Goal: Task Accomplishment & Management: Manage account settings

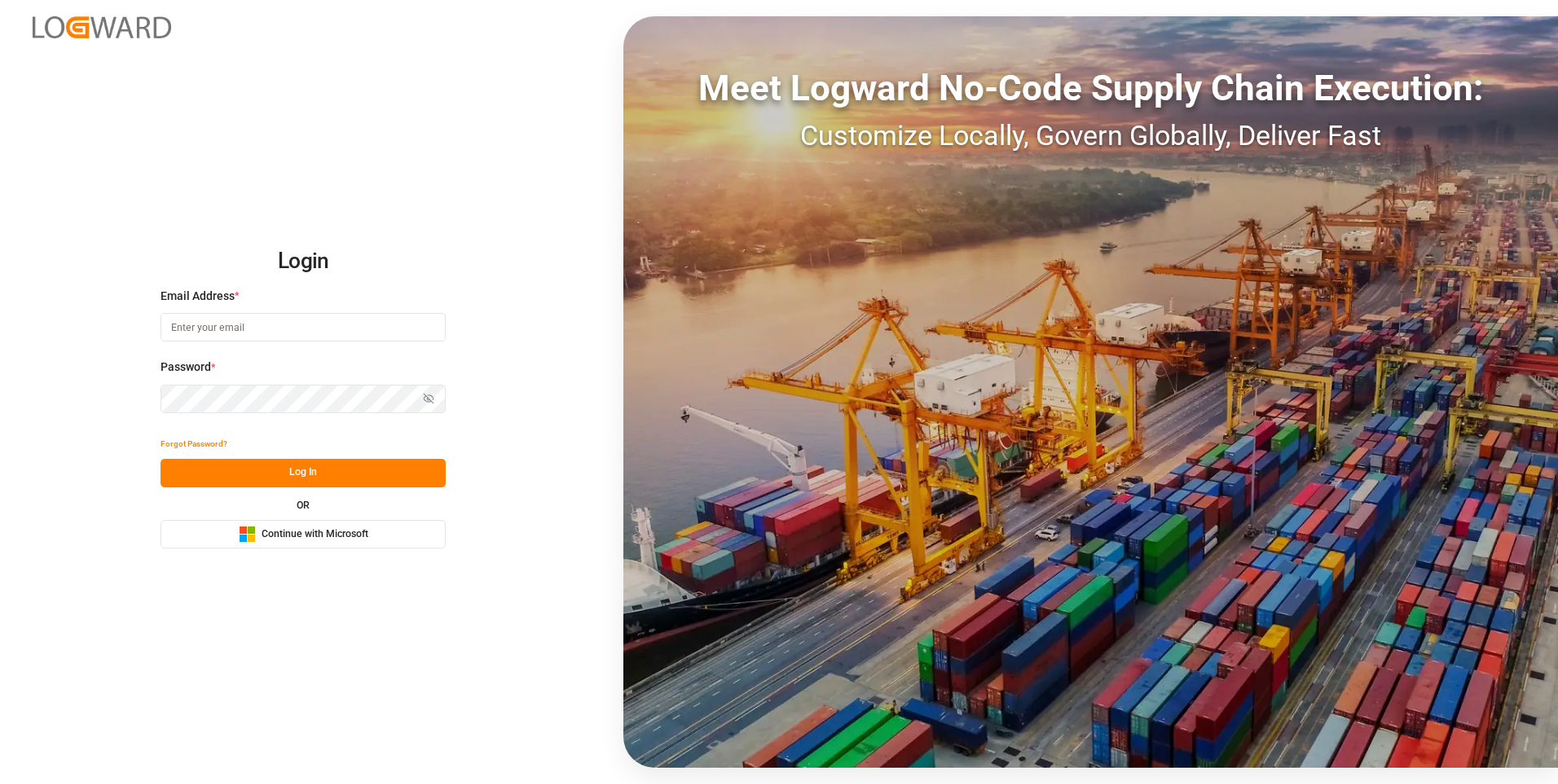
type input "[EMAIL_ADDRESS][DOMAIN_NAME]"
click at [304, 474] on button "Log In" at bounding box center [303, 472] width 285 height 28
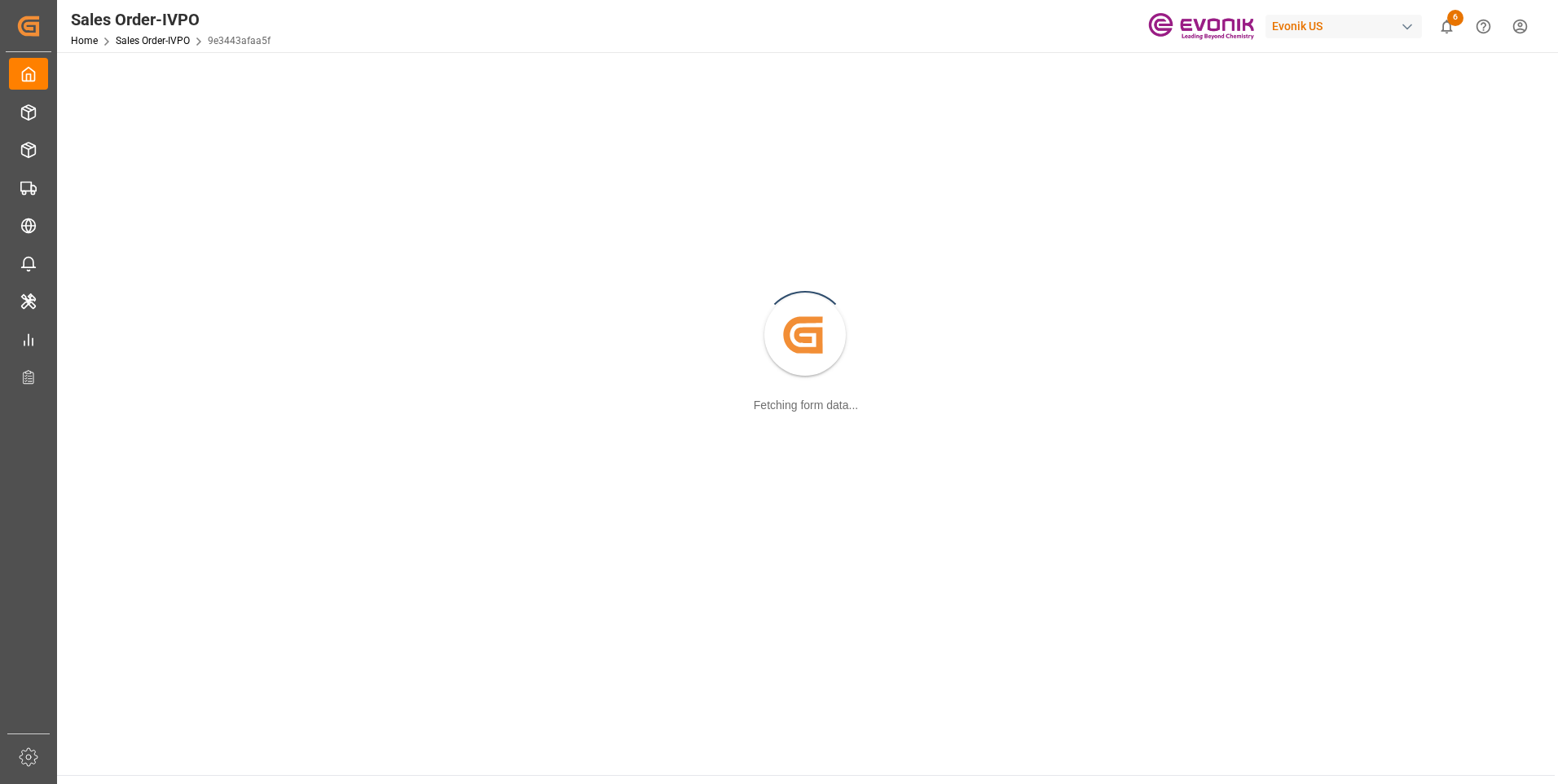
scroll to position [177, 0]
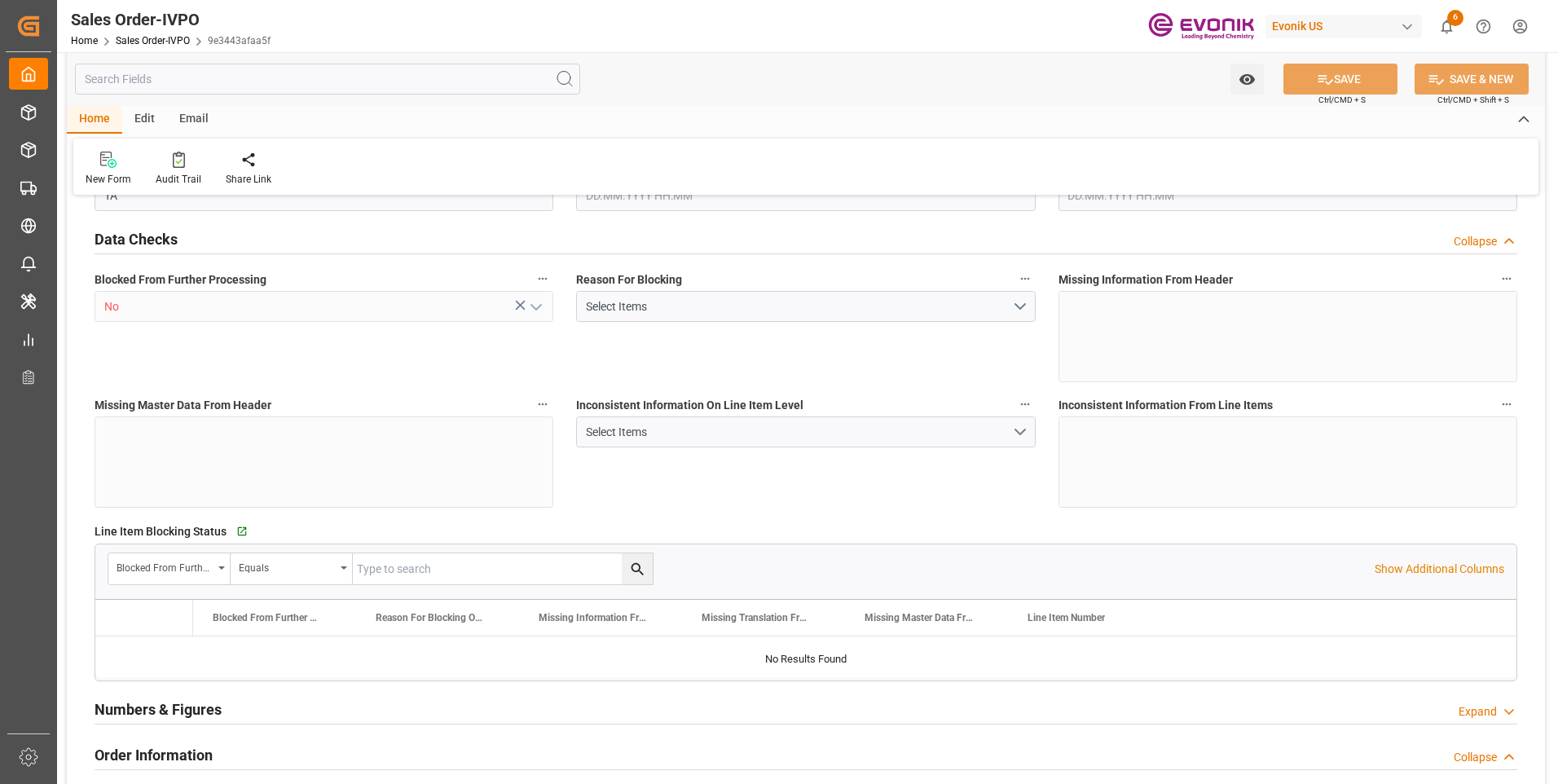
type input "TNTUN"
type input "0"
type input "2"
type input "3"
type input "2"
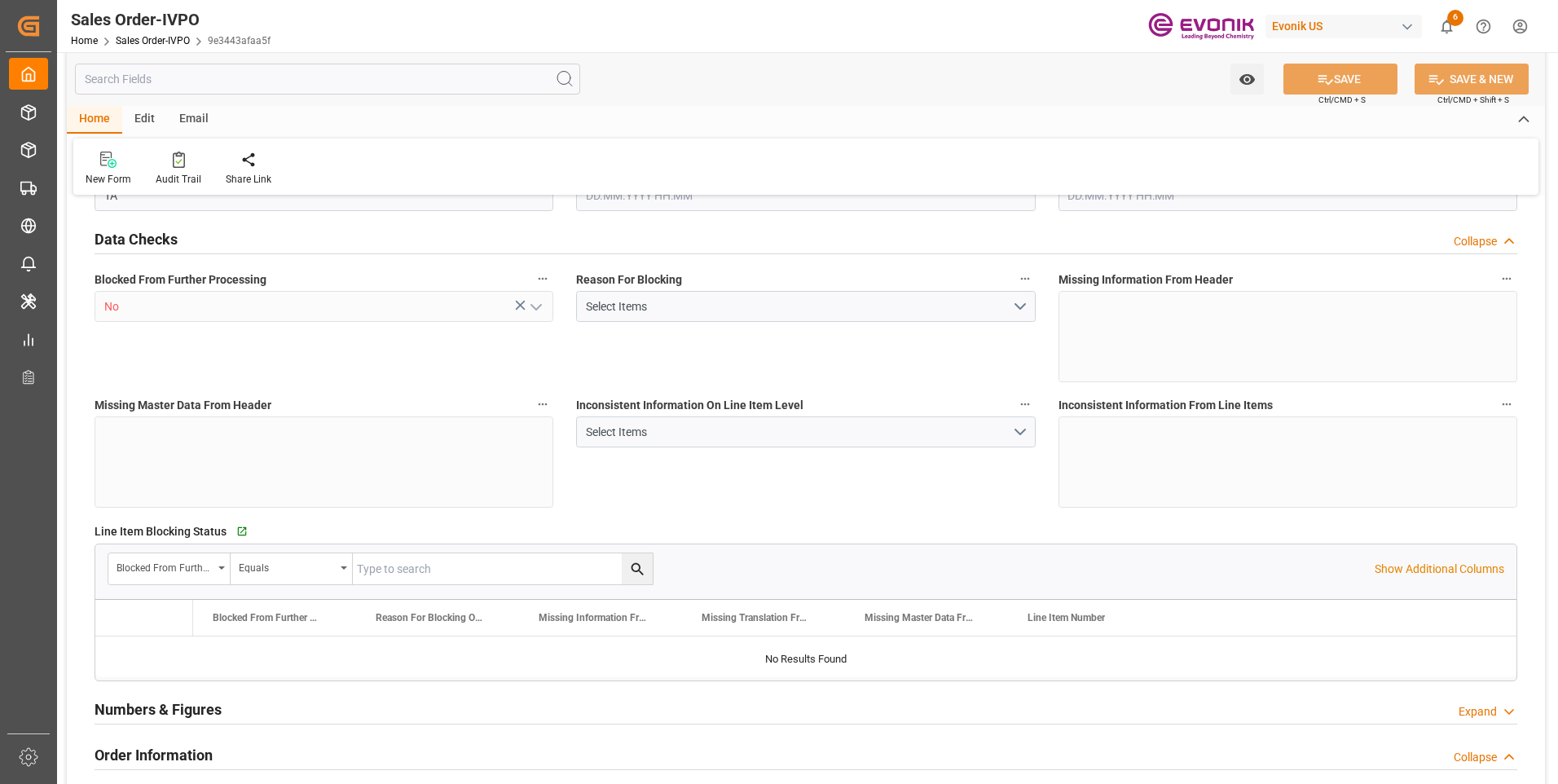
type input "39602.08"
type input "35.7032"
type input "34000"
type input "60"
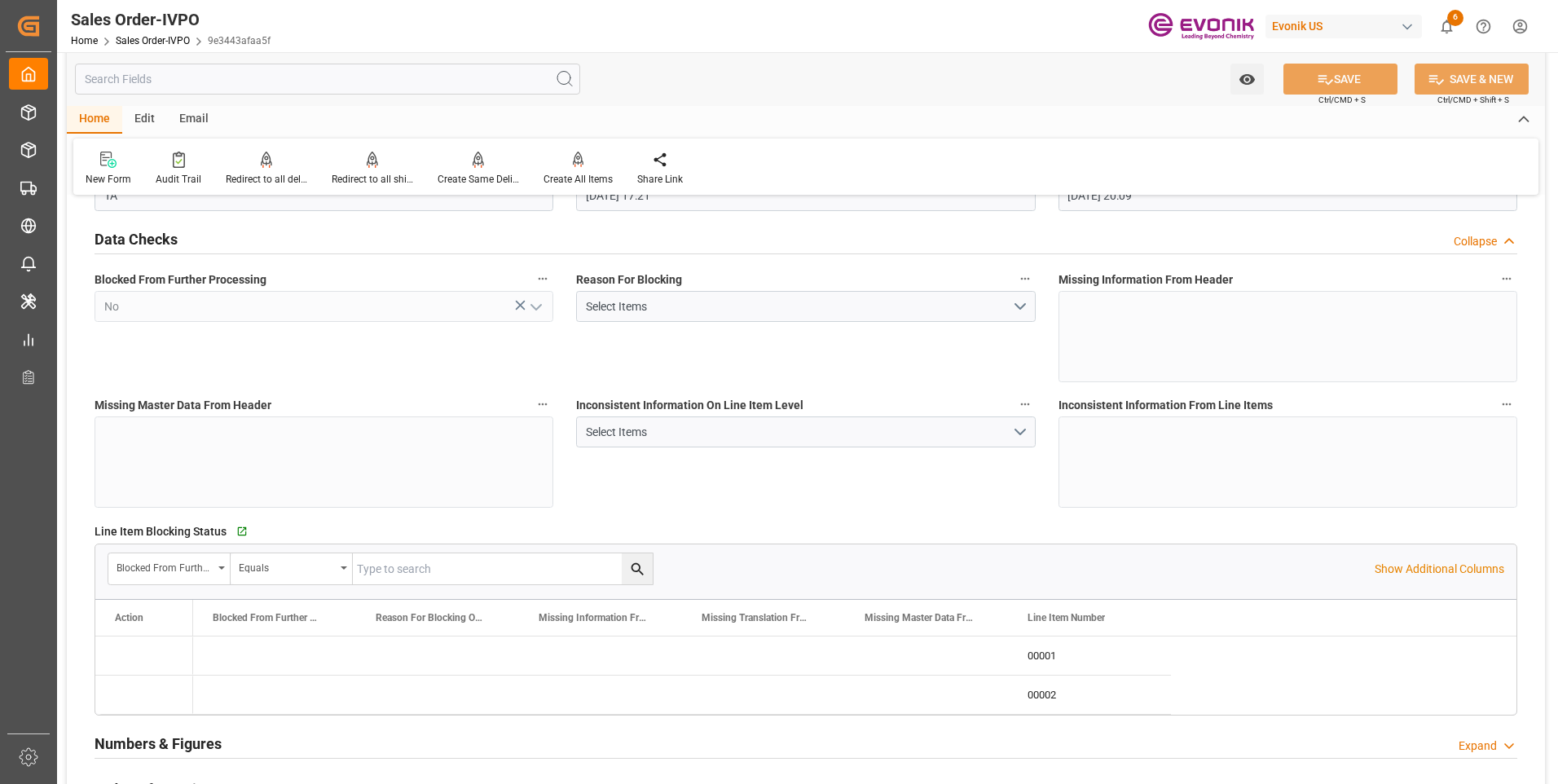
type input "[DATE] 17:21"
type input "[DATE] 20:09"
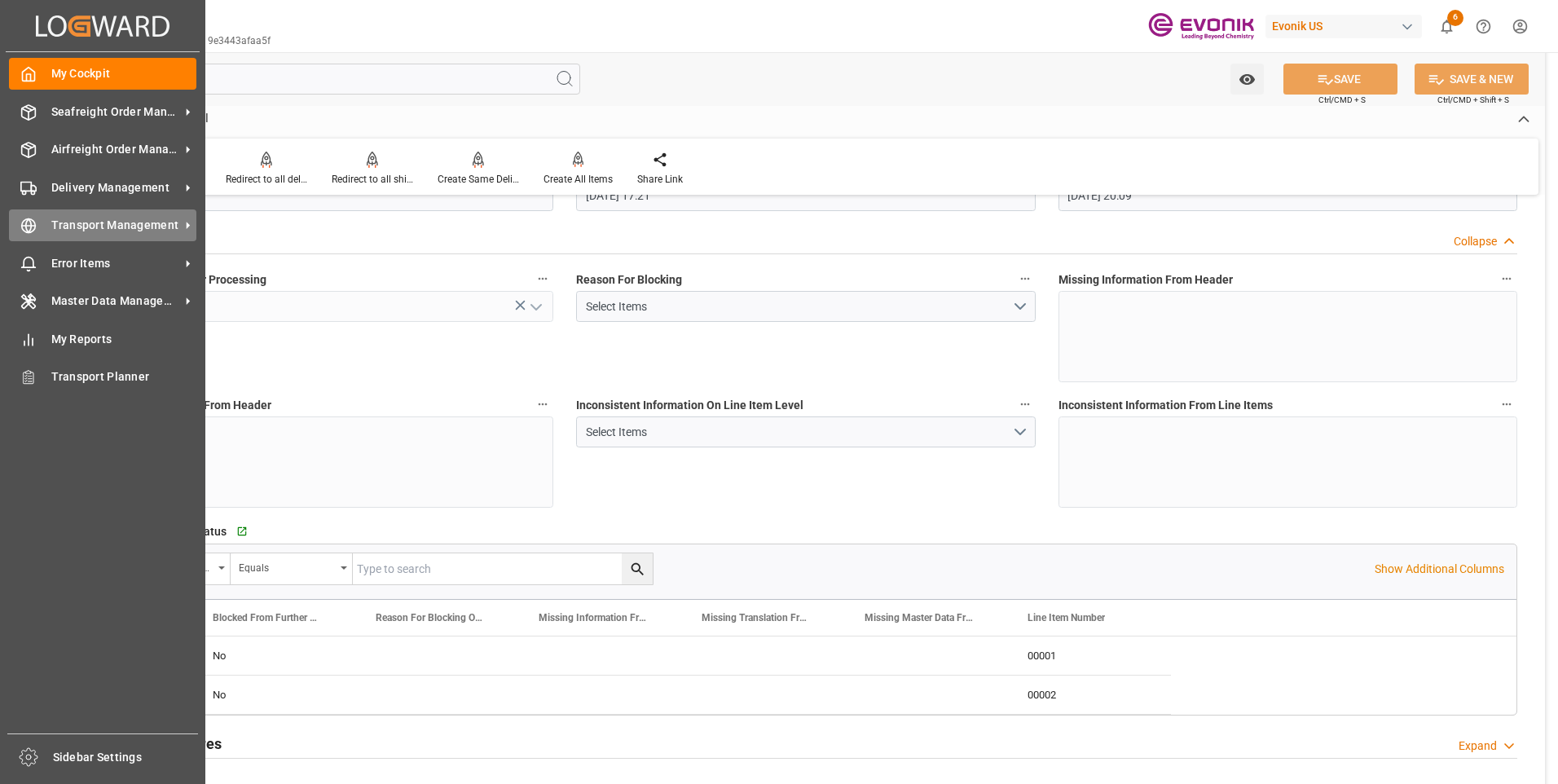
click at [73, 227] on span "Transport Management" at bounding box center [116, 226] width 128 height 18
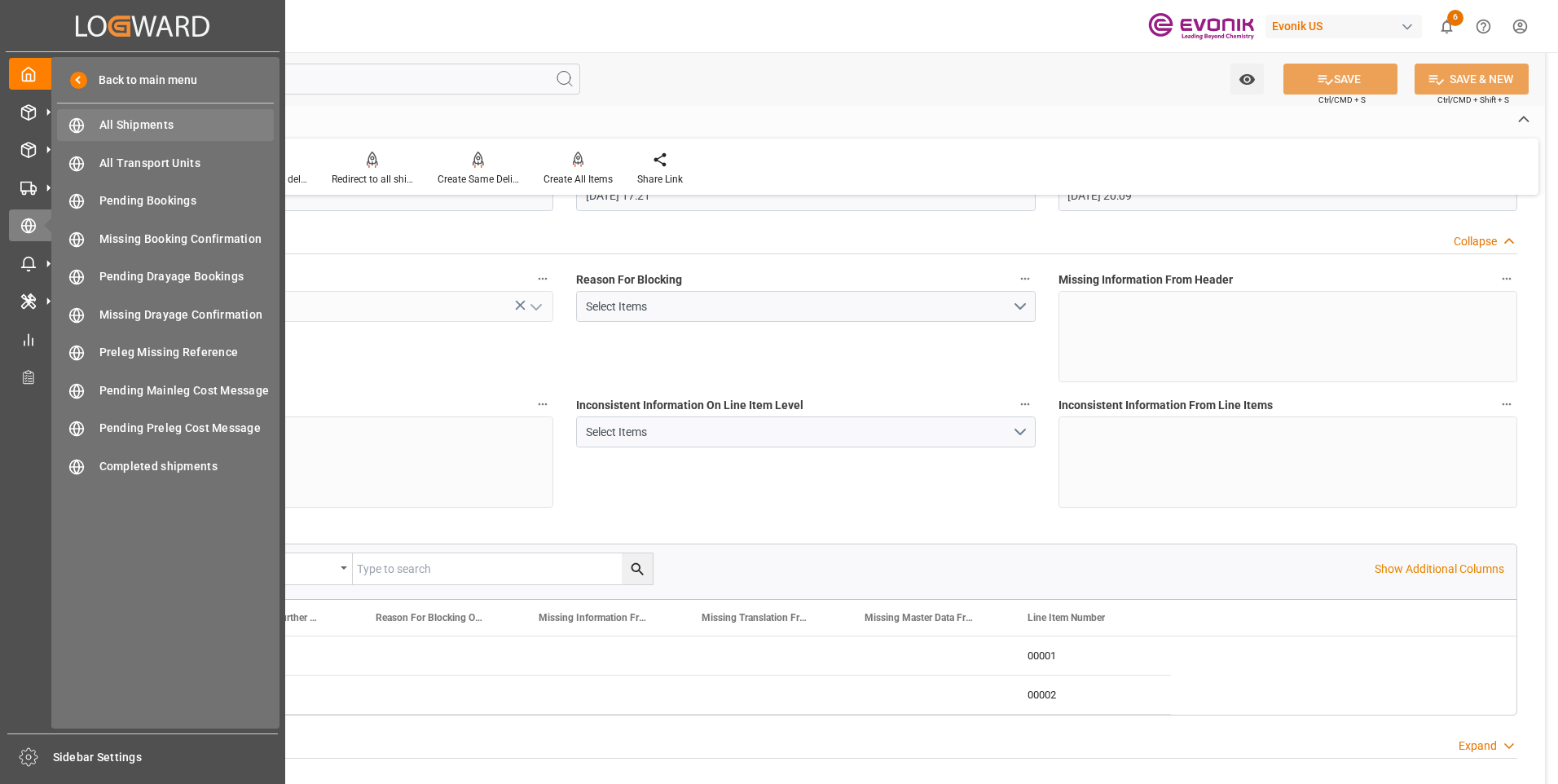
click at [157, 130] on span "All Shipments" at bounding box center [187, 125] width 175 height 18
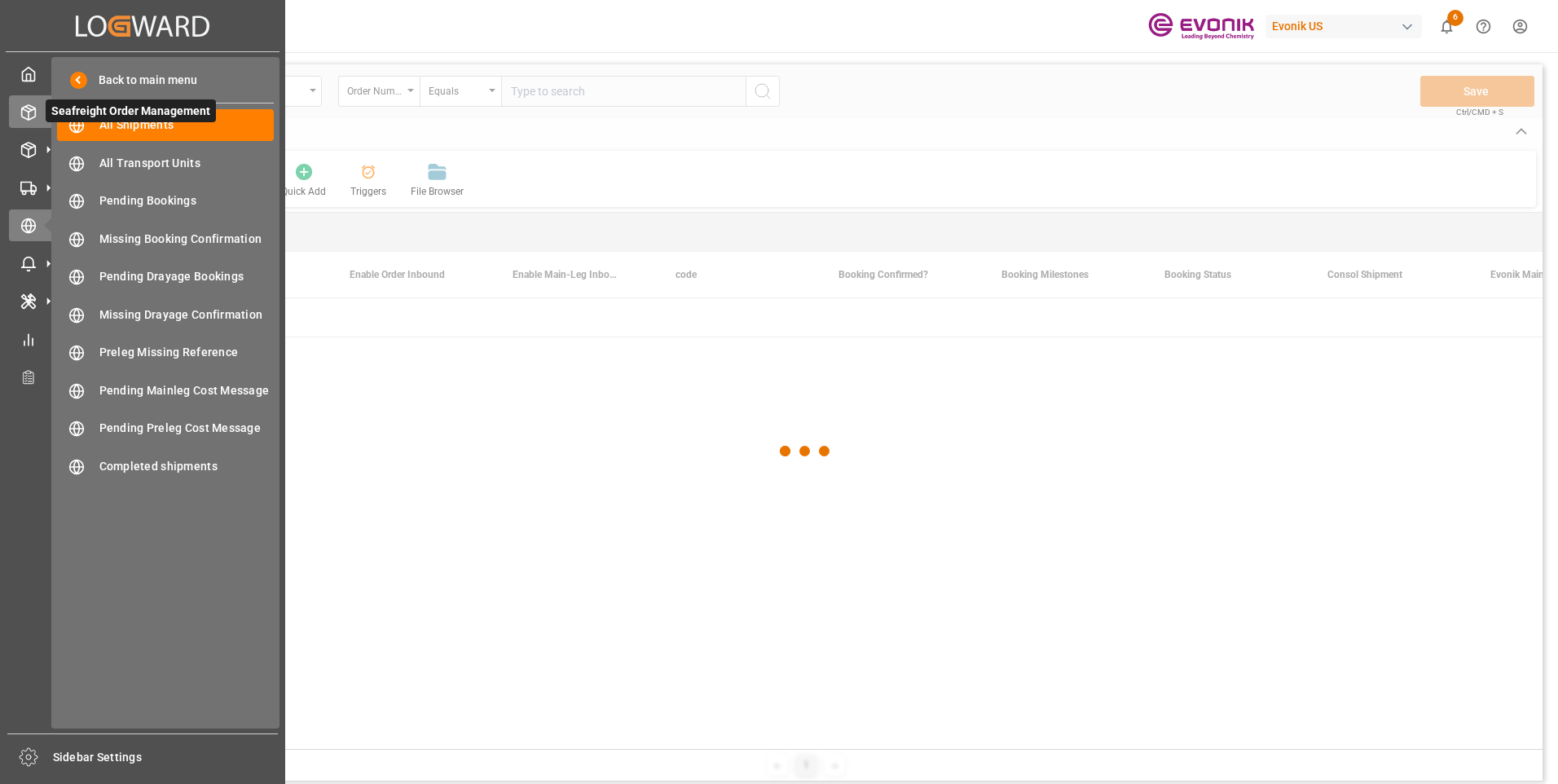
click at [20, 125] on div "Seafreight Order Management Seafreight Order Management" at bounding box center [142, 111] width 268 height 32
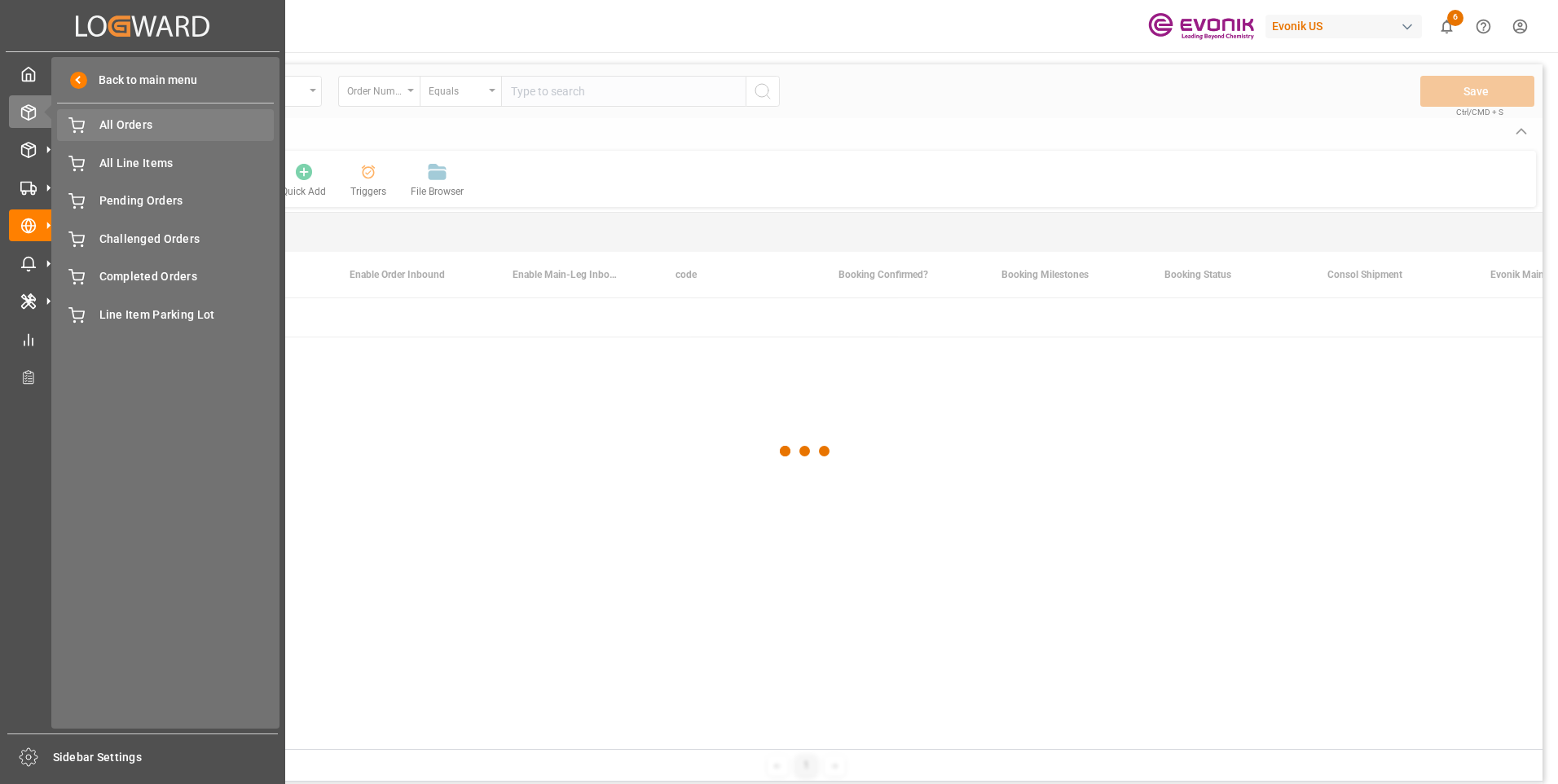
click at [112, 130] on span "All Orders" at bounding box center [187, 125] width 175 height 18
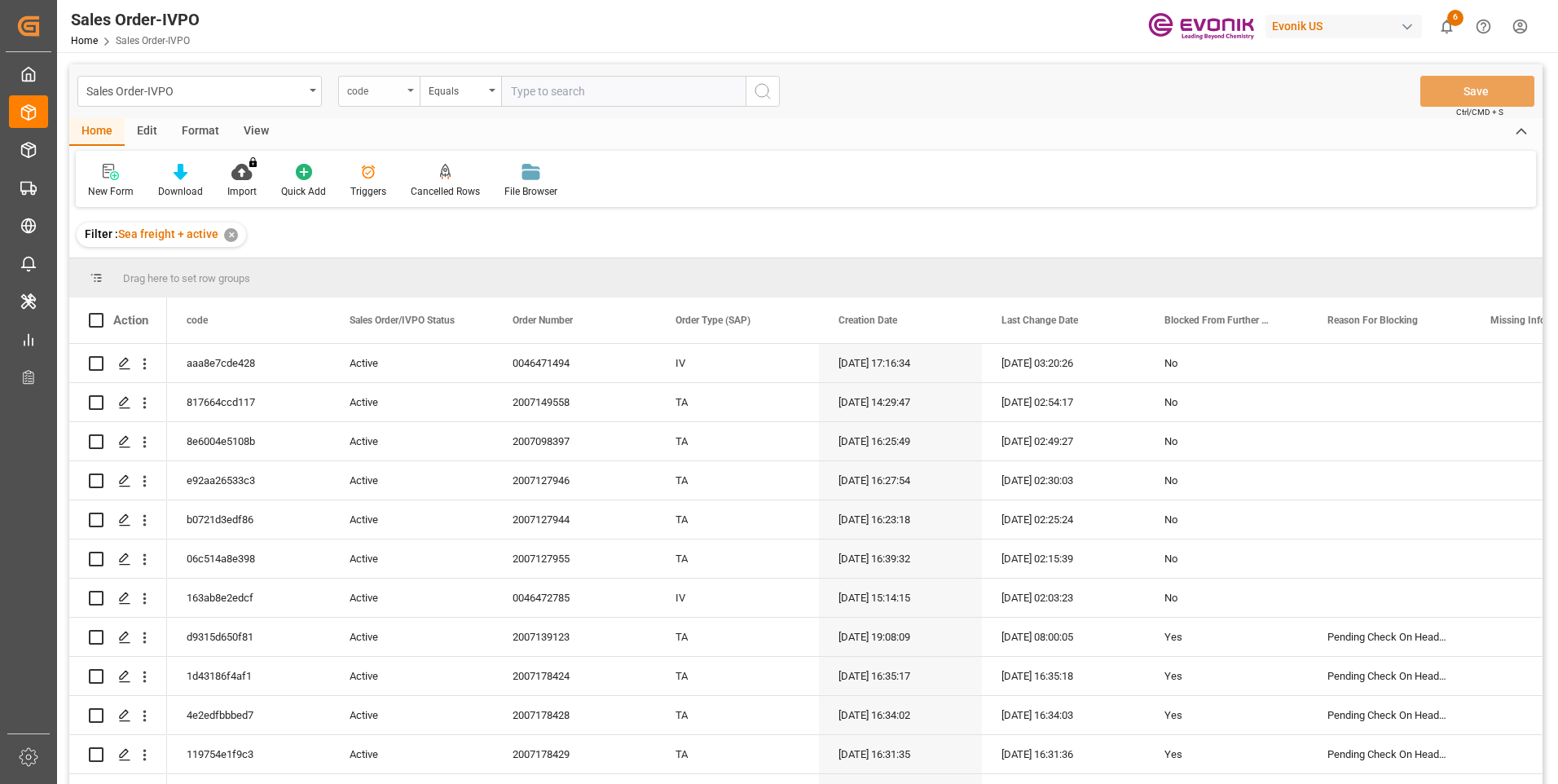
click at [367, 88] on div "code" at bounding box center [375, 89] width 55 height 18
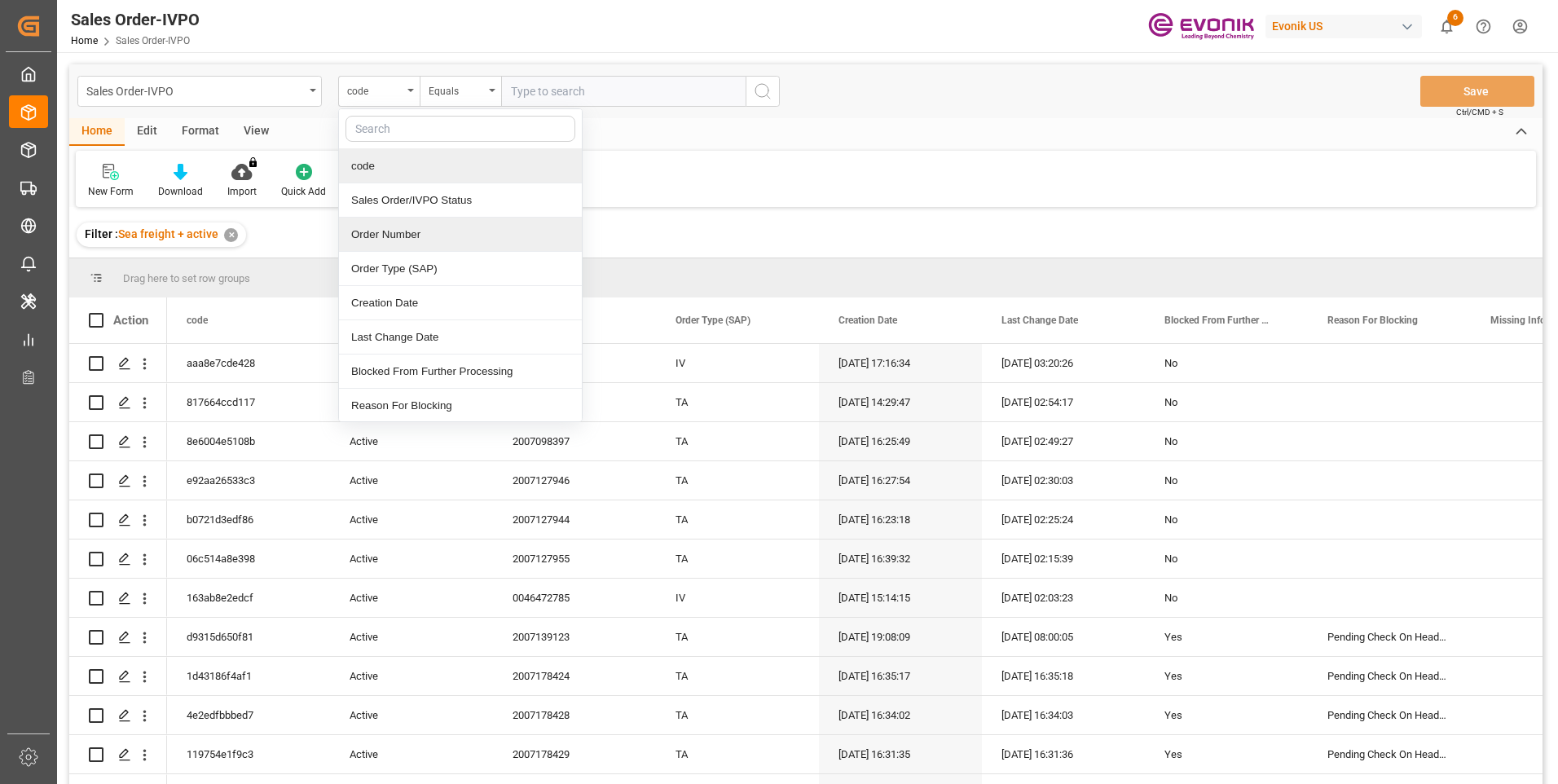
click at [409, 233] on div "Order Number" at bounding box center [460, 234] width 243 height 34
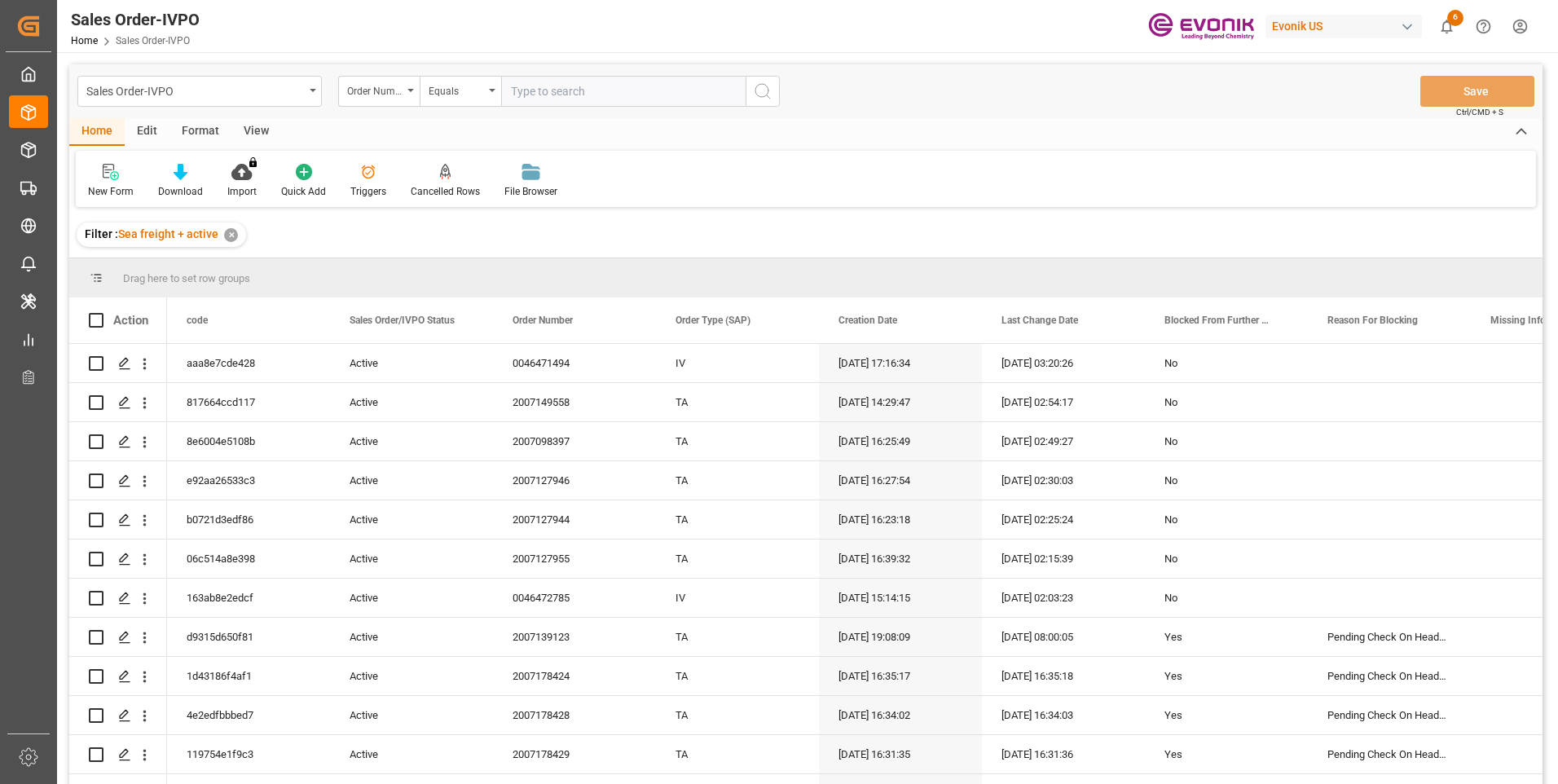
click at [582, 84] on input "text" at bounding box center [623, 91] width 244 height 31
paste input "2007178424"
type input "2007178424"
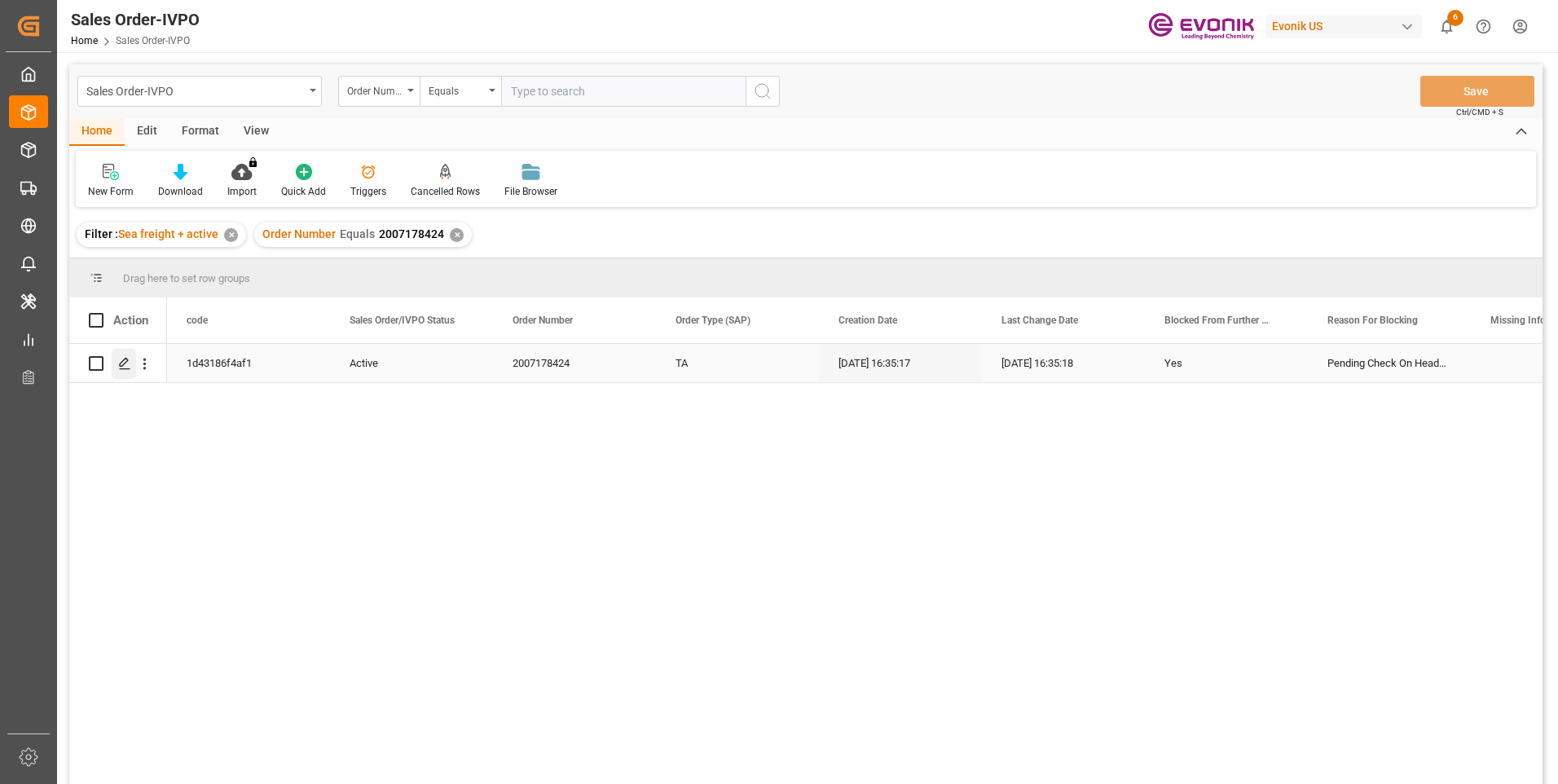
click at [123, 367] on icon "Press SPACE to select this row." at bounding box center [124, 363] width 13 height 13
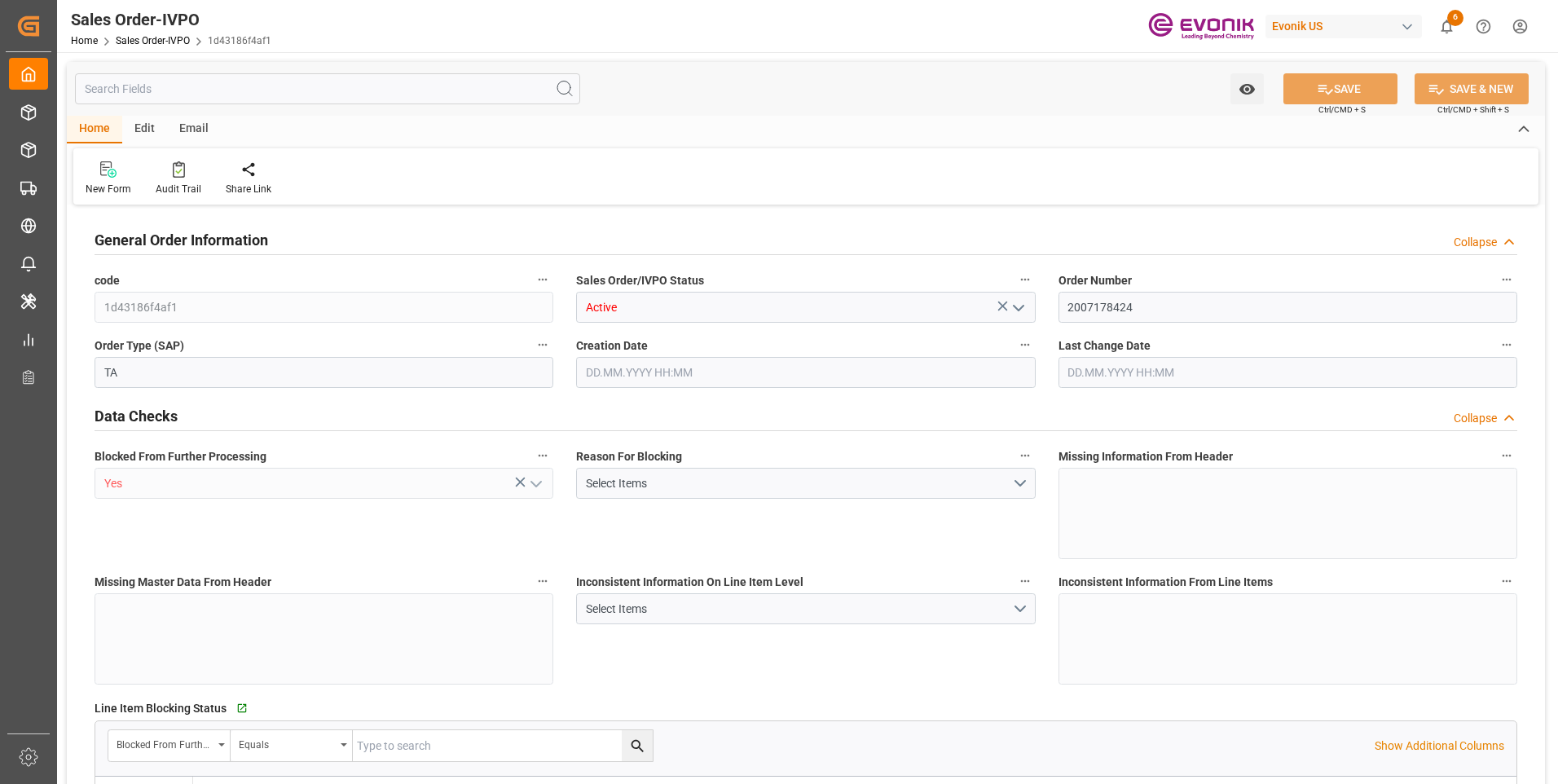
type input "BRSSZ"
type input "0"
type input "1"
type input "16200"
type input "[DATE] 16:35"
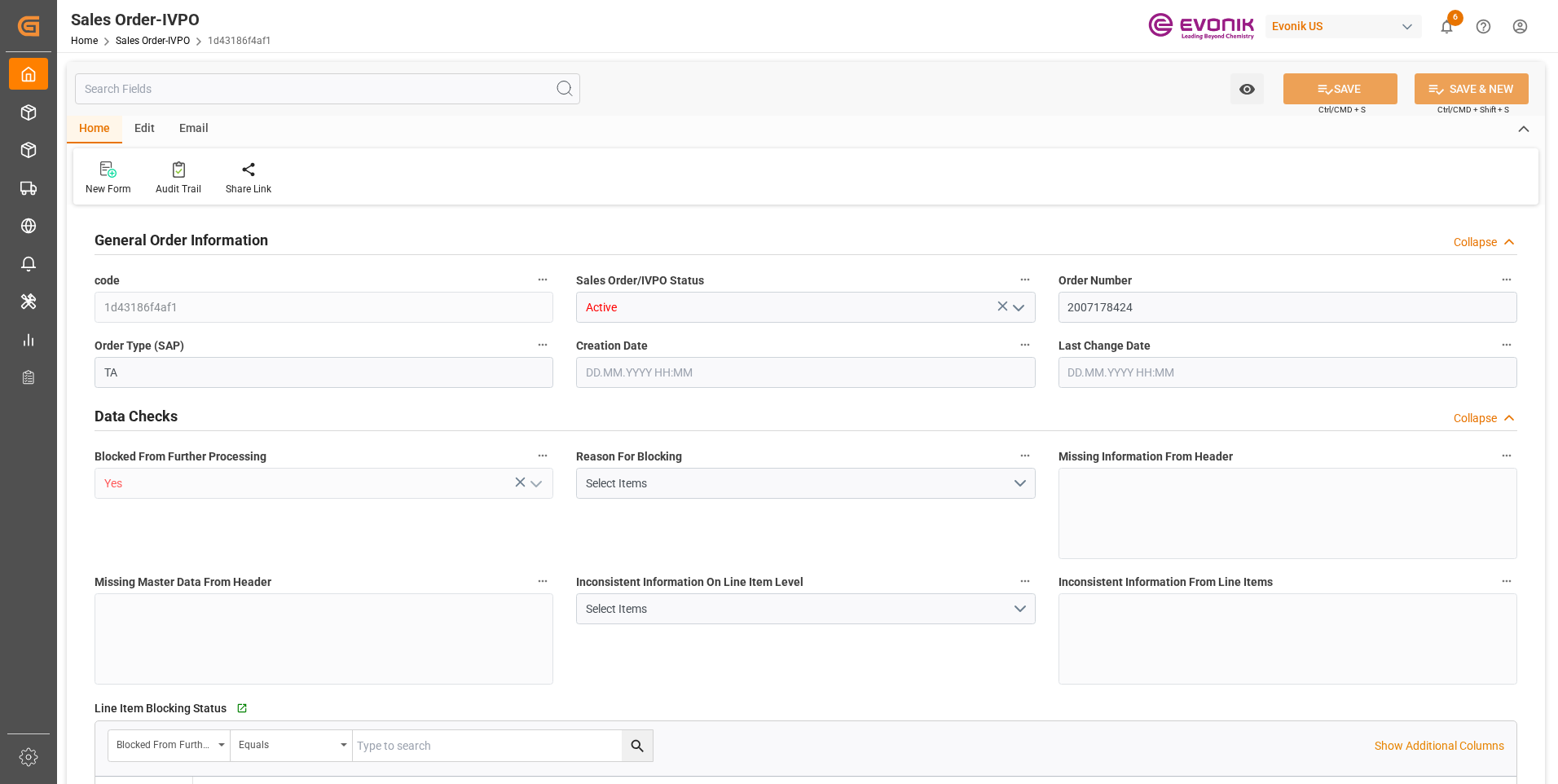
type input "[DATE] 16:35"
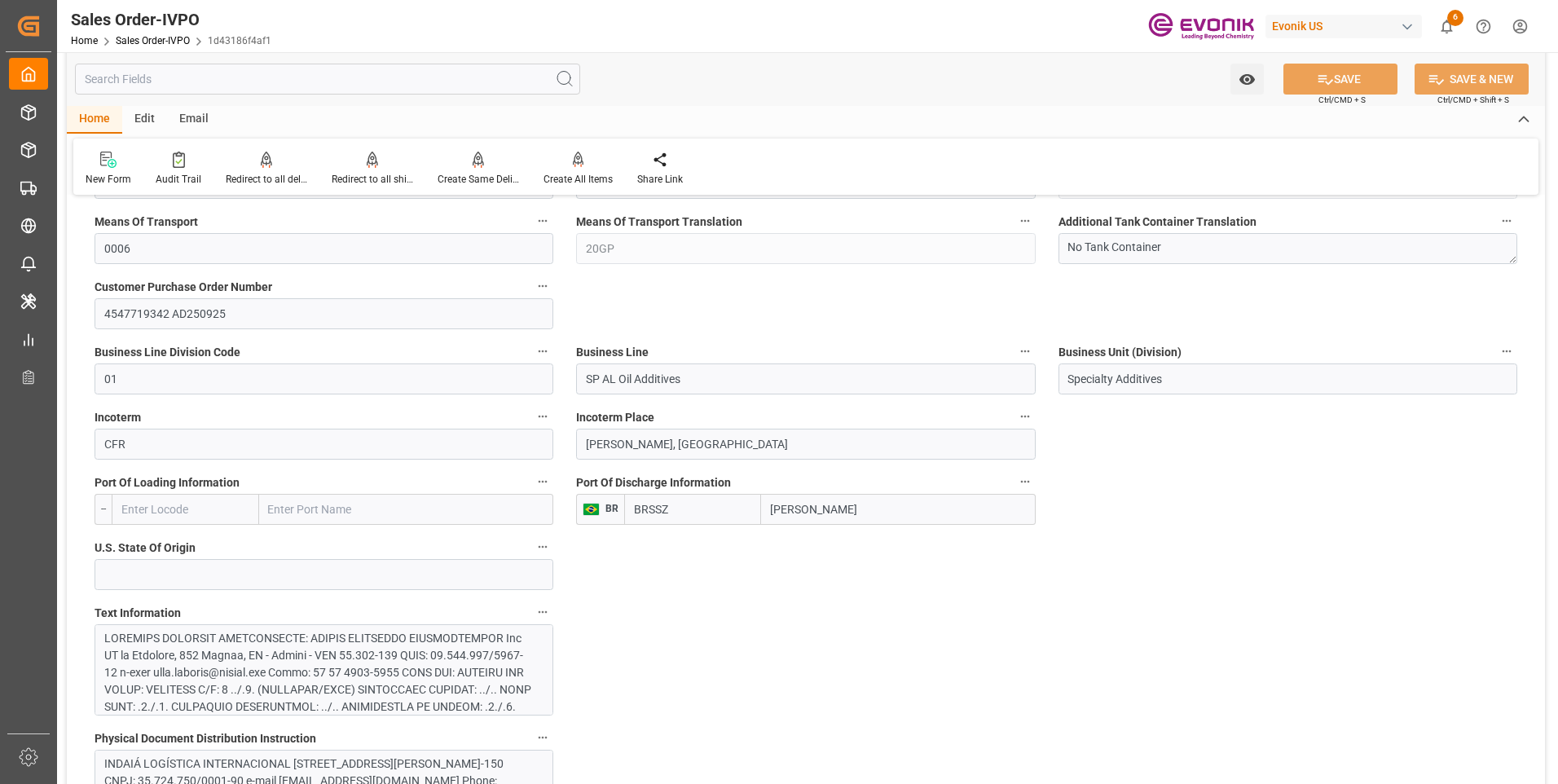
scroll to position [979, 0]
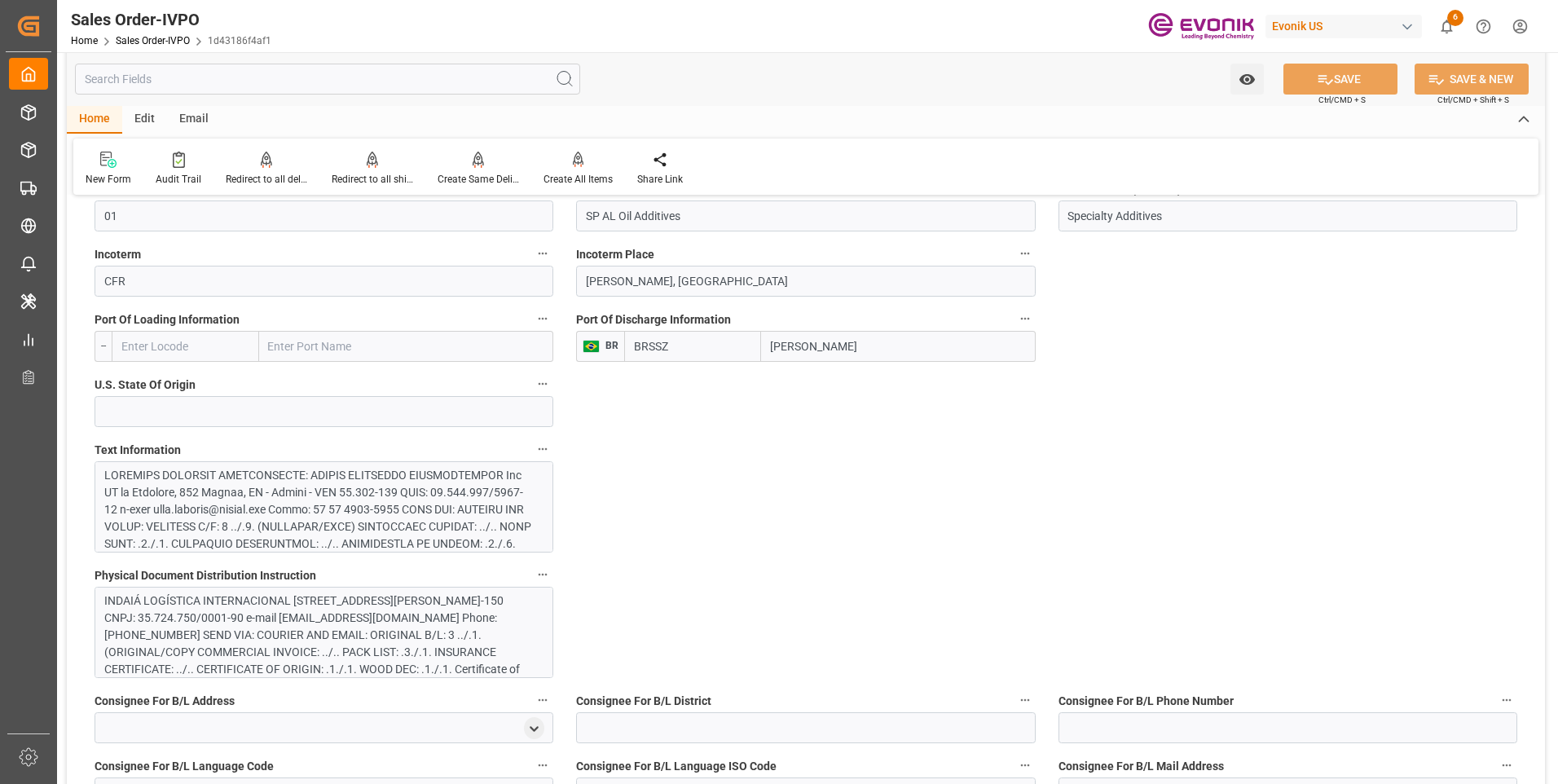
click at [285, 528] on div at bounding box center [317, 689] width 427 height 445
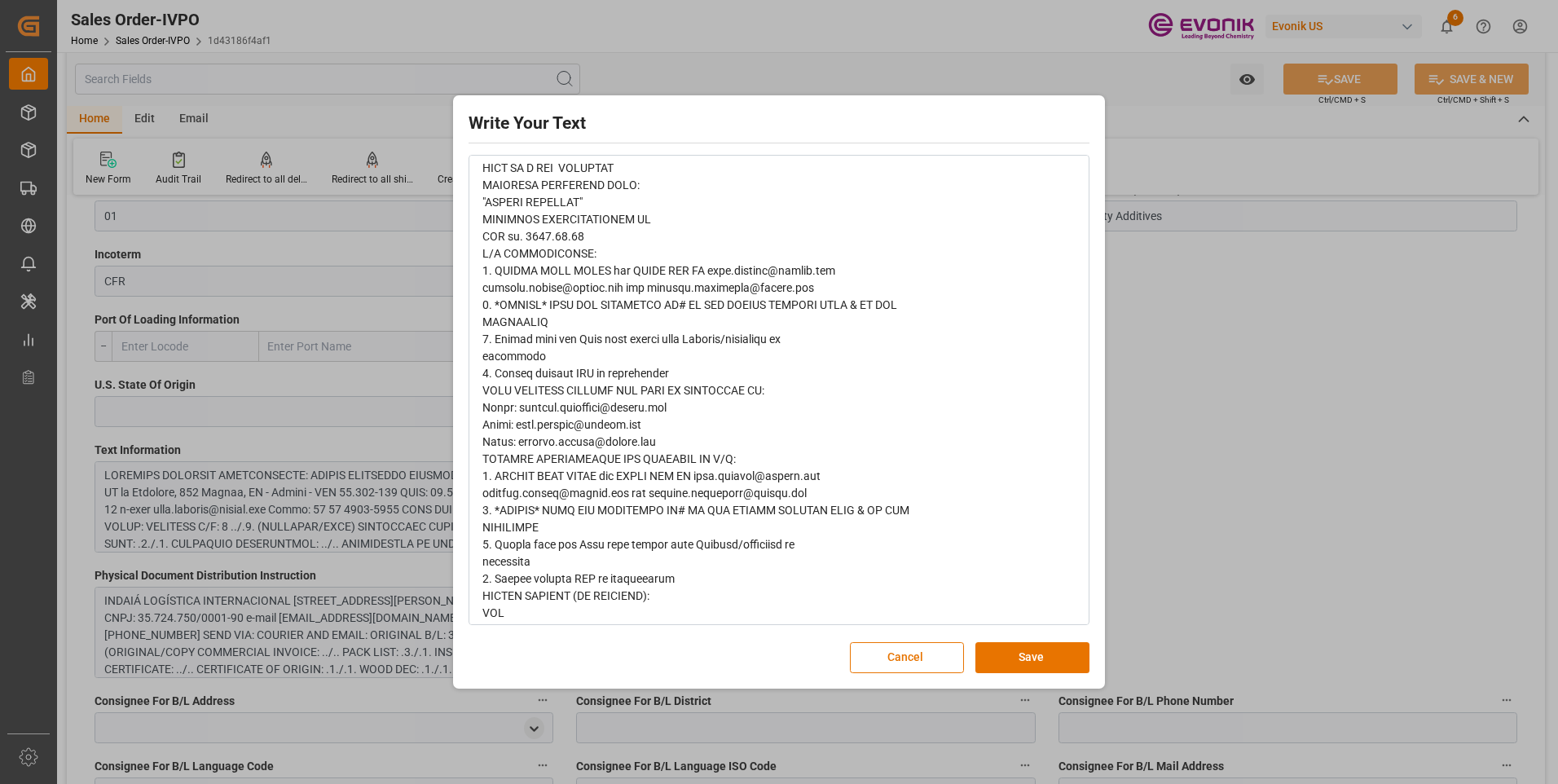
scroll to position [580, 0]
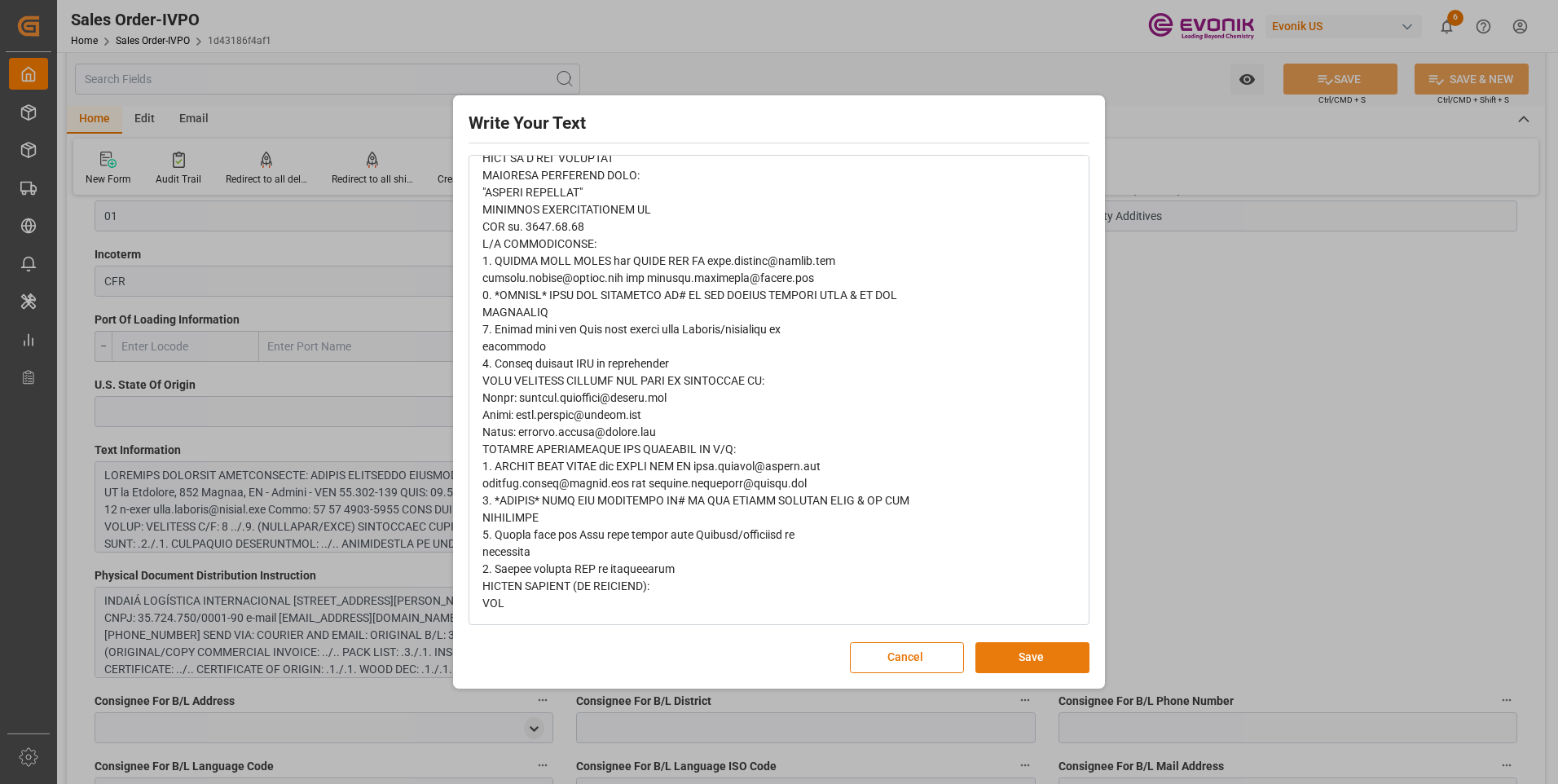
click at [1014, 658] on button "Save" at bounding box center [1032, 658] width 114 height 31
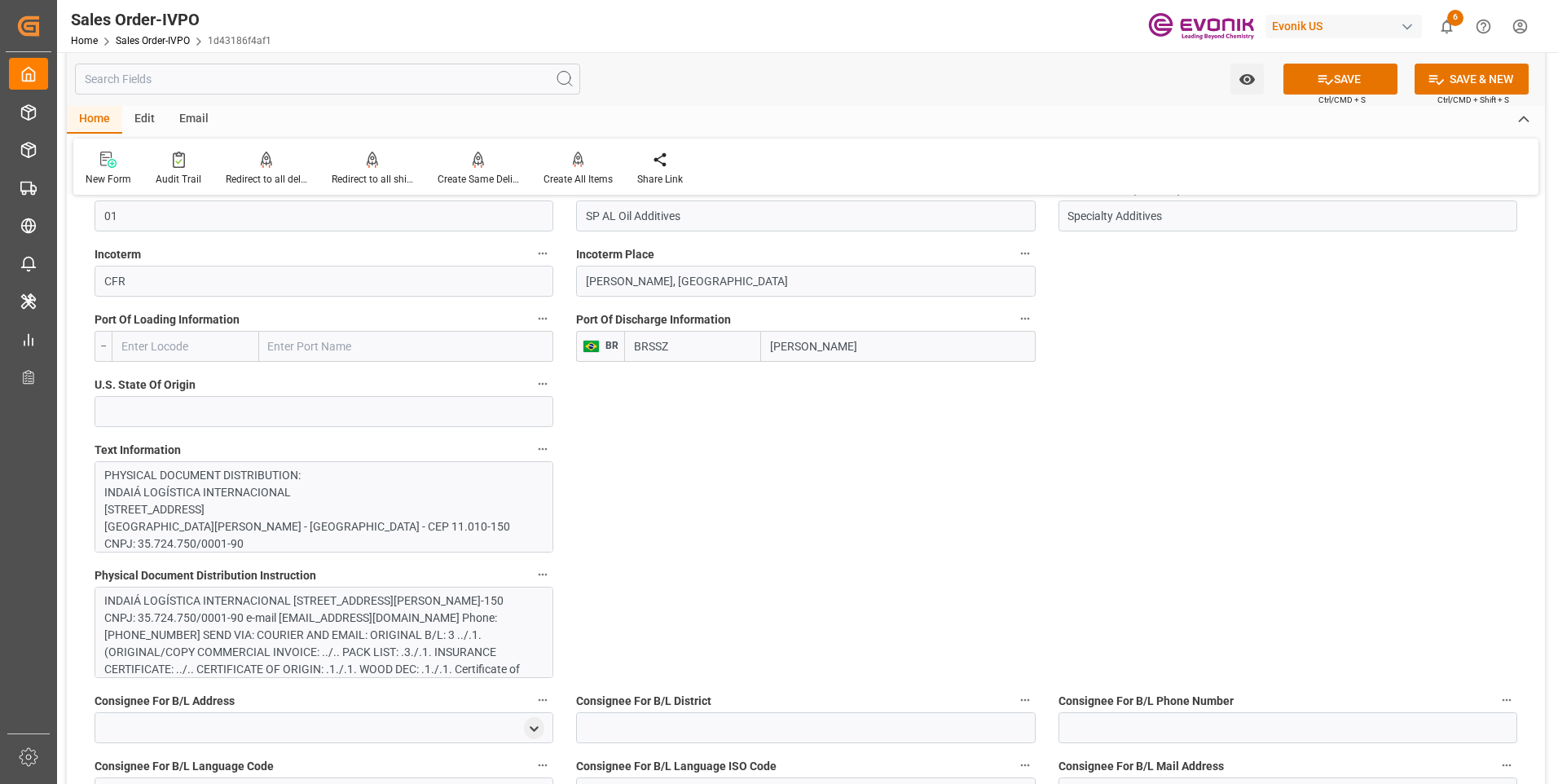
click at [409, 621] on div "INDAIÁ LOGÍSTICA INTERNACIONAL [STREET_ADDRESS][PERSON_NAME]-150 CNPJ: 35.724.7…" at bounding box center [317, 644] width 427 height 103
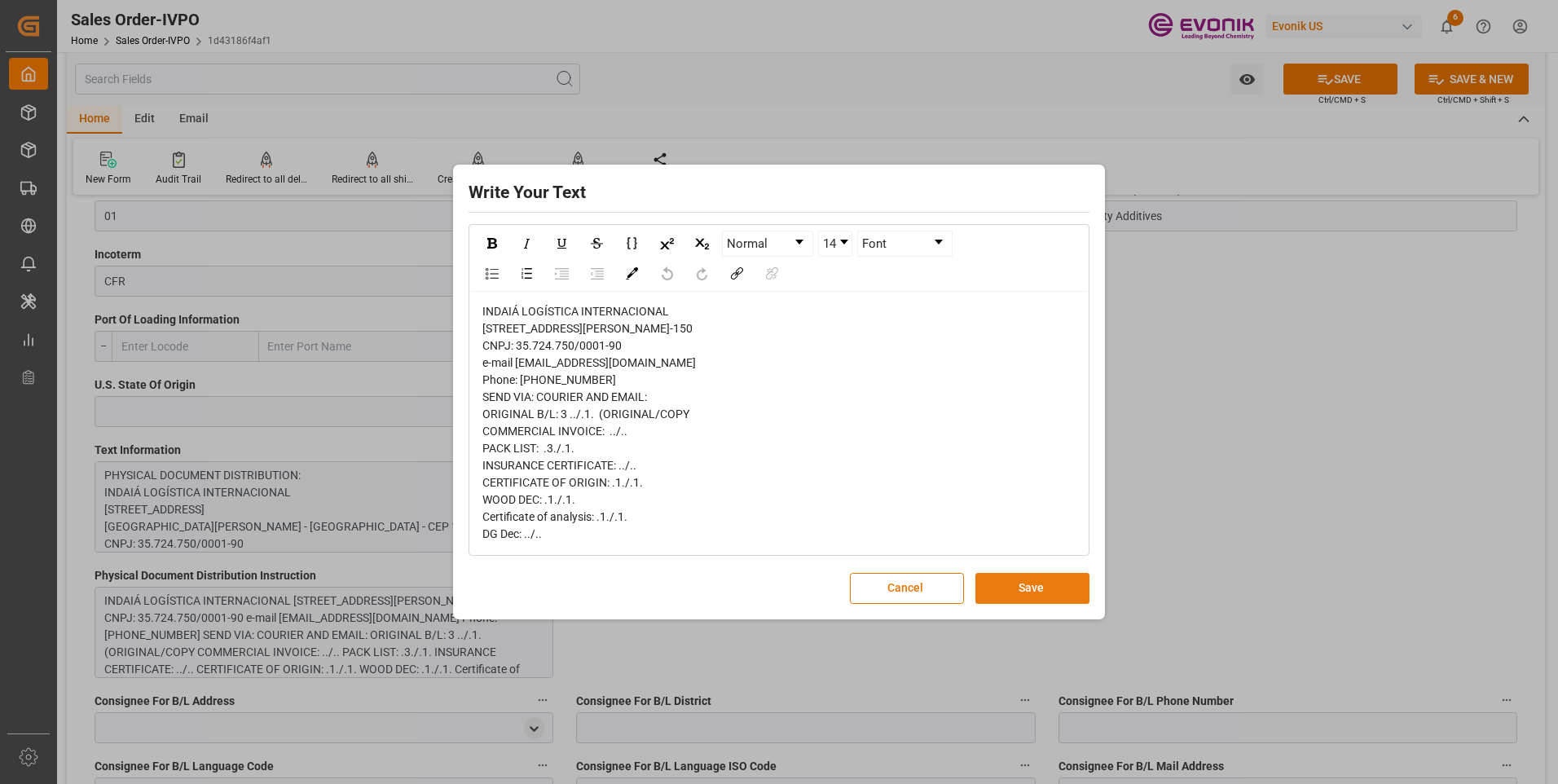
click at [1025, 599] on button "Save" at bounding box center [1032, 588] width 114 height 31
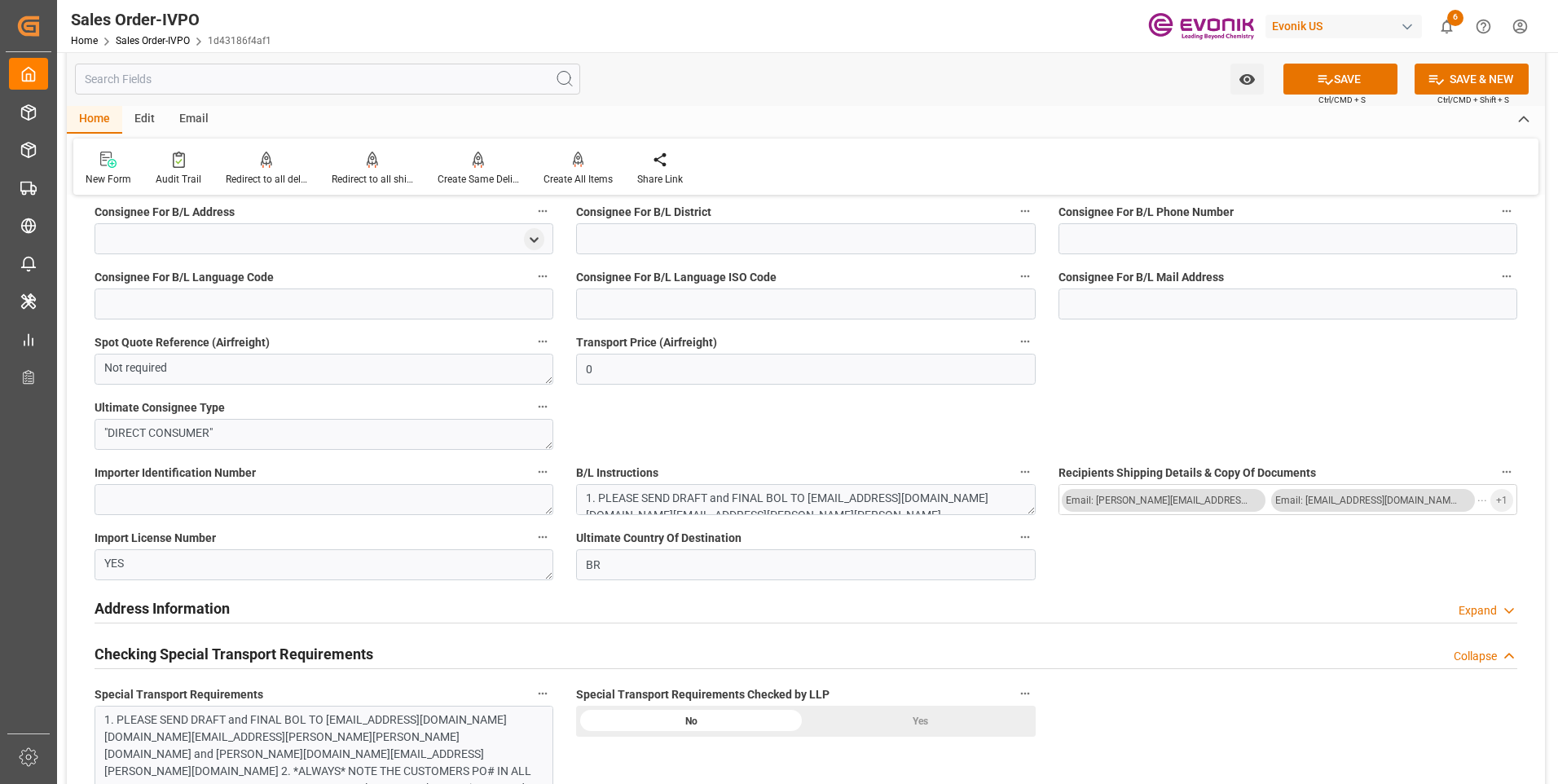
scroll to position [1549, 0]
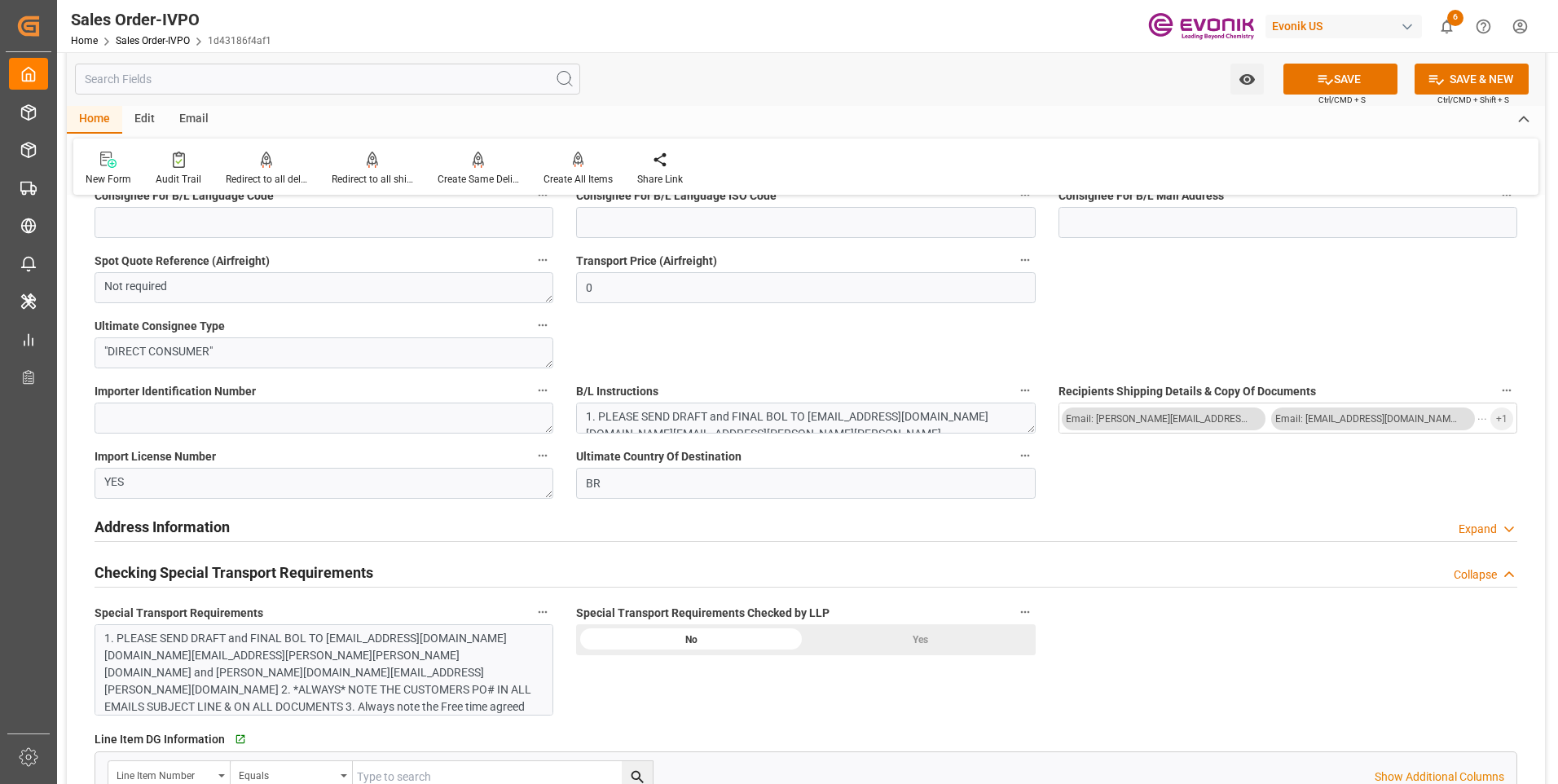
click at [886, 645] on div "Yes" at bounding box center [921, 639] width 230 height 31
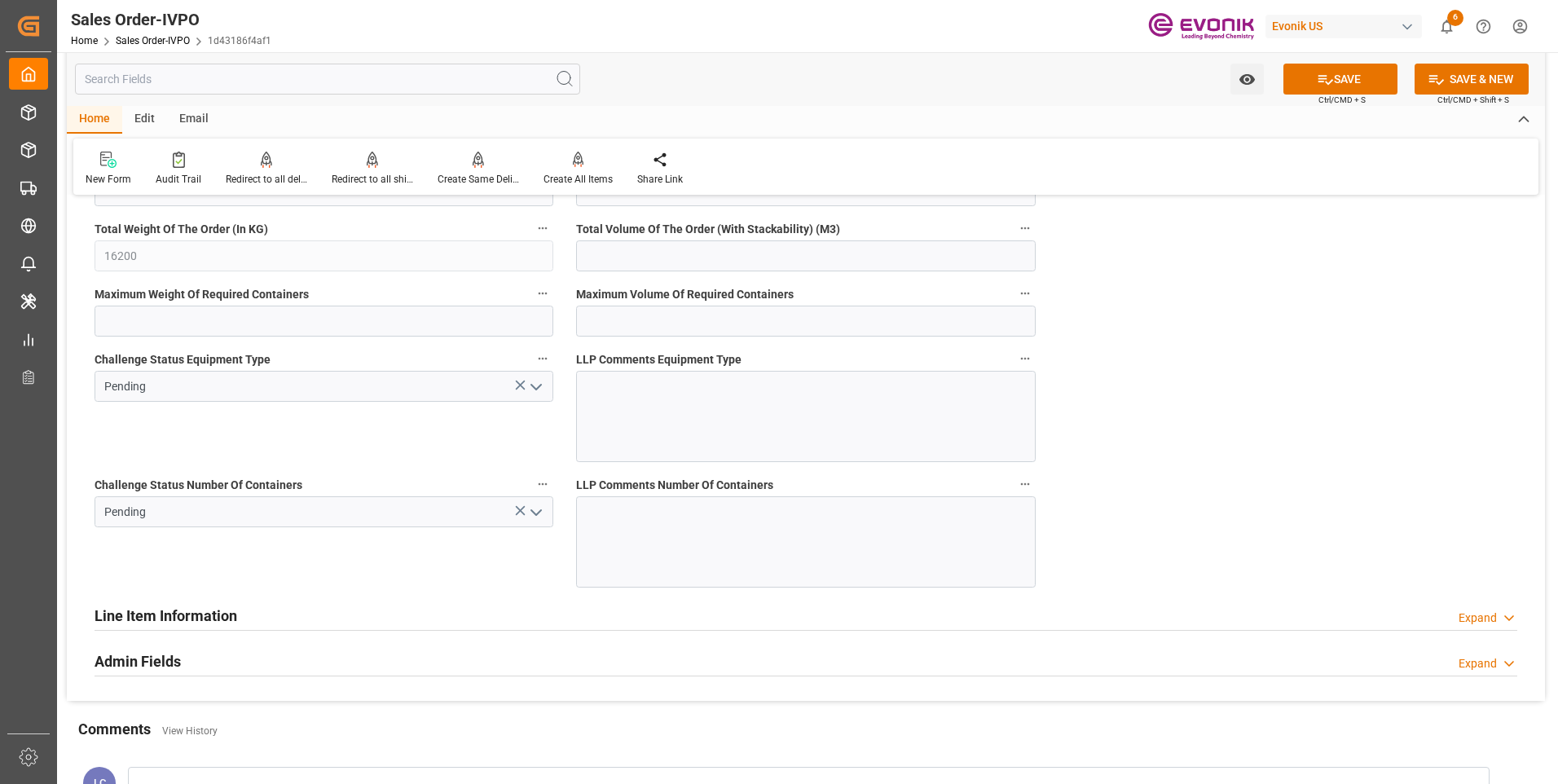
scroll to position [3260, 0]
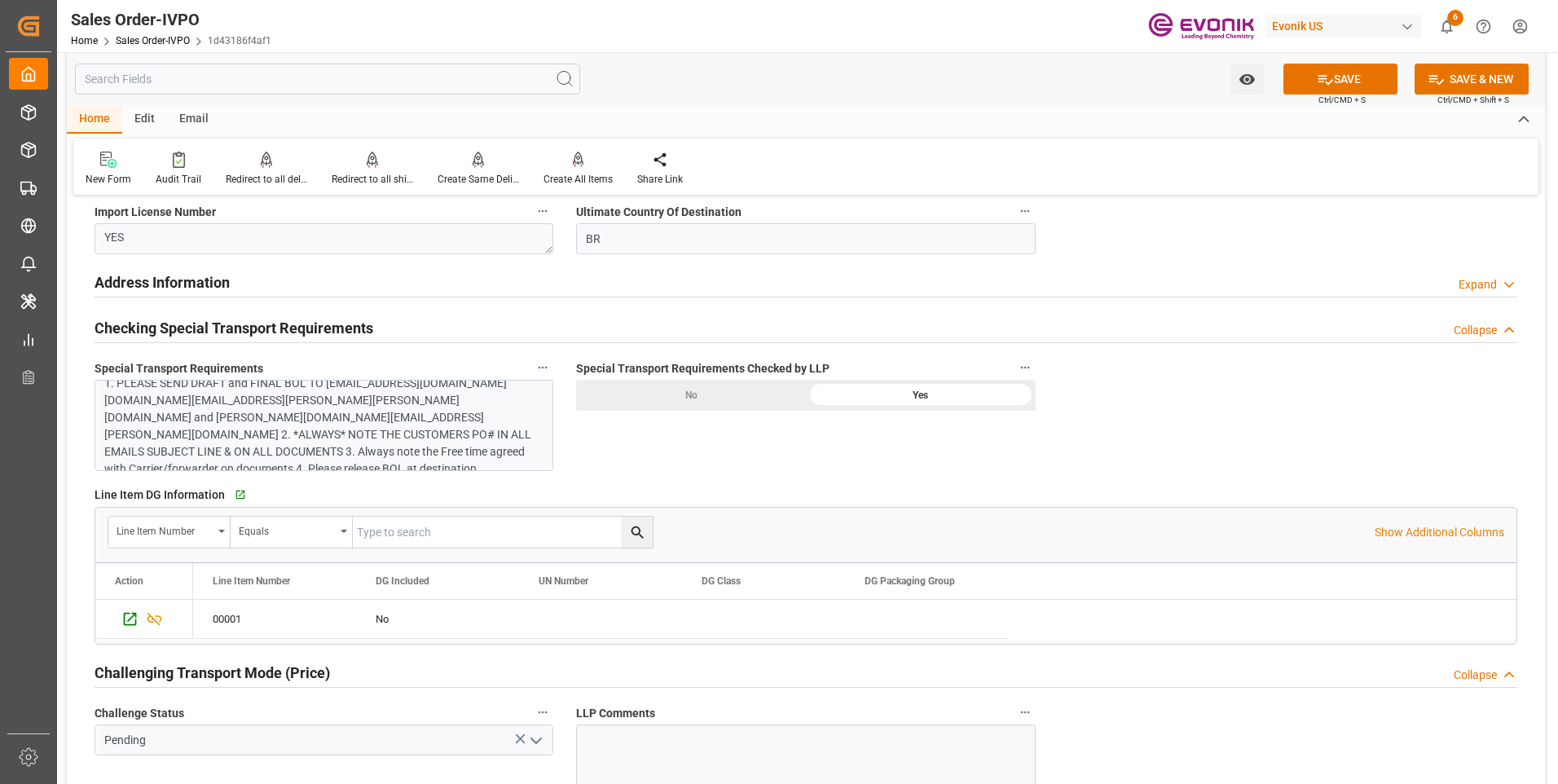
scroll to position [0, 0]
click at [123, 618] on icon "Press SPACE to select this row." at bounding box center [130, 619] width 18 height 18
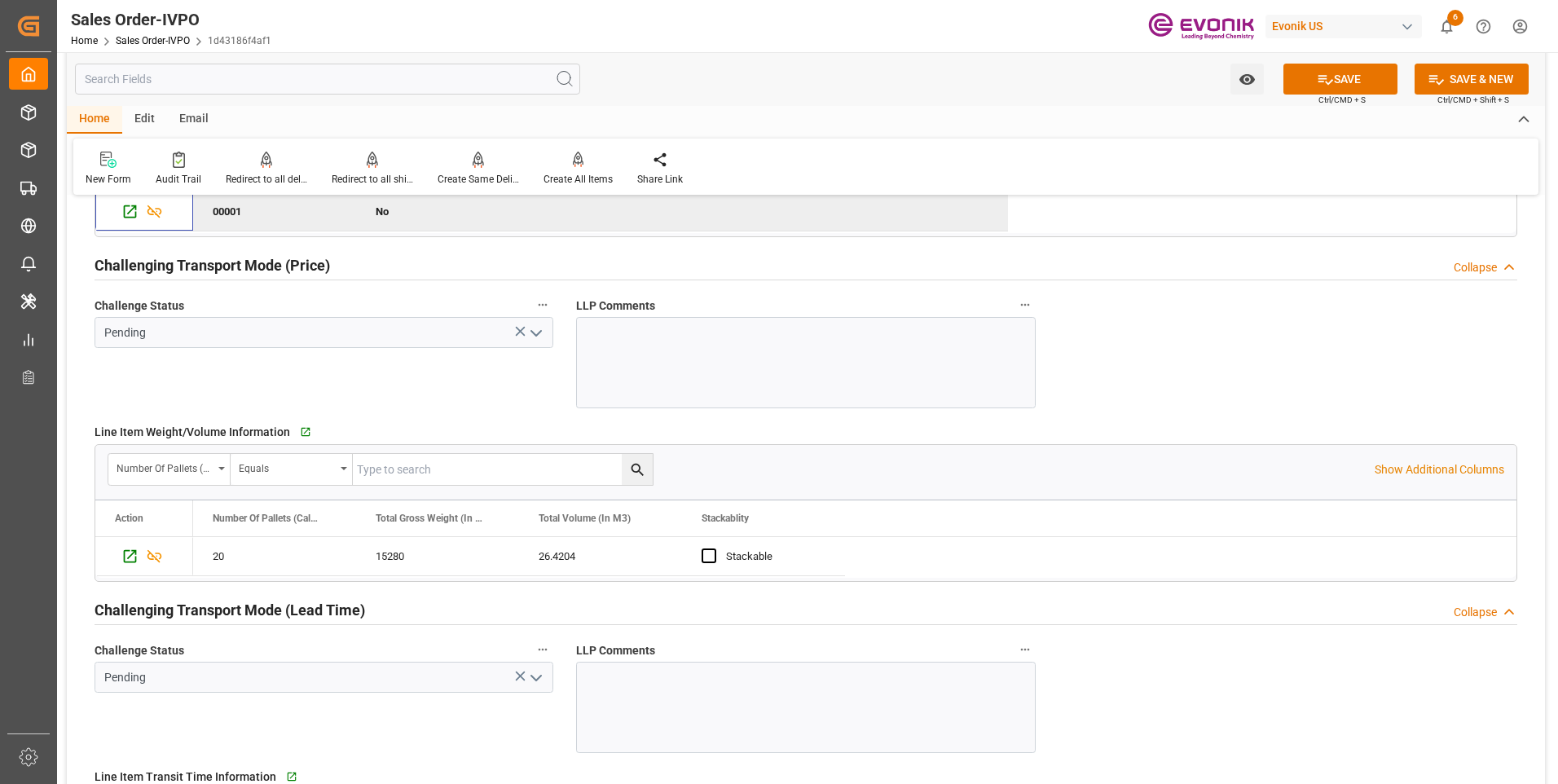
scroll to position [2282, 0]
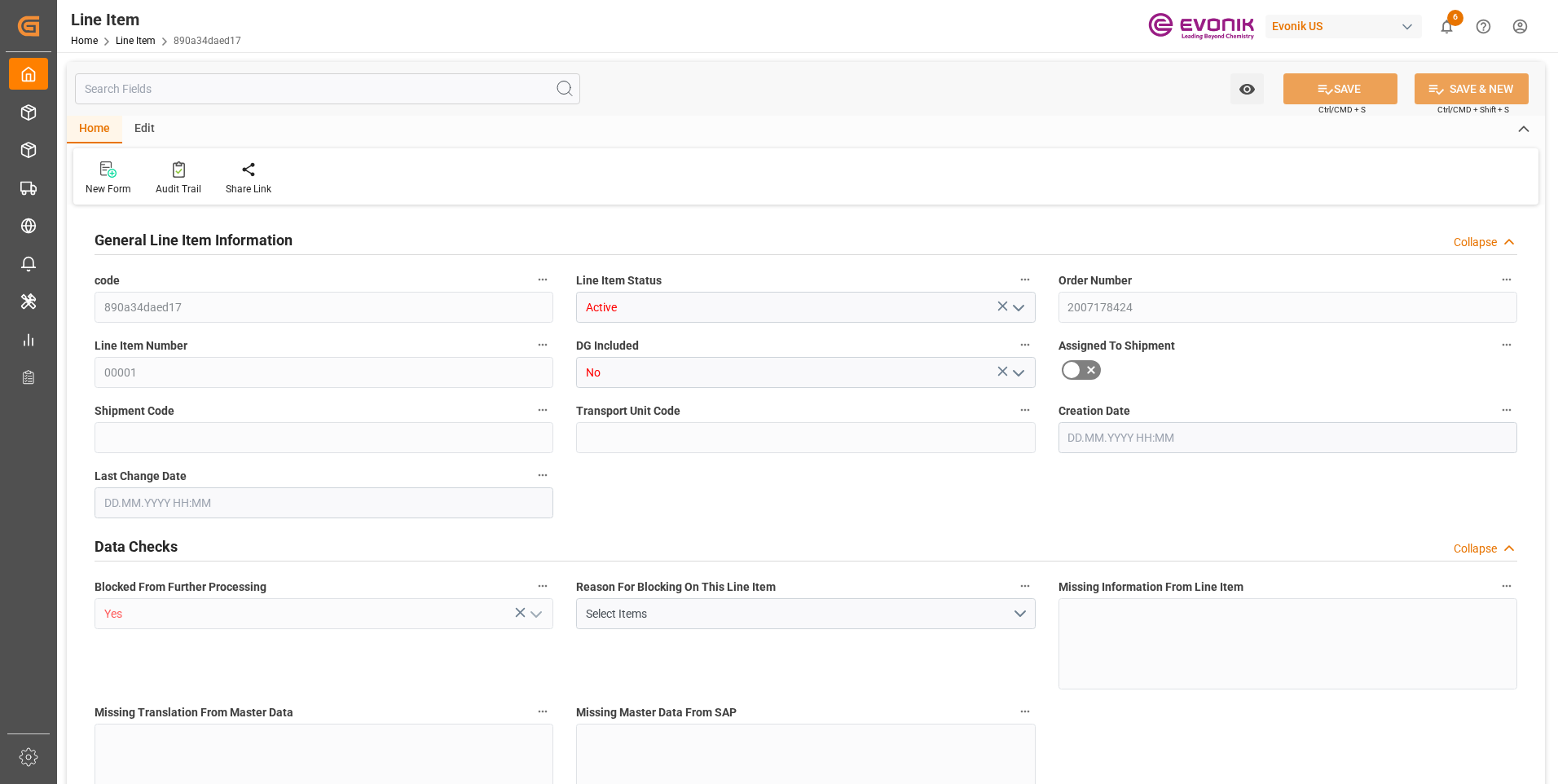
type input "20"
type input "15280"
type input "14000"
type input "26.4204"
type input "80"
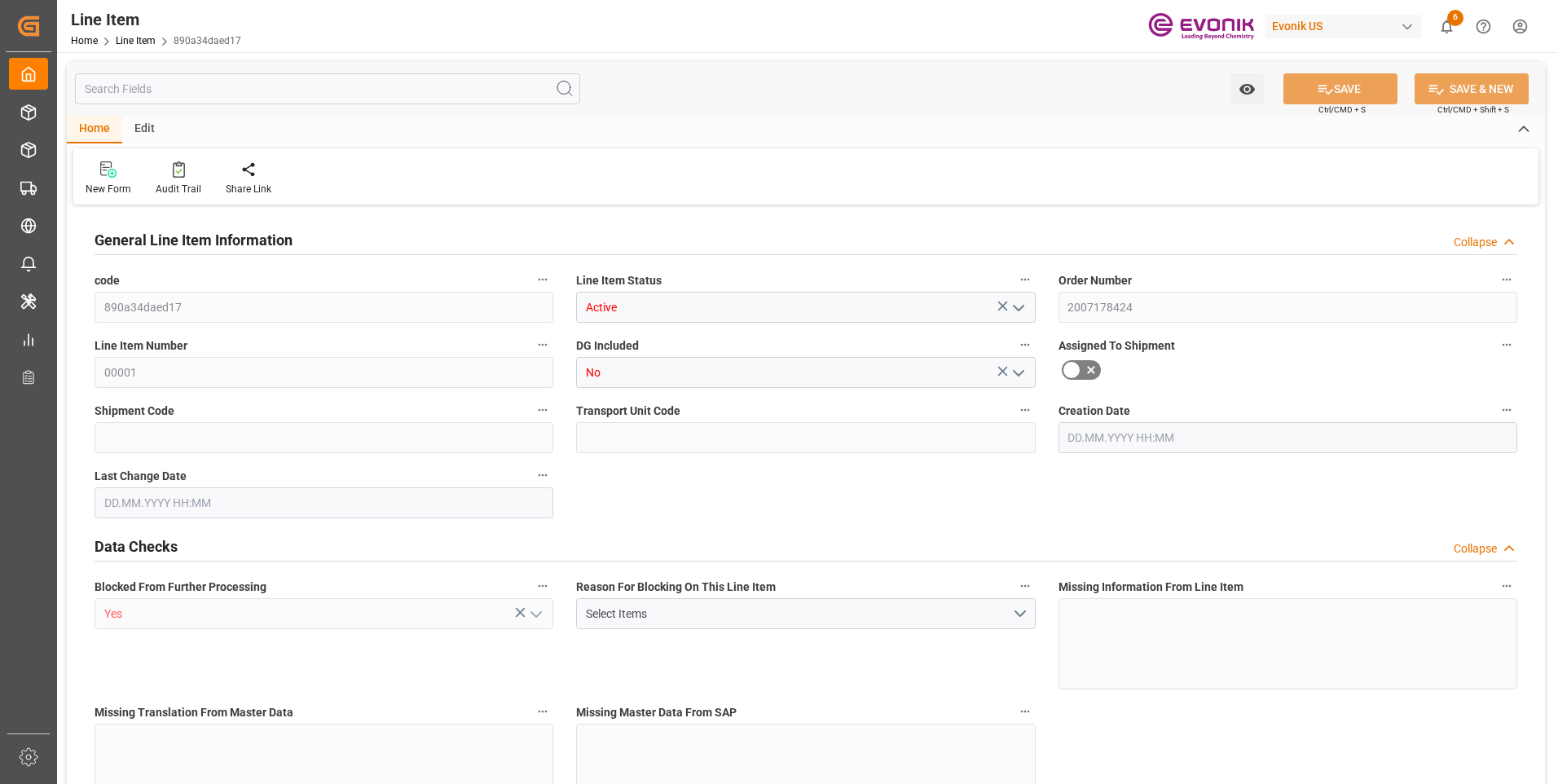
type input "59948"
type input "80"
type input "15280"
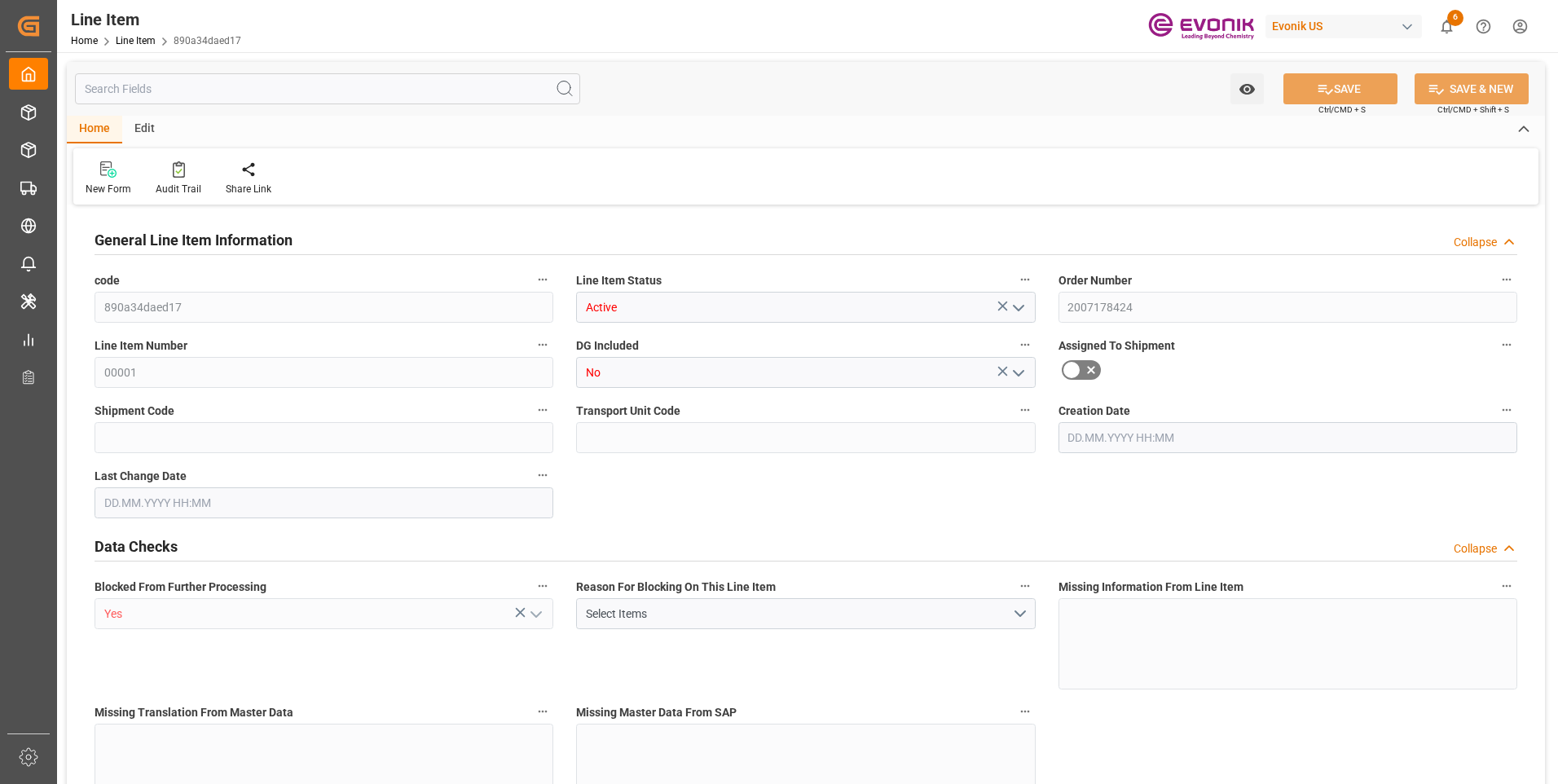
type input "16200"
type input "14000"
type input "26.4204"
type input "26420.4"
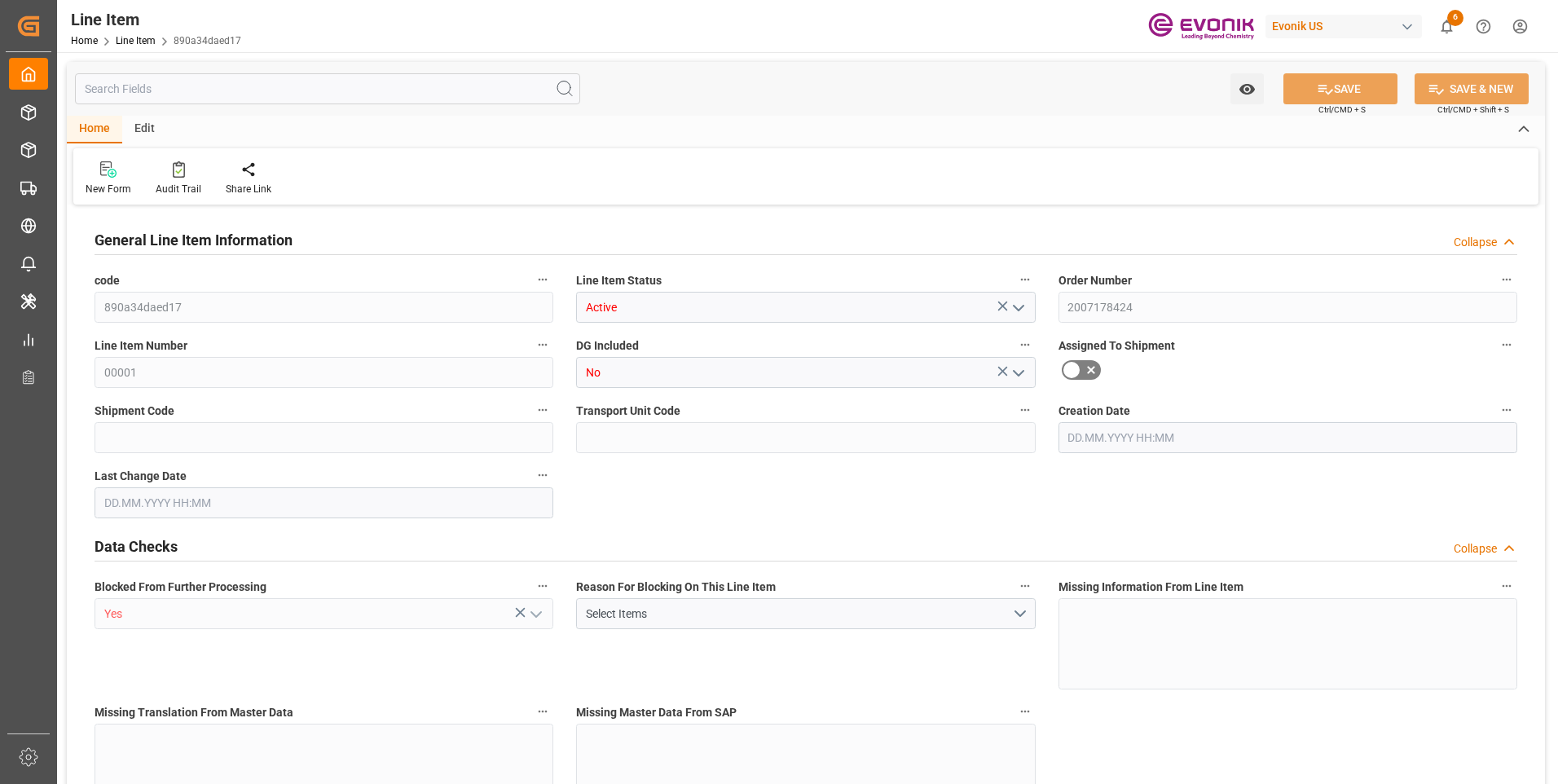
type input "0"
type input "[DATE] 16:35"
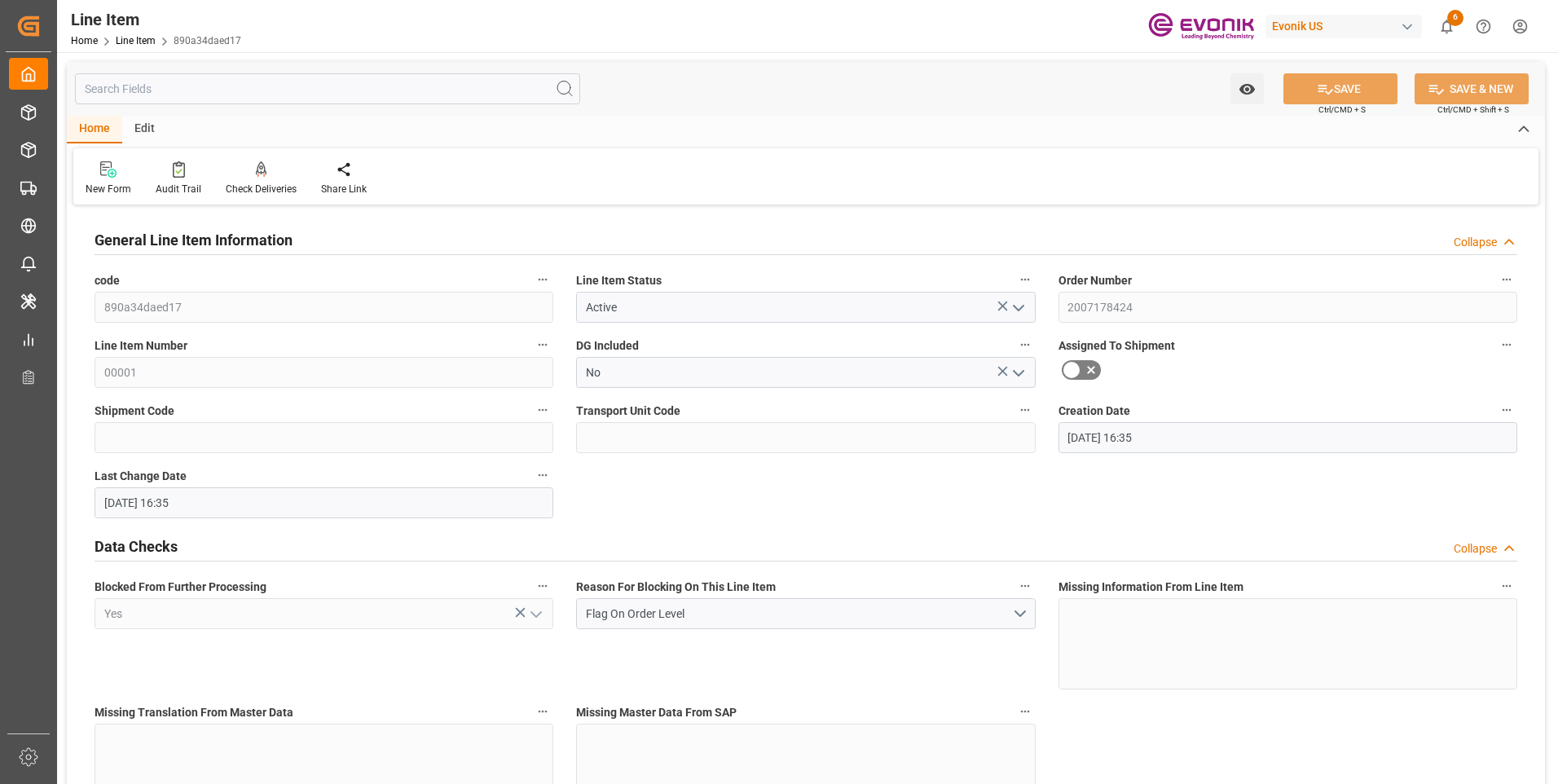
type input "[DATE] 16:35"
type input "01.11.2025"
type input "02.10.2025"
type input "25.09.2025"
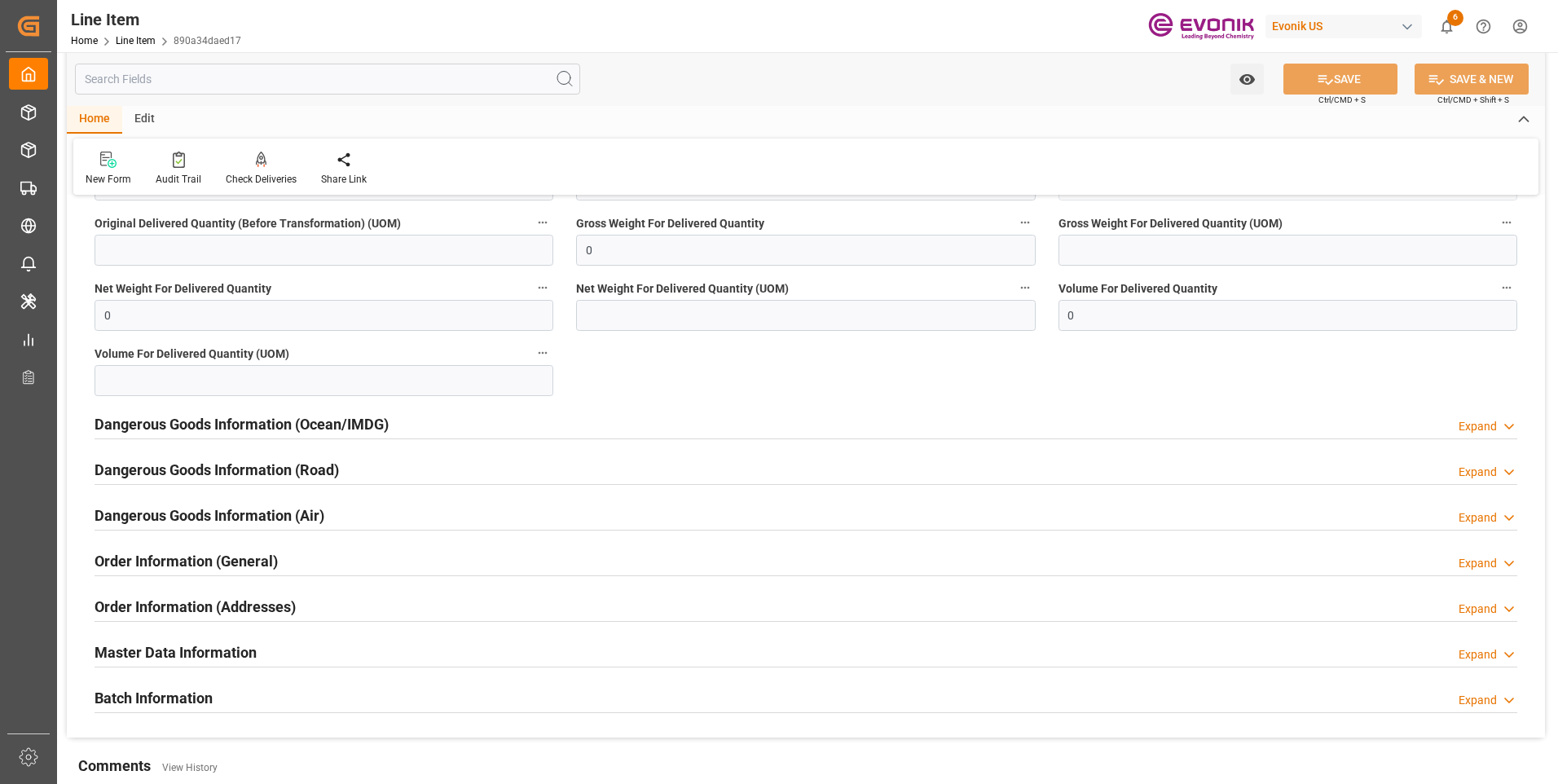
scroll to position [1548, 0]
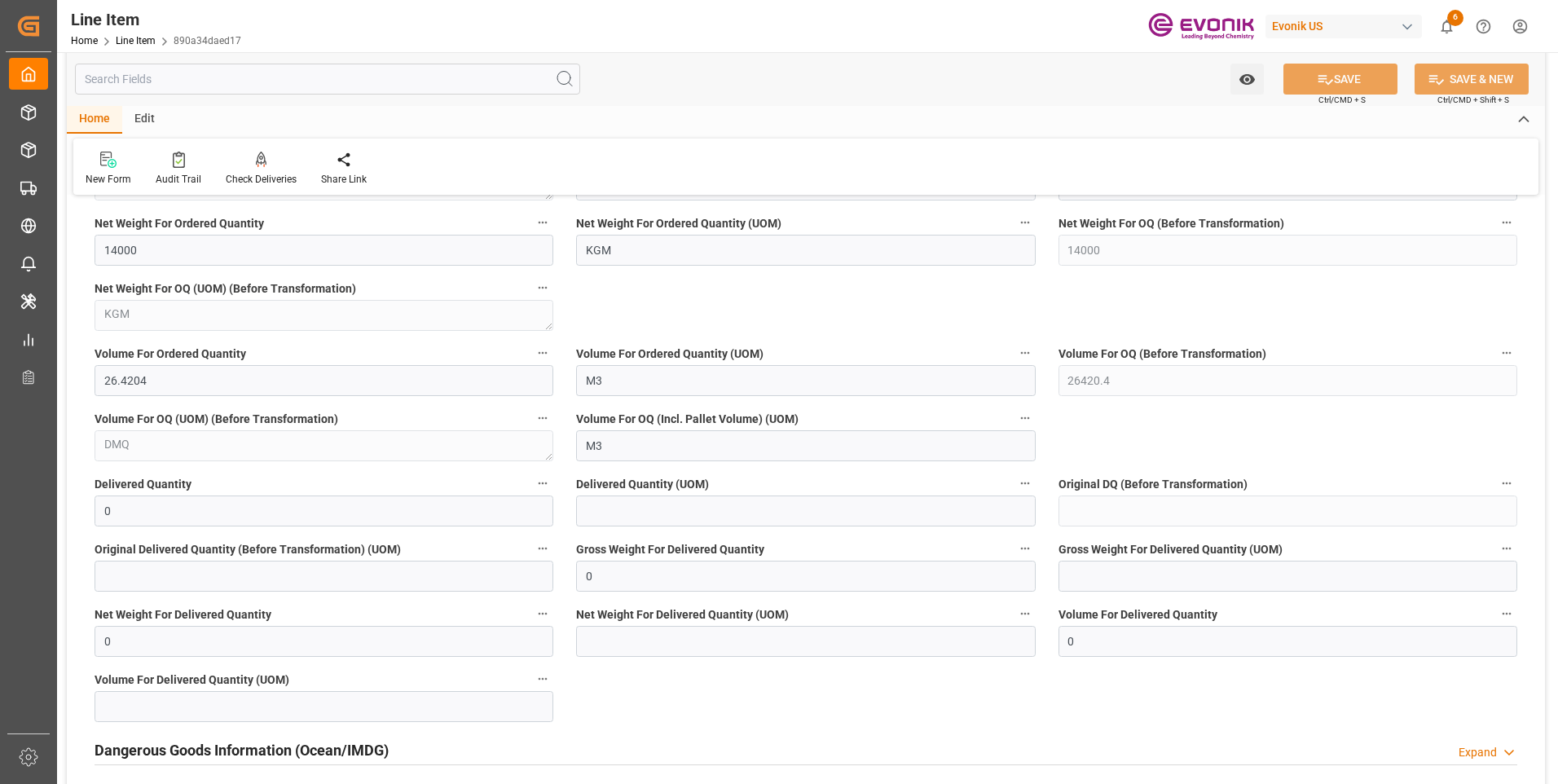
click at [165, 63] on input "text" at bounding box center [327, 79] width 505 height 31
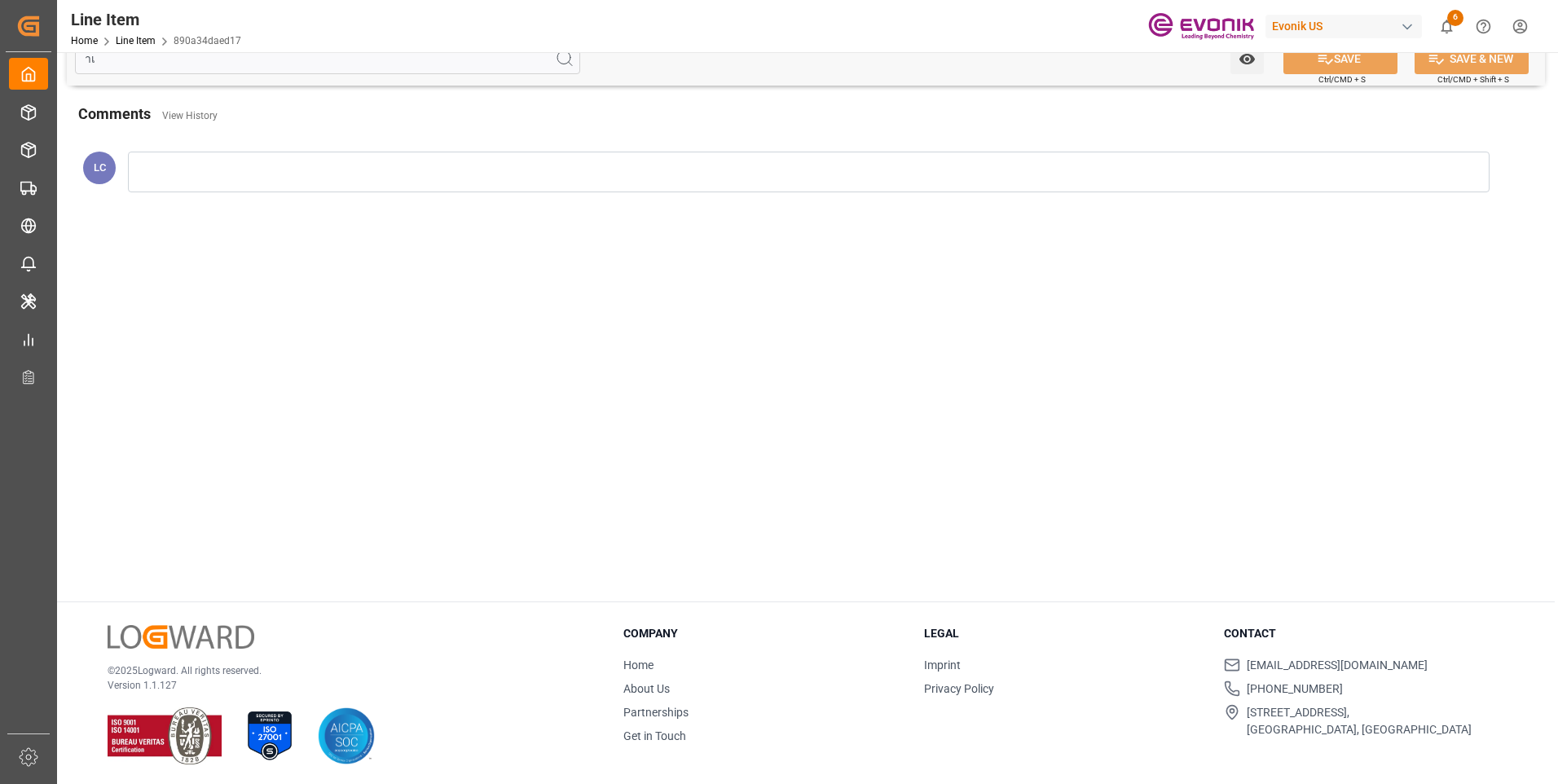
type input "ำ"
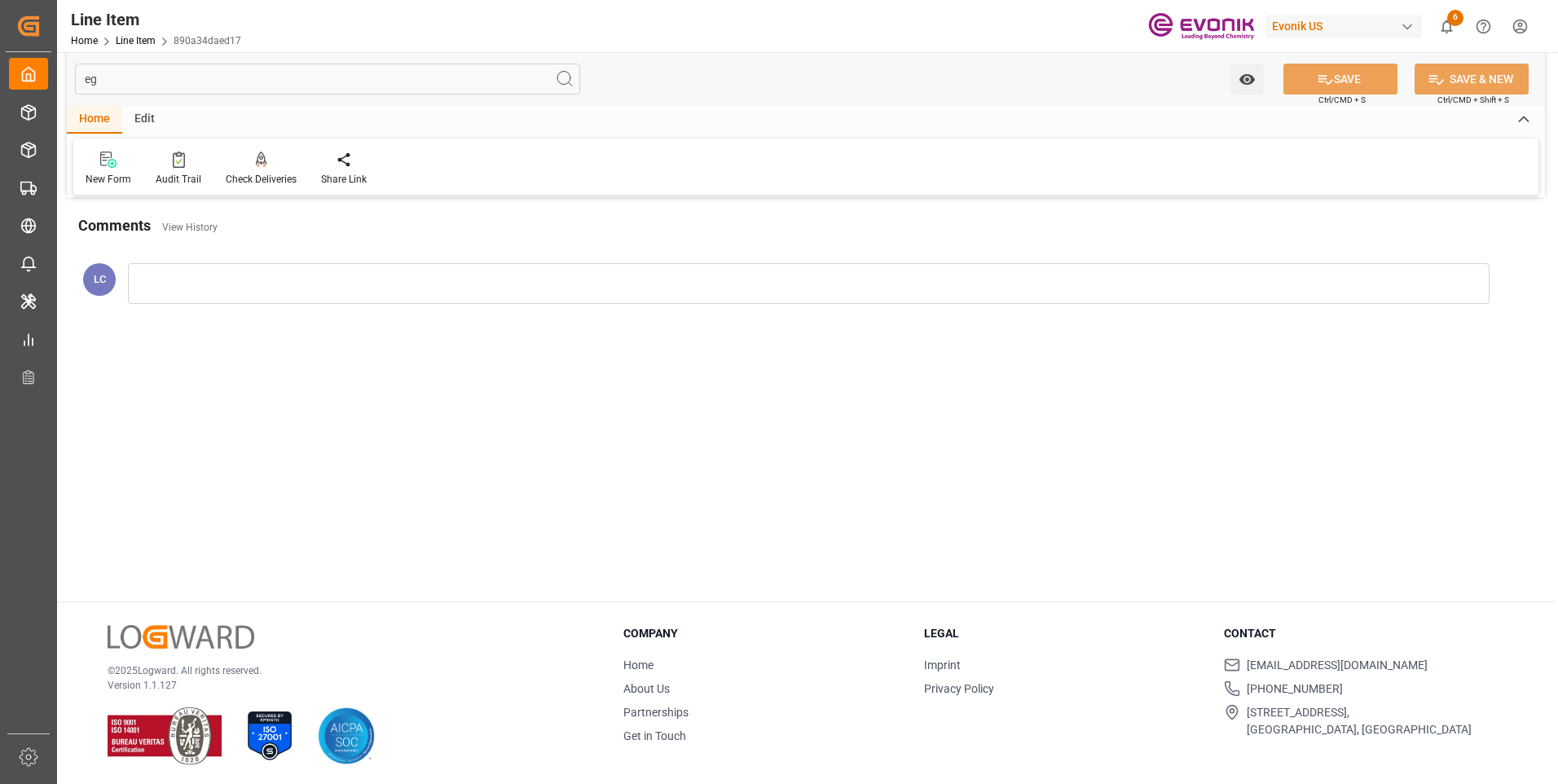
scroll to position [0, 0]
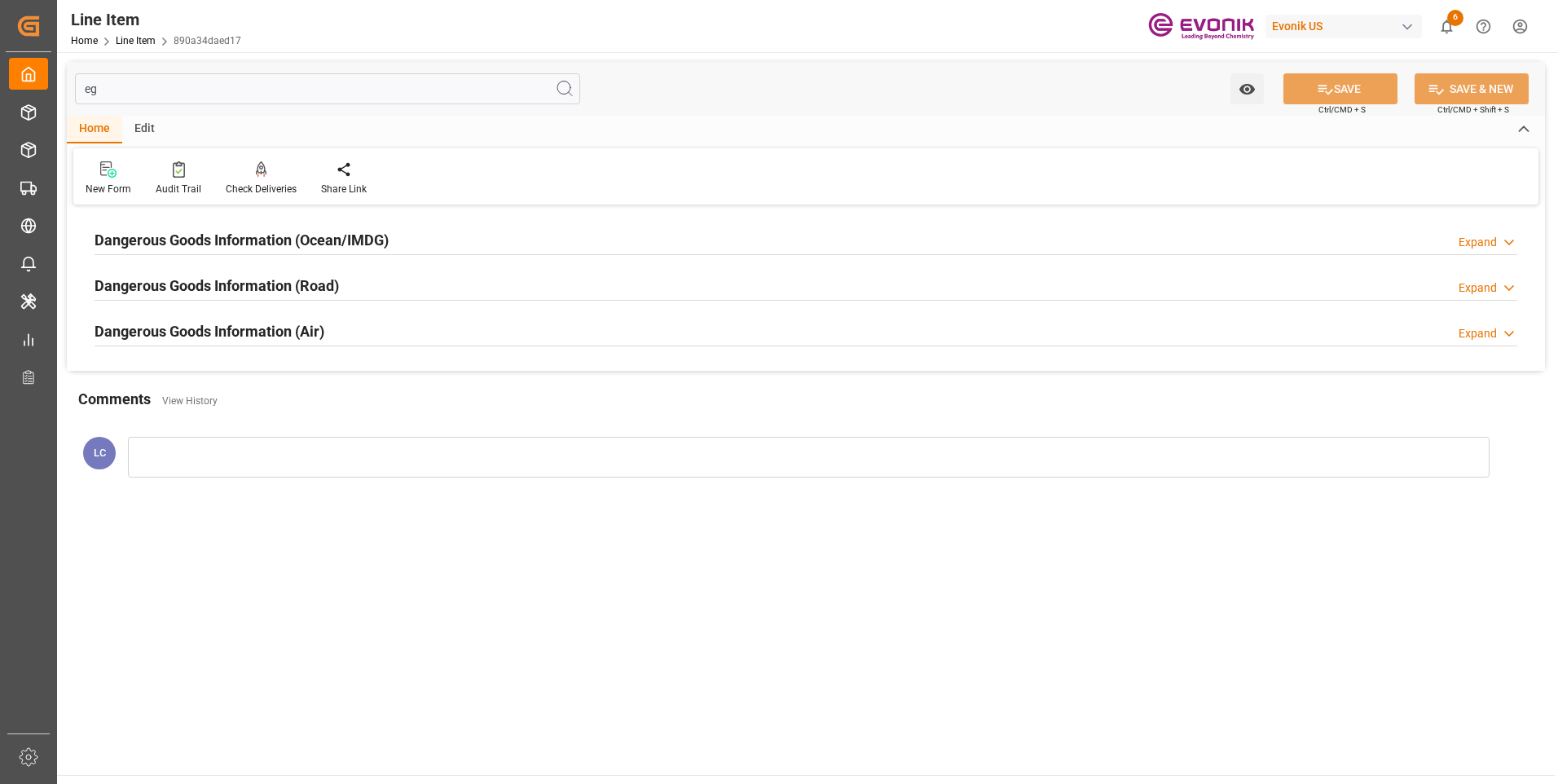
type input "eg"
click at [258, 245] on h2 "Dangerous Goods Information (Ocean/IMDG)" at bounding box center [241, 239] width 294 height 22
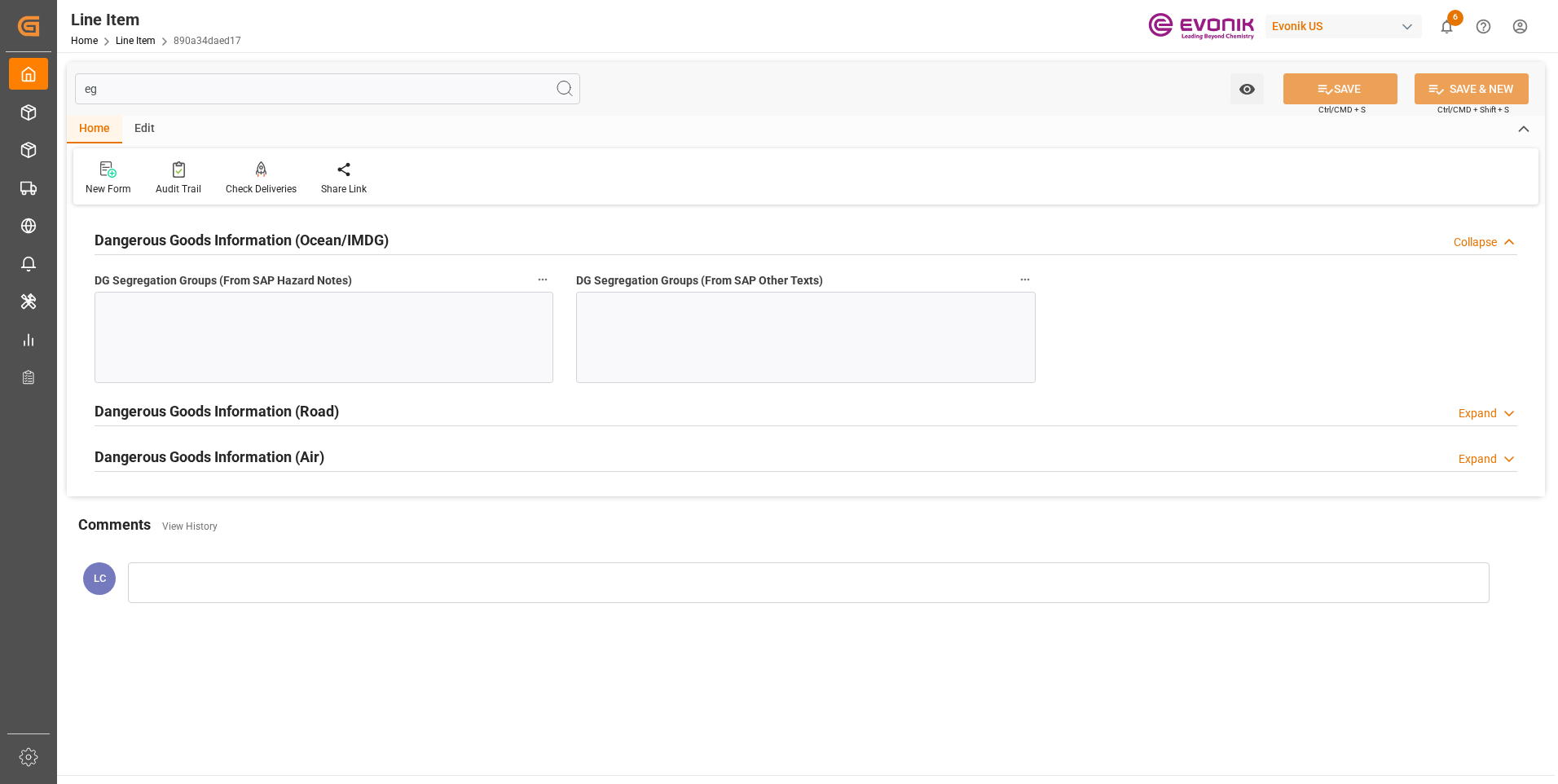
click at [396, 343] on div at bounding box center [323, 338] width 458 height 91
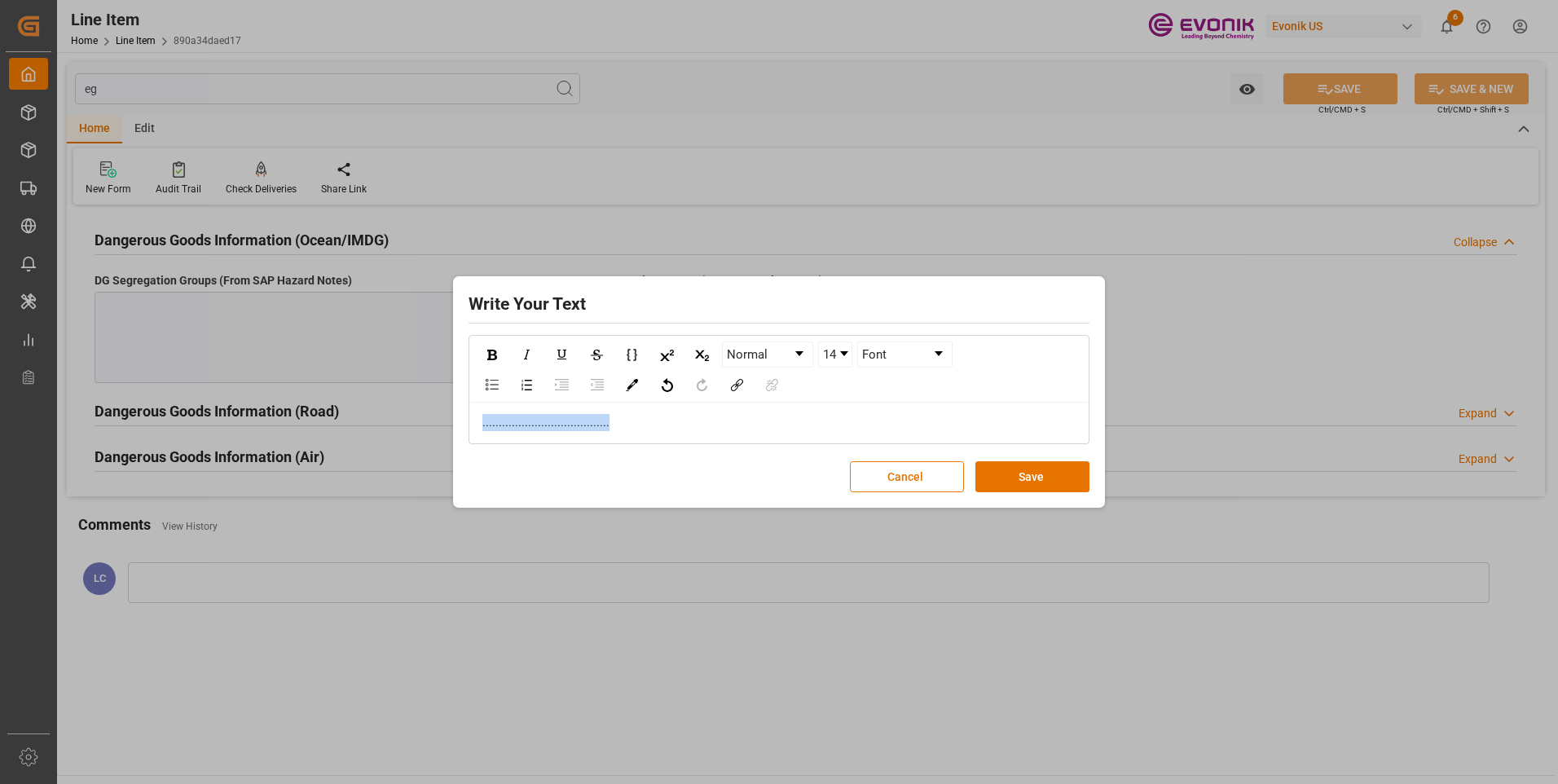
copy span "......................................."
click at [1049, 473] on button "Save" at bounding box center [1032, 477] width 114 height 31
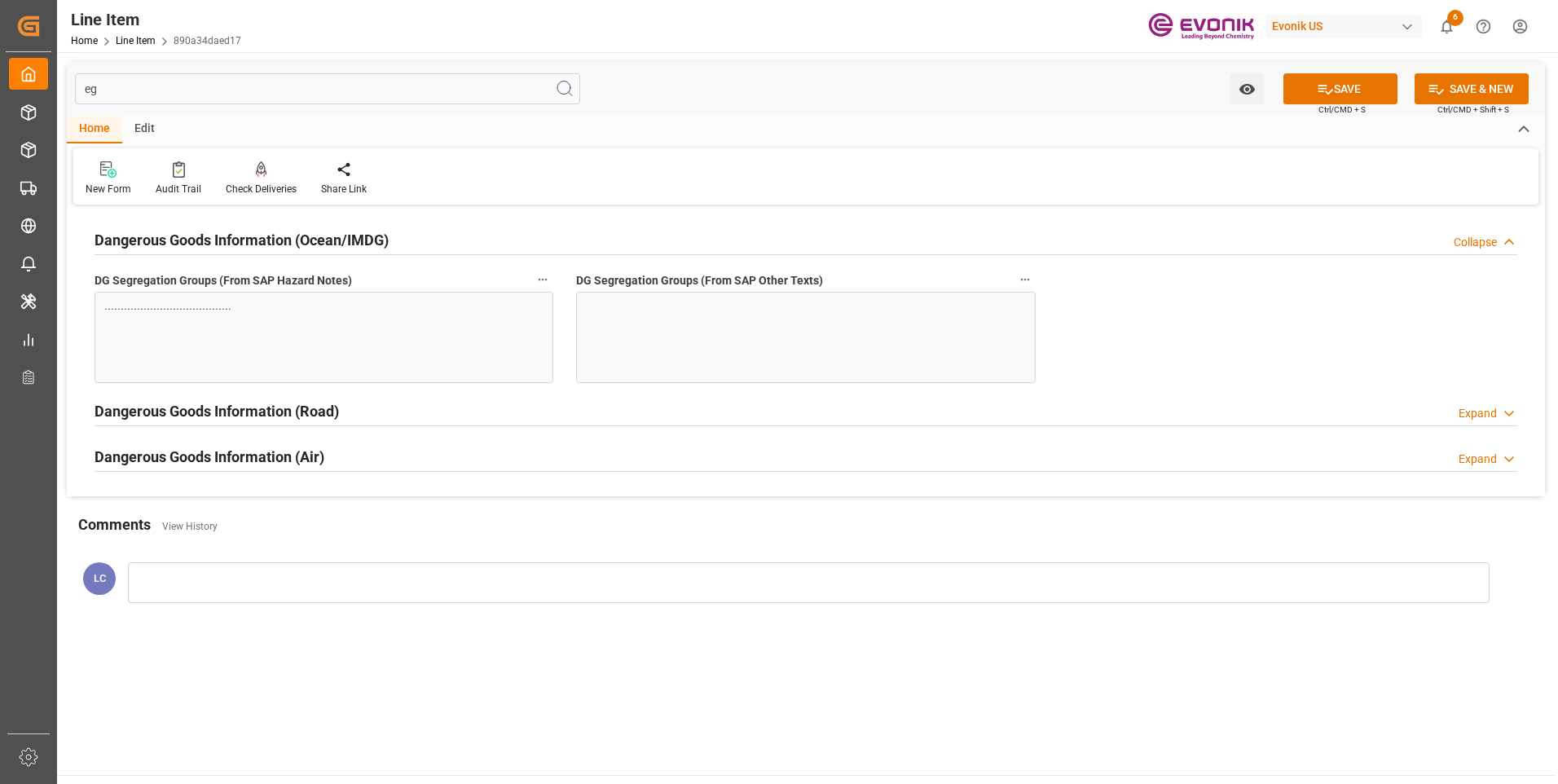
click at [734, 348] on div at bounding box center [805, 338] width 458 height 91
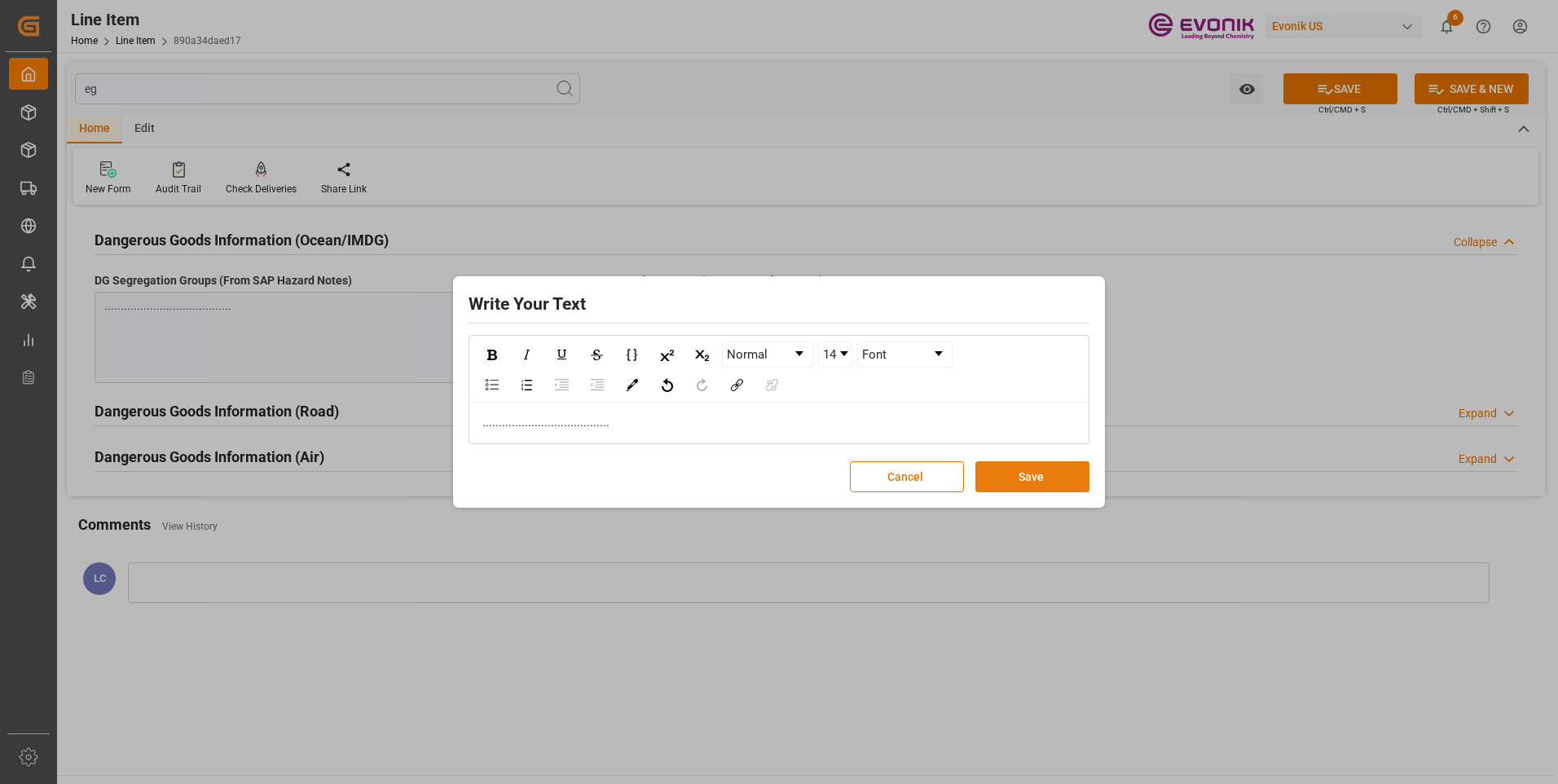
click at [1047, 486] on button "Save" at bounding box center [1032, 477] width 114 height 31
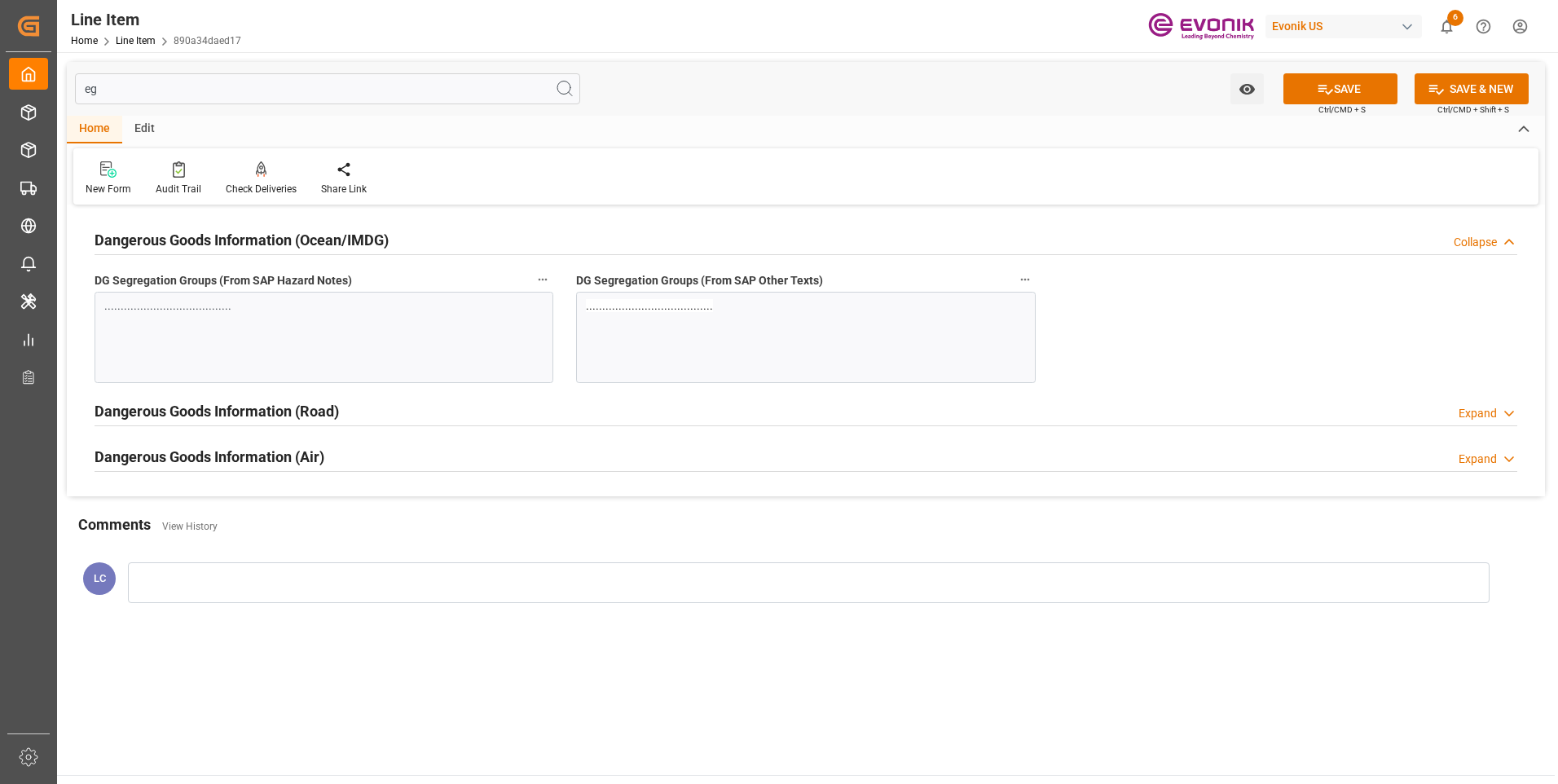
click at [1322, 68] on div "eg Watch Option SAVE Ctrl/CMD + S SAVE & NEW Ctrl/CMD + Shift + S" at bounding box center [806, 89] width 1478 height 53
click at [1331, 78] on button "SAVE" at bounding box center [1340, 89] width 114 height 31
click at [166, 89] on input "eg" at bounding box center [327, 89] width 505 height 31
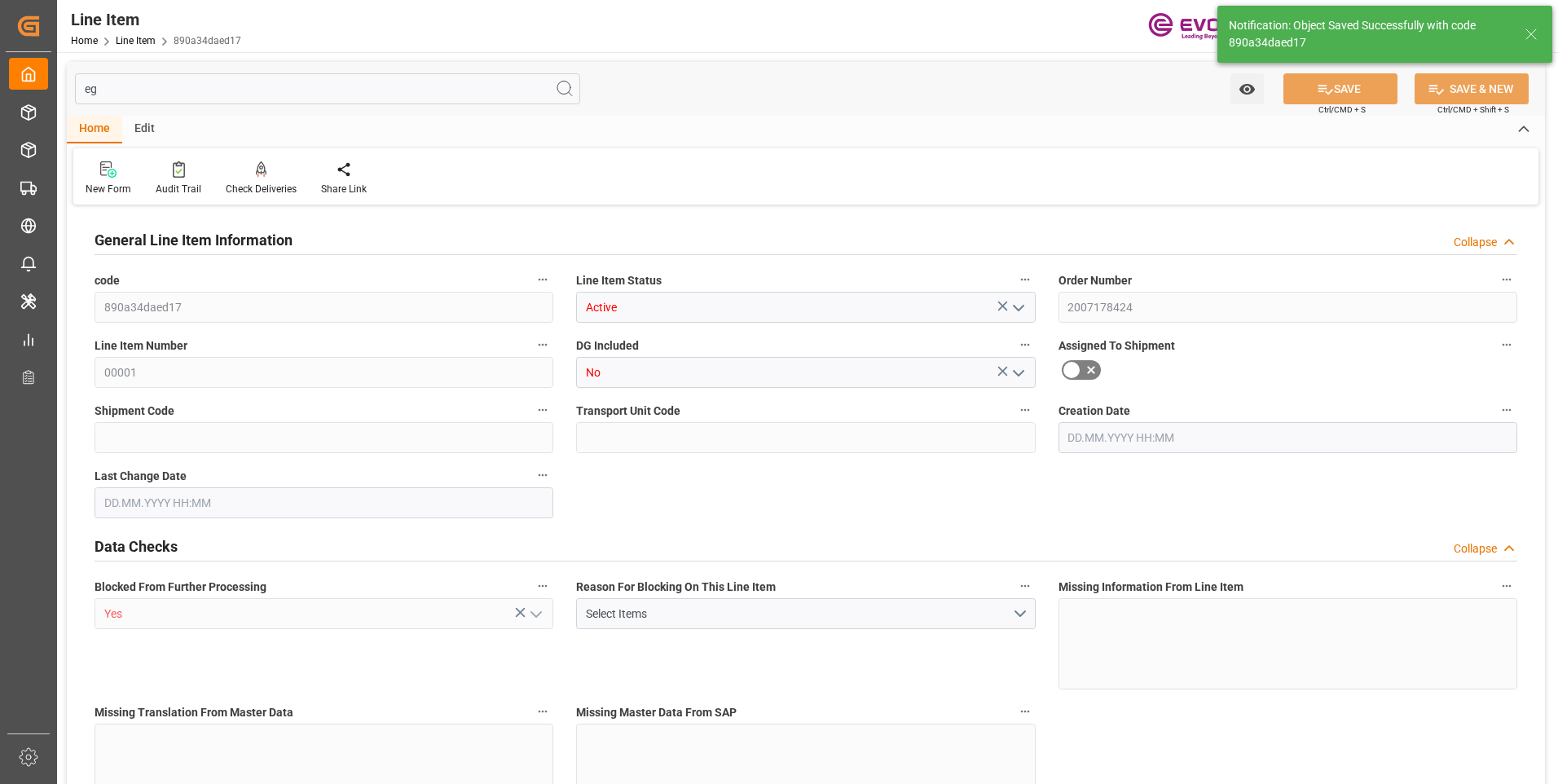
type input "20"
type input "15280"
type input "14000"
type input "26.4204"
type input "80"
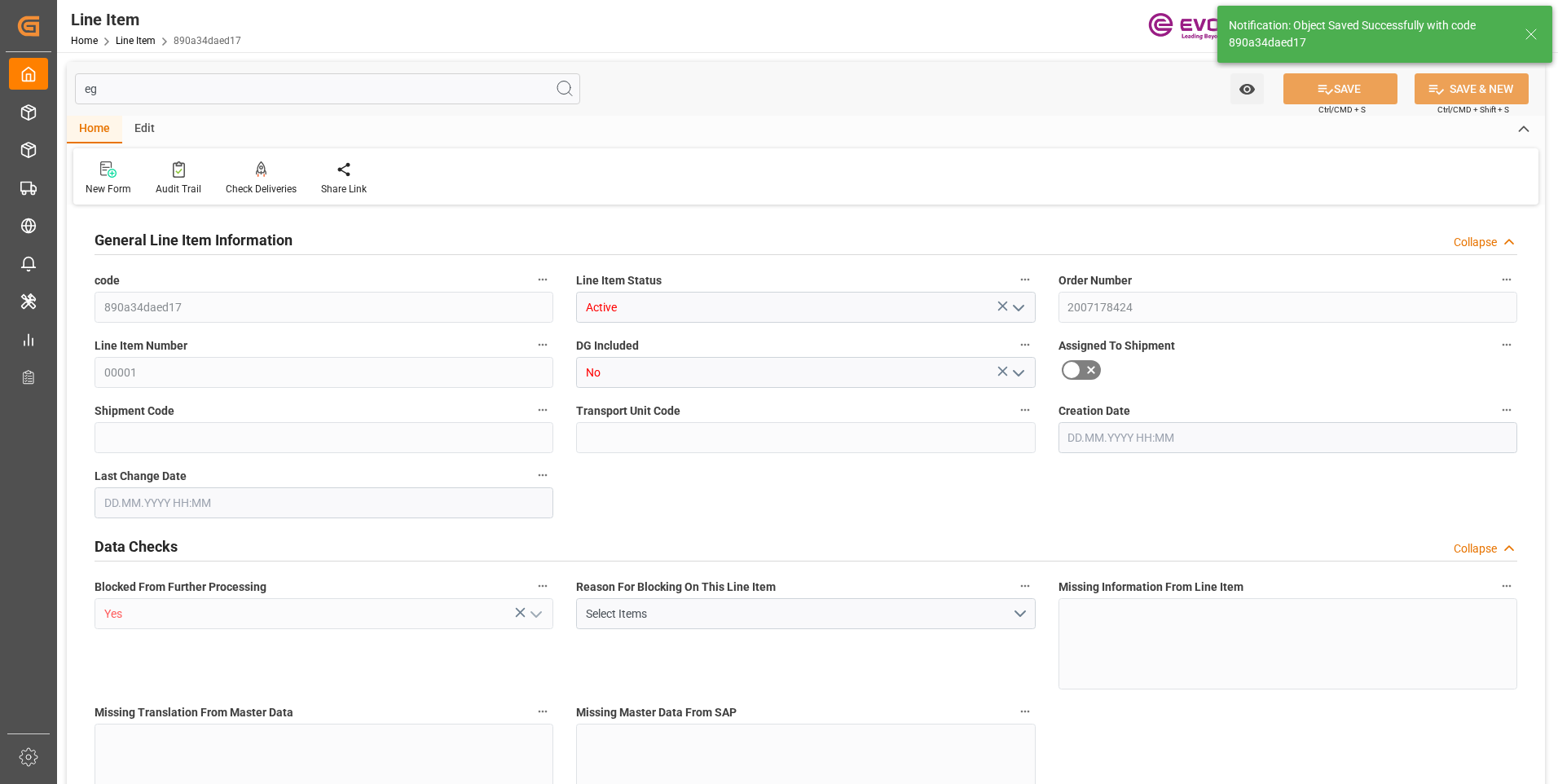
type input "59948"
type input "80"
type input "15280"
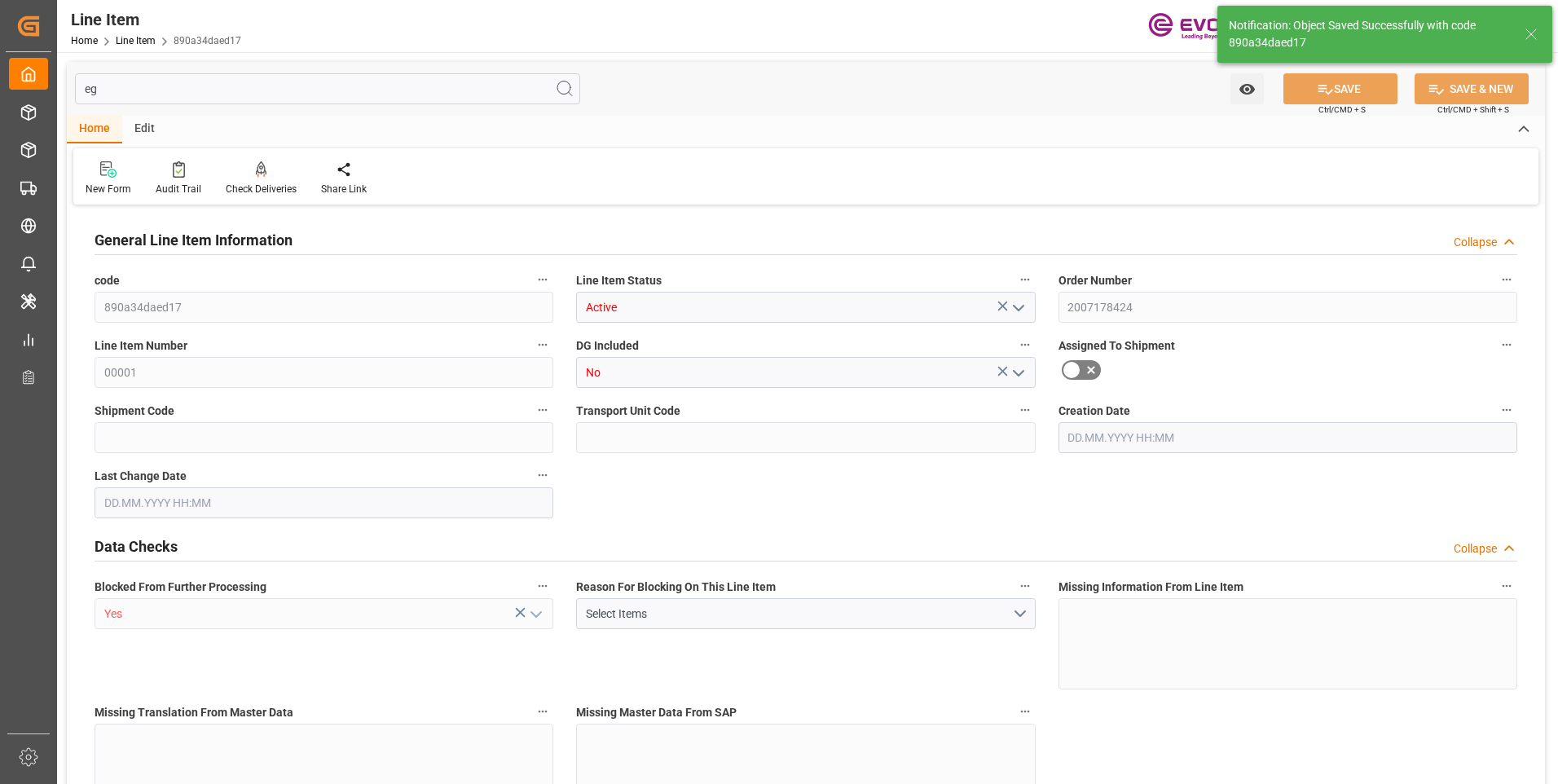
type input "16200"
type input "14000"
type input "26.4204"
type input "26420.4"
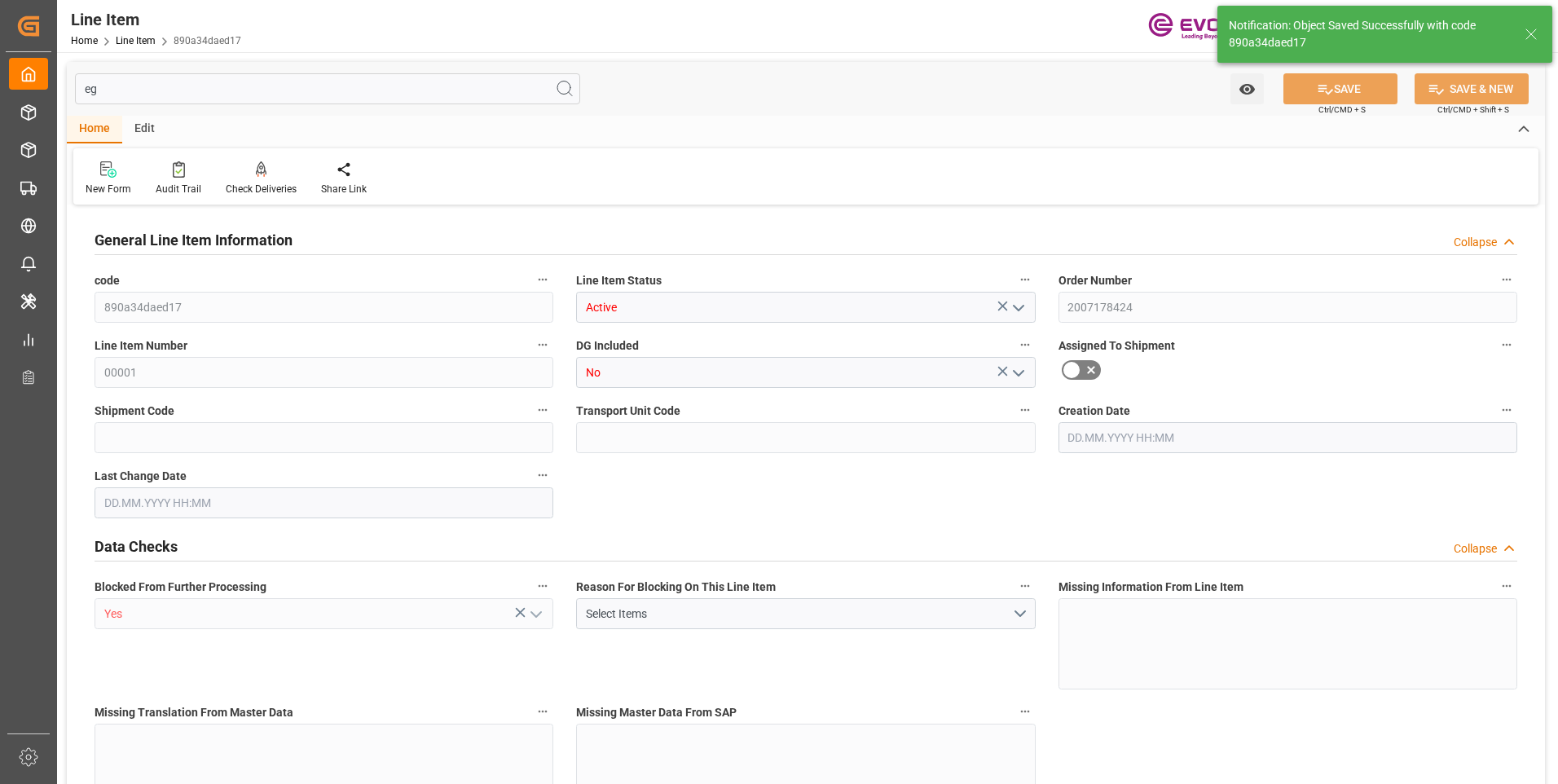
type input "0"
type input "[DATE] 16:35"
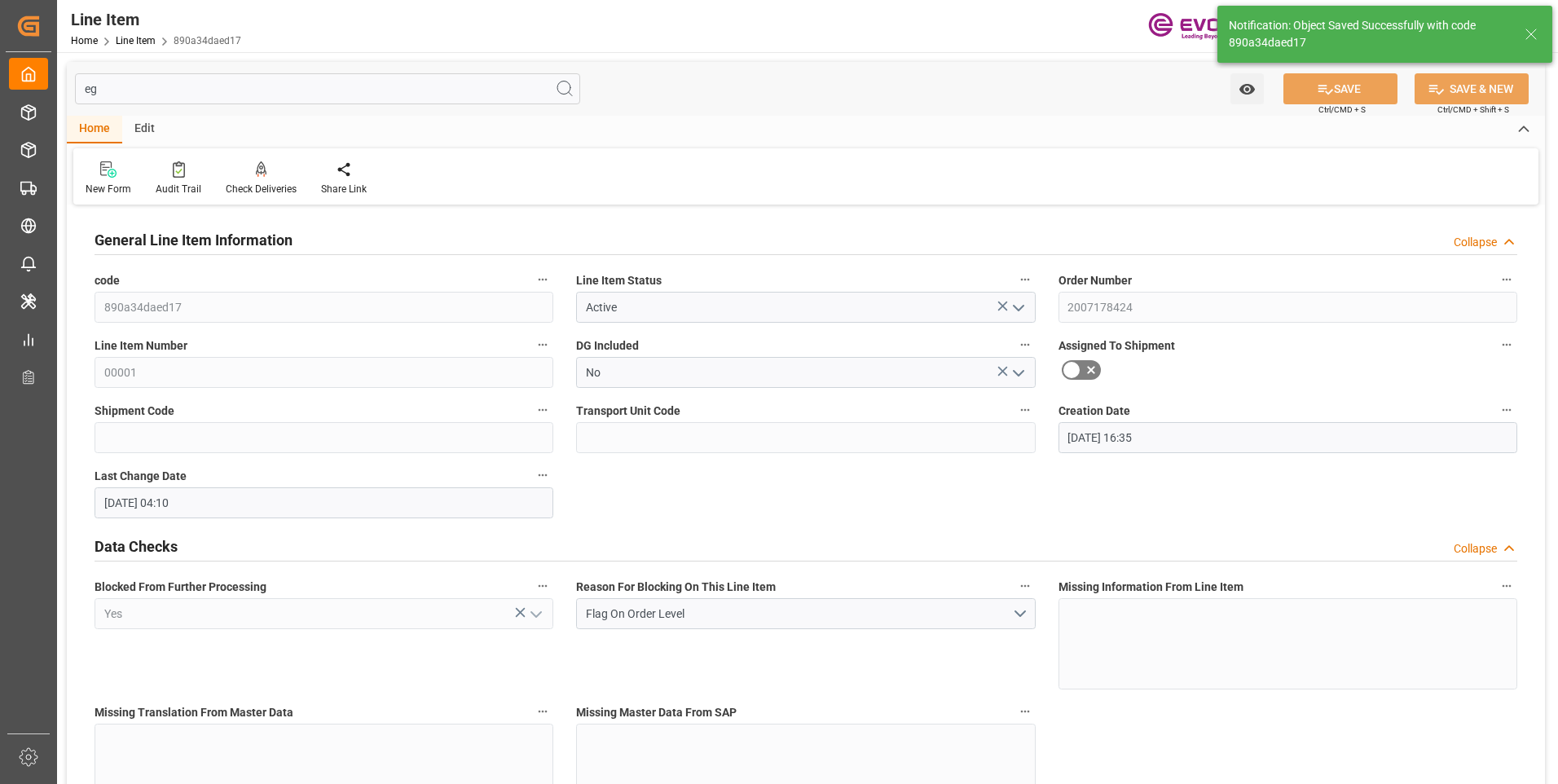
type input "15.09.2025 04:10"
type input "01.11.2025"
type input "02.10.2025"
type input "25.09.2025"
type input "e"
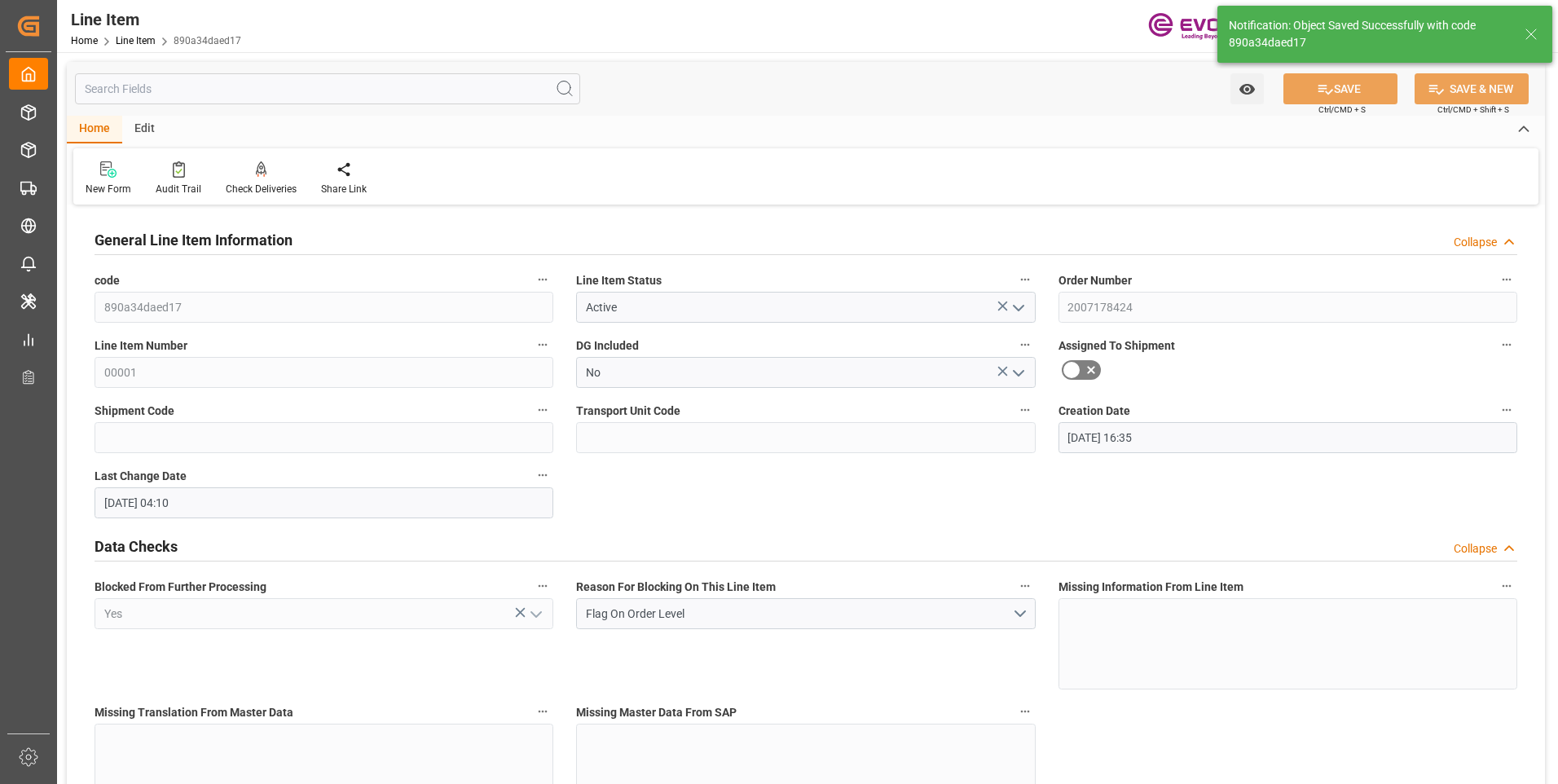
type input "80"
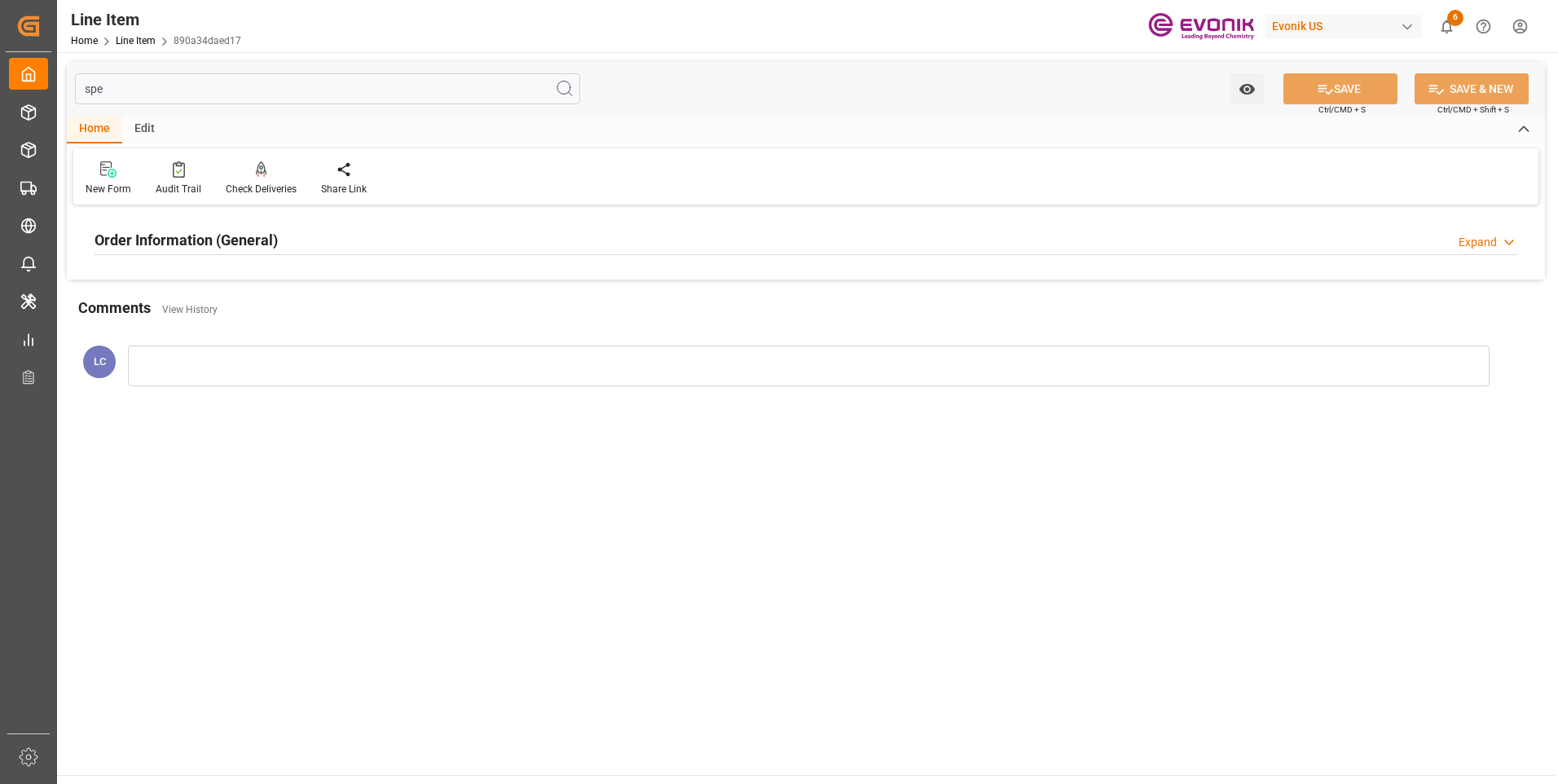
click at [215, 248] on h2 "Order Information (General)" at bounding box center [186, 239] width 183 height 22
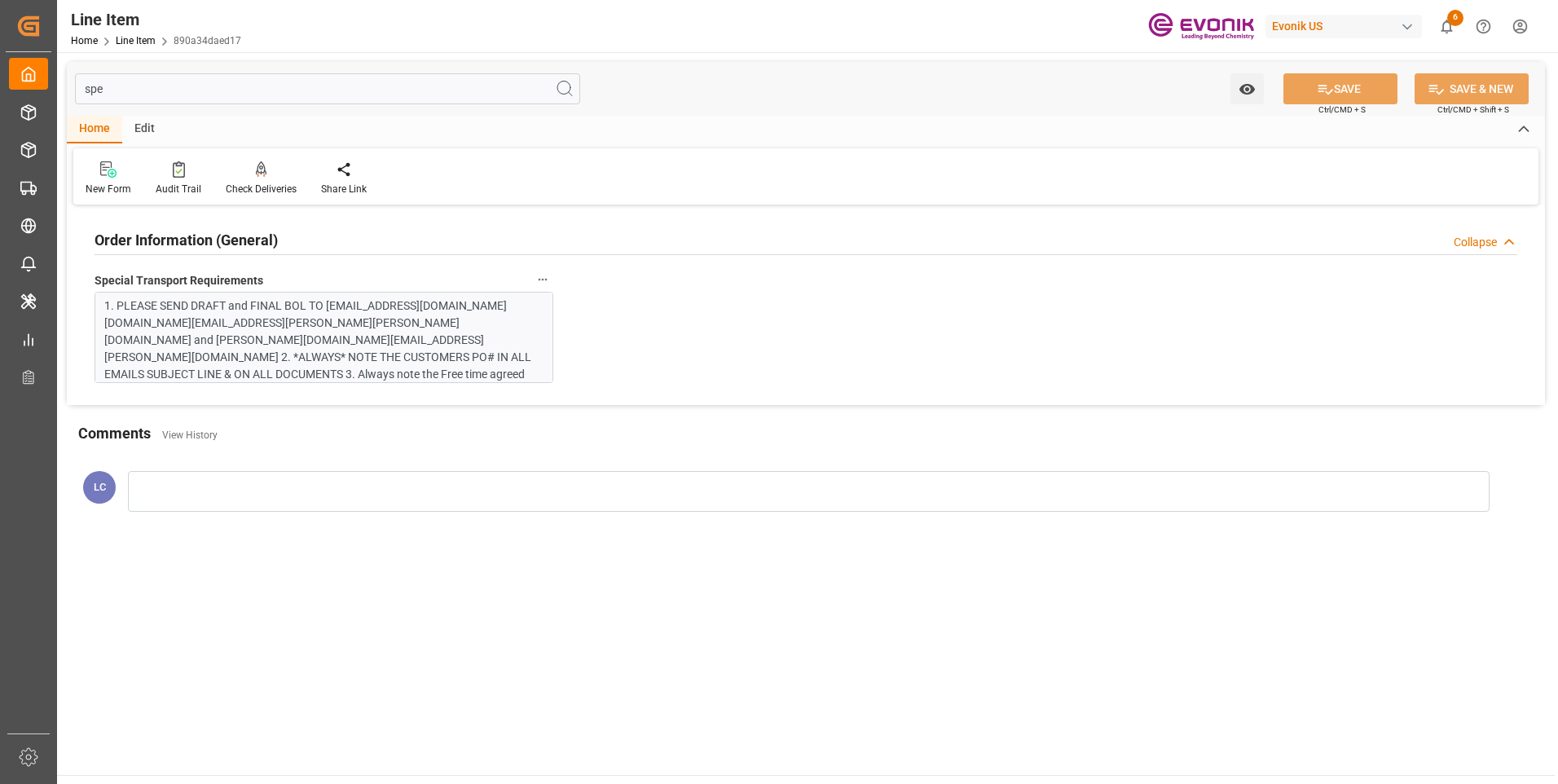
scroll to position [11, 0]
drag, startPoint x: 147, startPoint y: 87, endPoint x: -61, endPoint y: 88, distance: 208.0
click at [0, 88] on html "Created by potrace 1.15, written by Peter Selinger 2001-2017 Created by potrace…" at bounding box center [779, 392] width 1558 height 784
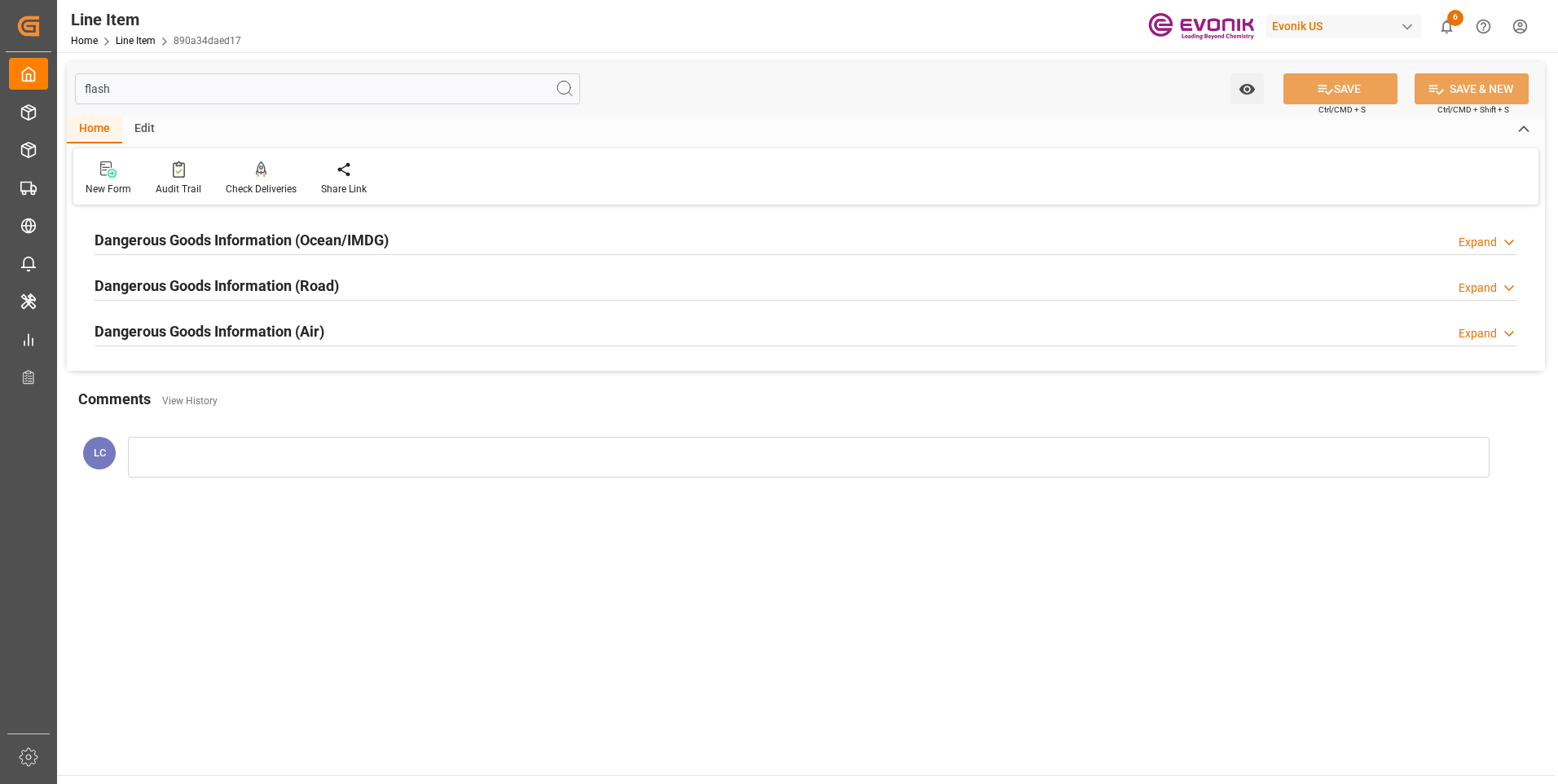
click at [255, 243] on h2 "Dangerous Goods Information (Ocean/IMDG)" at bounding box center [241, 239] width 294 height 22
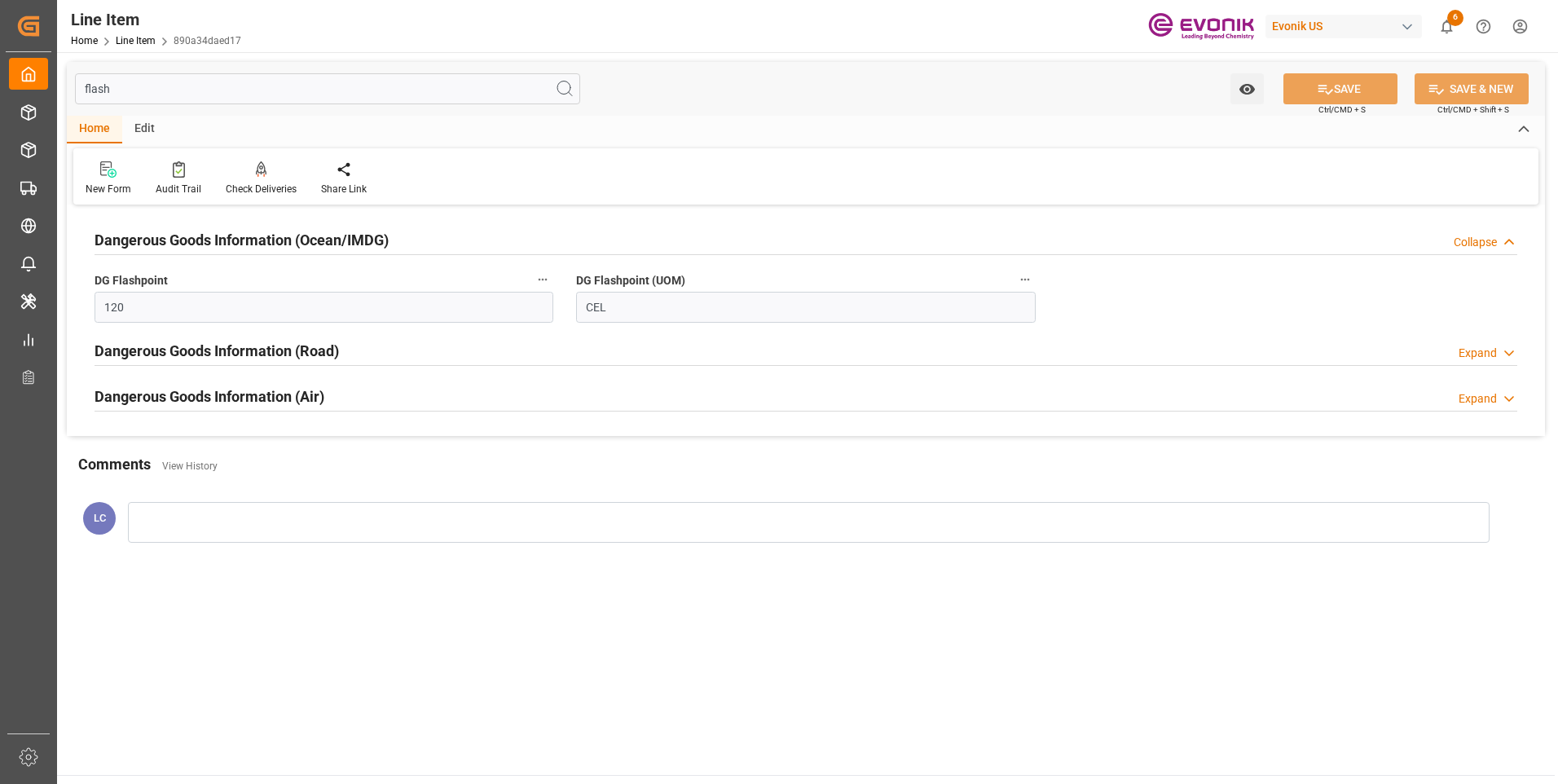
drag, startPoint x: 123, startPoint y: 91, endPoint x: 386, endPoint y: 116, distance: 264.2
click at [15, 83] on div "Created by potrace 1.15, written by Peter Selinger 2001-2017 Created by potrace…" at bounding box center [779, 392] width 1558 height 784
type input "ad"
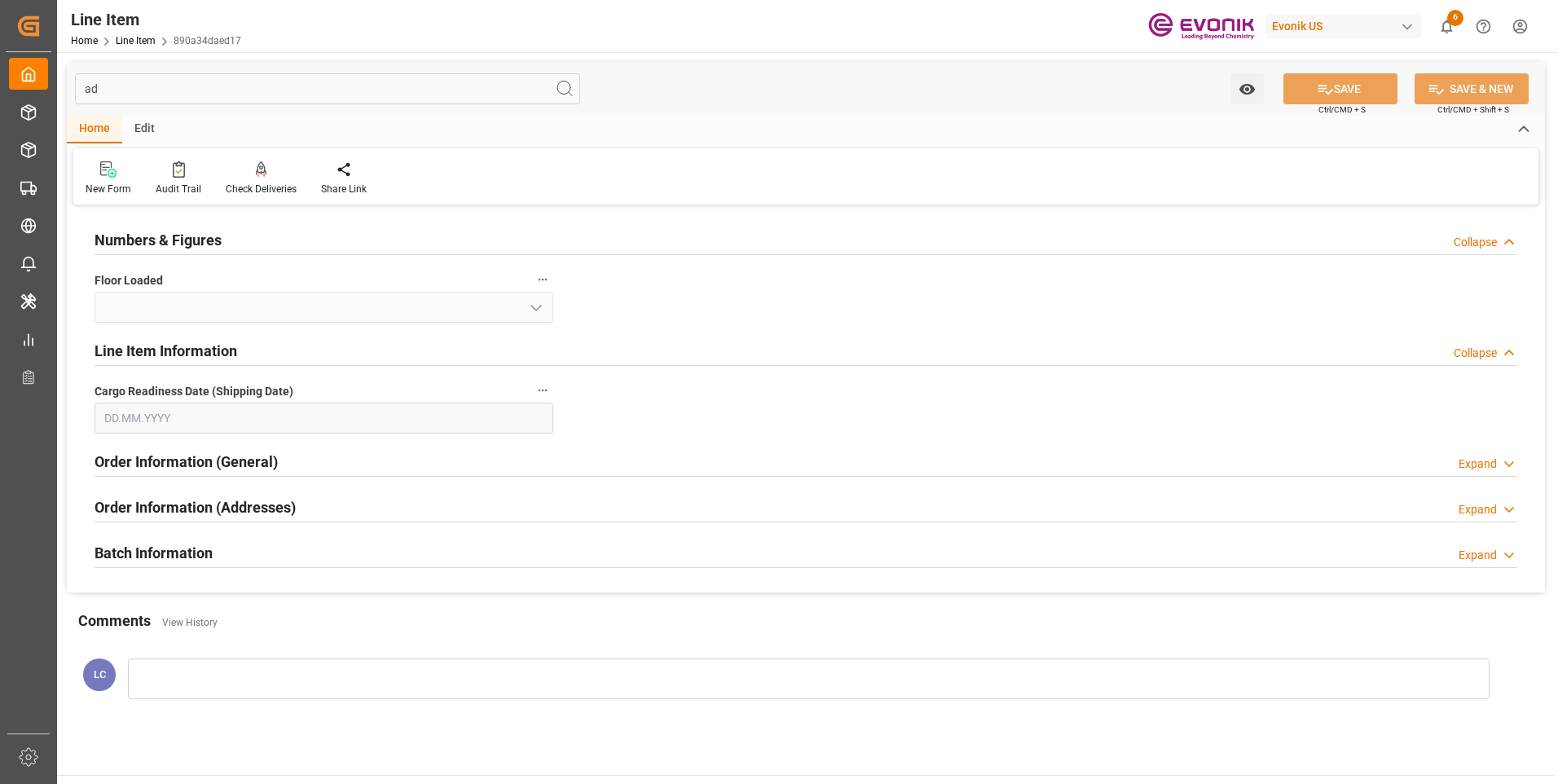
type input "No"
type input "02.10.2025"
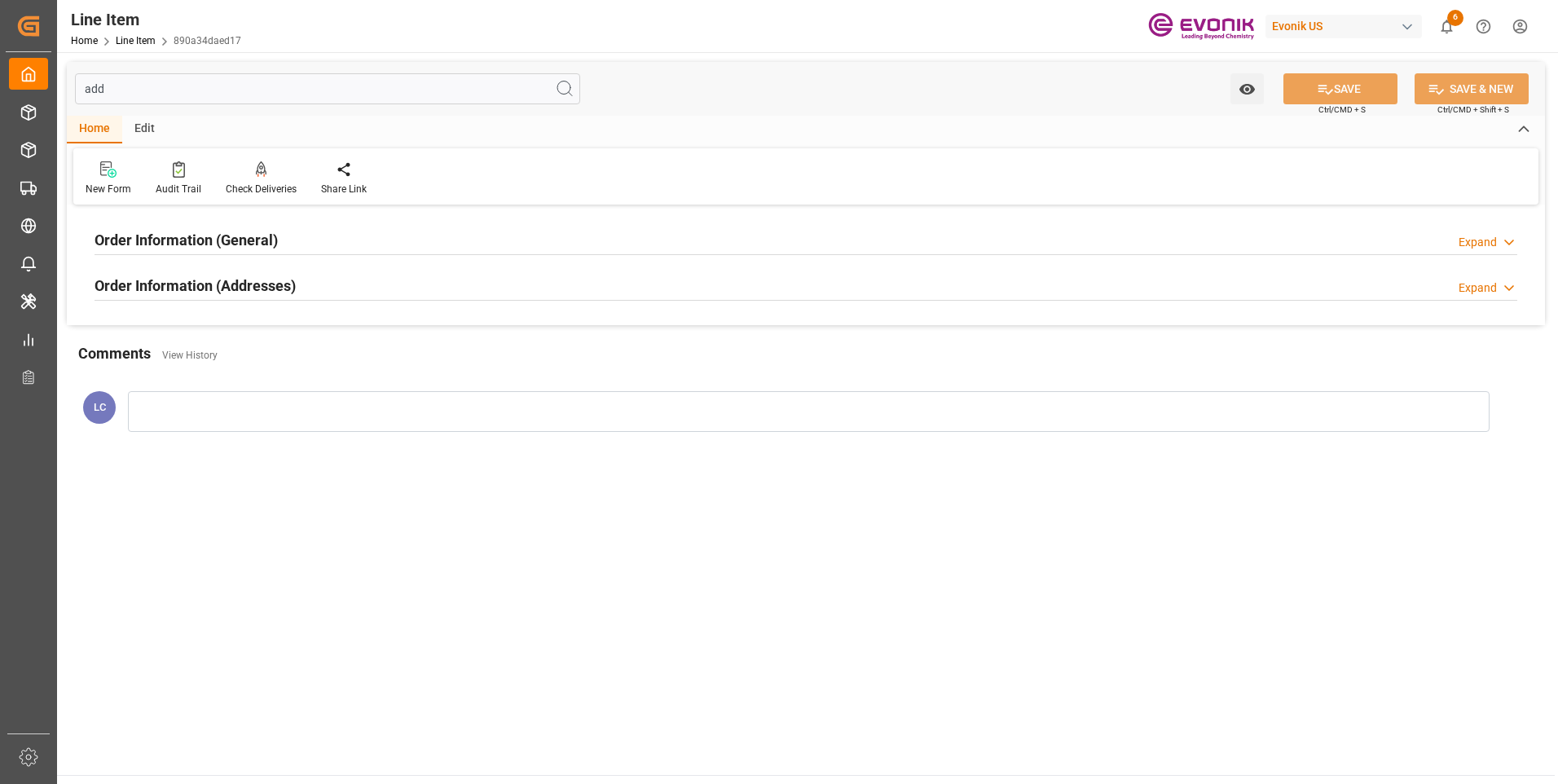
type input "add"
click at [439, 293] on div "Order Information (Addresses) Expand" at bounding box center [806, 284] width 1423 height 31
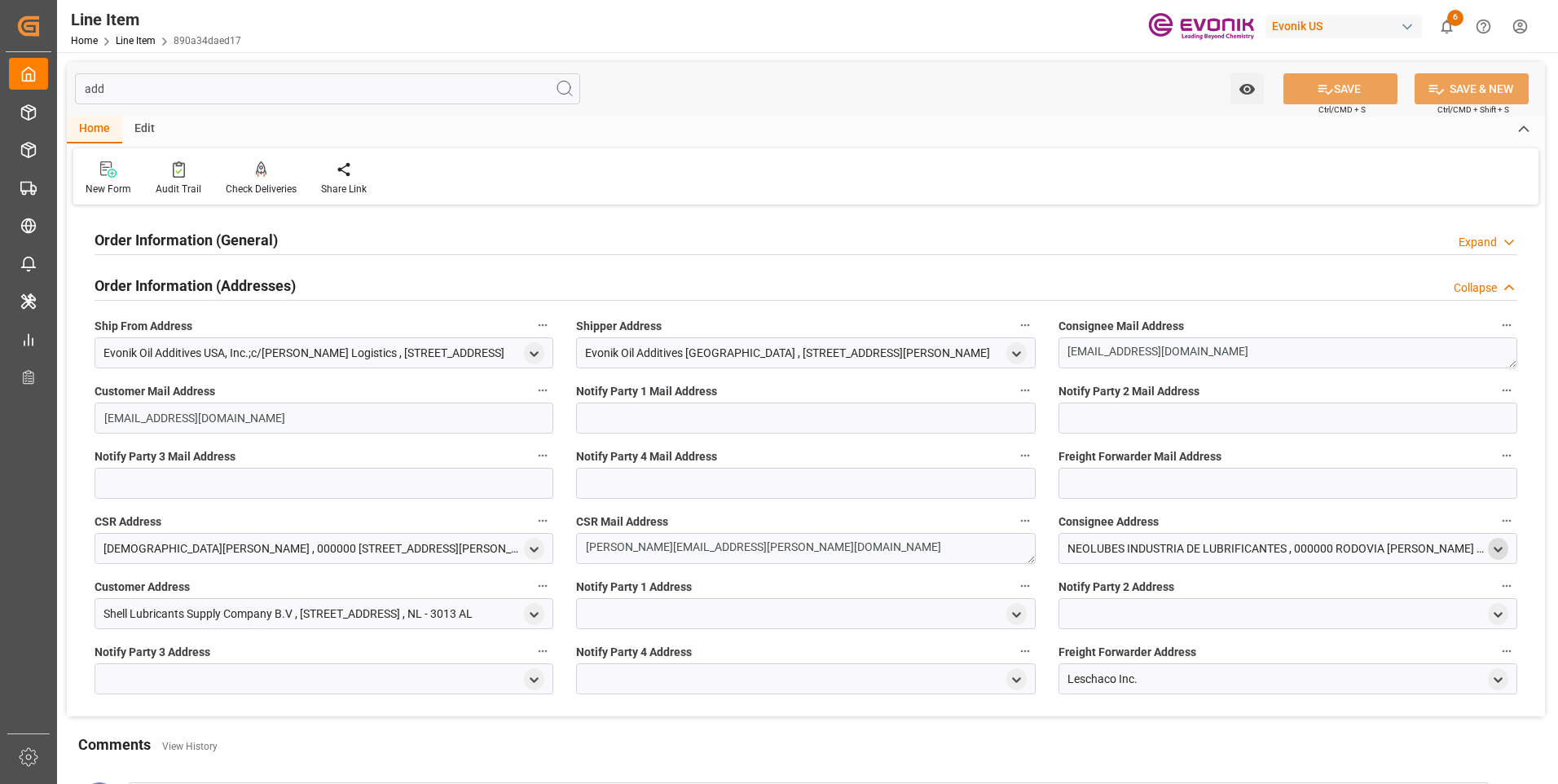
click at [1501, 549] on polyline "open menu" at bounding box center [1499, 549] width 8 height 3
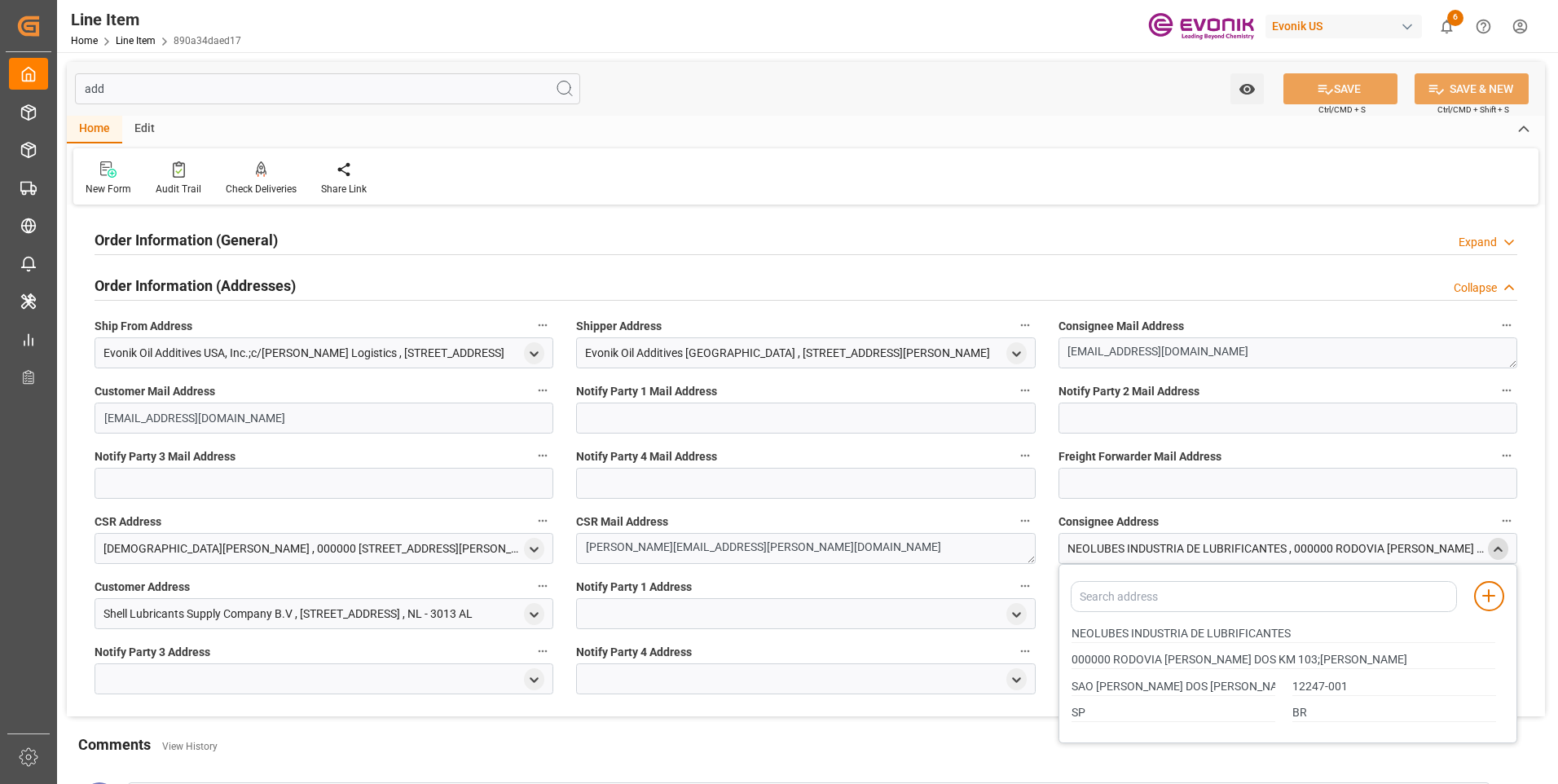
click at [1501, 549] on polyline "close menu" at bounding box center [1499, 548] width 8 height 3
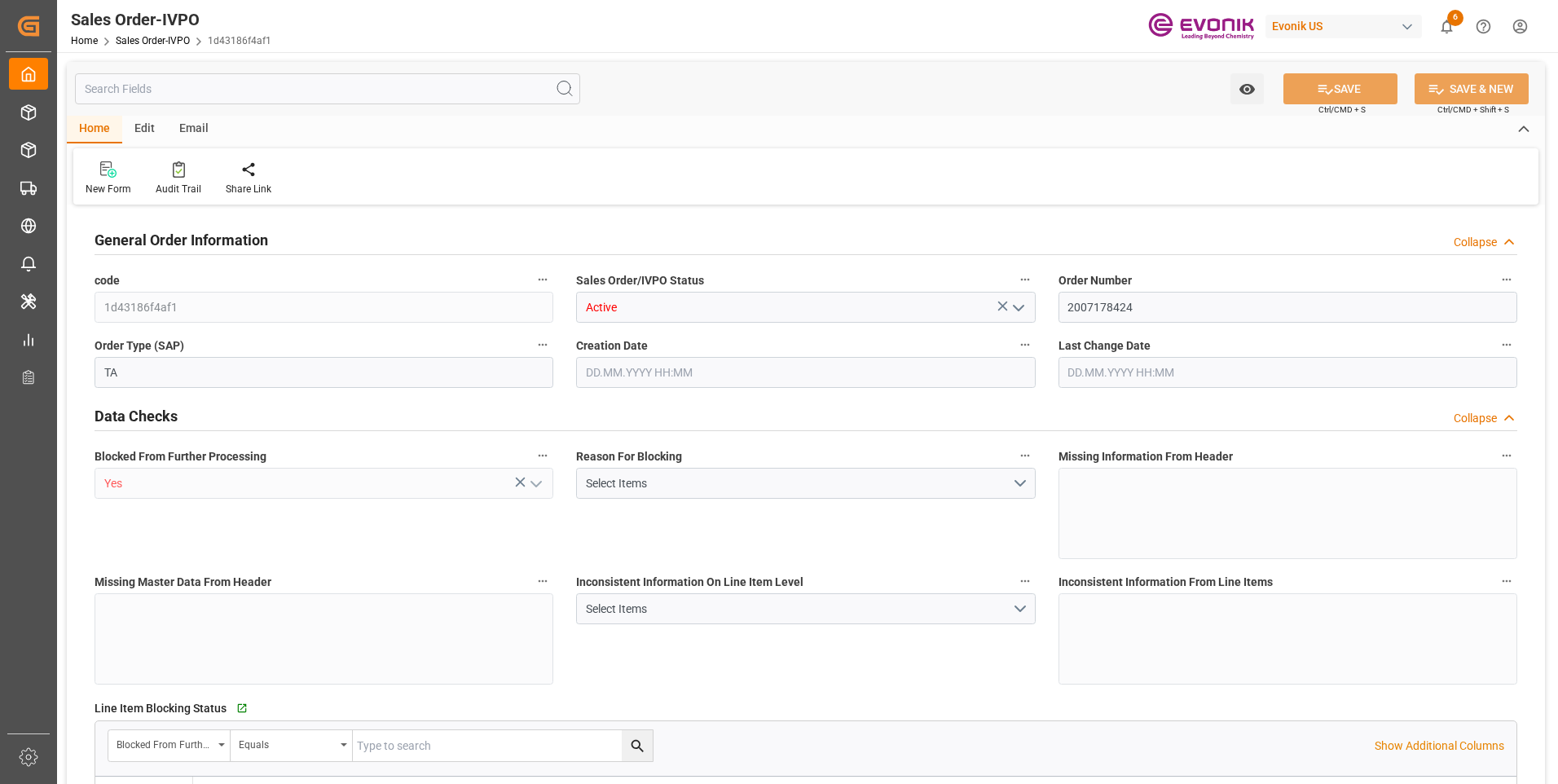
type input "BRSSZ"
type input "0"
type input "1"
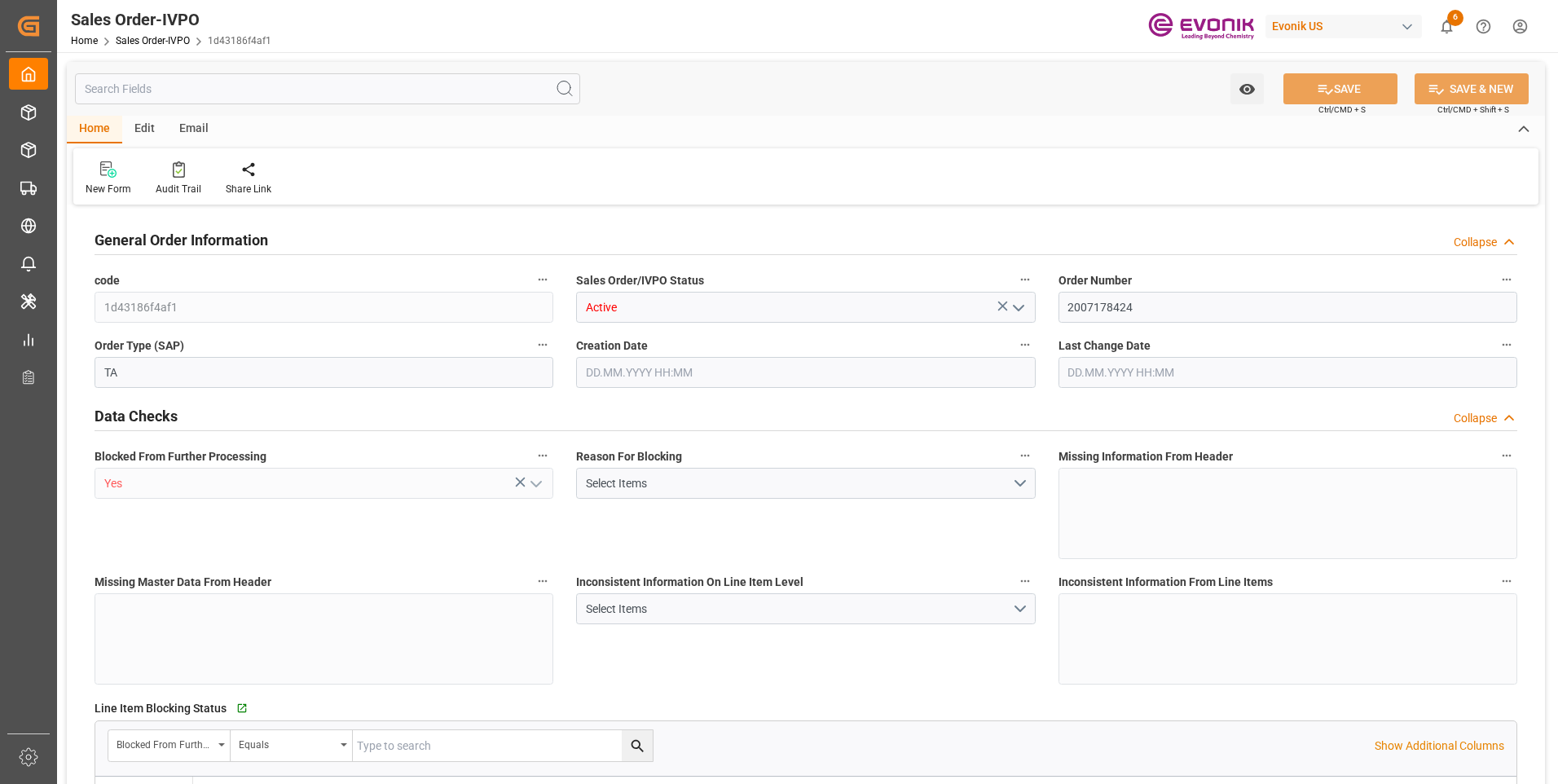
type input "16200"
type input "26.4204"
type input "17000"
type input "30"
type input "[DATE] 16:35"
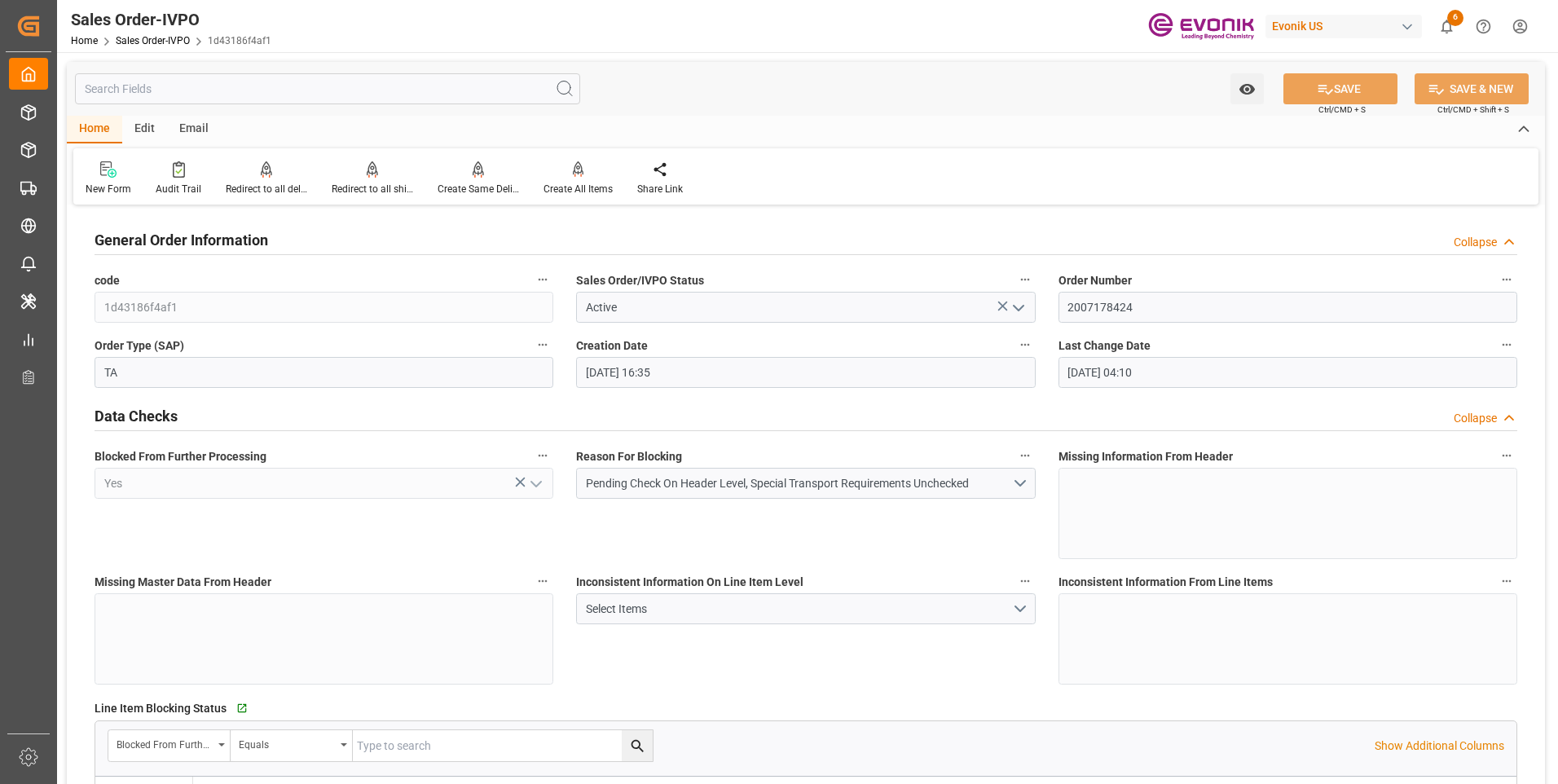
type input "15.09.2025 04:10"
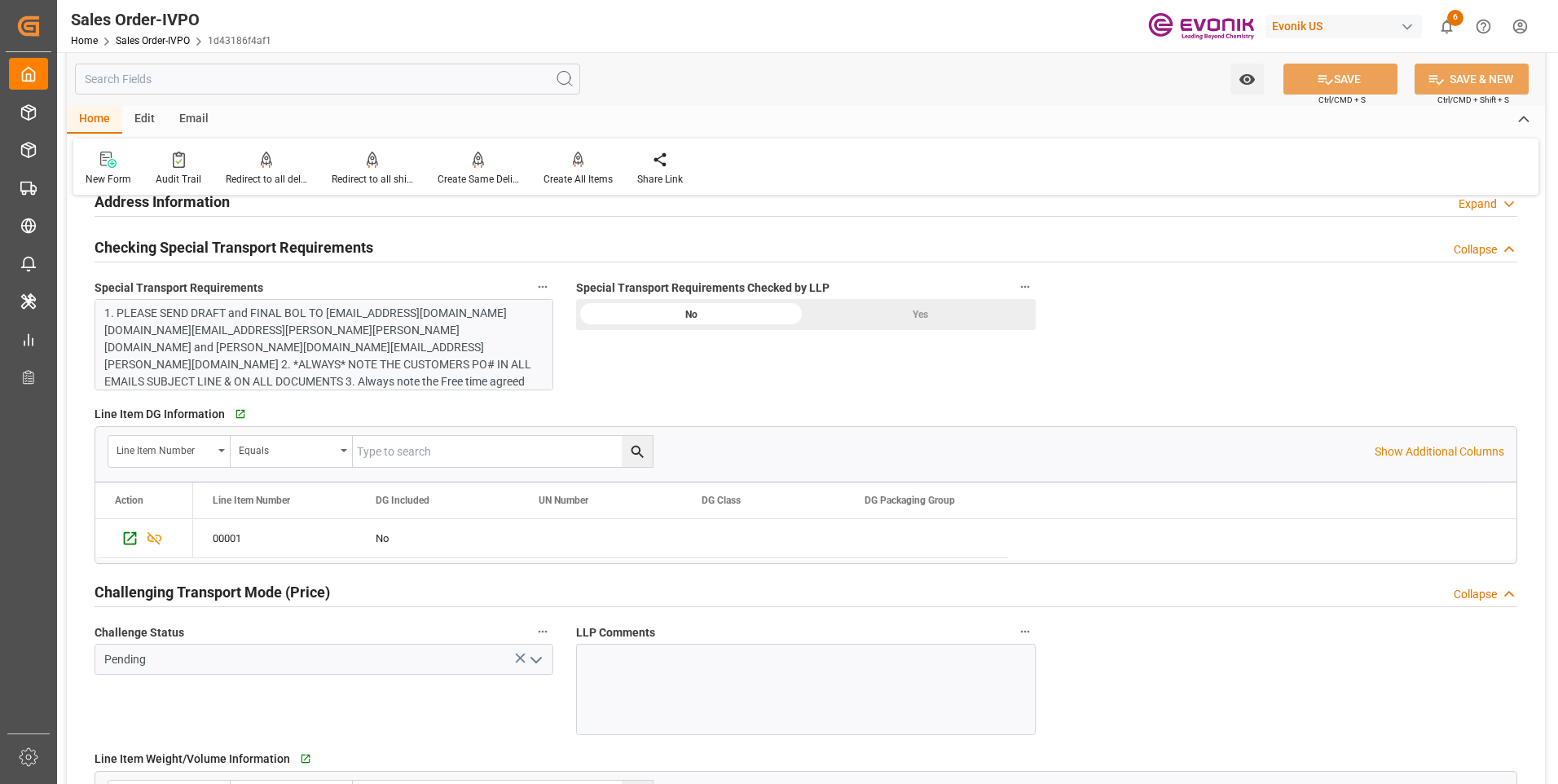
scroll to position [2037, 0]
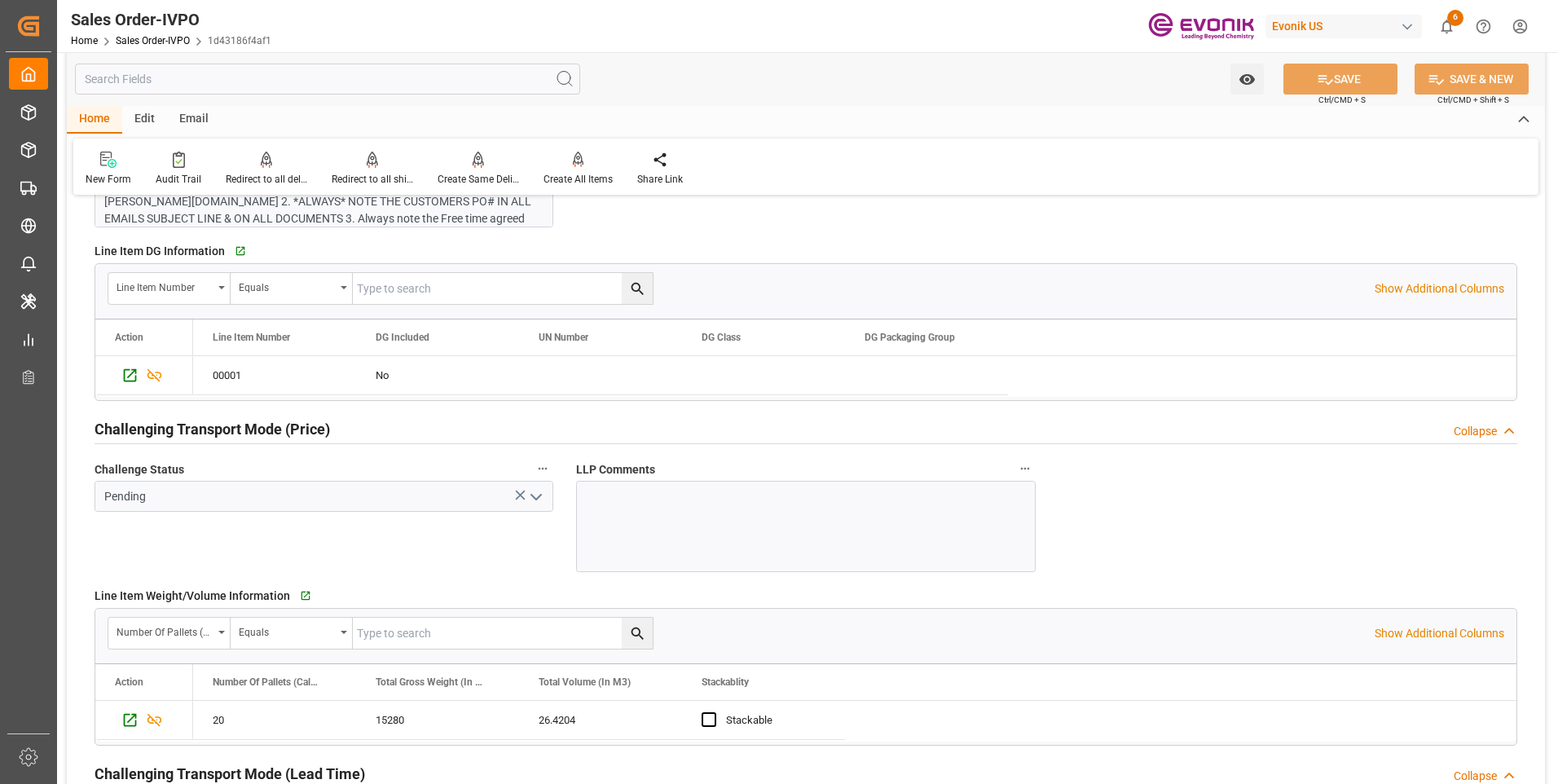
click at [541, 494] on polyline "open menu" at bounding box center [536, 496] width 10 height 5
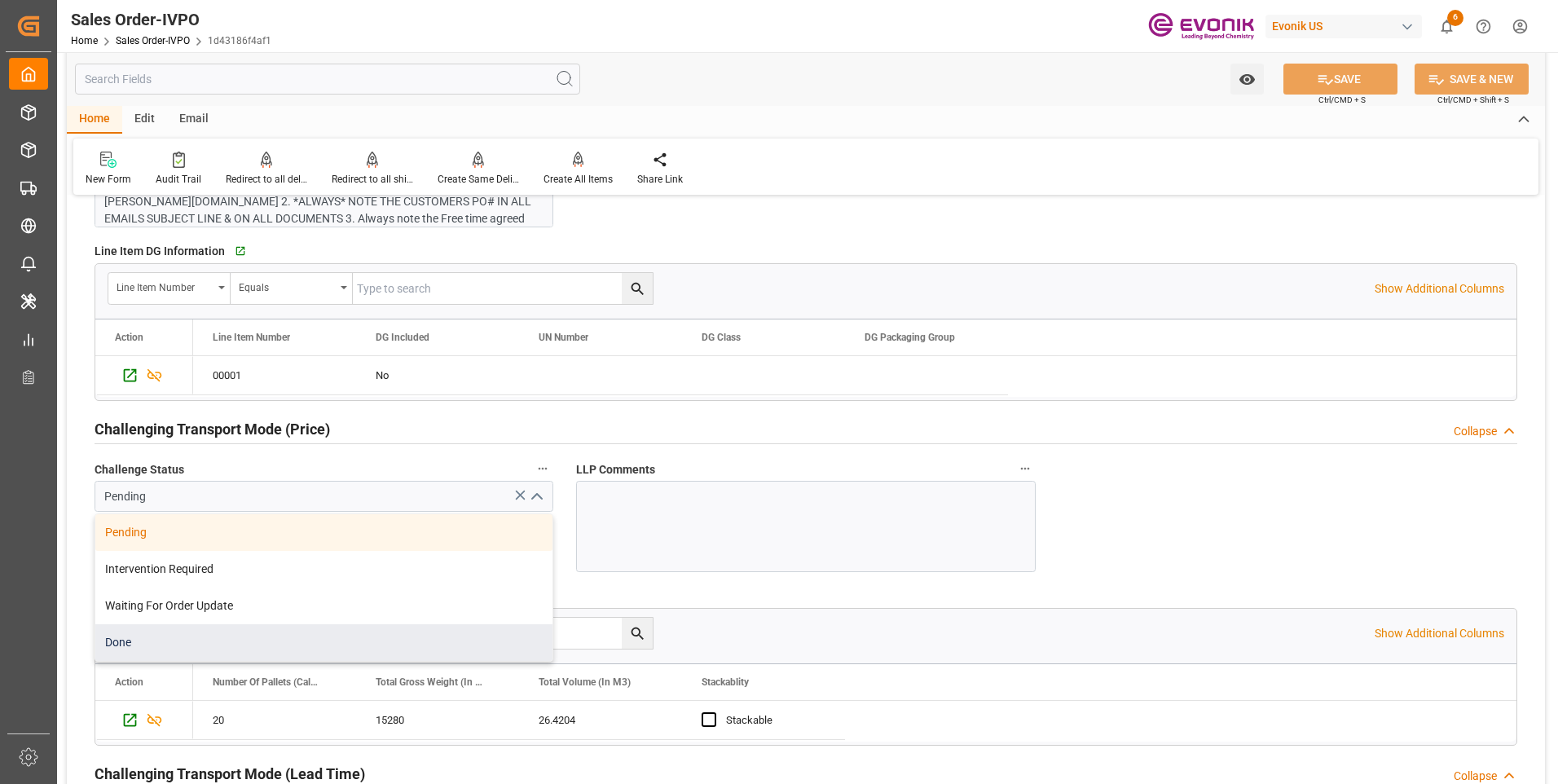
click at [168, 652] on div "Done" at bounding box center [324, 642] width 457 height 37
type input "Done"
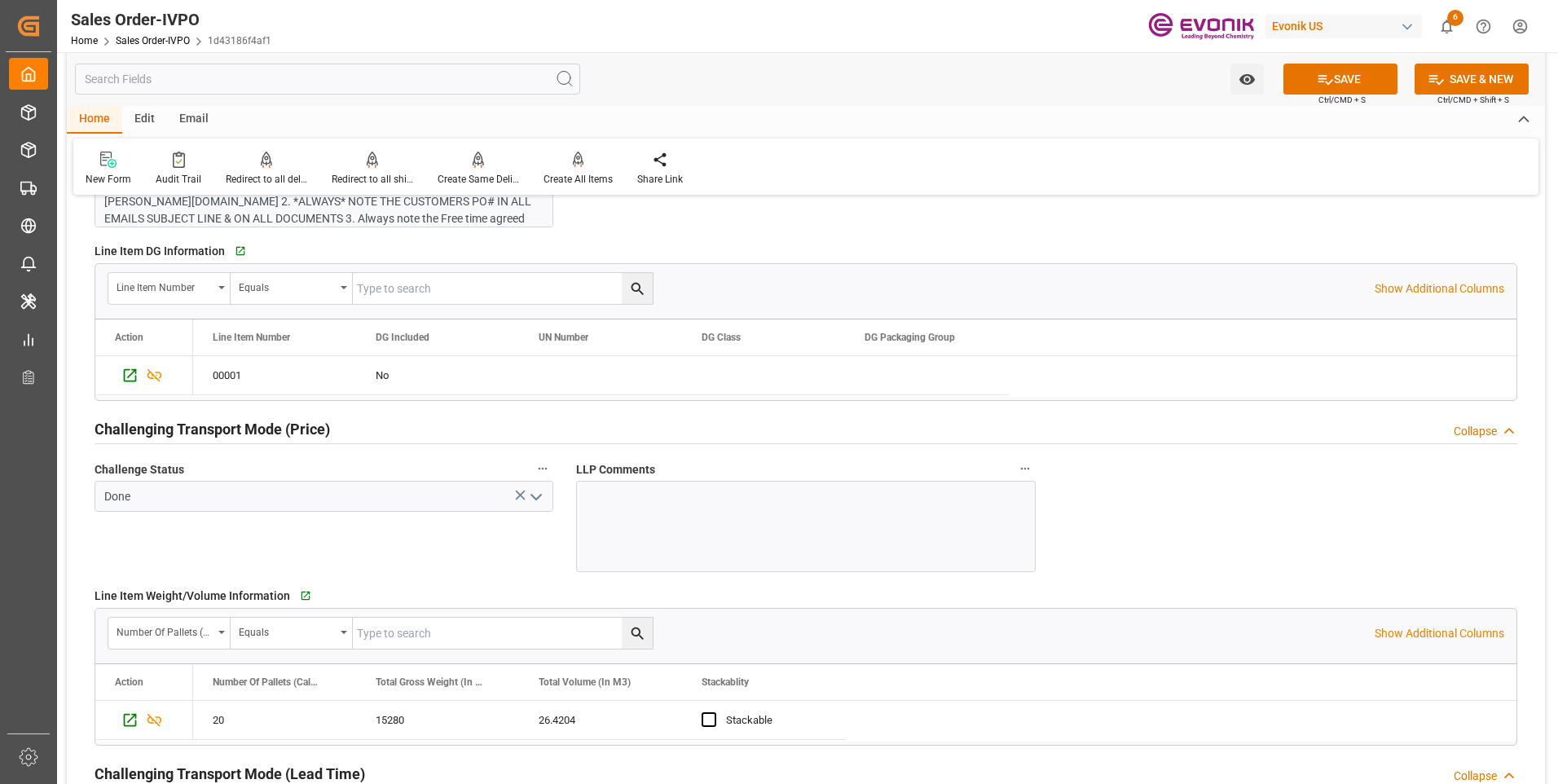
scroll to position [2363, 0]
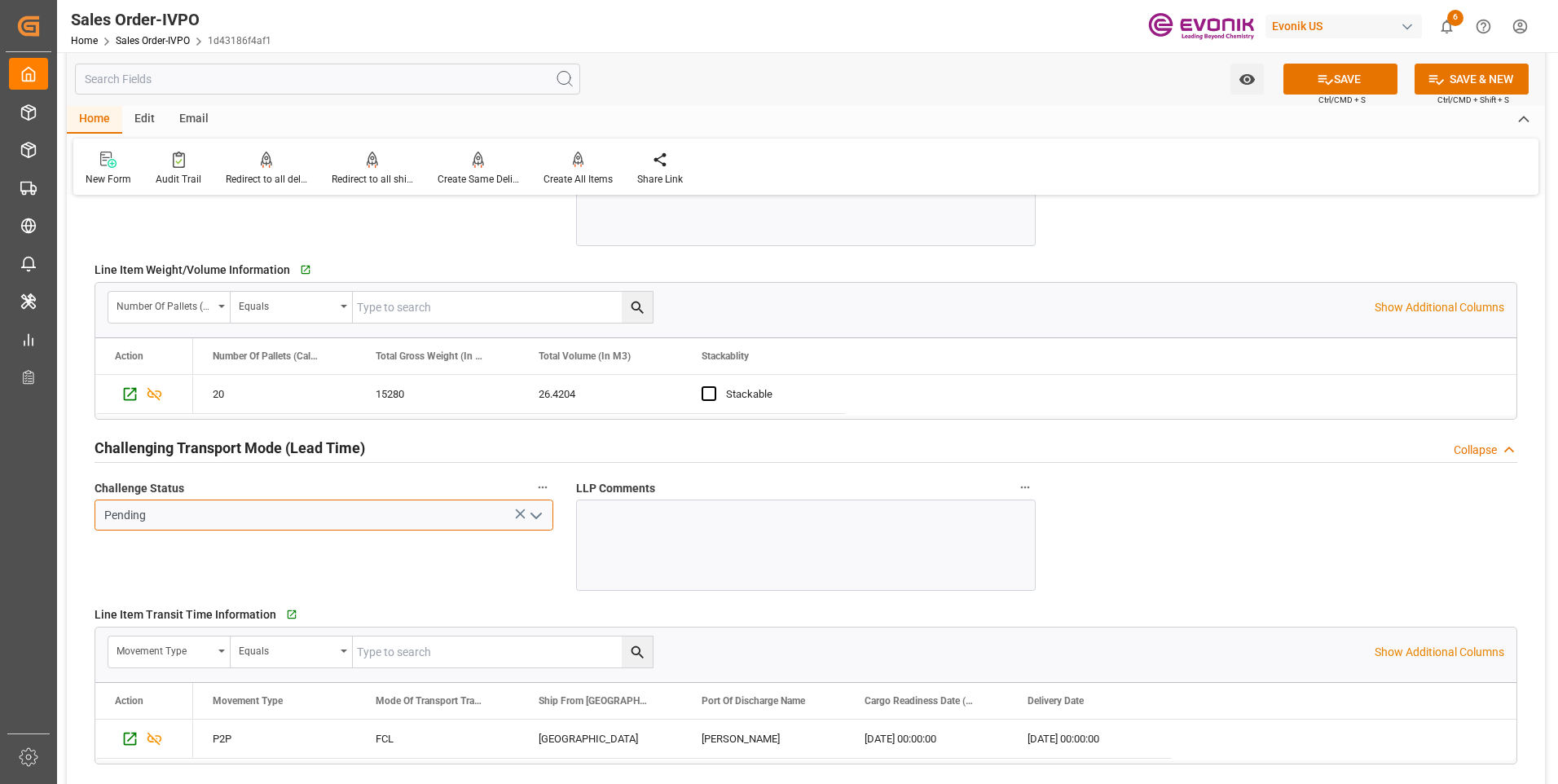
click at [539, 528] on input "Pending" at bounding box center [323, 515] width 458 height 31
click at [537, 515] on icon "open menu" at bounding box center [536, 516] width 19 height 19
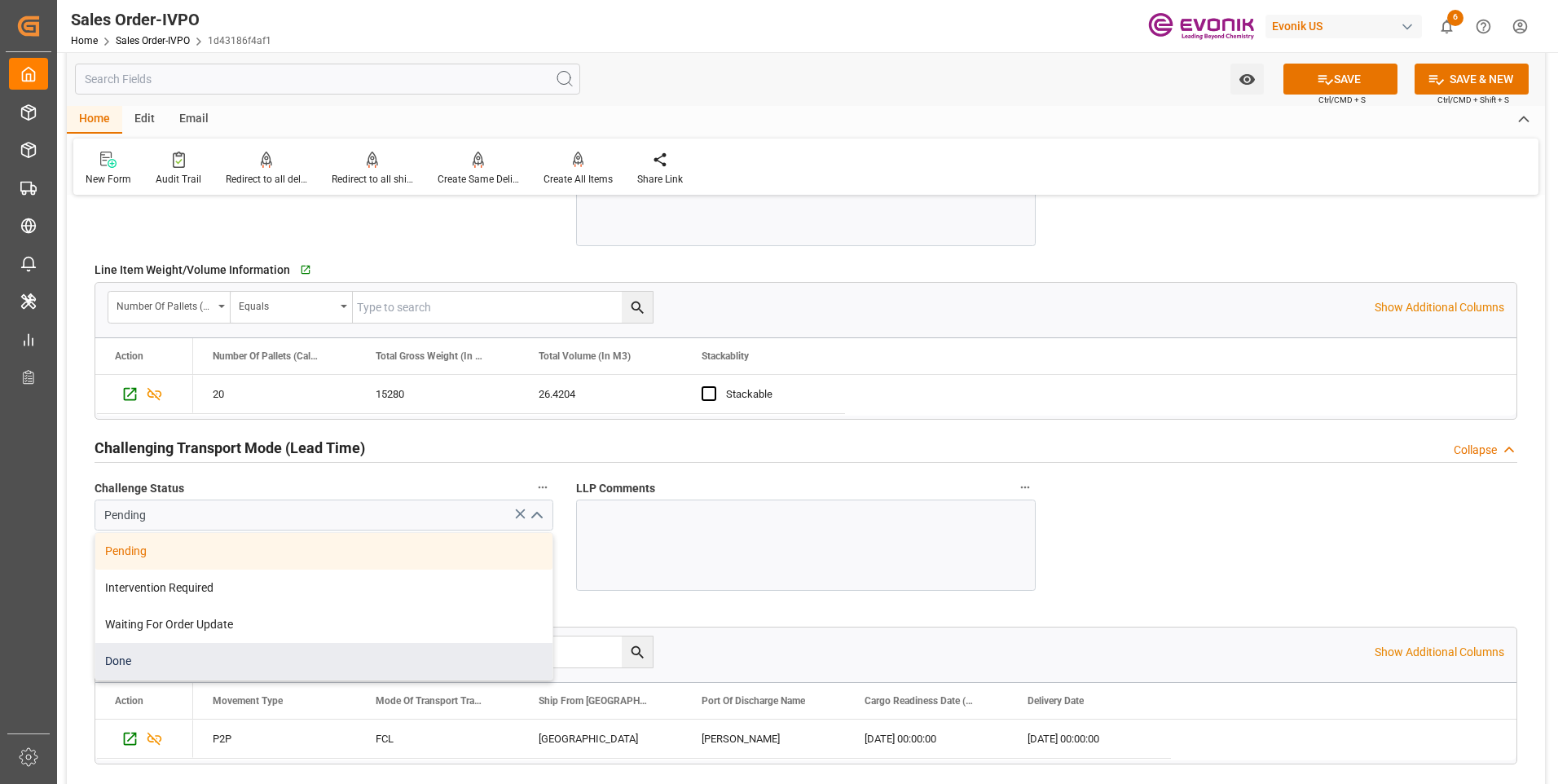
click at [153, 661] on div "Done" at bounding box center [324, 661] width 457 height 37
type input "Done"
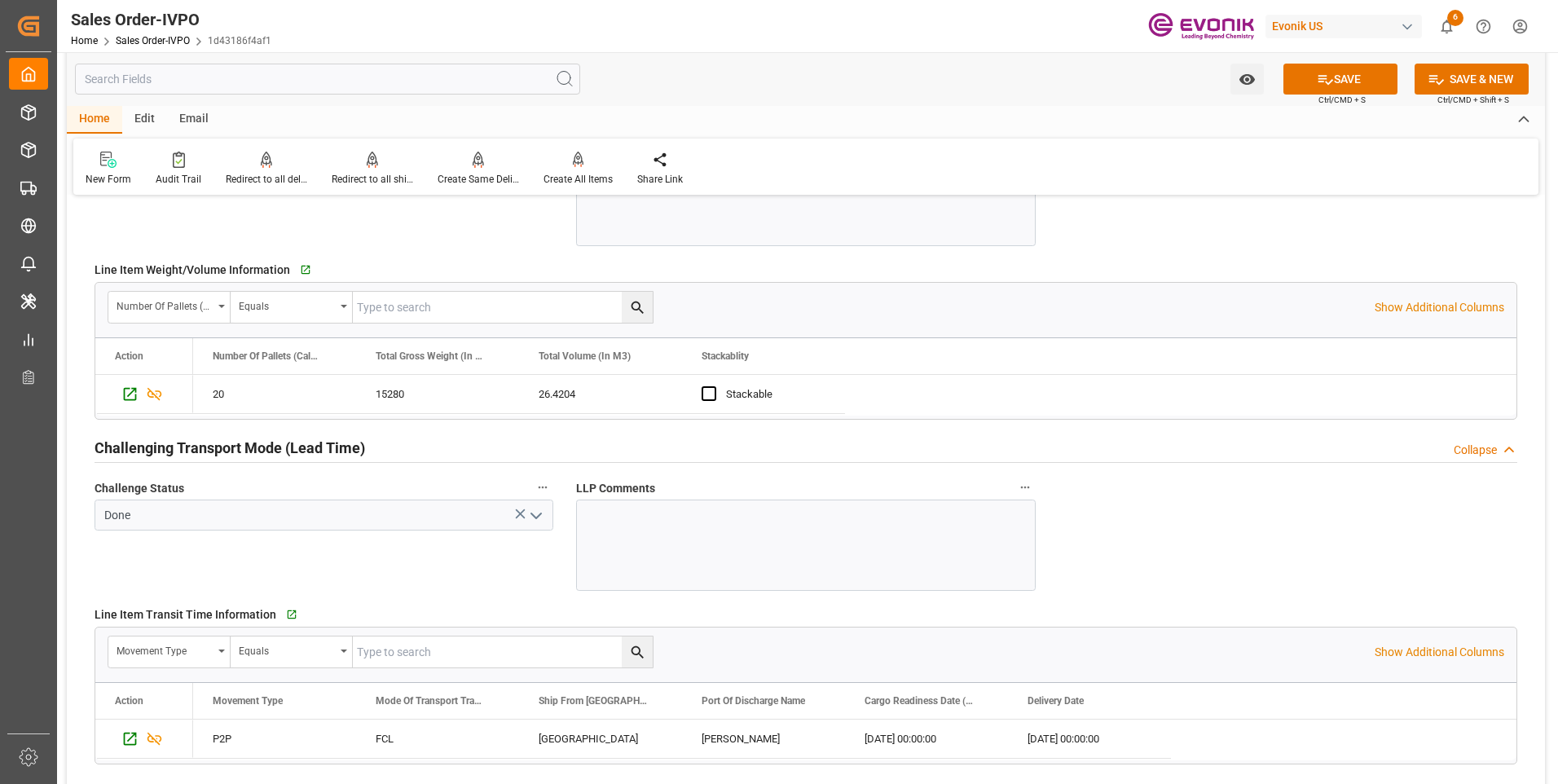
scroll to position [2607, 0]
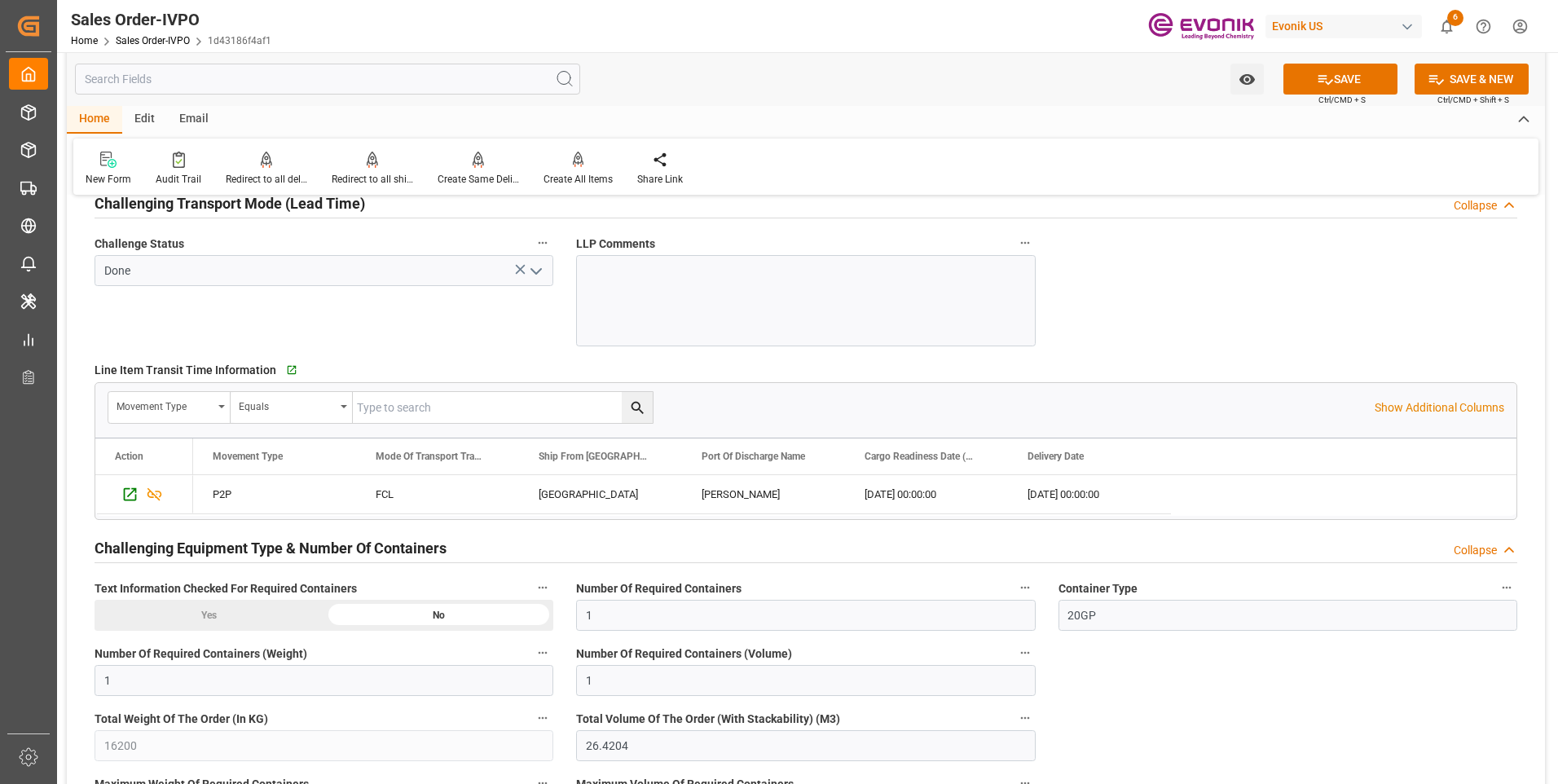
click at [251, 604] on div "Yes" at bounding box center [209, 615] width 230 height 31
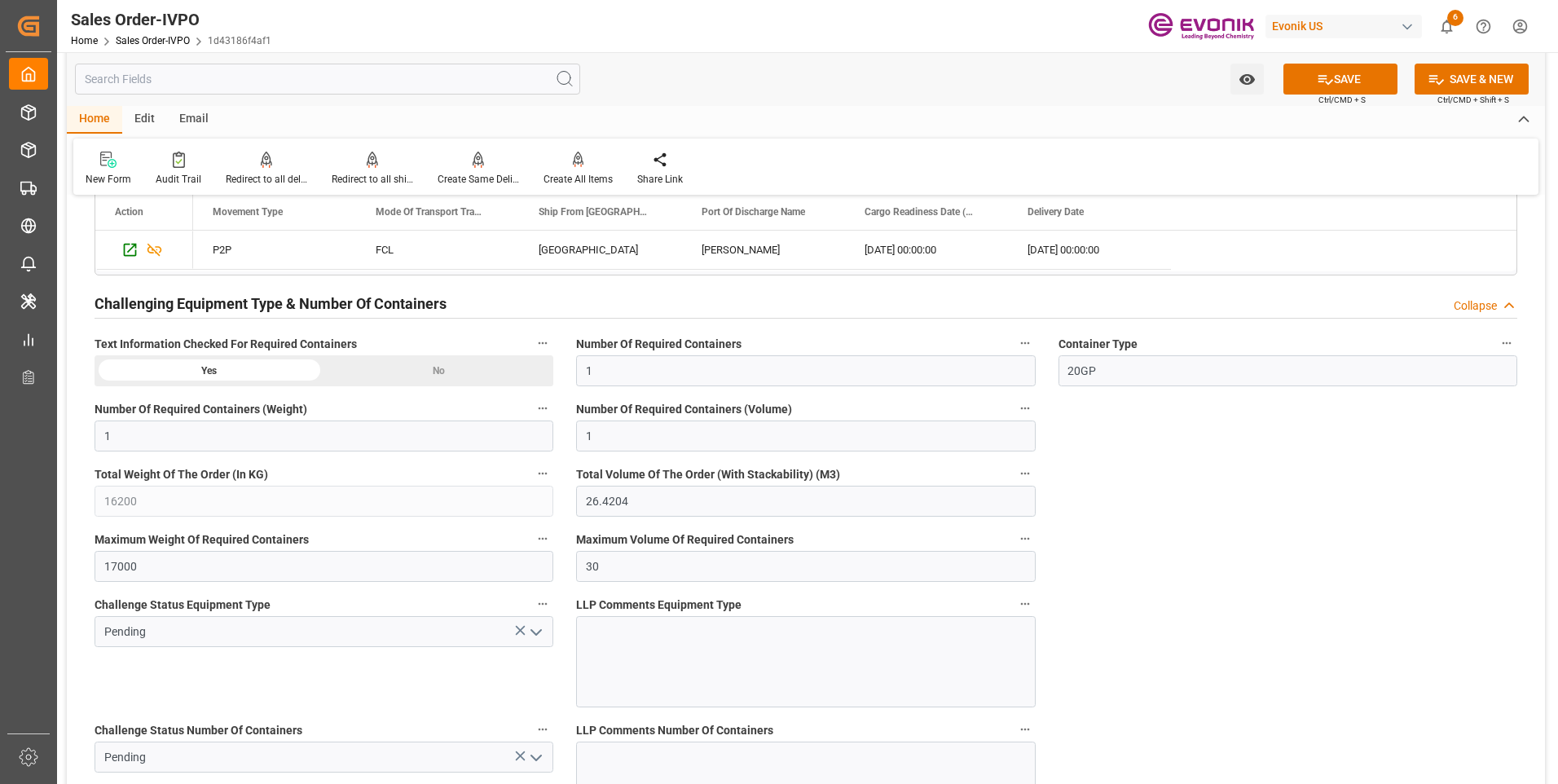
scroll to position [3013, 0]
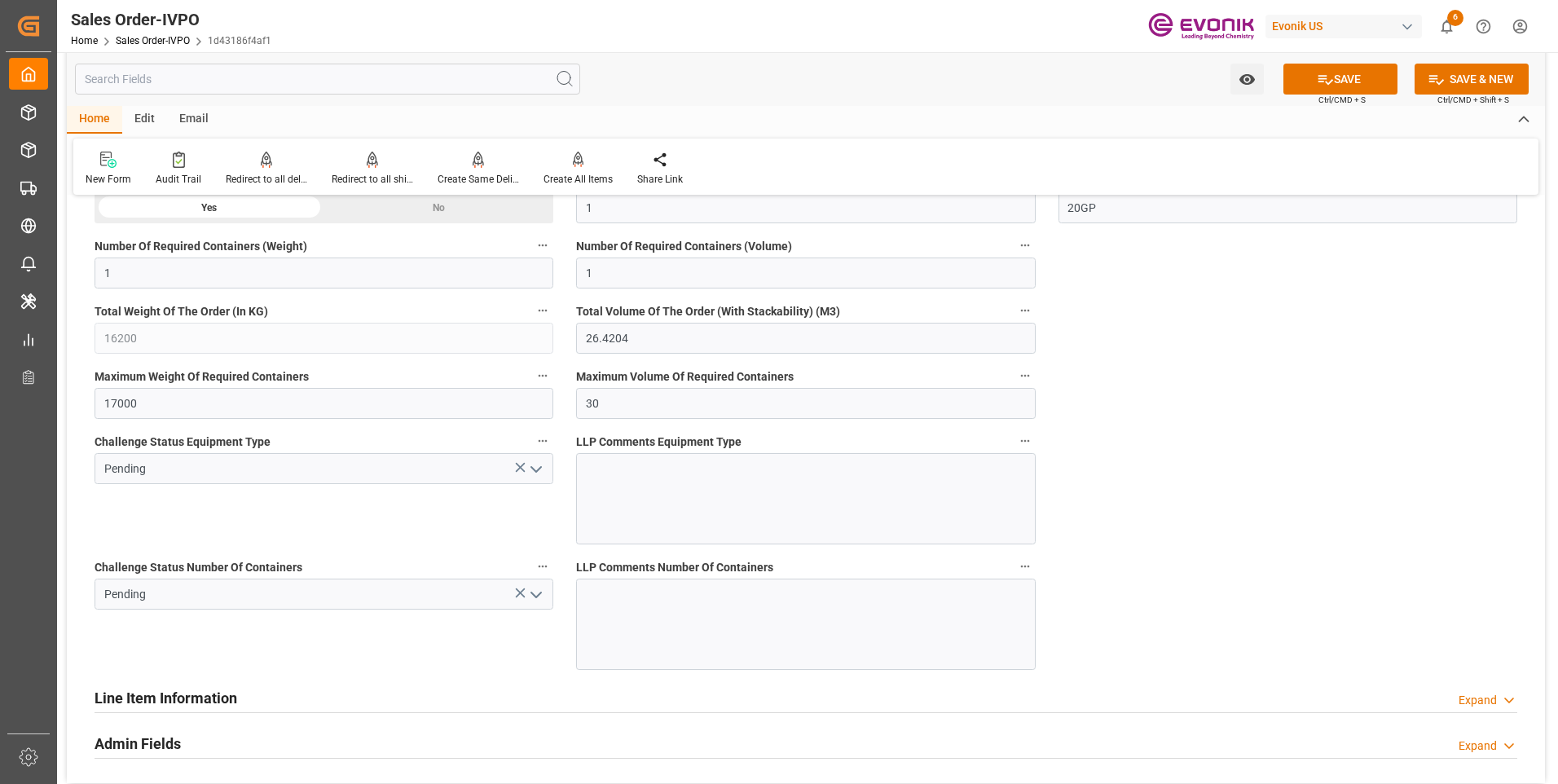
click at [535, 466] on icon "open menu" at bounding box center [536, 469] width 19 height 19
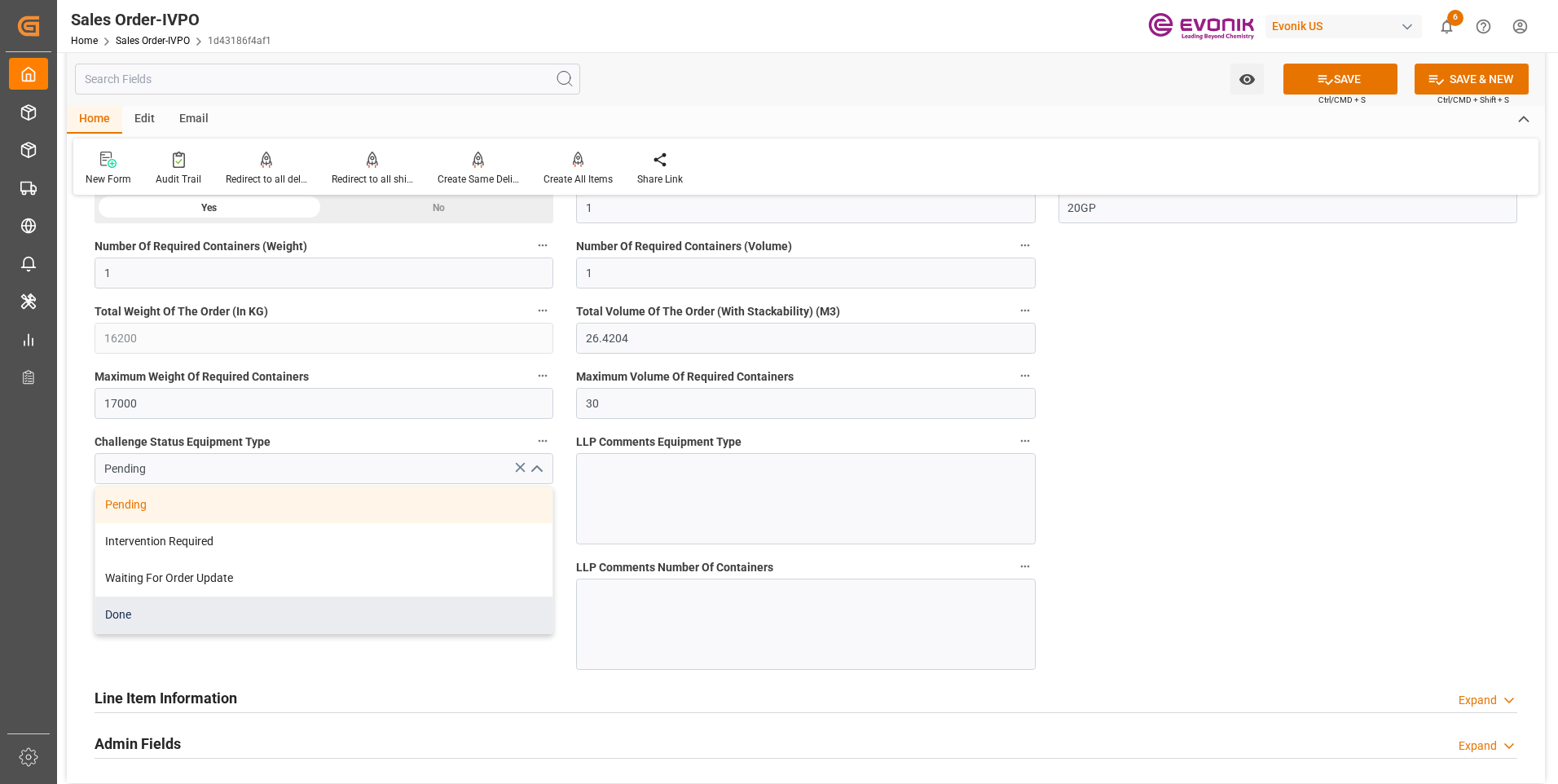
click at [210, 614] on div "Done" at bounding box center [324, 615] width 457 height 37
type input "Done"
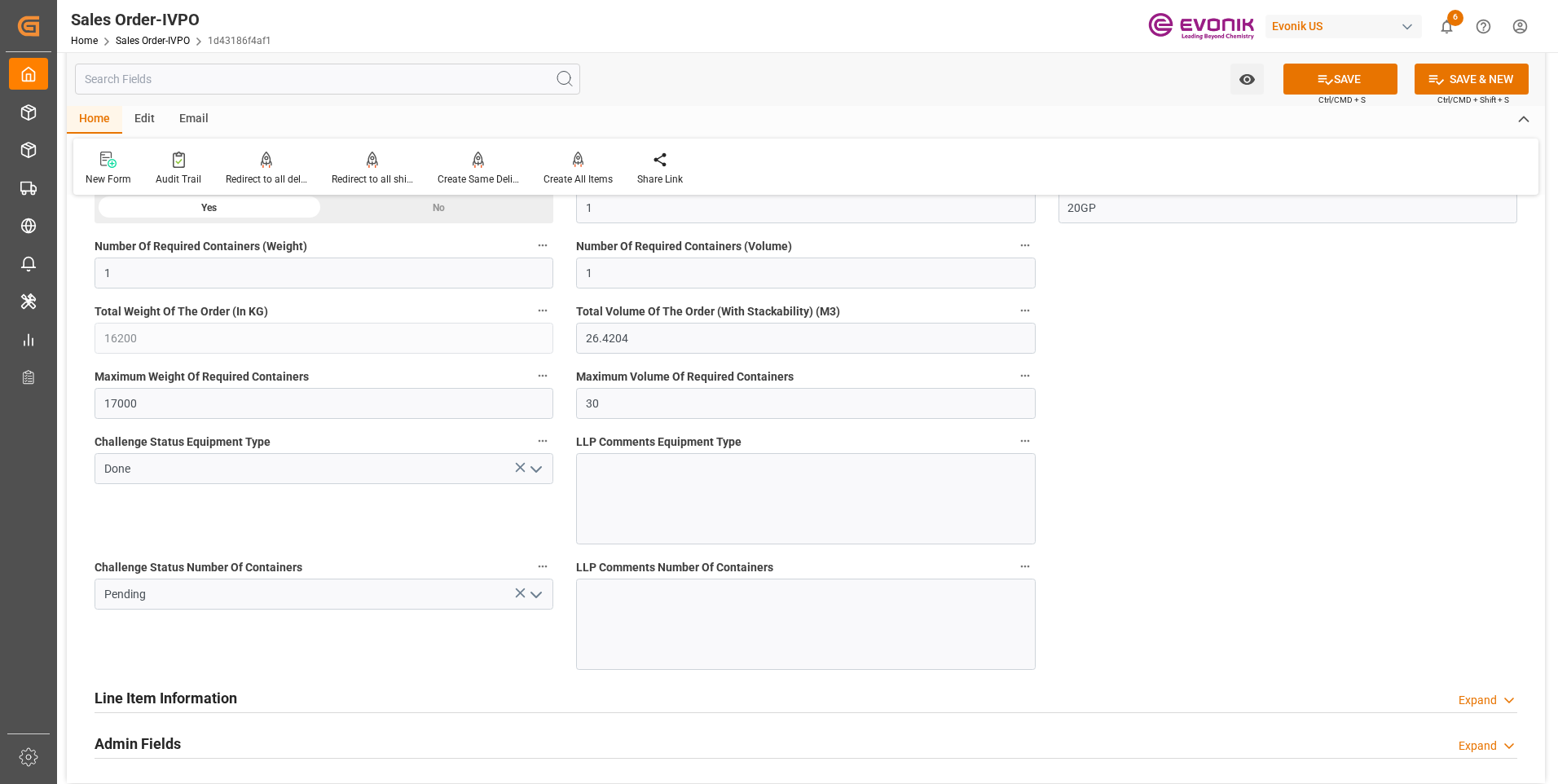
click at [536, 593] on icon "open menu" at bounding box center [536, 594] width 19 height 19
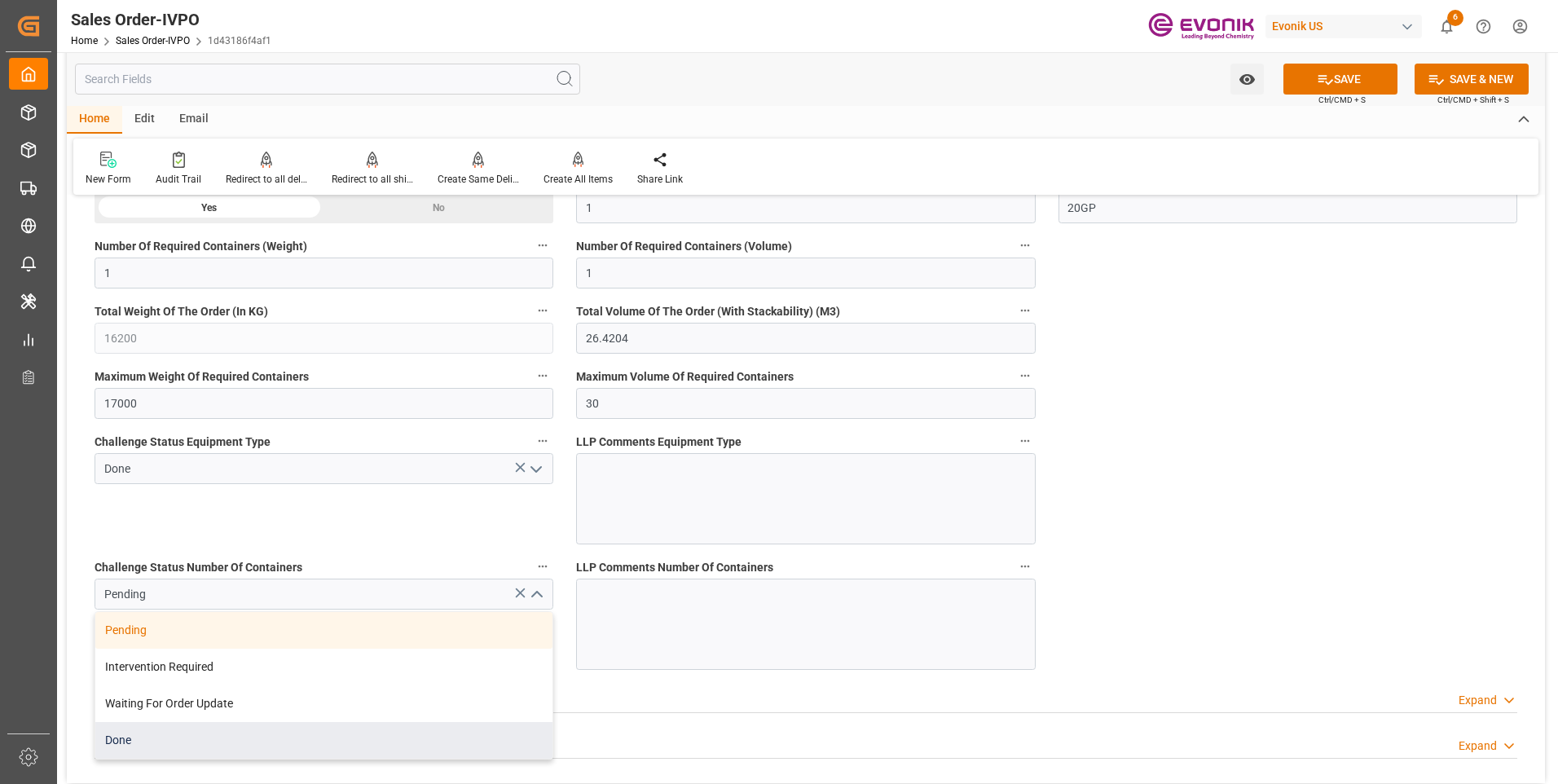
click at [188, 728] on div "Done" at bounding box center [324, 740] width 457 height 37
type input "Done"
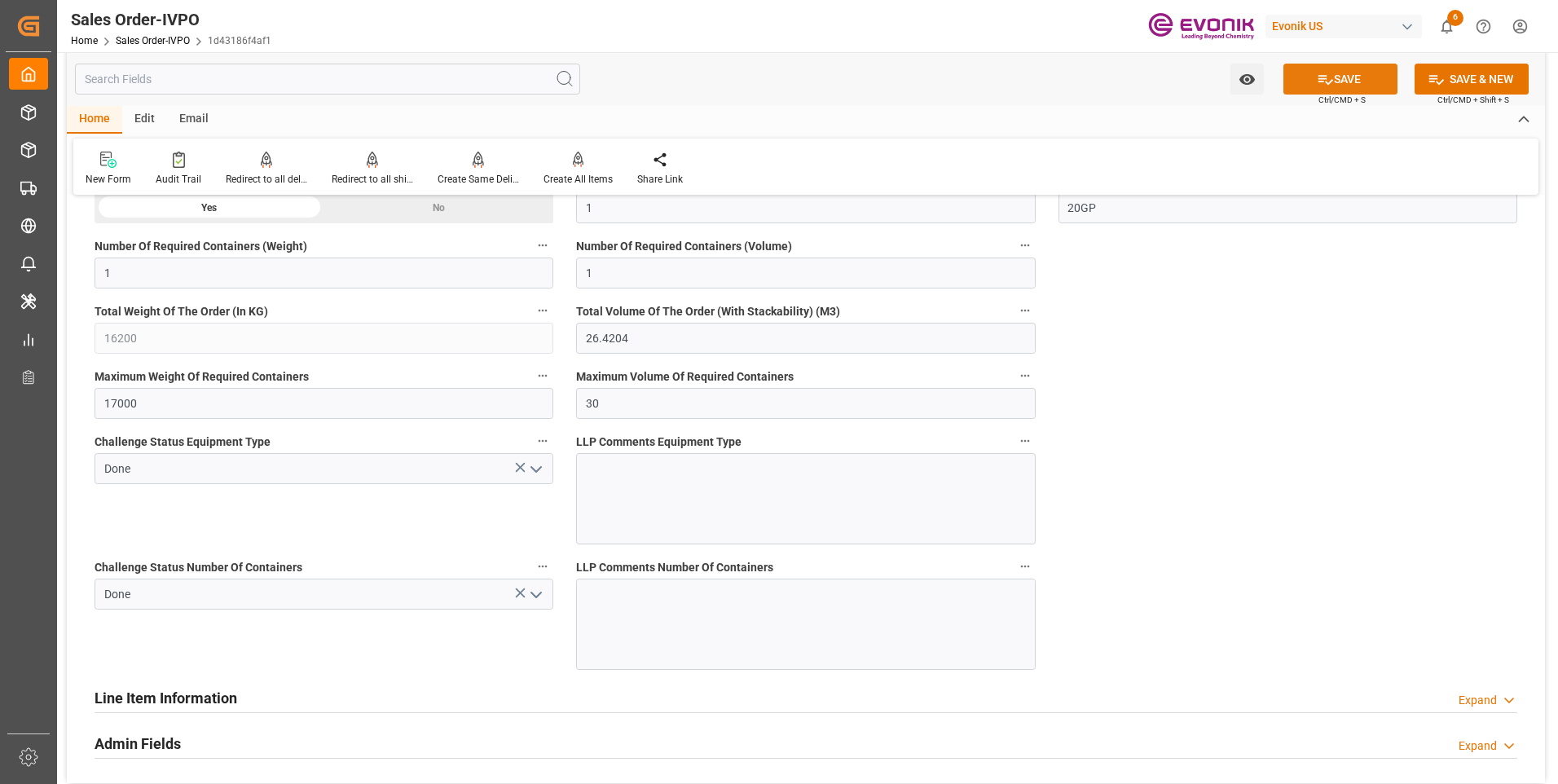
click at [1332, 80] on button "SAVE" at bounding box center [1340, 79] width 114 height 31
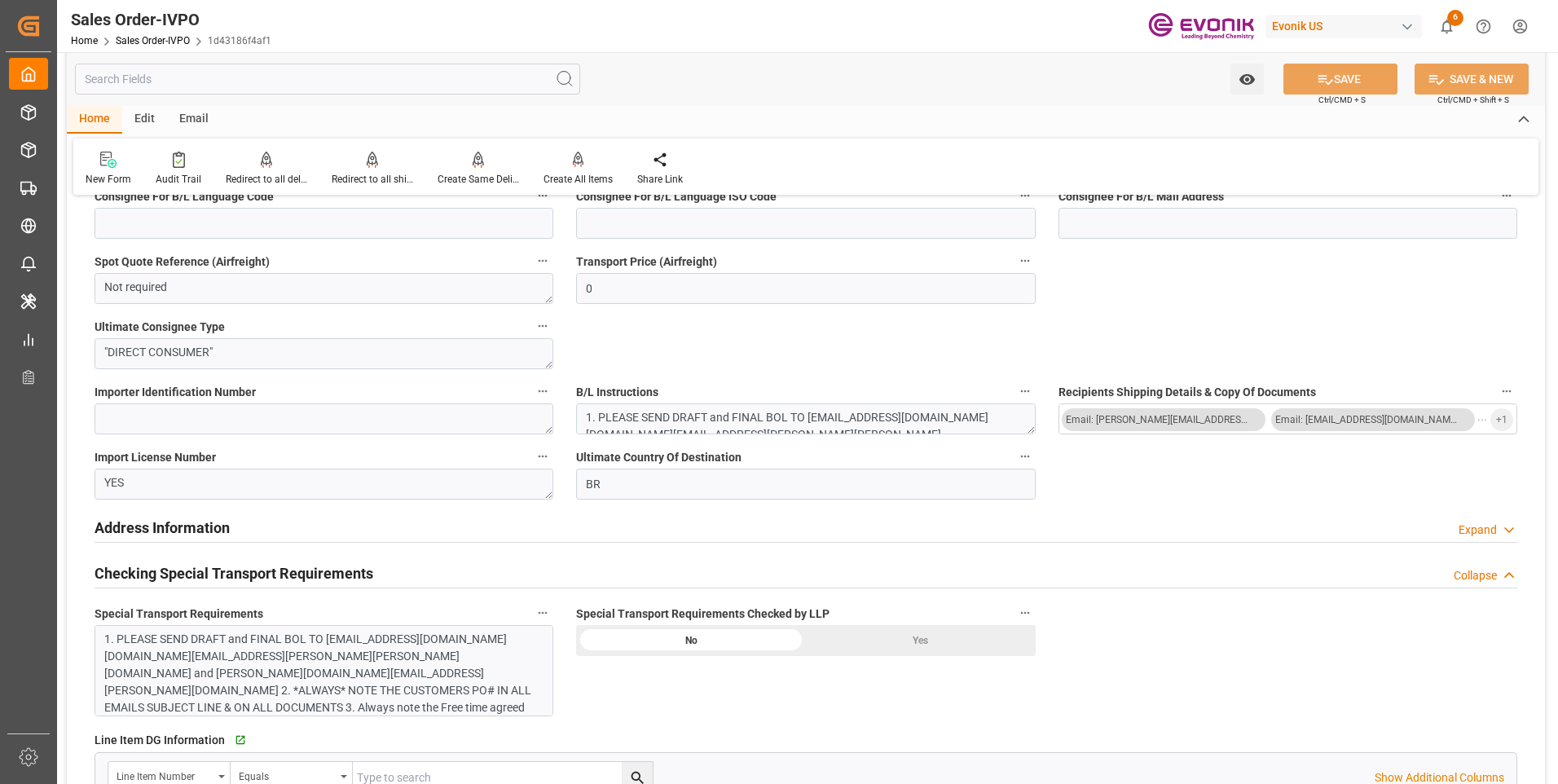
scroll to position [1873, 0]
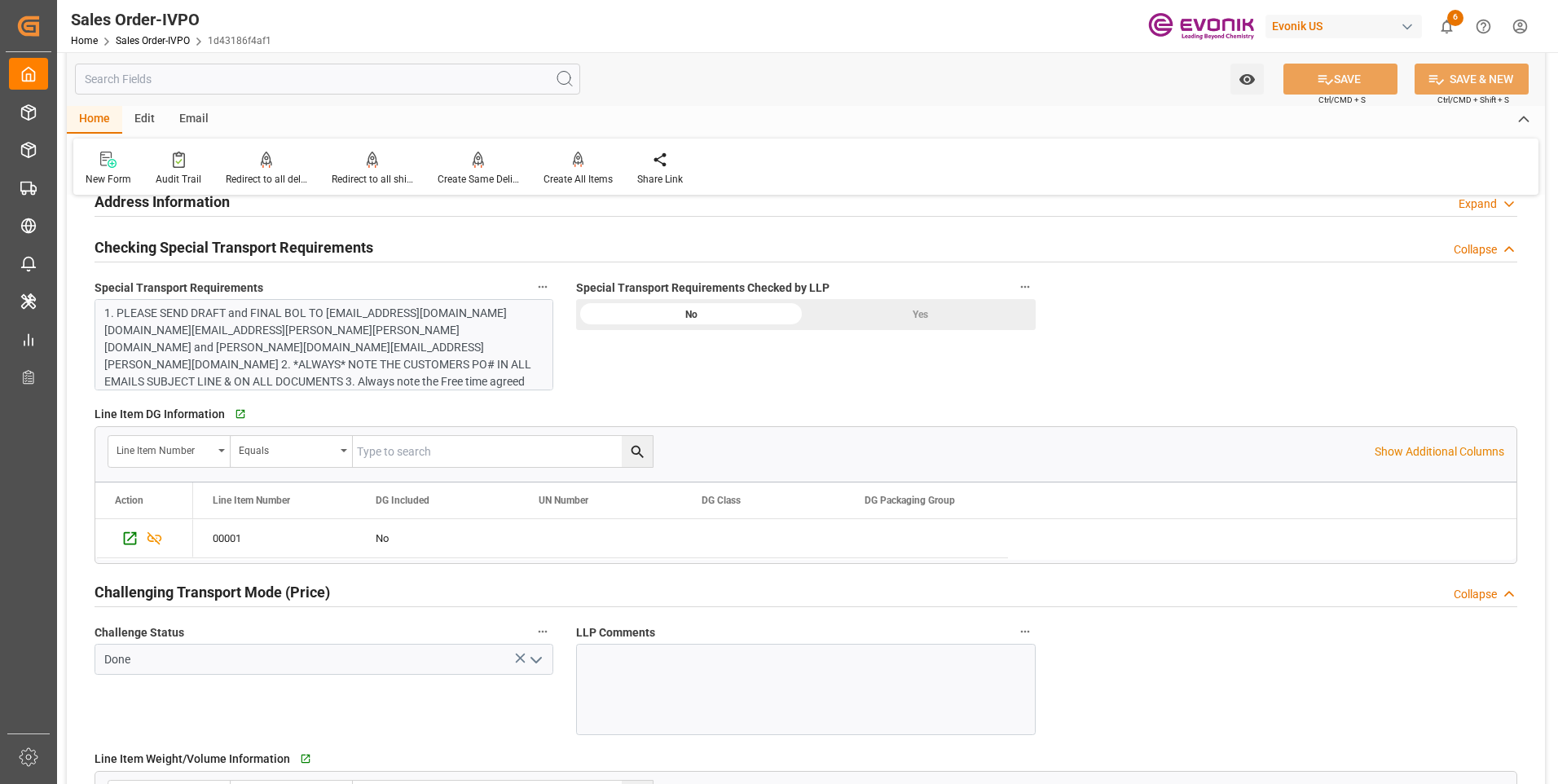
click at [898, 313] on div "Yes" at bounding box center [921, 314] width 230 height 31
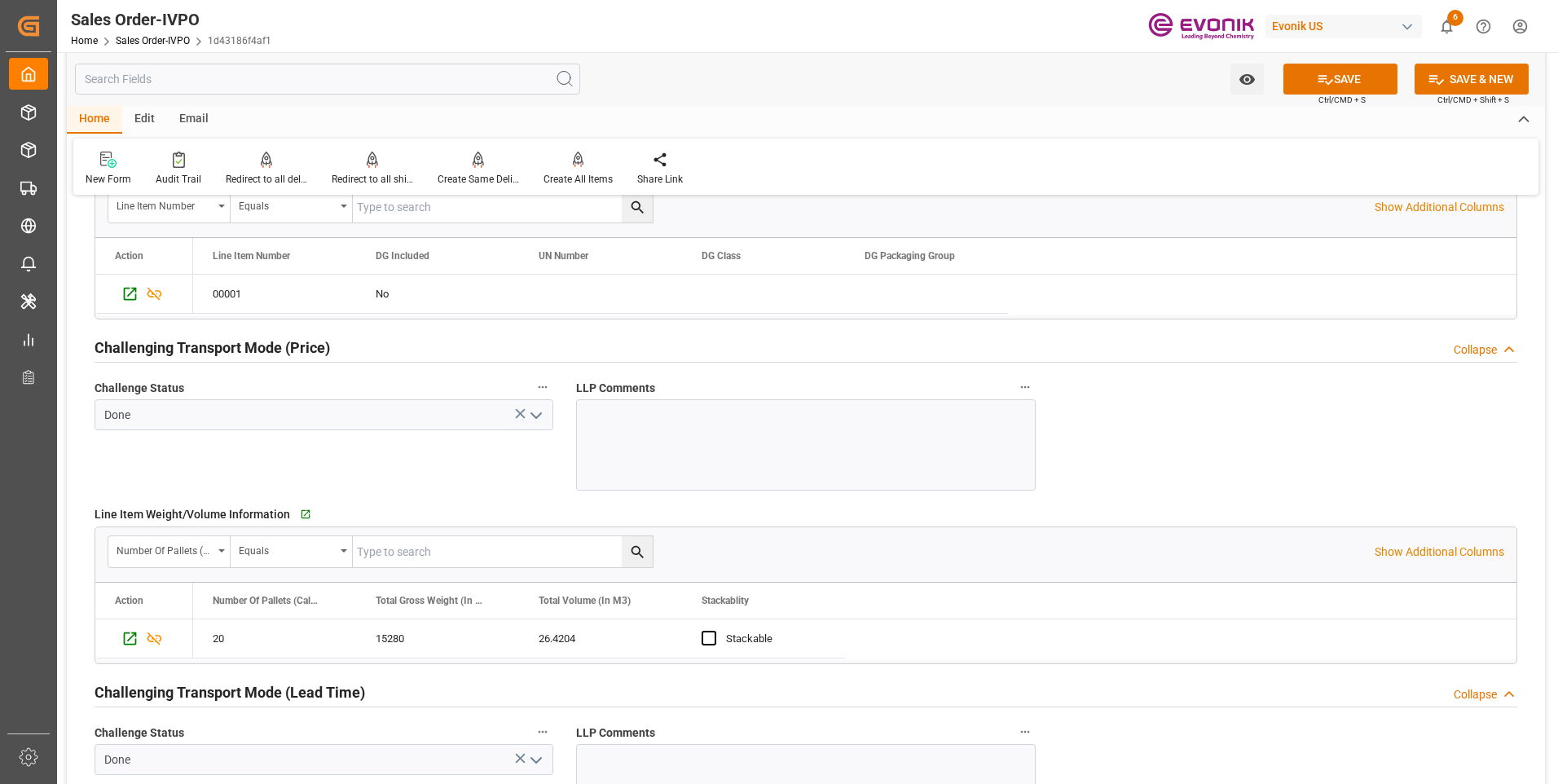
scroll to position [2037, 0]
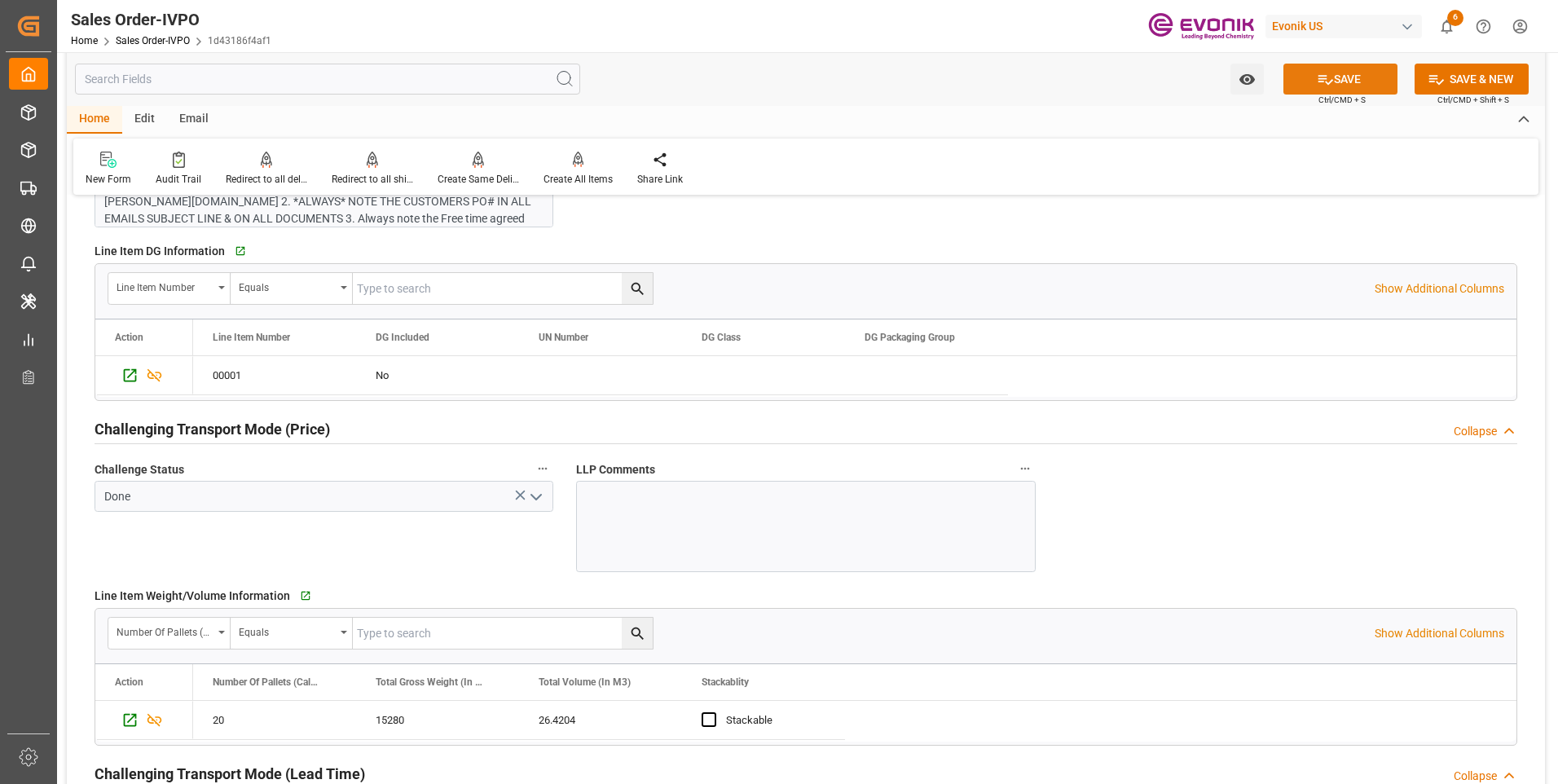
click at [1332, 76] on button "SAVE" at bounding box center [1340, 79] width 114 height 31
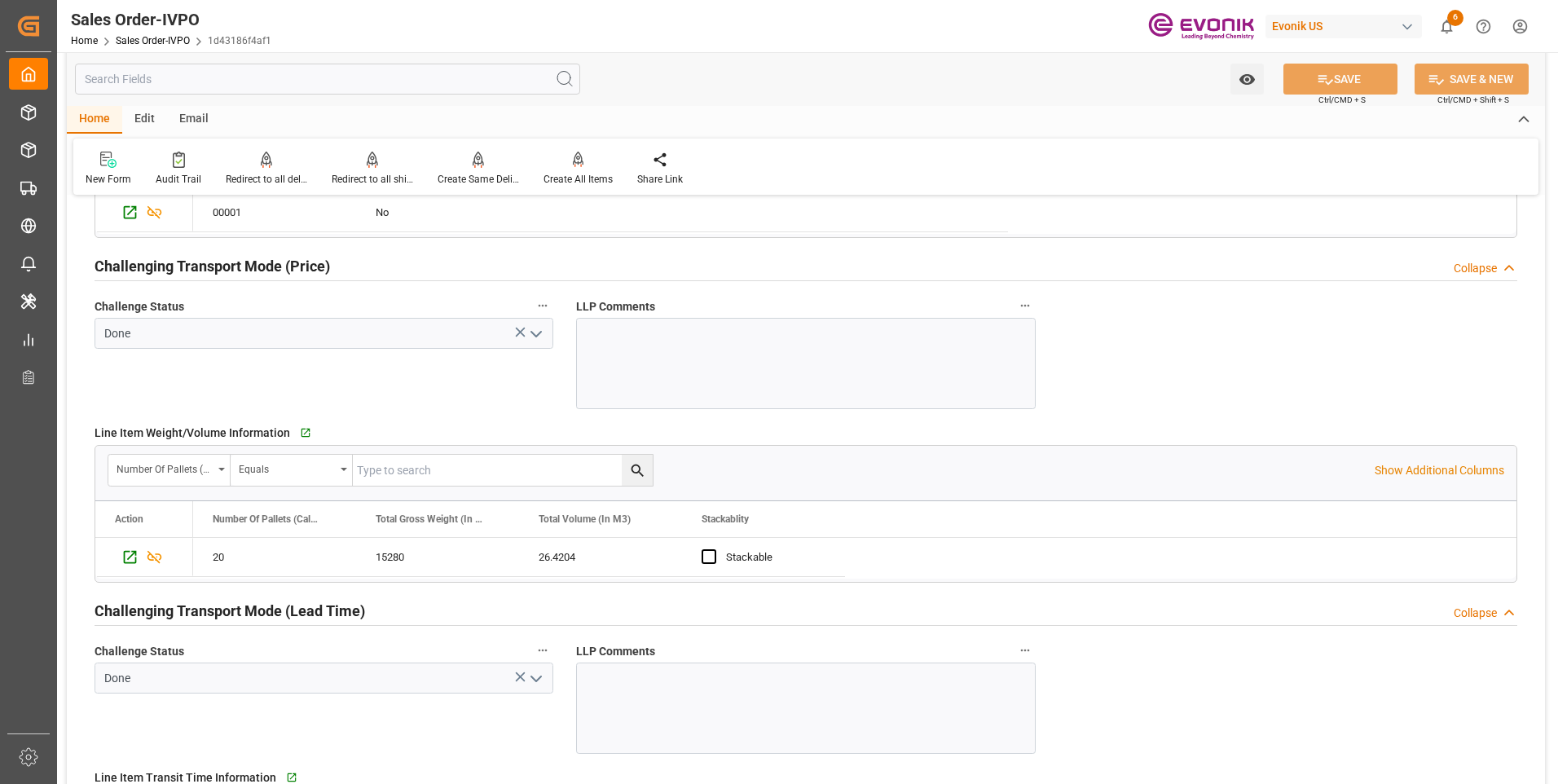
scroll to position [2443, 0]
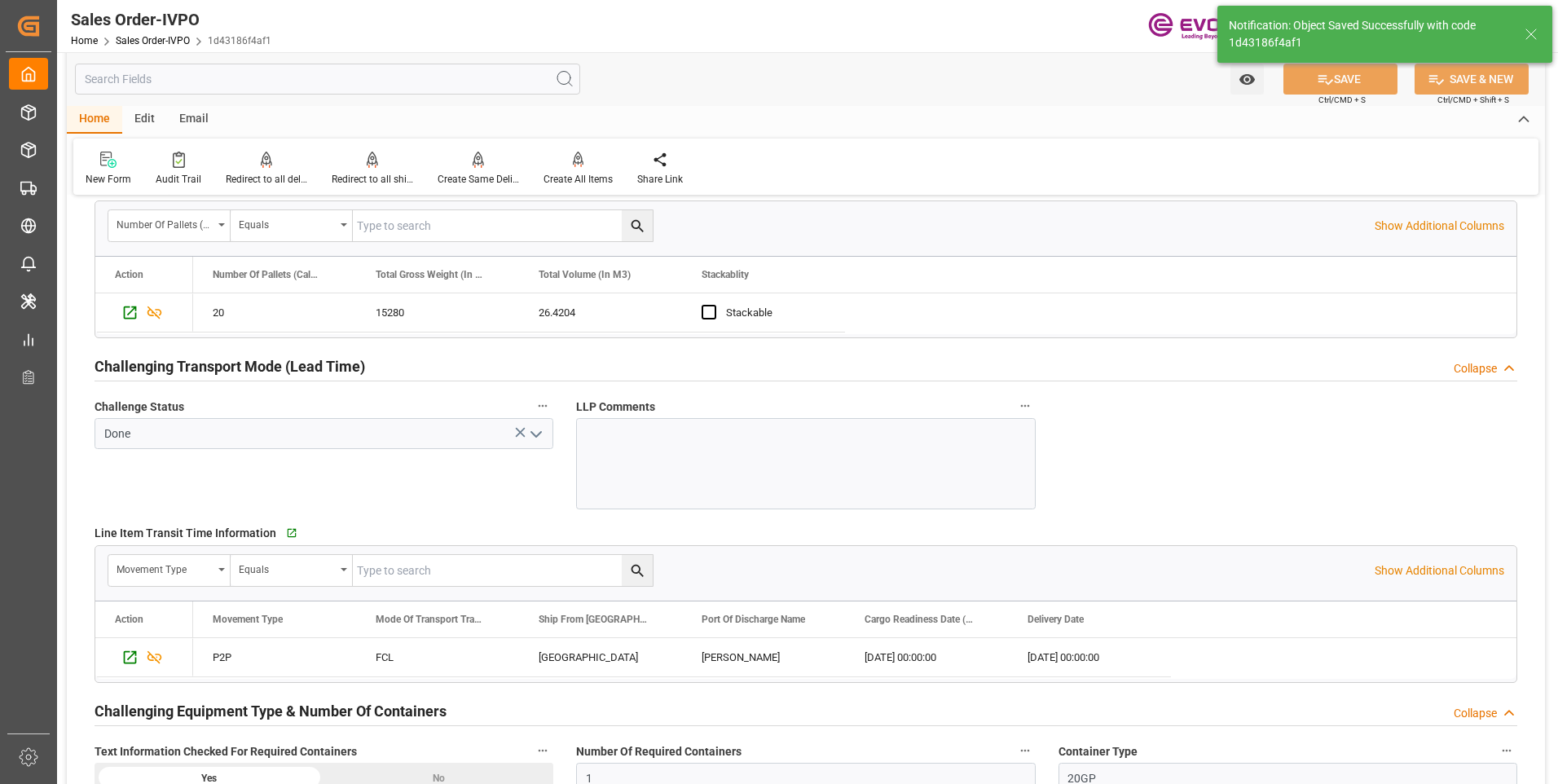
type input "15.09.2025 04:12"
type input "No"
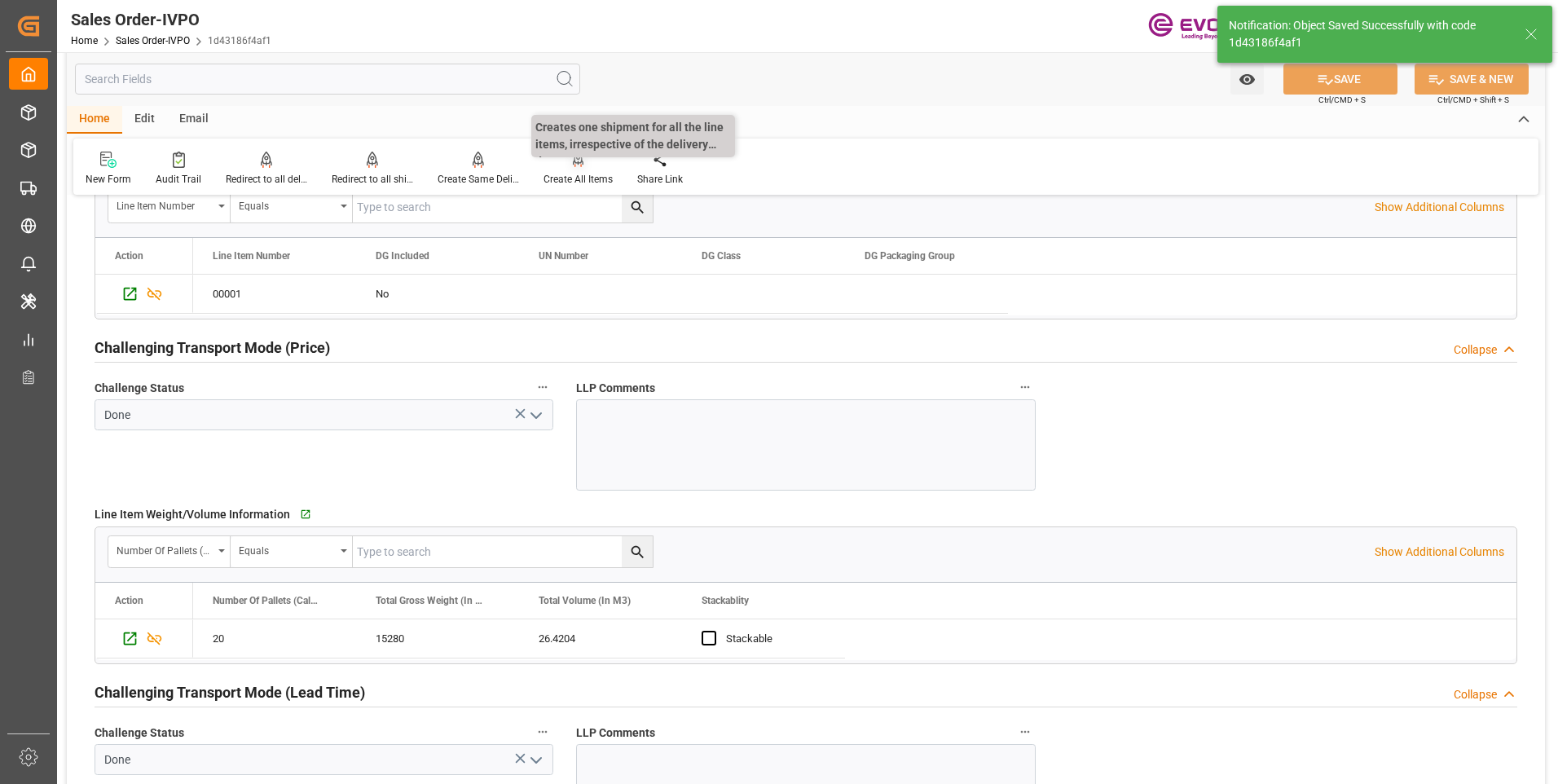
click at [560, 168] on div "Create All Items" at bounding box center [578, 168] width 93 height 36
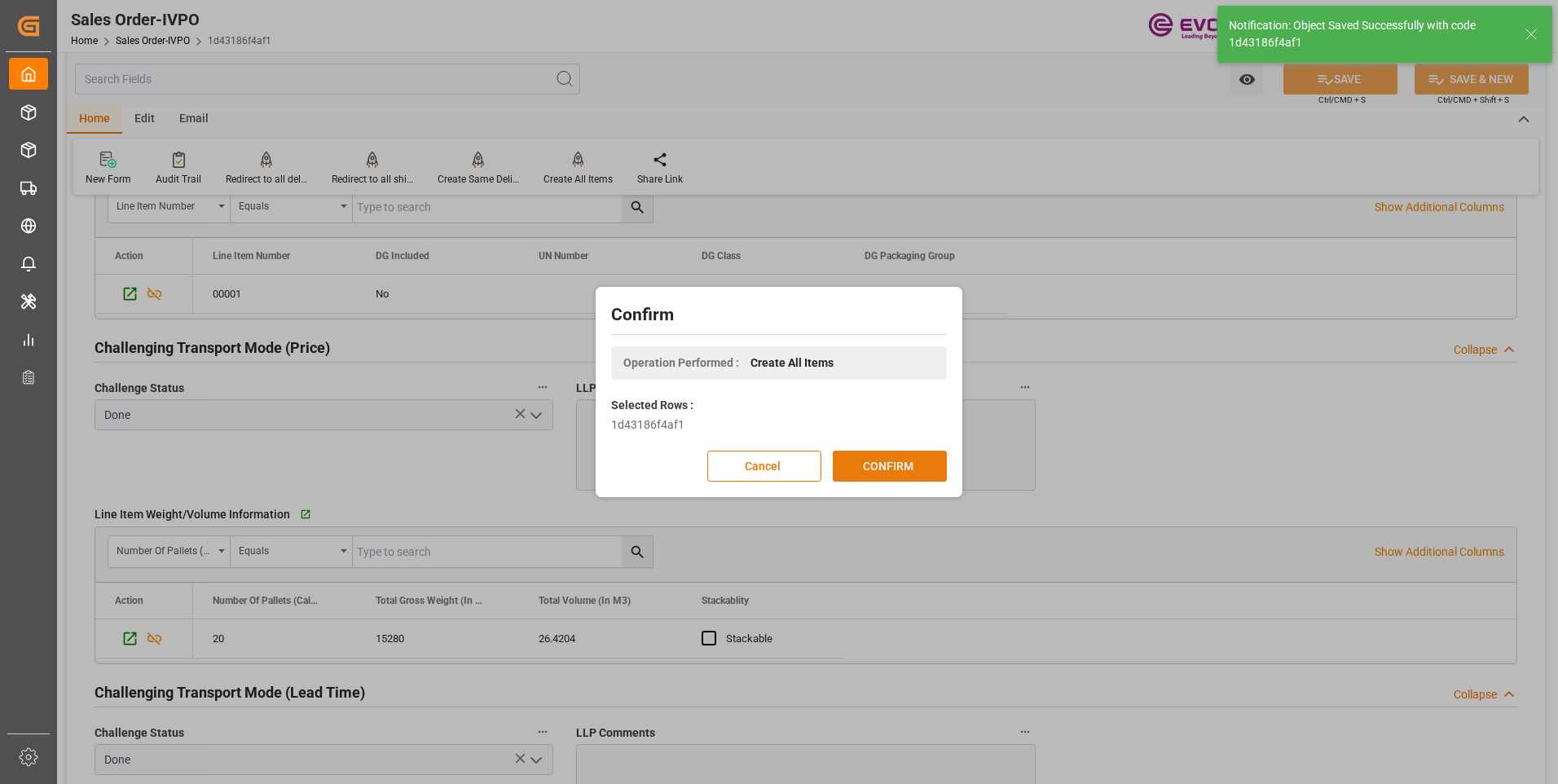
click at [873, 469] on button "CONFIRM" at bounding box center [889, 466] width 114 height 31
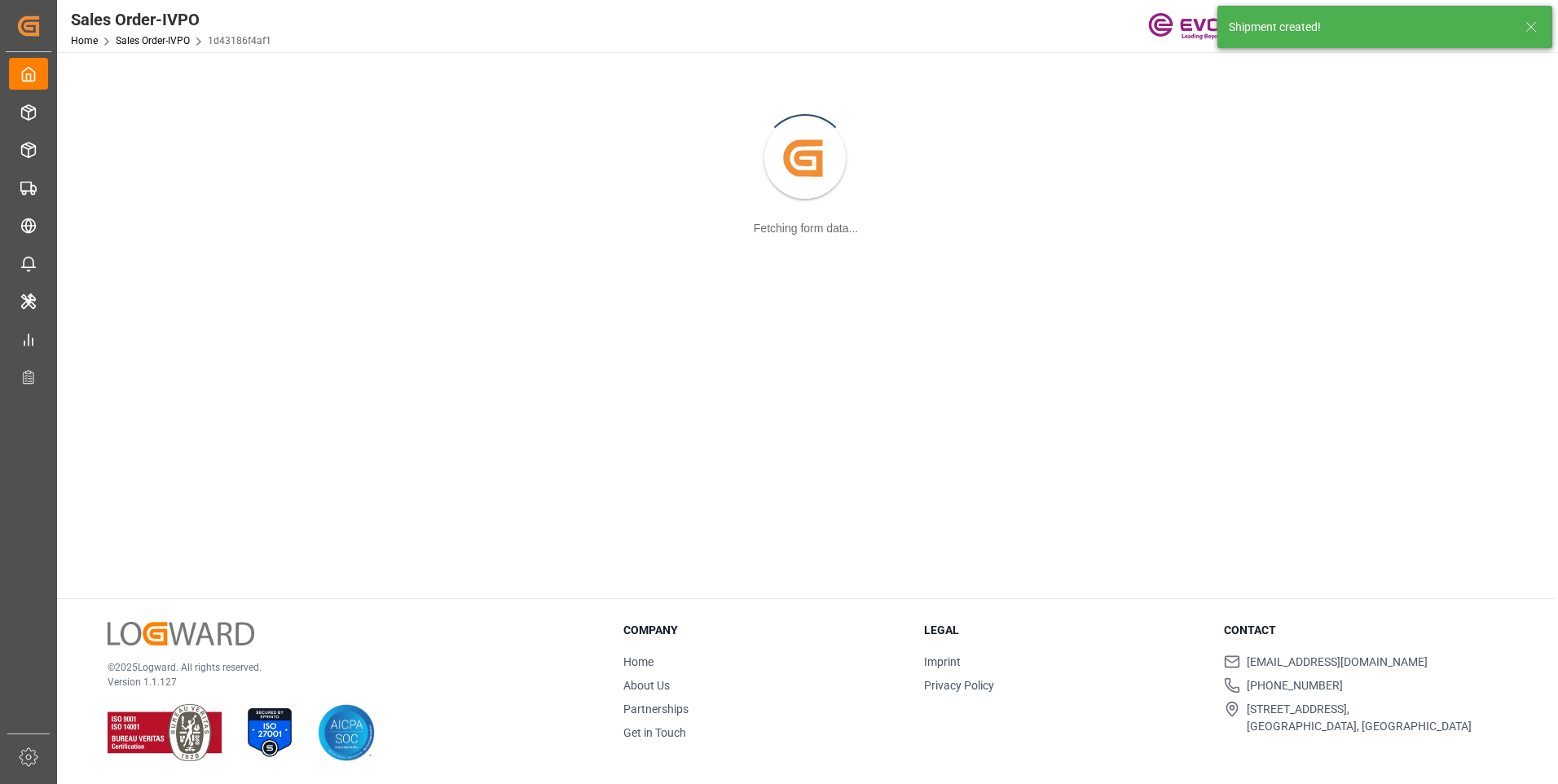
scroll to position [177, 0]
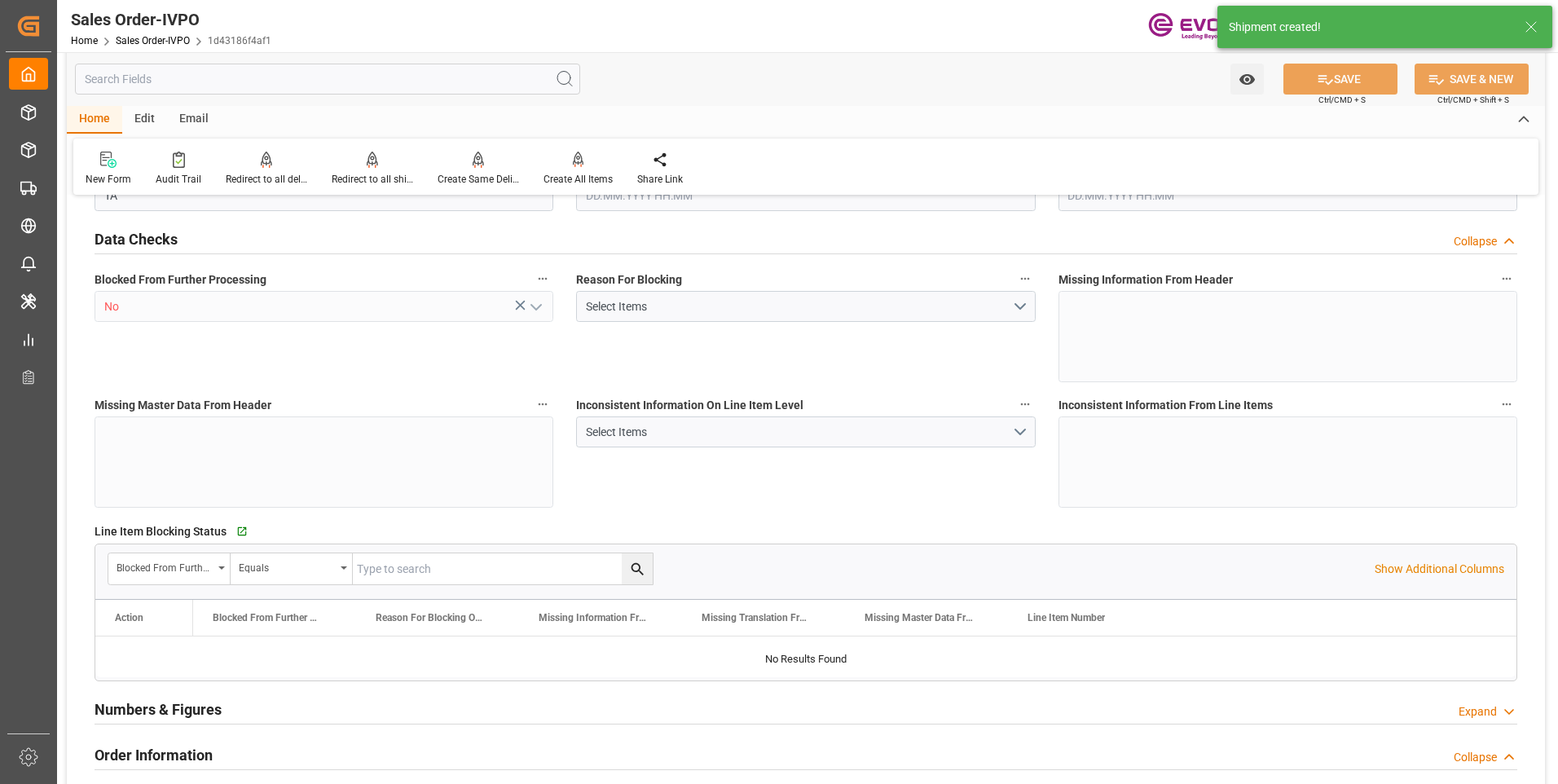
type input "BRSSZ"
type input "0"
type input "1"
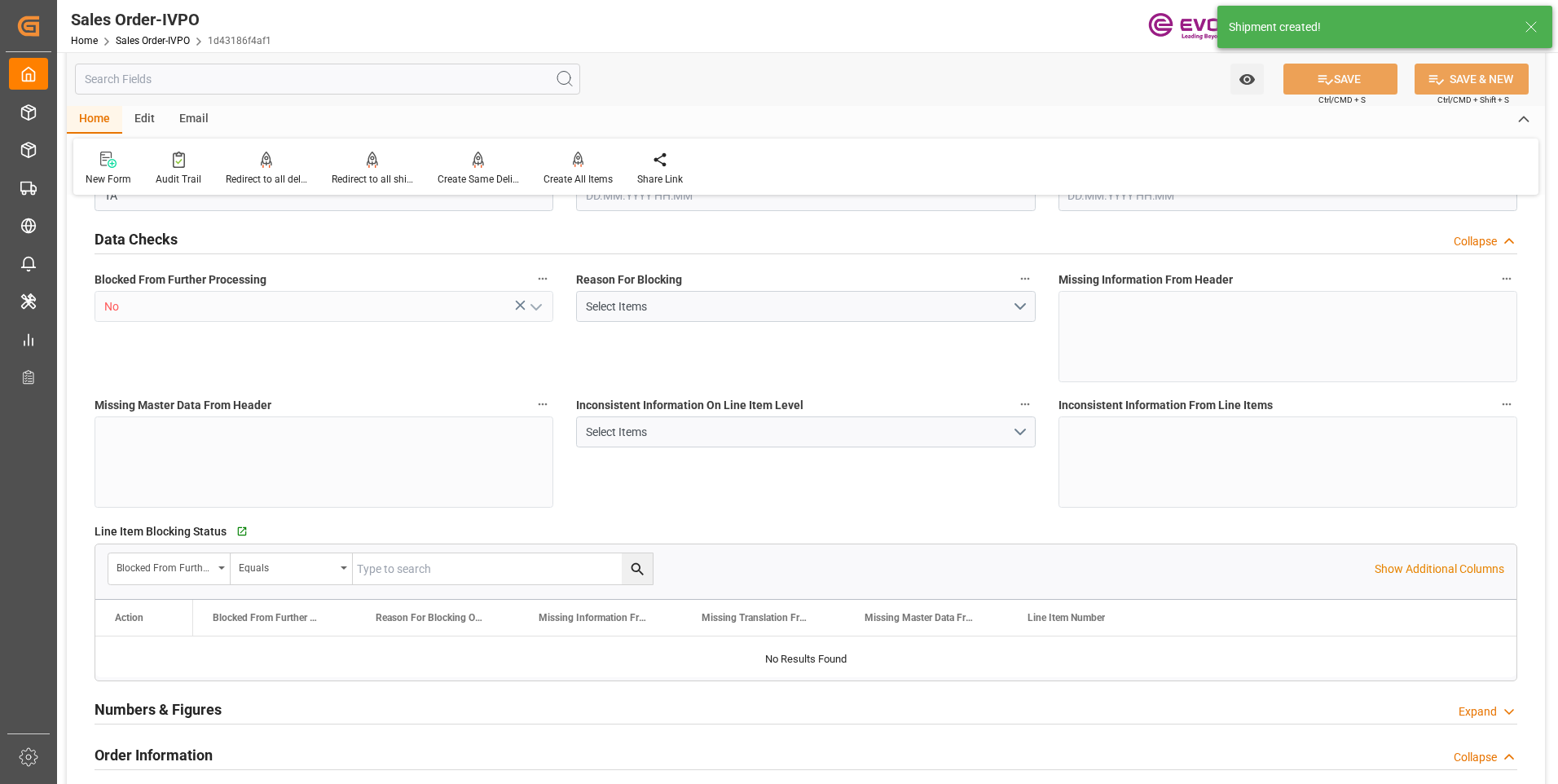
type input "16200"
type input "26.4204"
type input "17000"
type input "30"
type input "[DATE] 16:35"
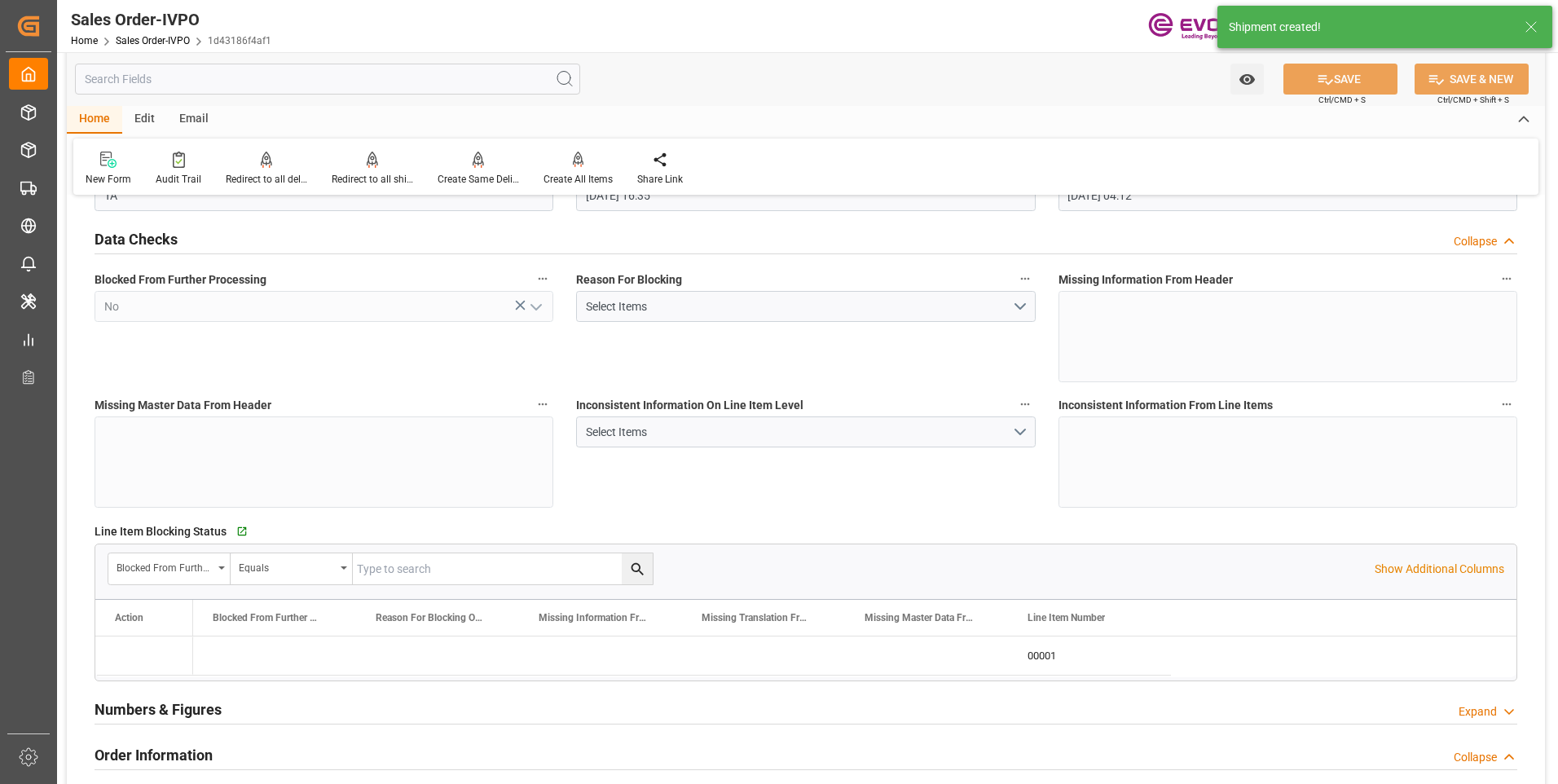
type input "15.09.2025 04:12"
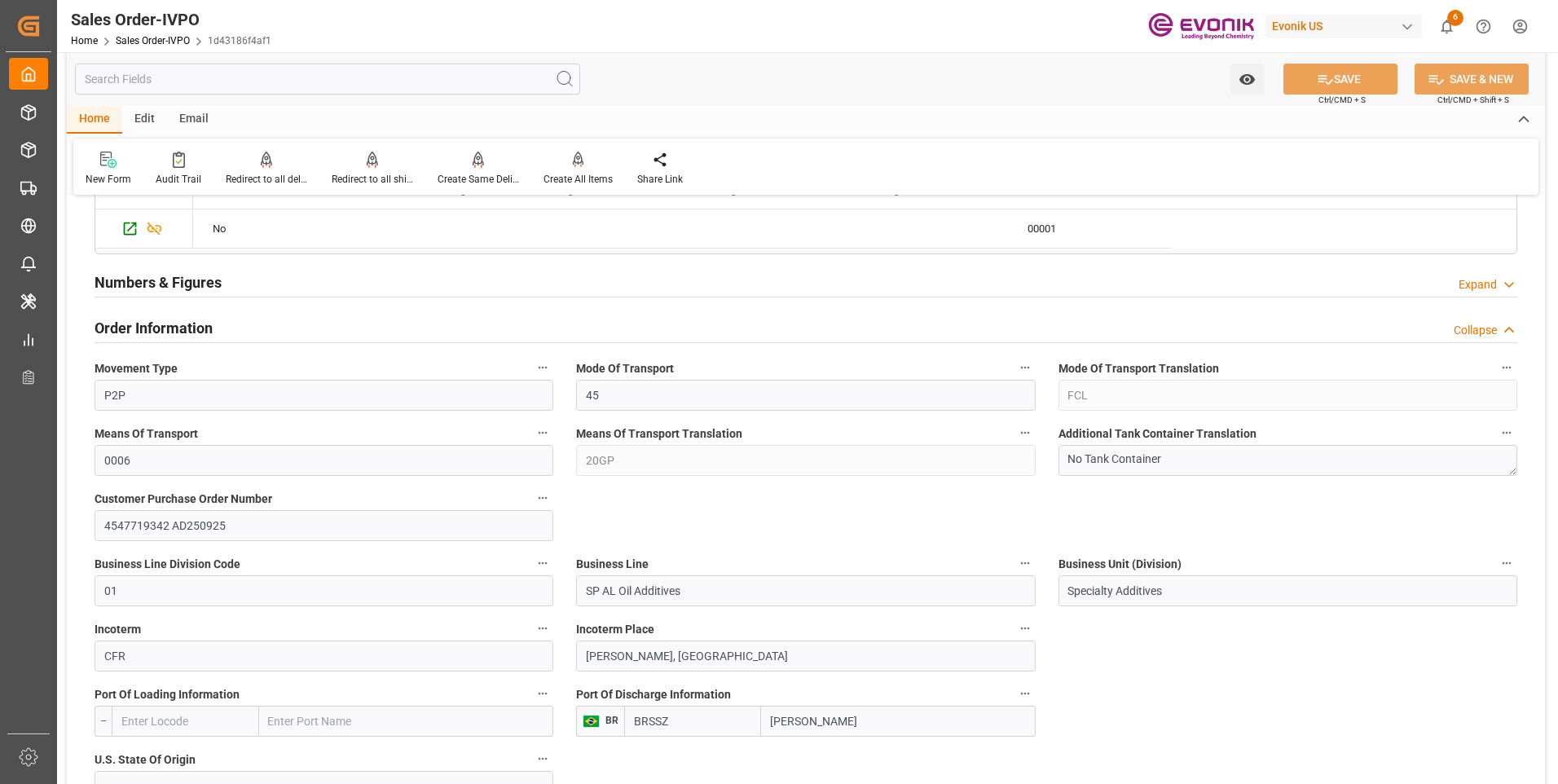
scroll to position [522, 0]
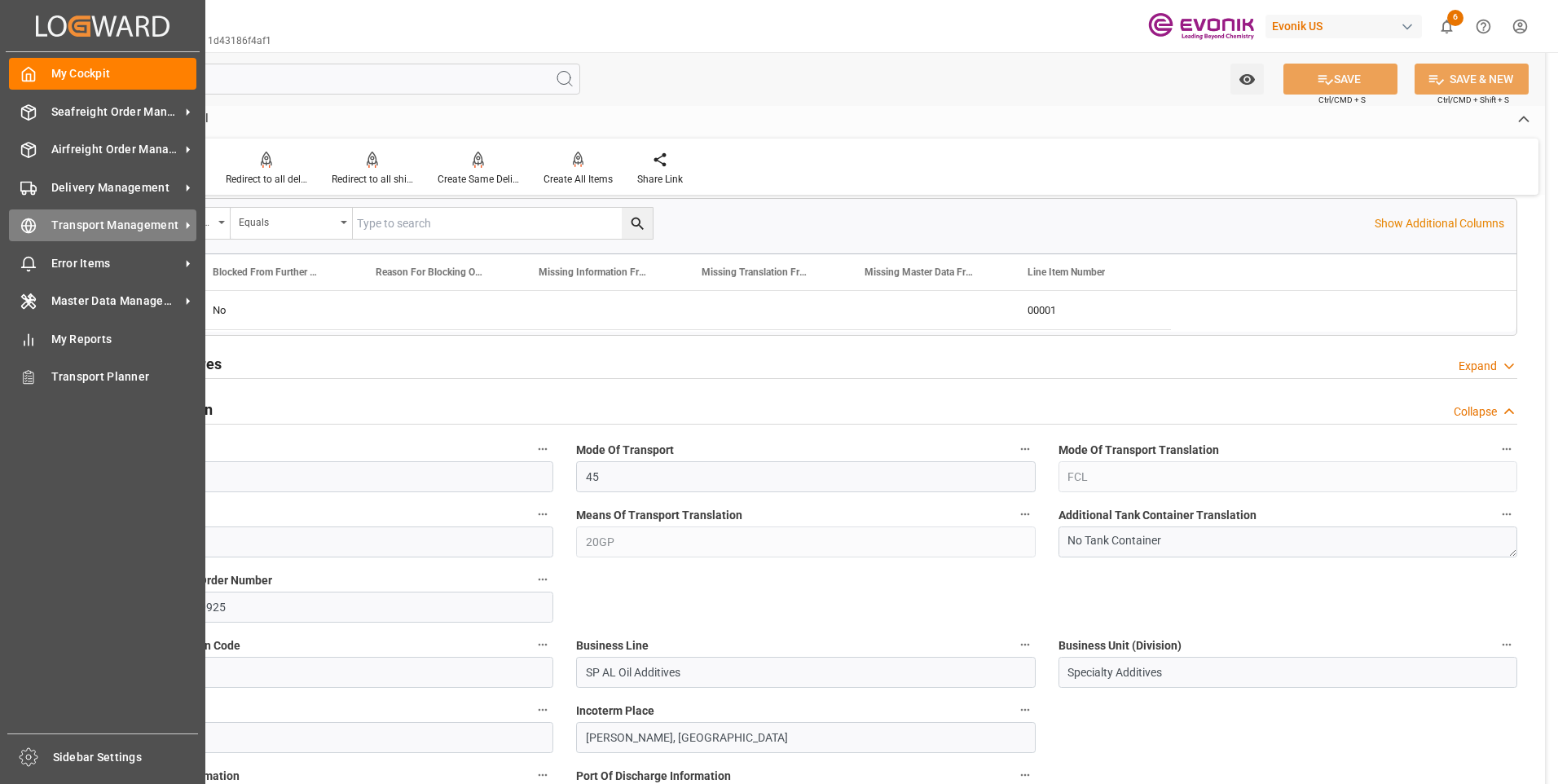
click at [22, 222] on circle at bounding box center [29, 226] width 14 height 14
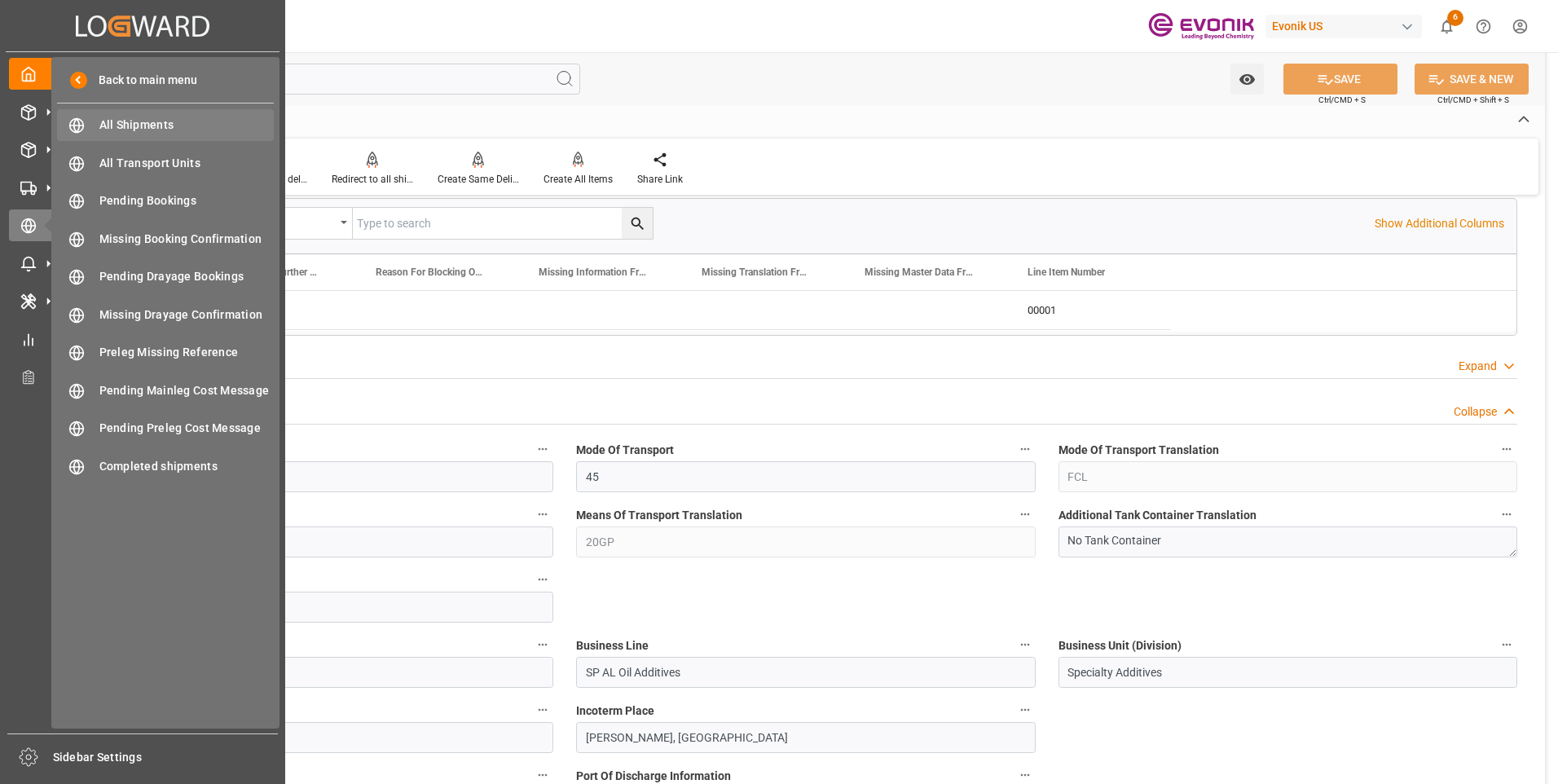
click at [133, 137] on div "All Shipments All Shipments" at bounding box center [165, 125] width 217 height 32
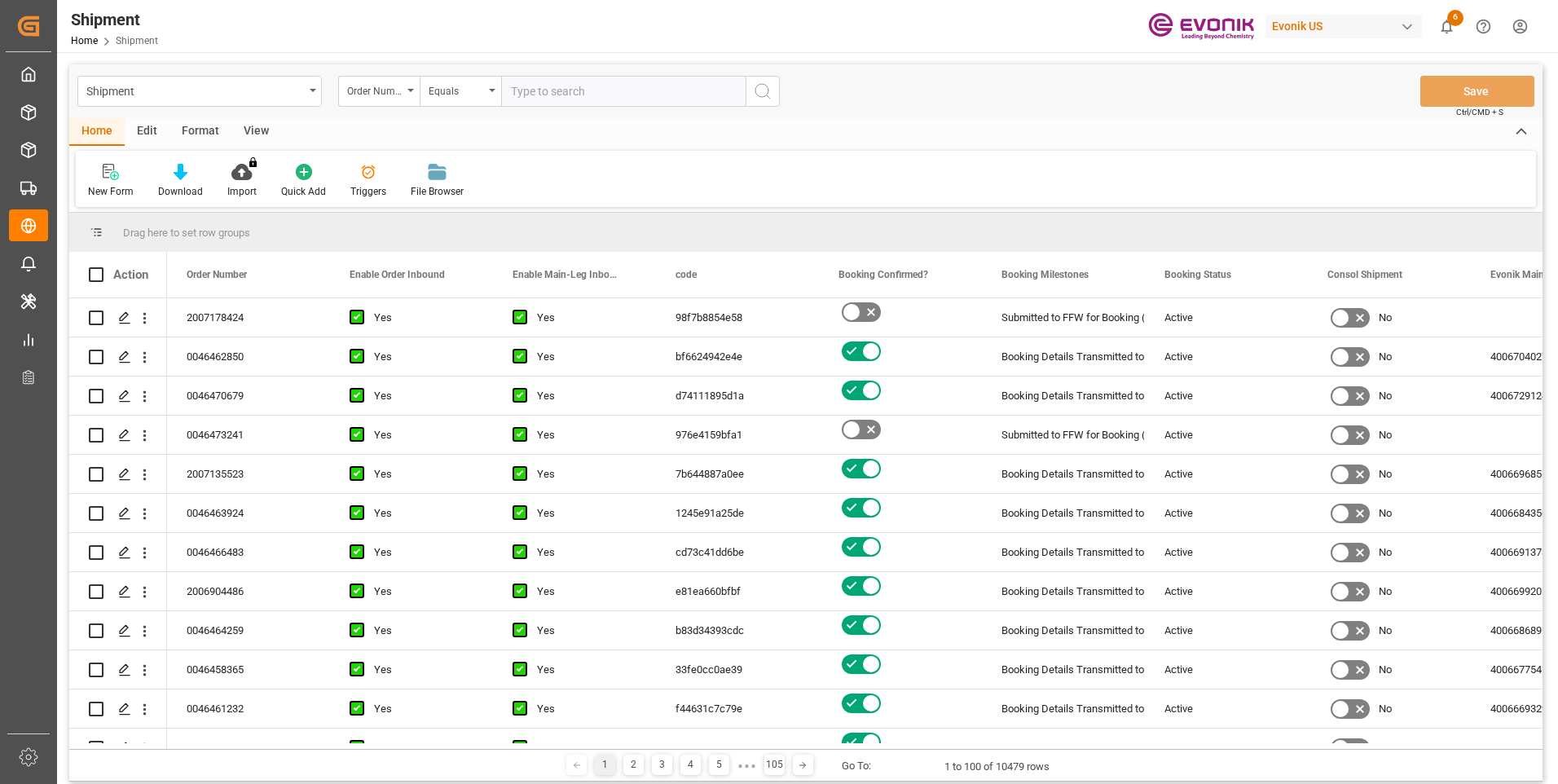
click at [559, 86] on input "text" at bounding box center [623, 91] width 244 height 31
paste input "2007178424"
type input "2007178424"
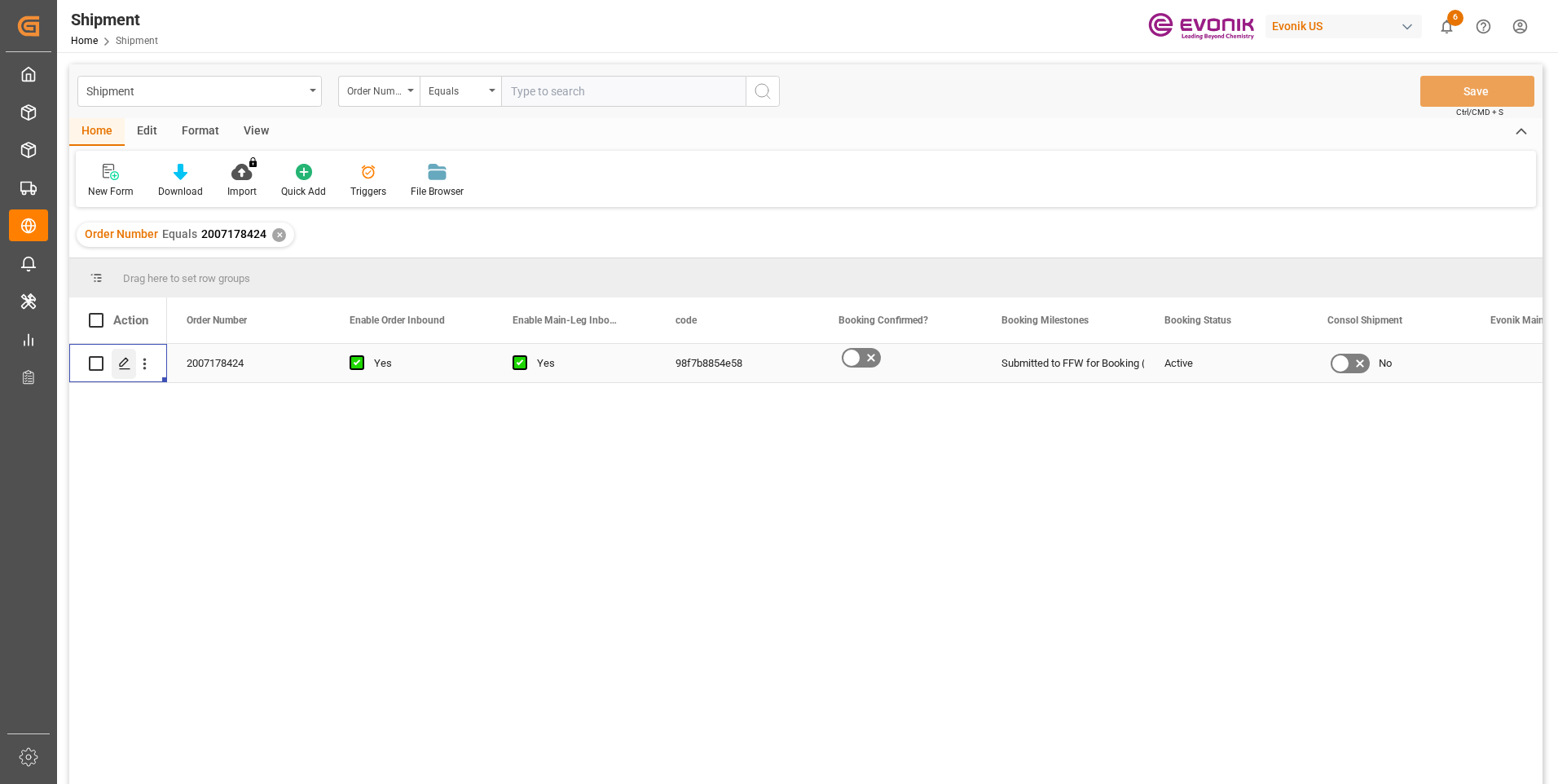
click at [128, 366] on icon "Press SPACE to select this row." at bounding box center [124, 363] width 13 height 13
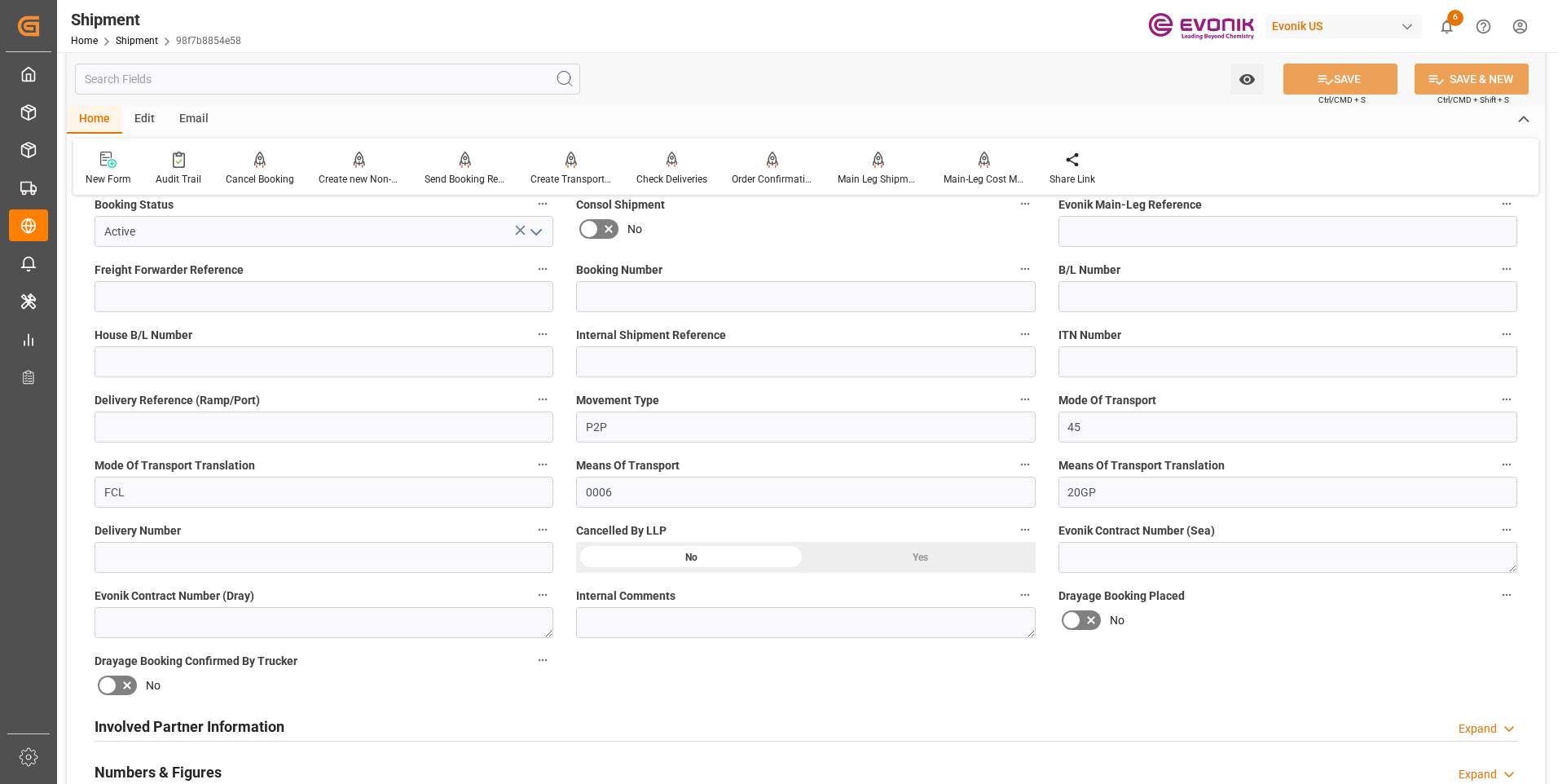
scroll to position [814, 0]
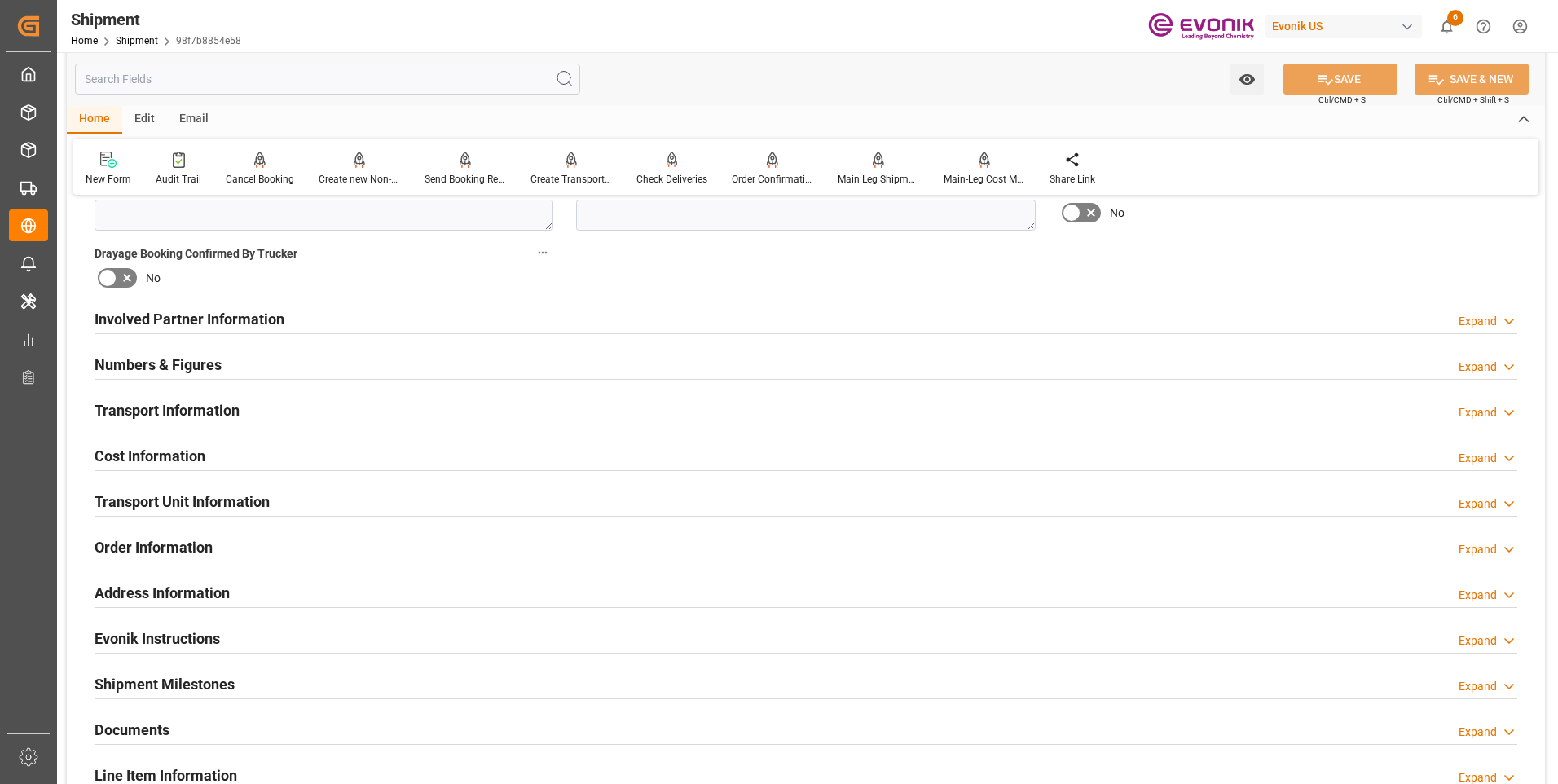
click at [168, 315] on h2 "Involved Partner Information" at bounding box center [189, 319] width 190 height 22
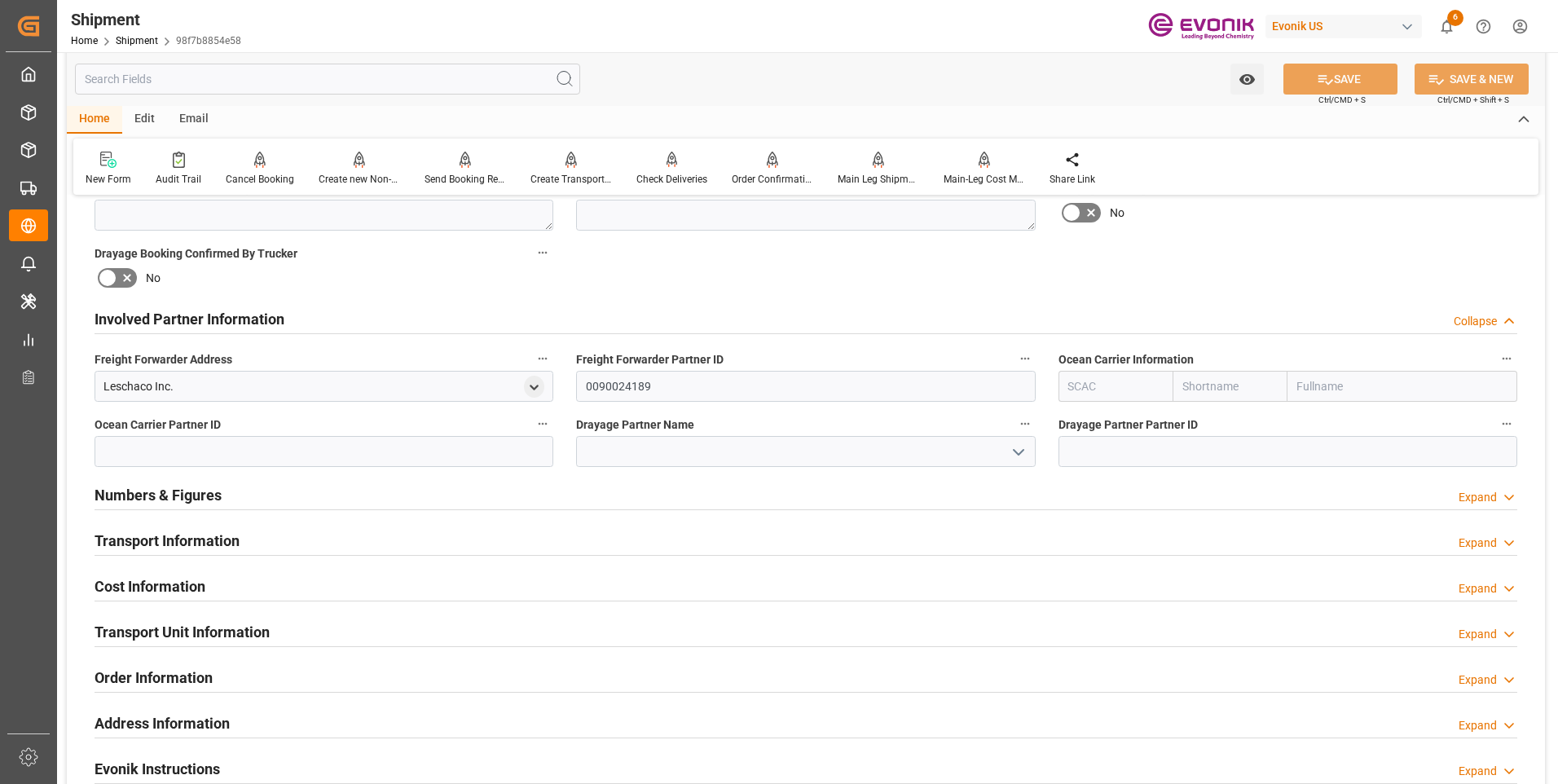
click at [1088, 383] on input "text" at bounding box center [1116, 386] width 115 height 31
type input "u"
click at [1089, 418] on b "MAEU" at bounding box center [1085, 421] width 31 height 13
type input "MAEU"
type input "Maersk"
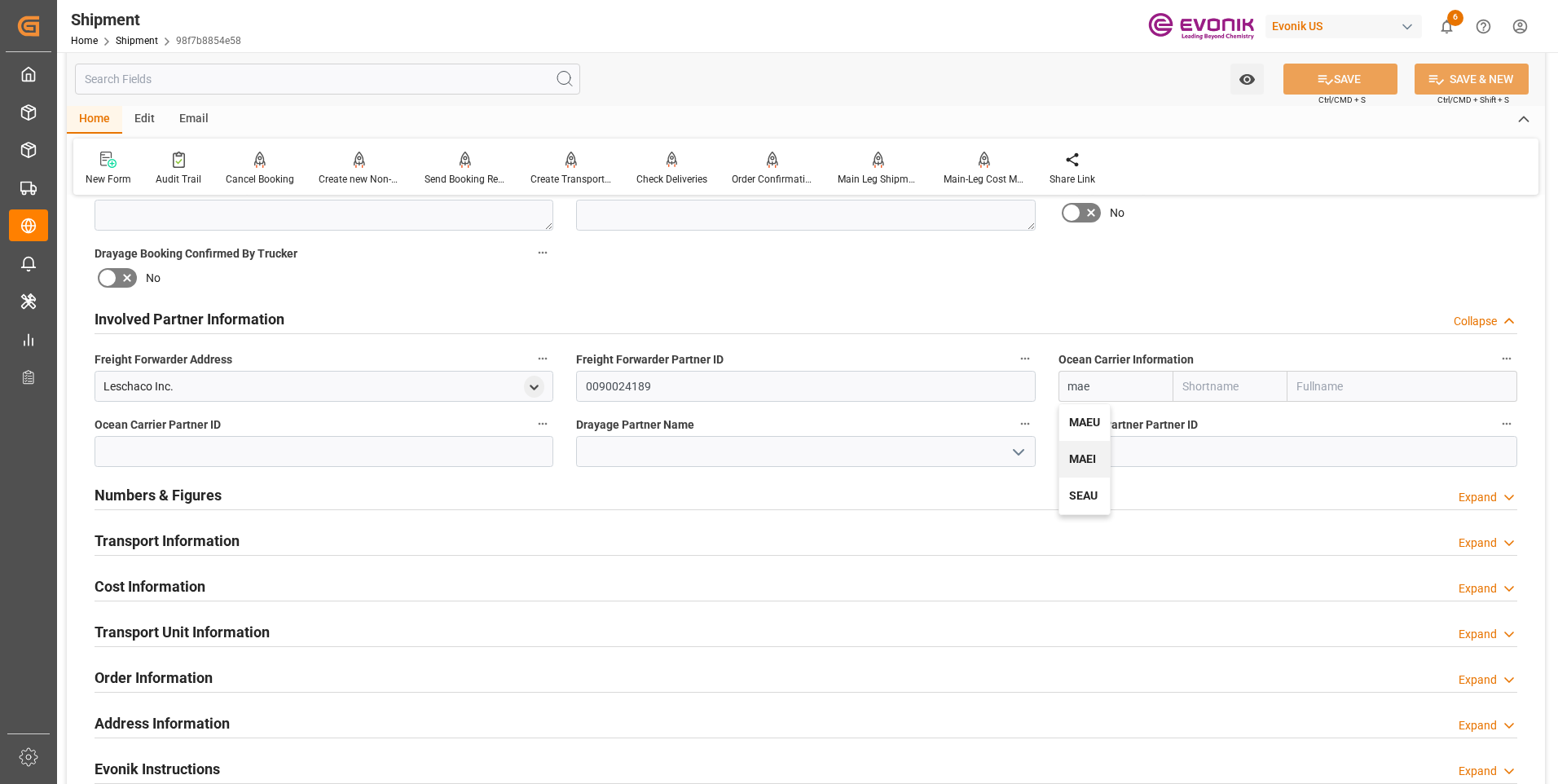
type input "Maersk Line AS"
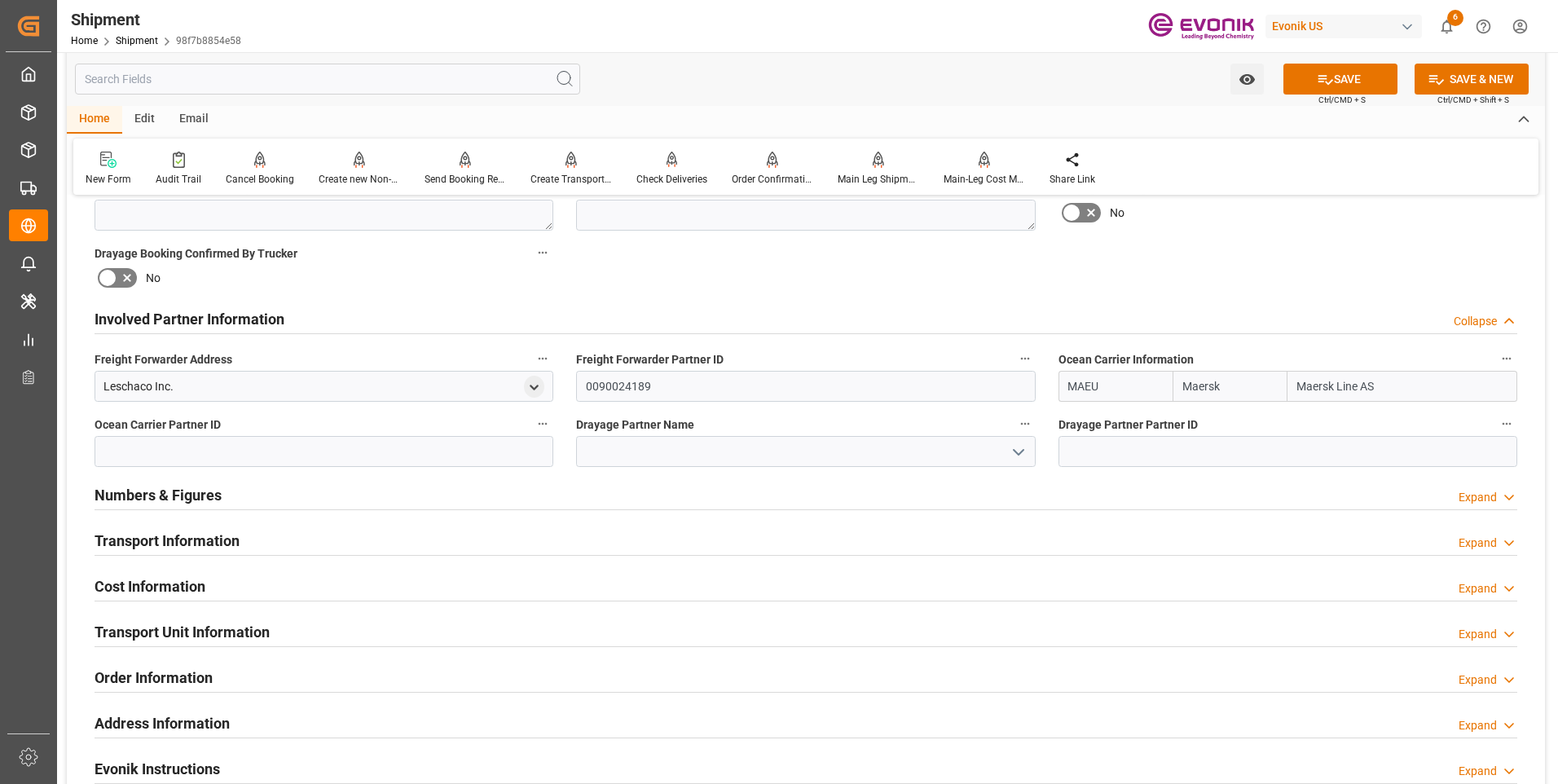
type input "MAEU"
click at [1331, 77] on button "SAVE" at bounding box center [1340, 79] width 114 height 31
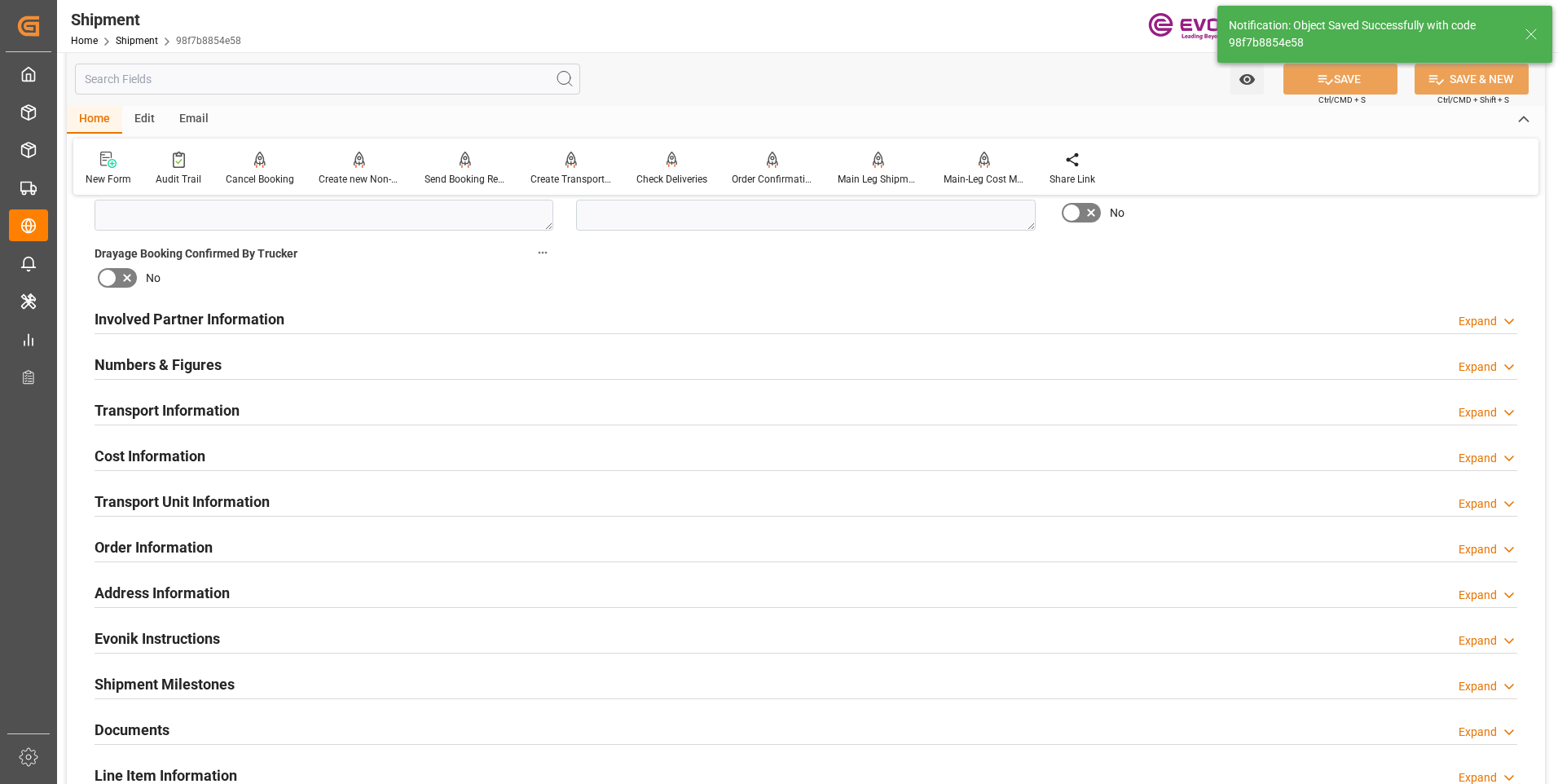
type input "0090029568"
click at [186, 315] on h2 "Involved Partner Information" at bounding box center [189, 319] width 190 height 22
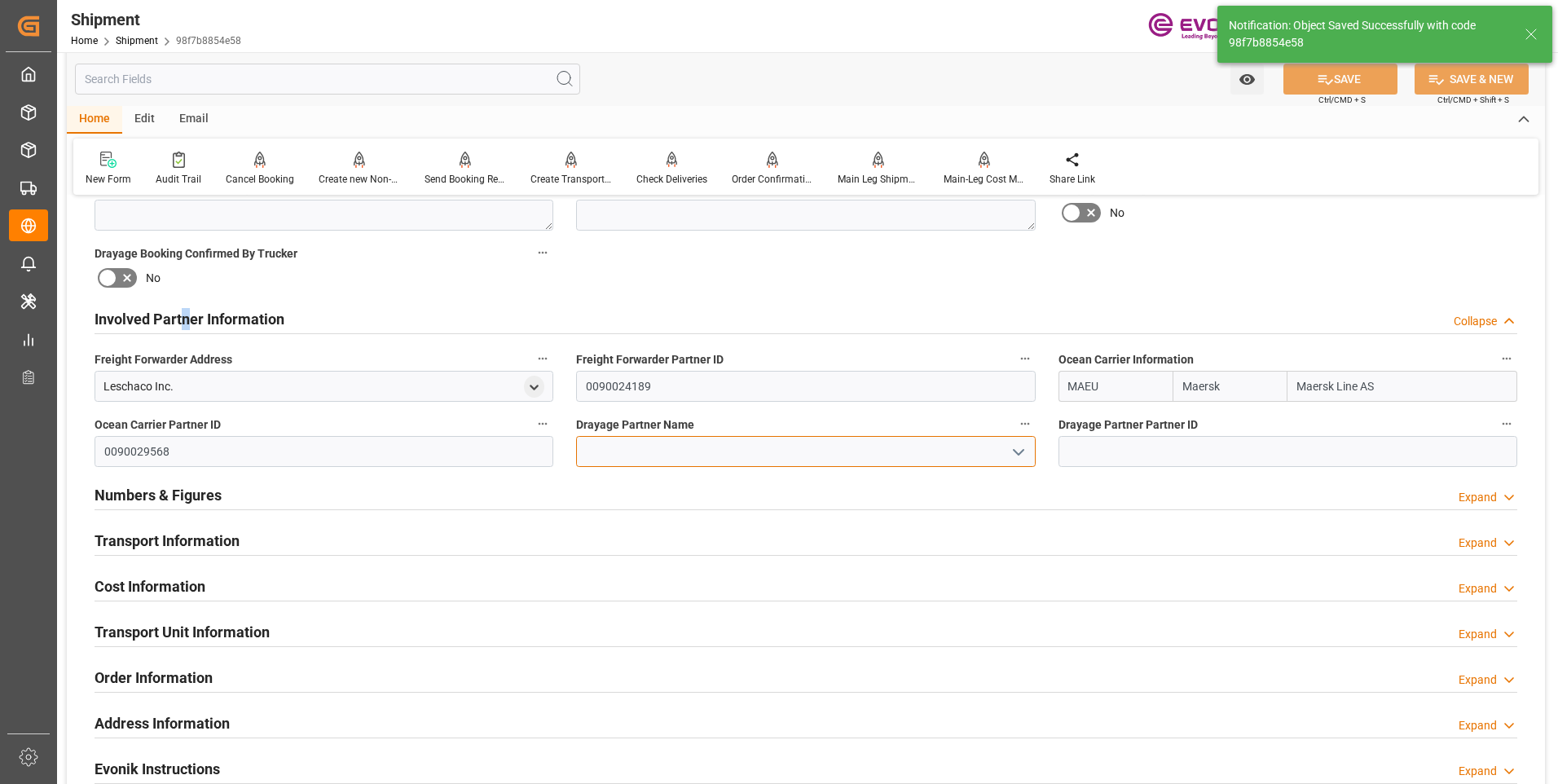
click at [676, 450] on input at bounding box center [805, 451] width 458 height 31
paste input "Pioneer"
type input "Pioneer"
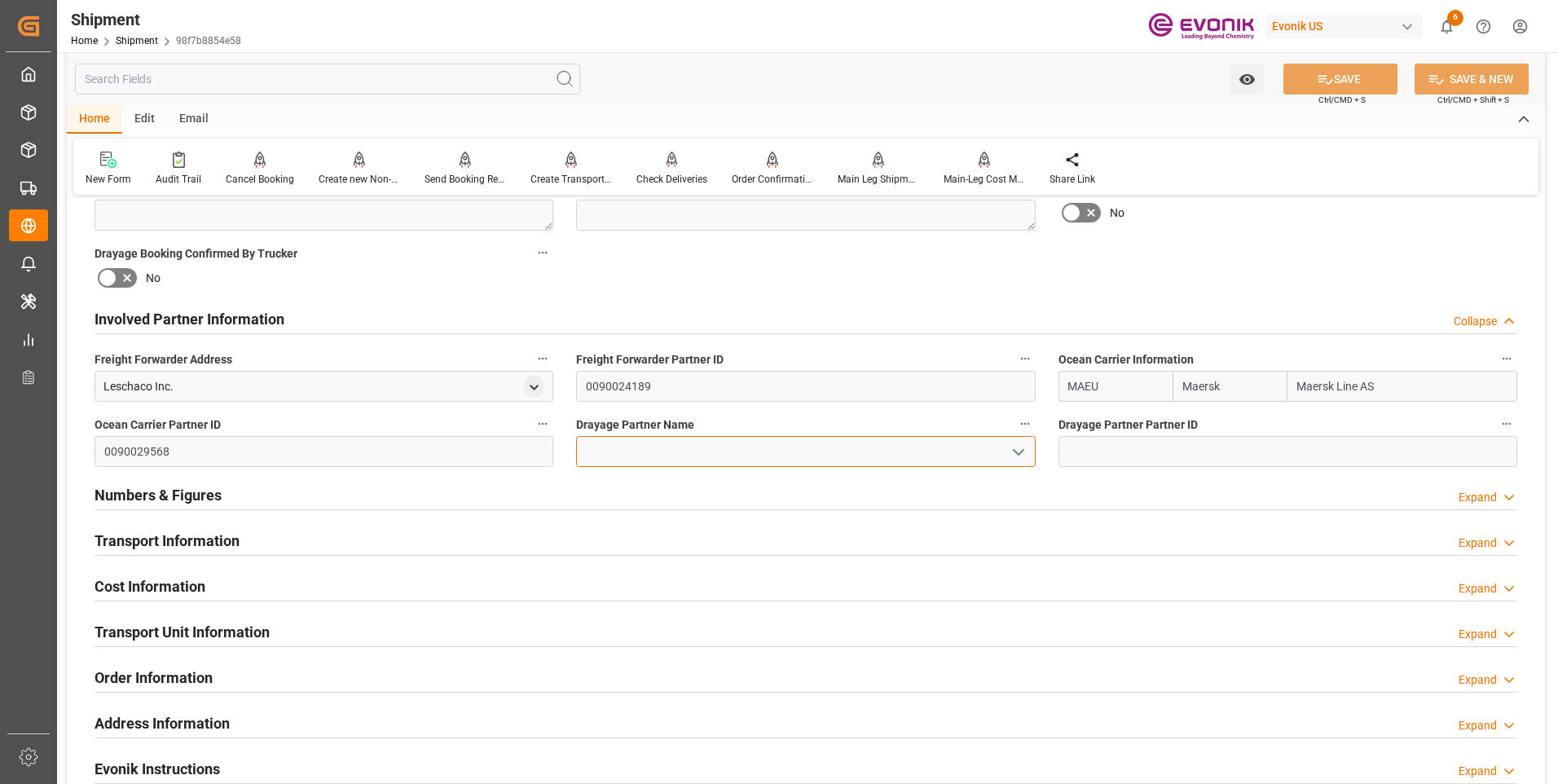
click at [722, 451] on input at bounding box center [805, 451] width 458 height 31
paste input "Pioneer"
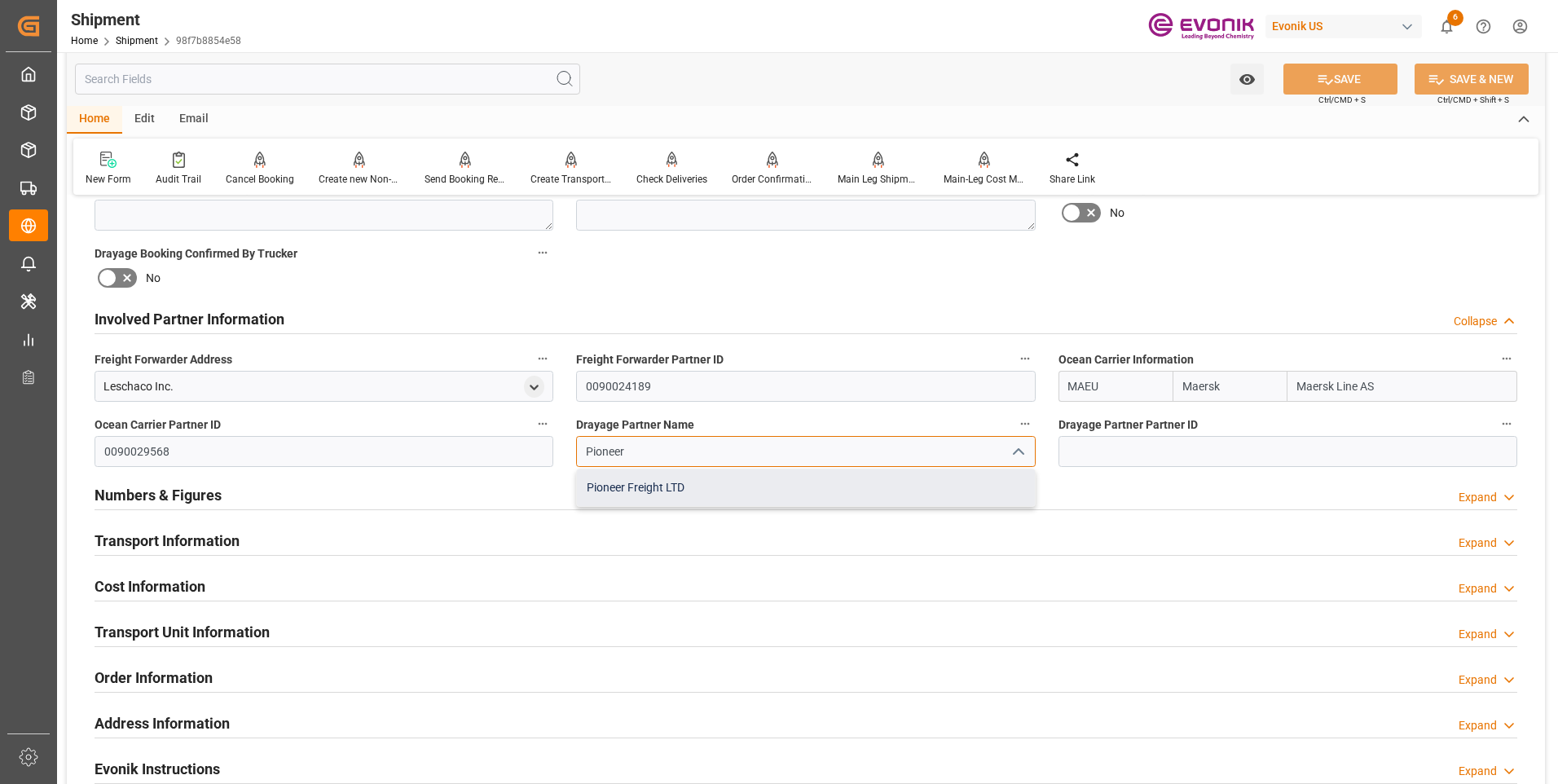
click at [694, 493] on div "Pioneer Freight LTD" at bounding box center [806, 487] width 457 height 37
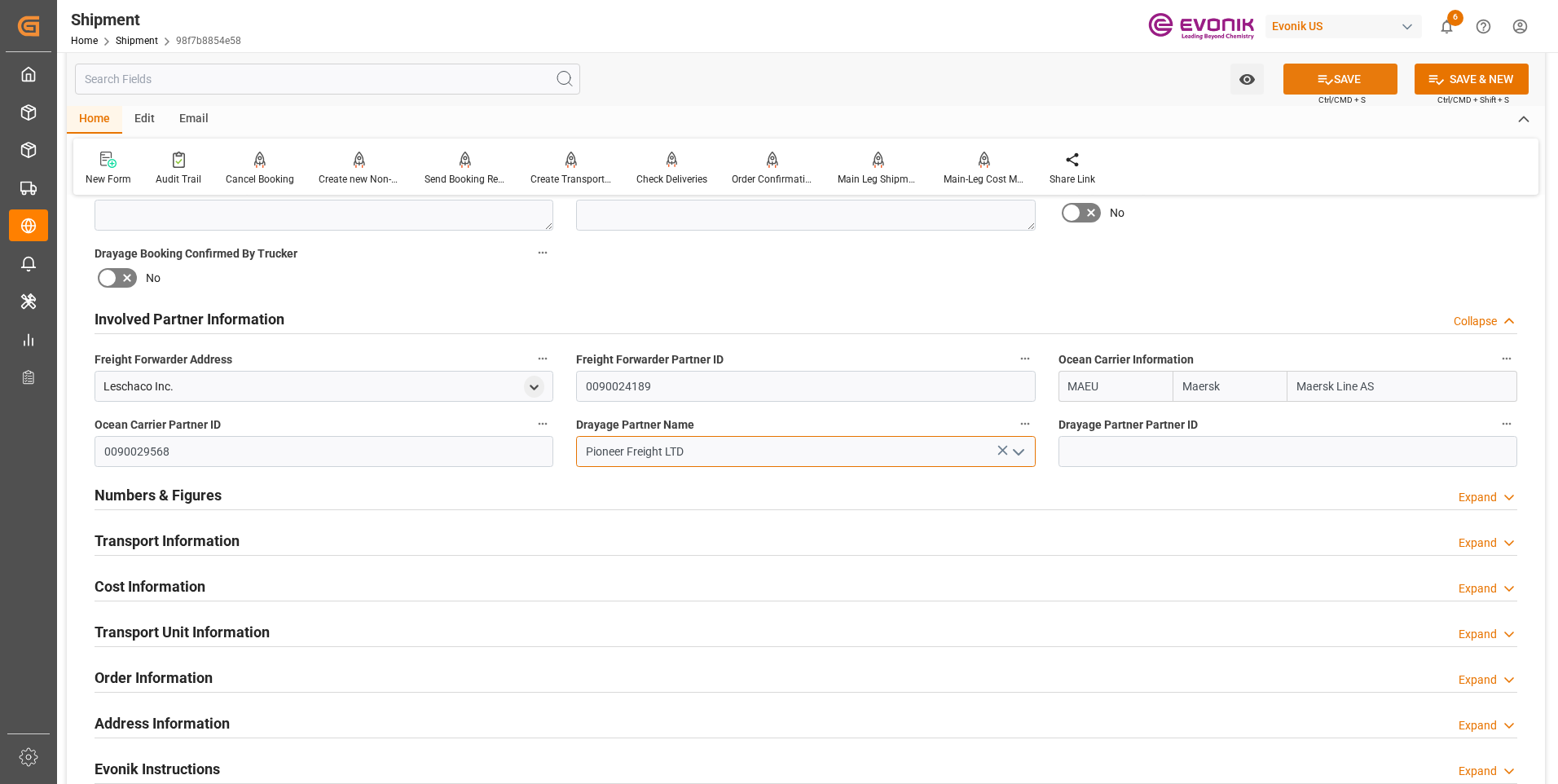
type input "Pioneer Freight LTD"
click at [1346, 85] on button "SAVE" at bounding box center [1340, 79] width 114 height 31
click at [181, 499] on h2 "Numbers & Figures" at bounding box center [158, 494] width 127 height 22
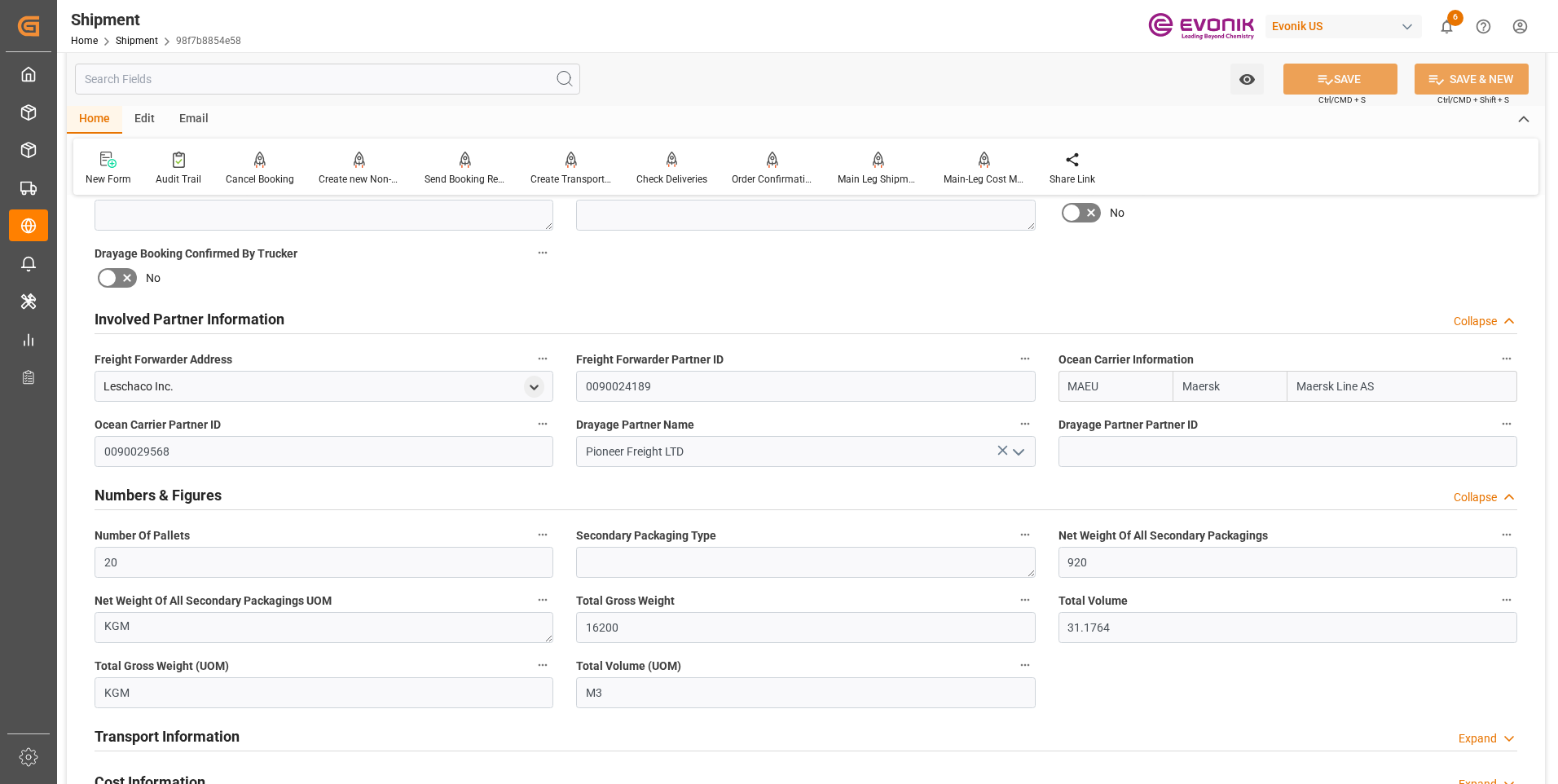
click at [176, 492] on h2 "Numbers & Figures" at bounding box center [158, 494] width 127 height 22
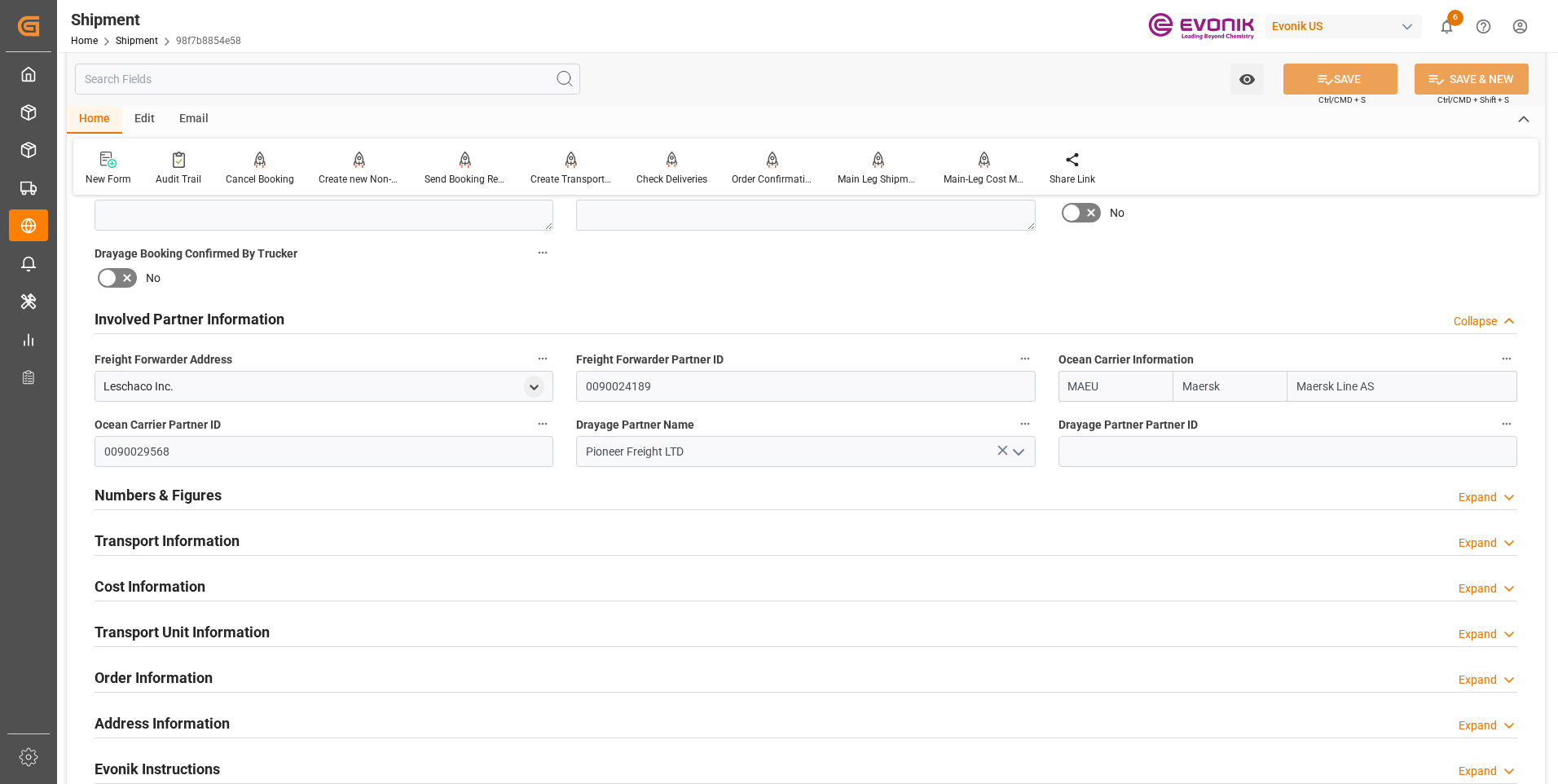
click at [152, 540] on h2 "Transport Information" at bounding box center [166, 540] width 145 height 22
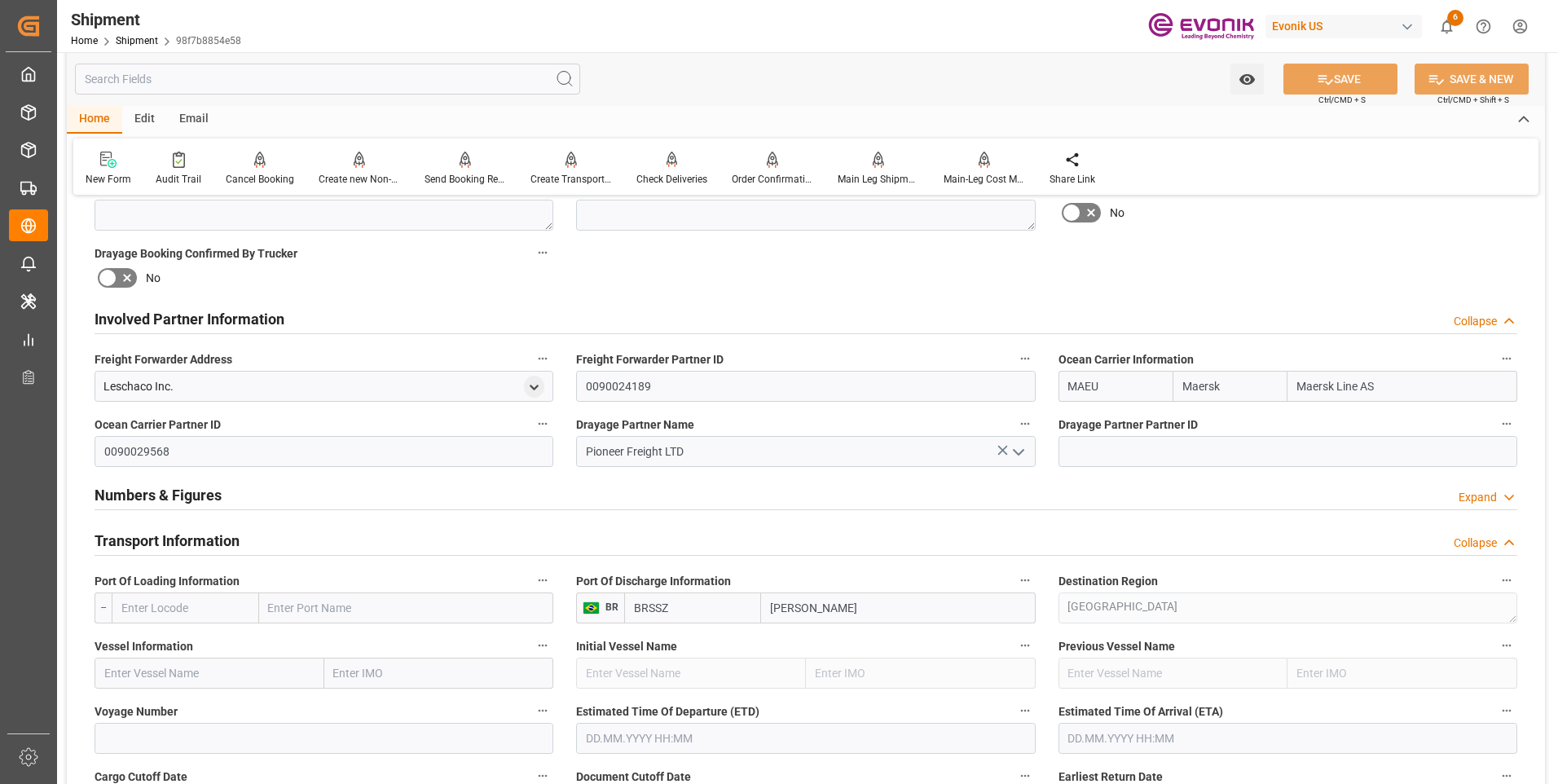
click at [213, 607] on input "text" at bounding box center [186, 608] width 148 height 31
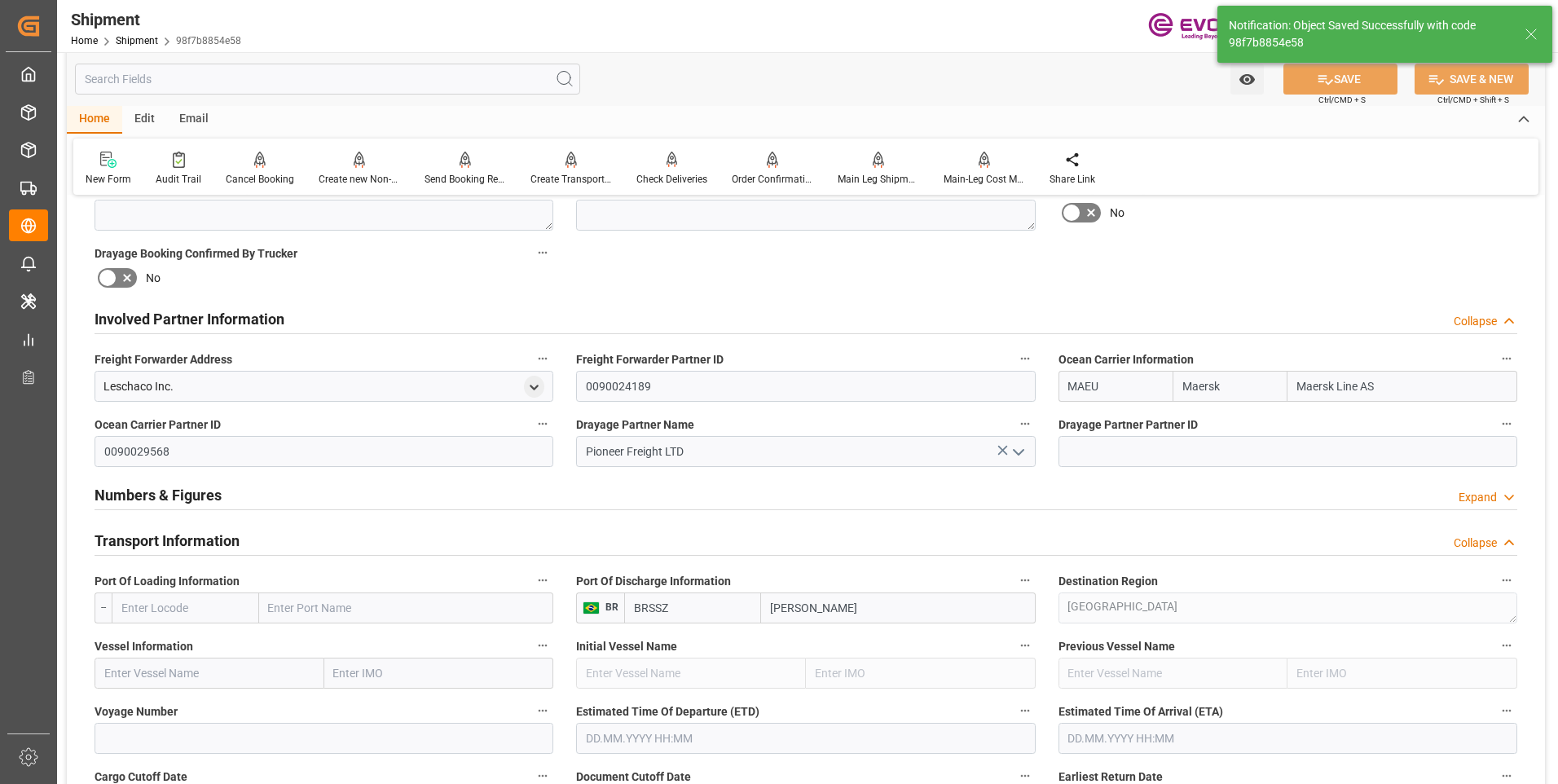
type input "0090177477"
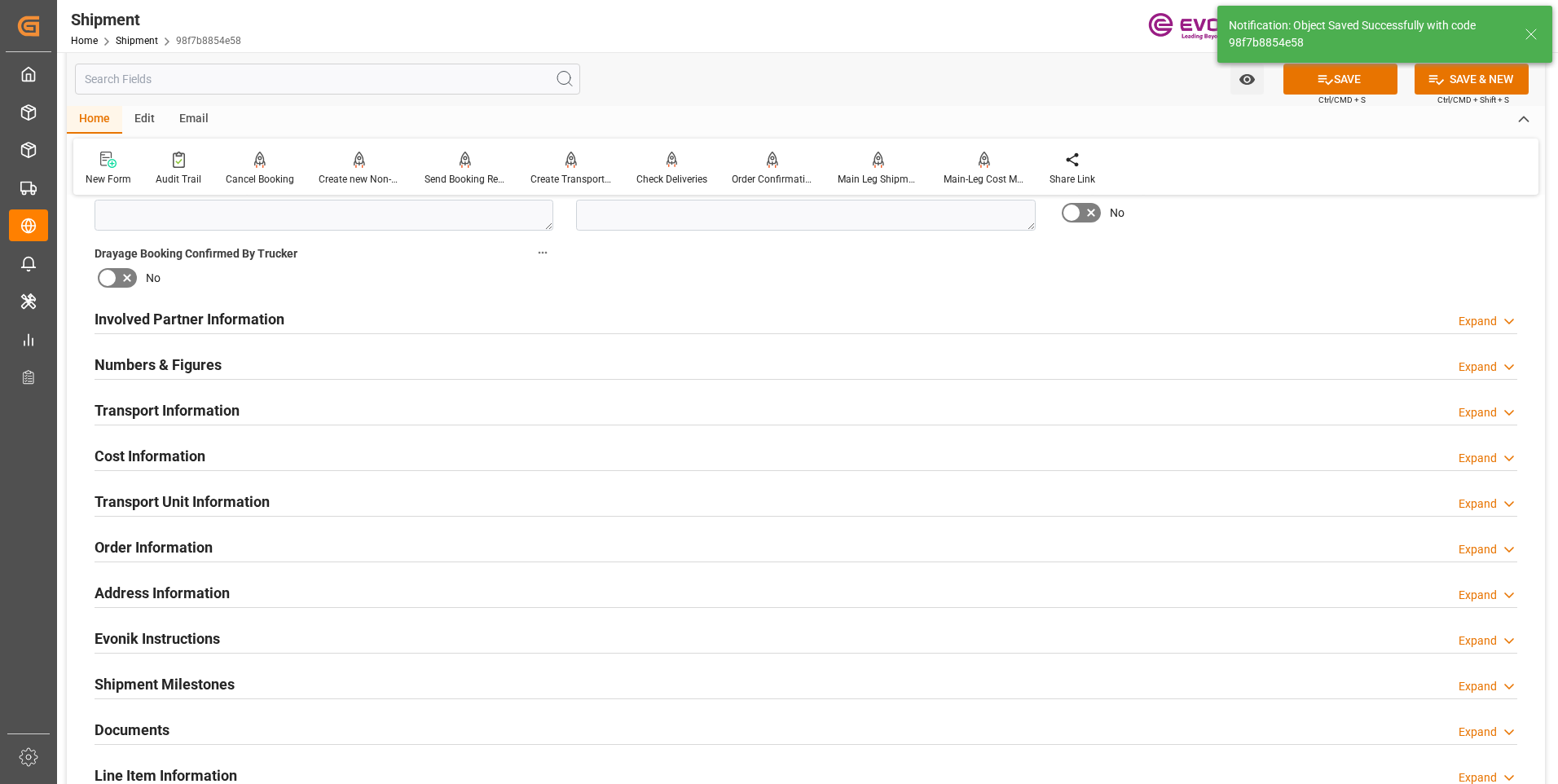
click at [147, 308] on div "Involved Partner Information" at bounding box center [189, 318] width 190 height 31
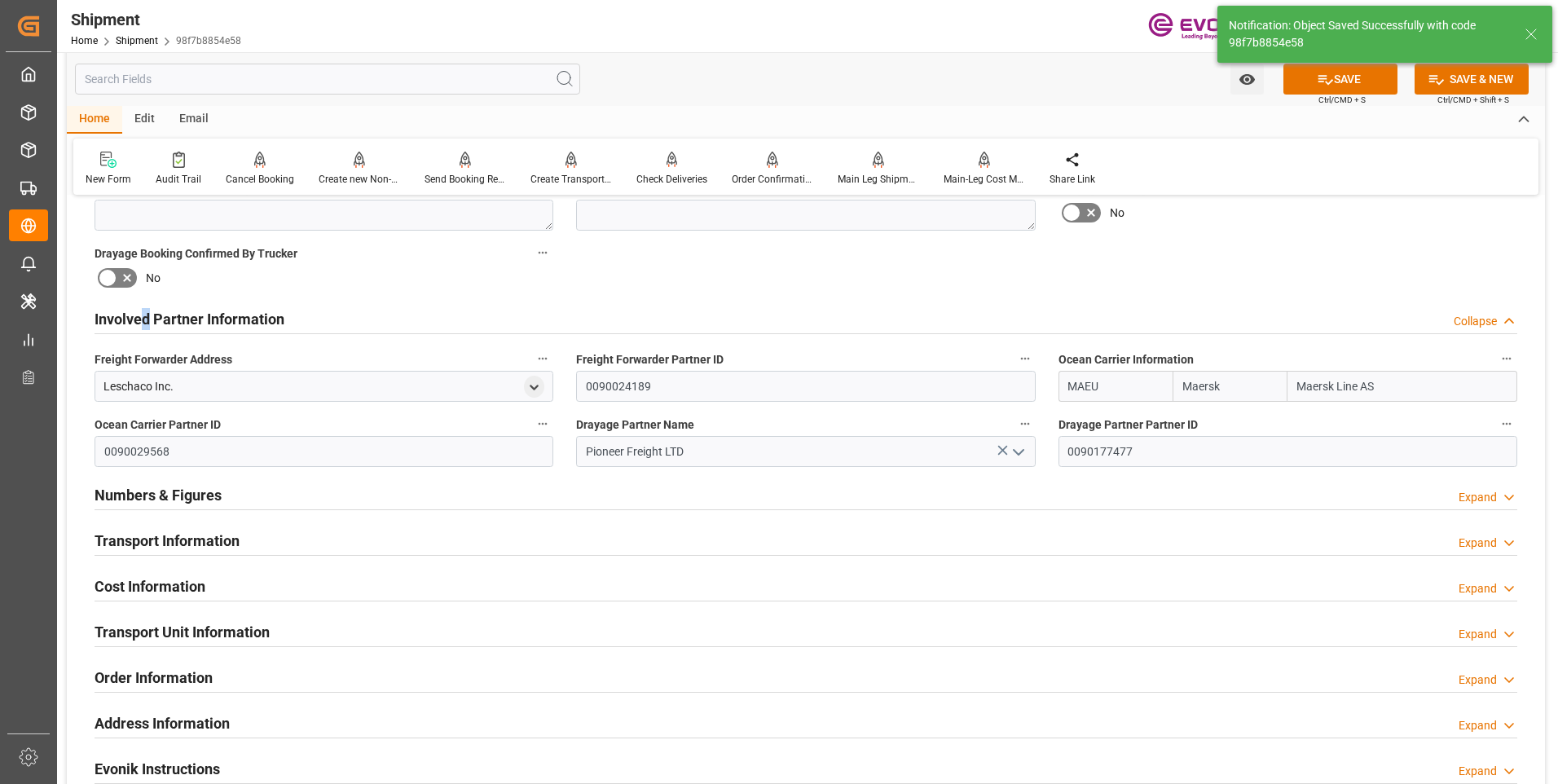
click at [151, 313] on h2 "Involved Partner Information" at bounding box center [189, 319] width 190 height 22
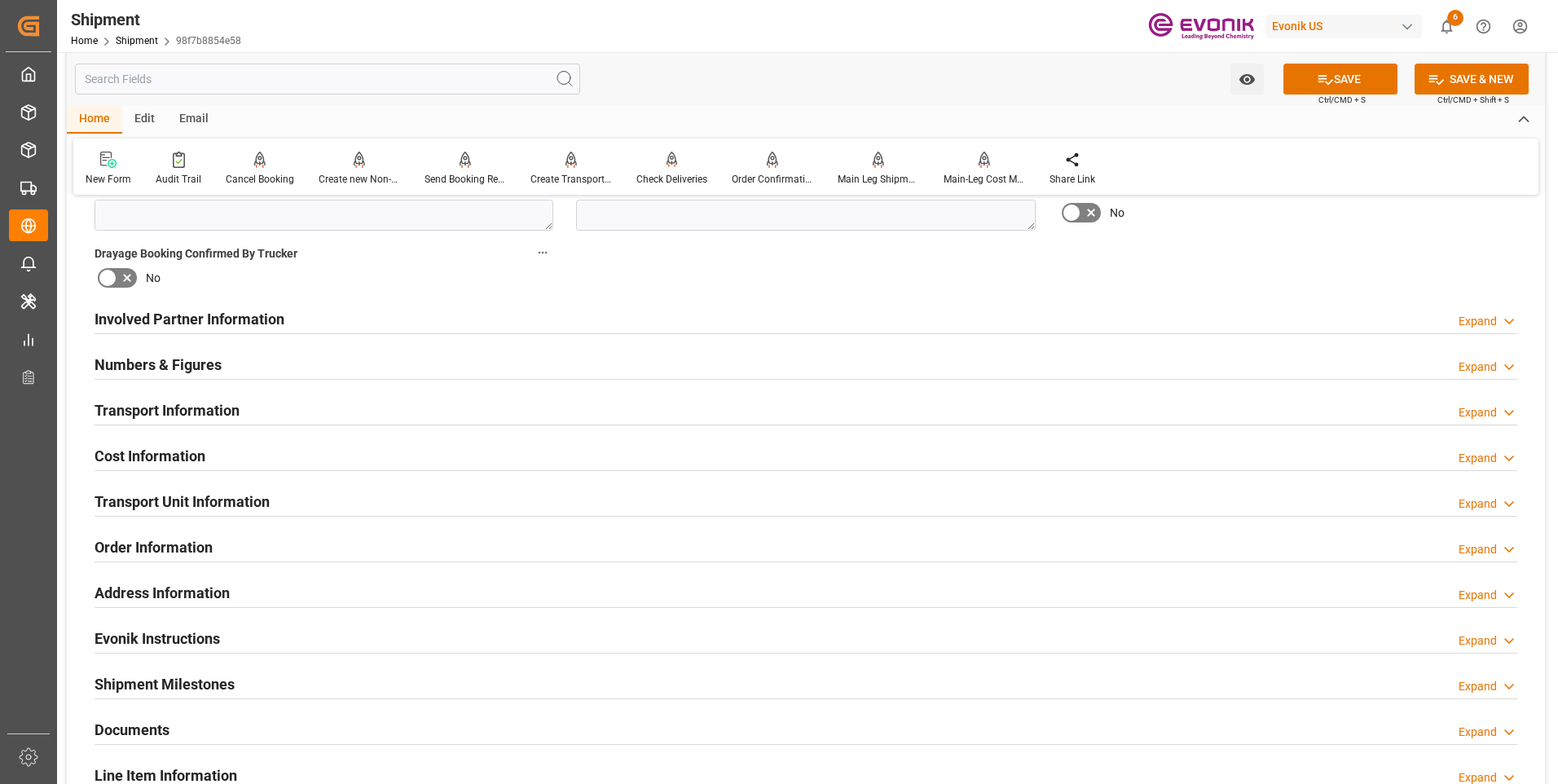
click at [149, 413] on h2 "Transport Information" at bounding box center [166, 410] width 145 height 22
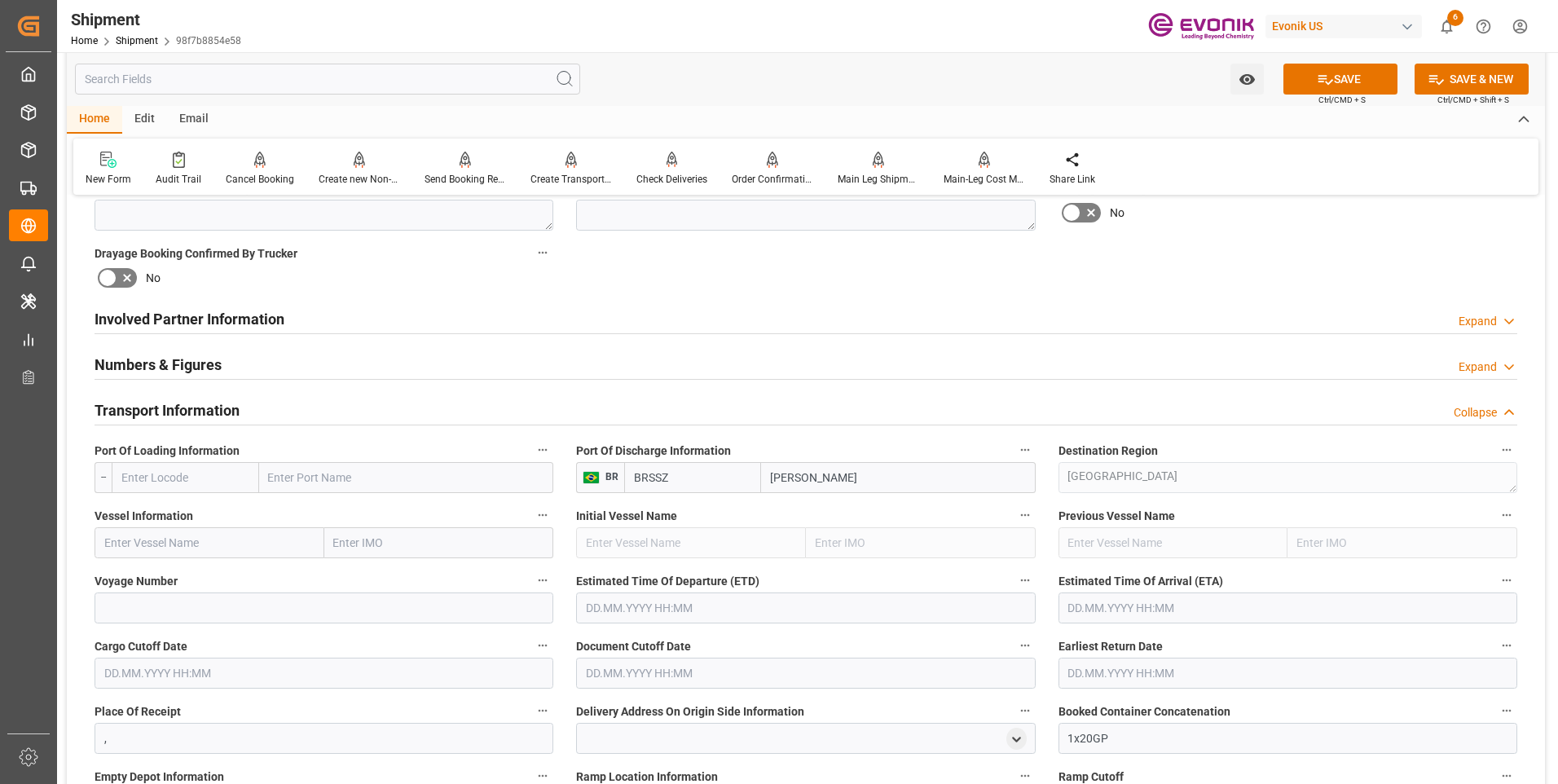
click at [173, 477] on input "text" at bounding box center [186, 478] width 148 height 31
click at [177, 517] on span "USHOU - Houston" at bounding box center [177, 521] width 110 height 30
type input "USHOU"
type input "Houston"
type input "USHOU"
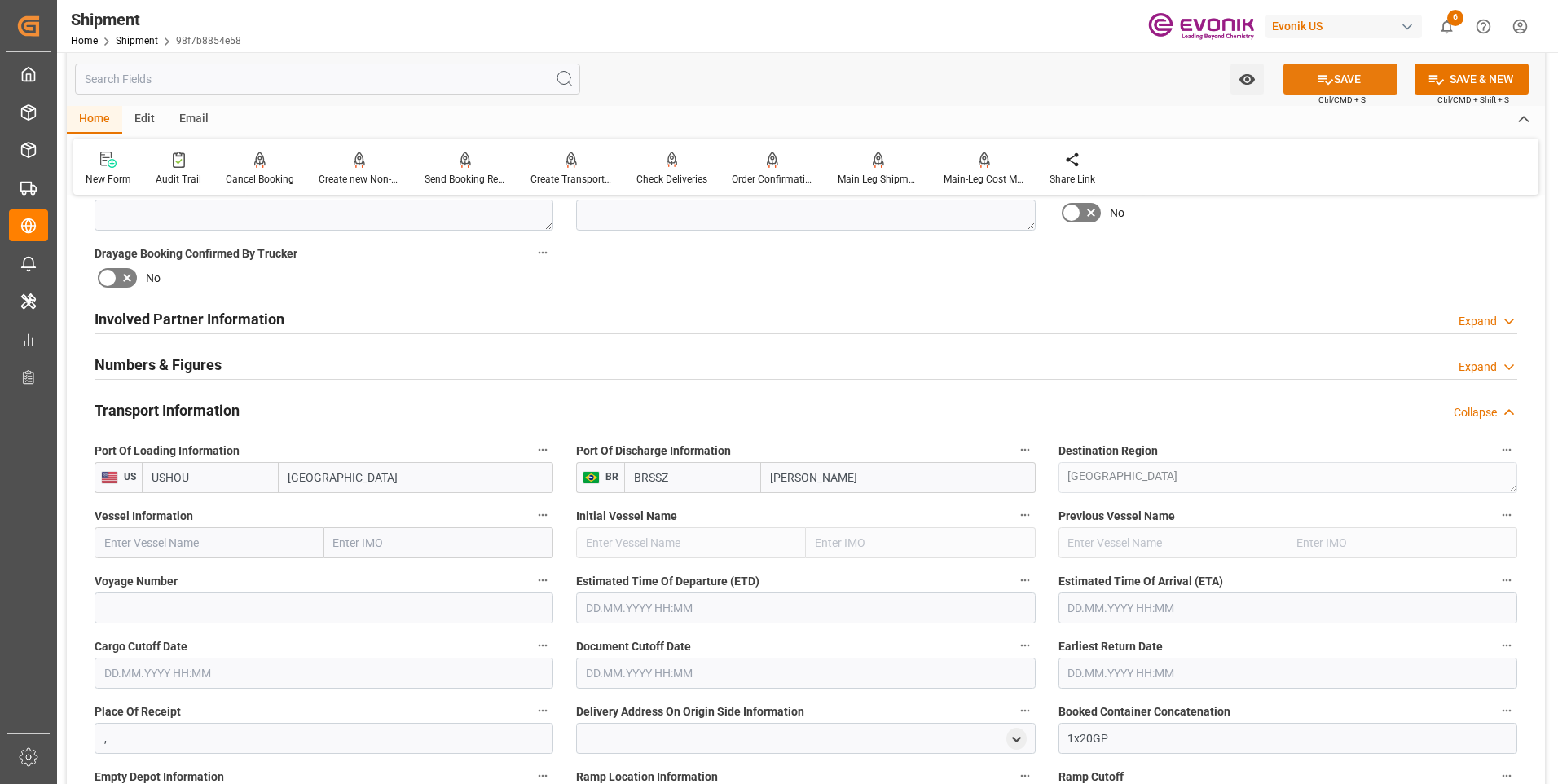
click at [1319, 82] on icon at bounding box center [1325, 80] width 15 height 10
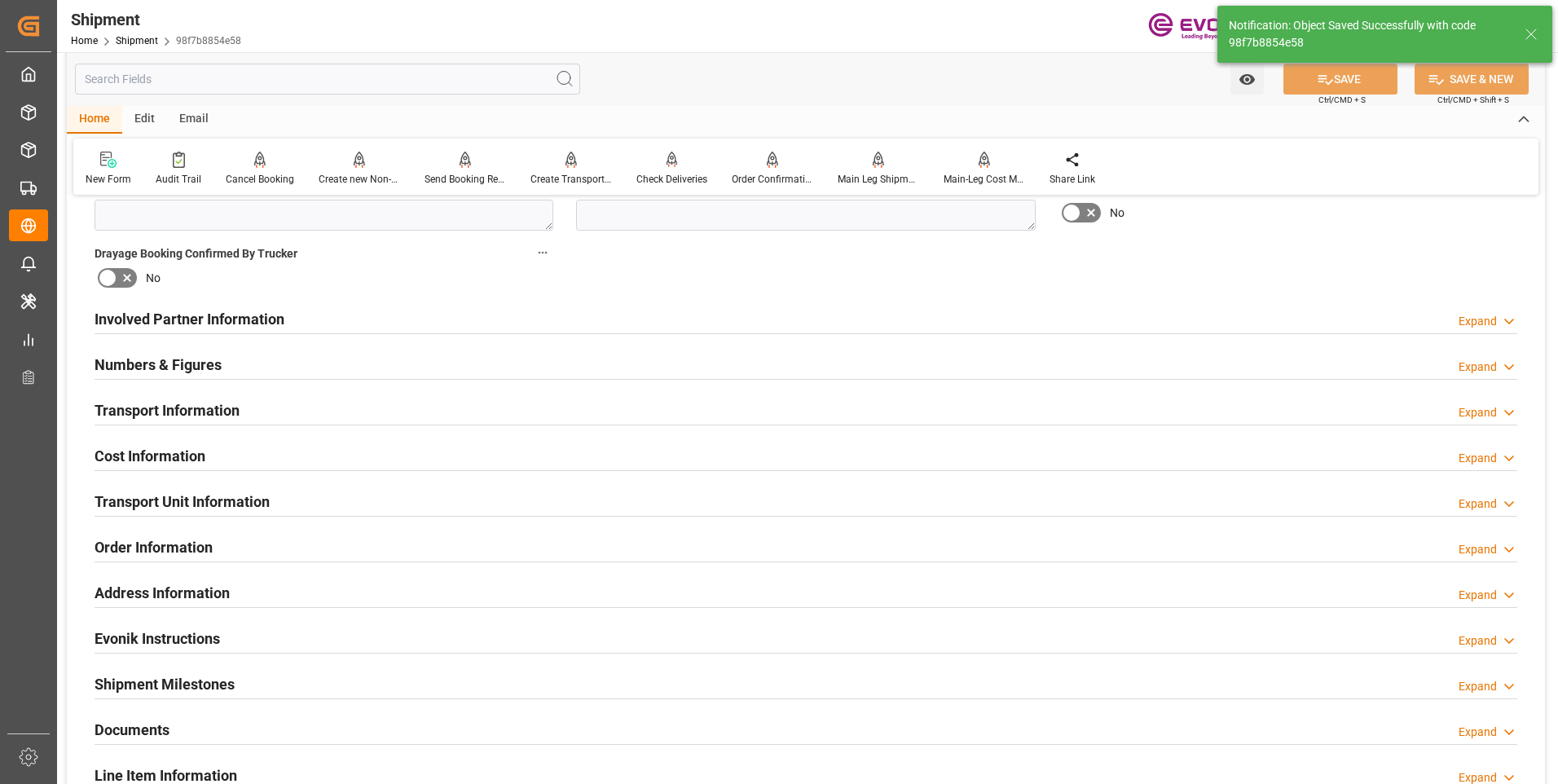
click at [241, 328] on h2 "Involved Partner Information" at bounding box center [189, 319] width 190 height 22
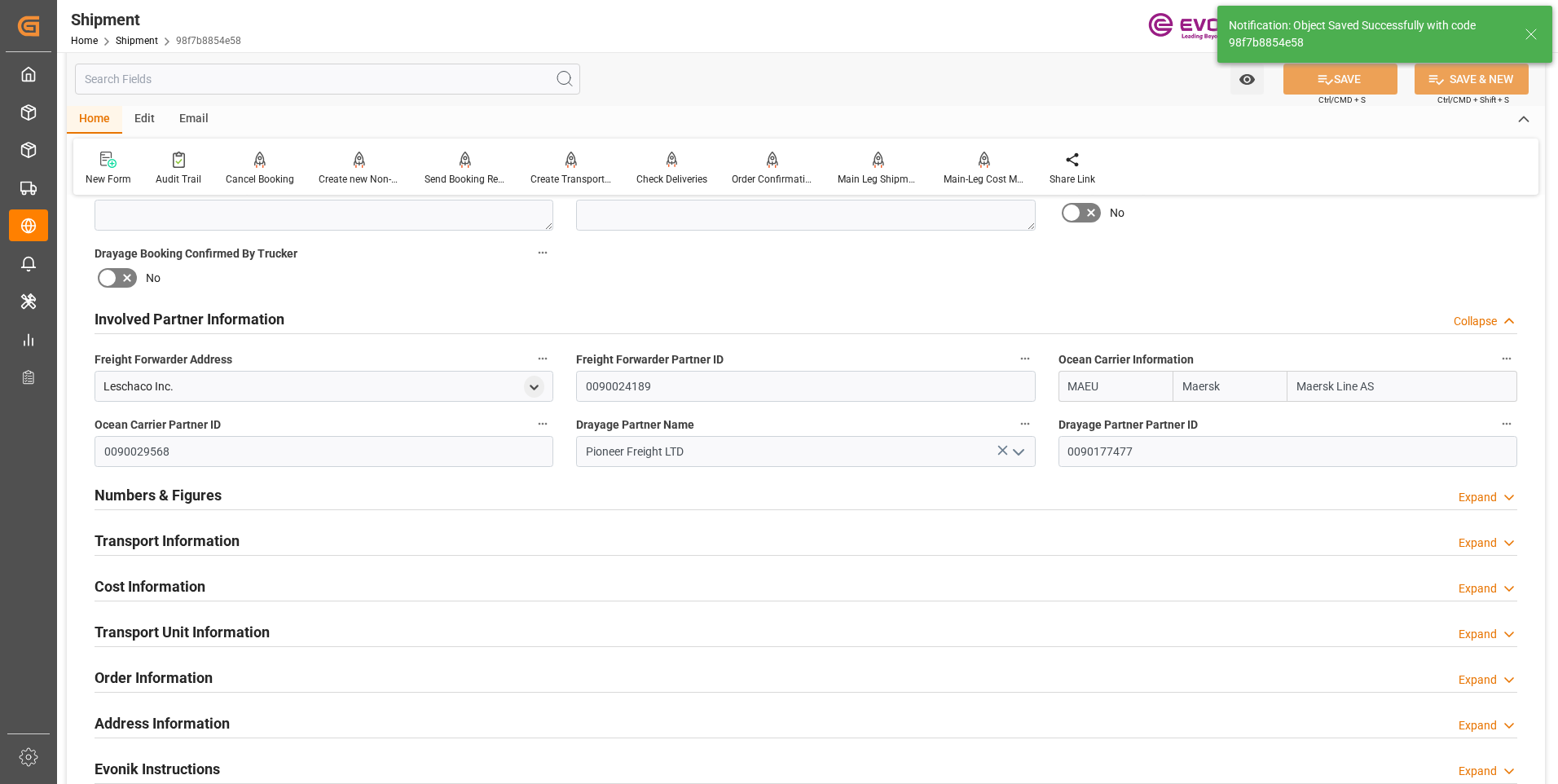
click at [241, 328] on h2 "Involved Partner Information" at bounding box center [189, 319] width 190 height 22
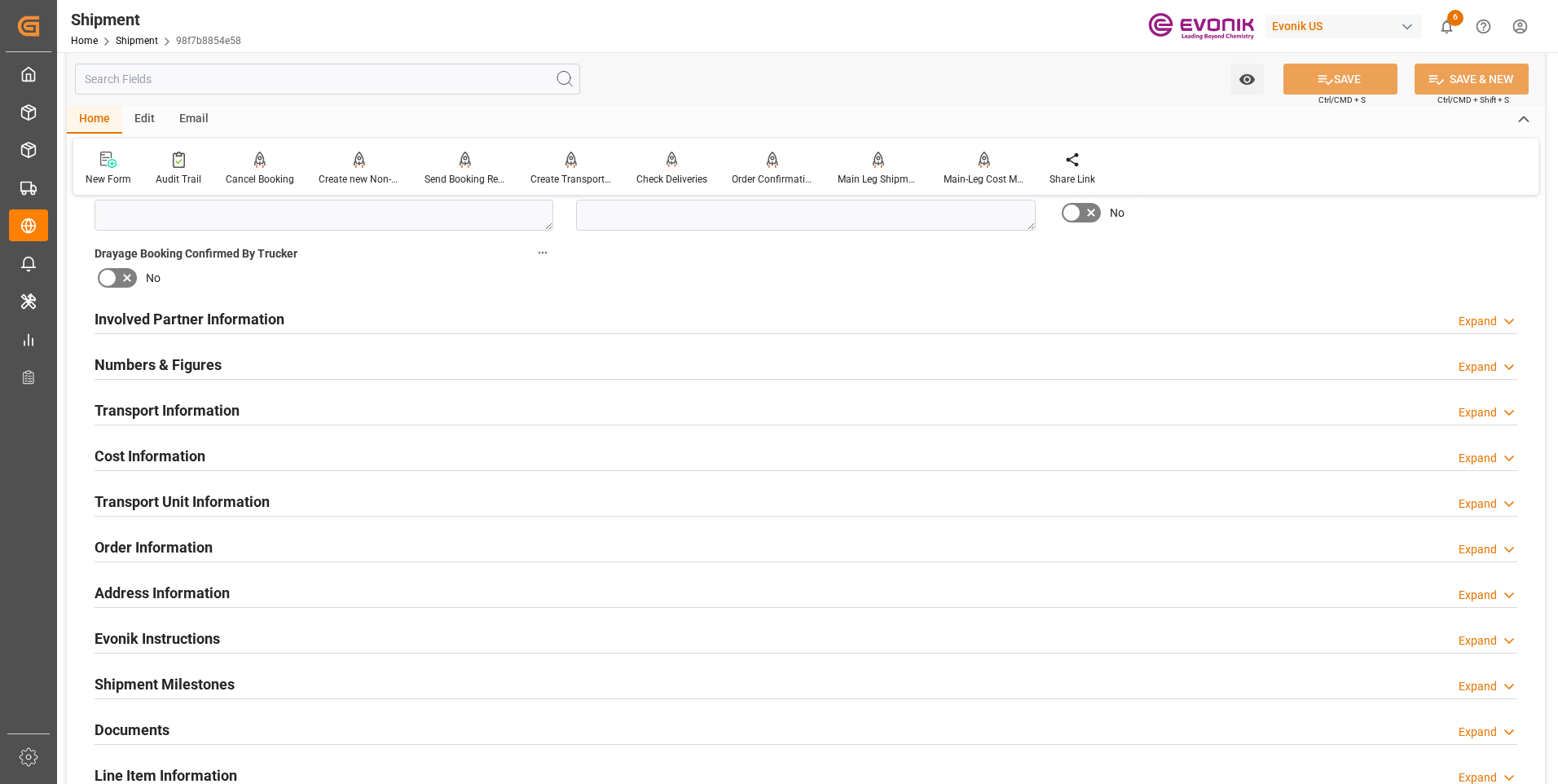
click at [152, 355] on h2 "Numbers & Figures" at bounding box center [158, 364] width 127 height 22
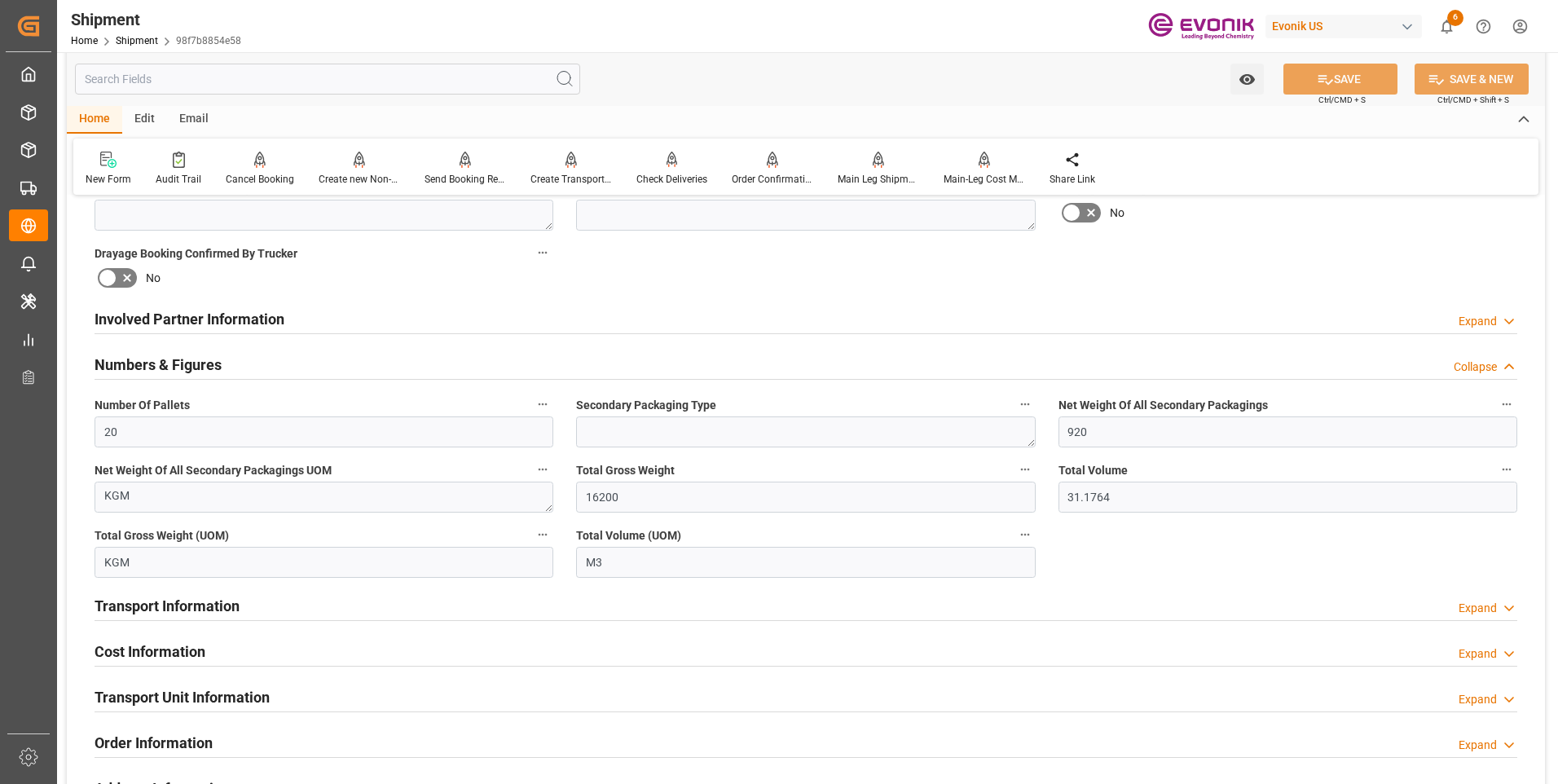
click at [152, 355] on h2 "Numbers & Figures" at bounding box center [158, 364] width 127 height 22
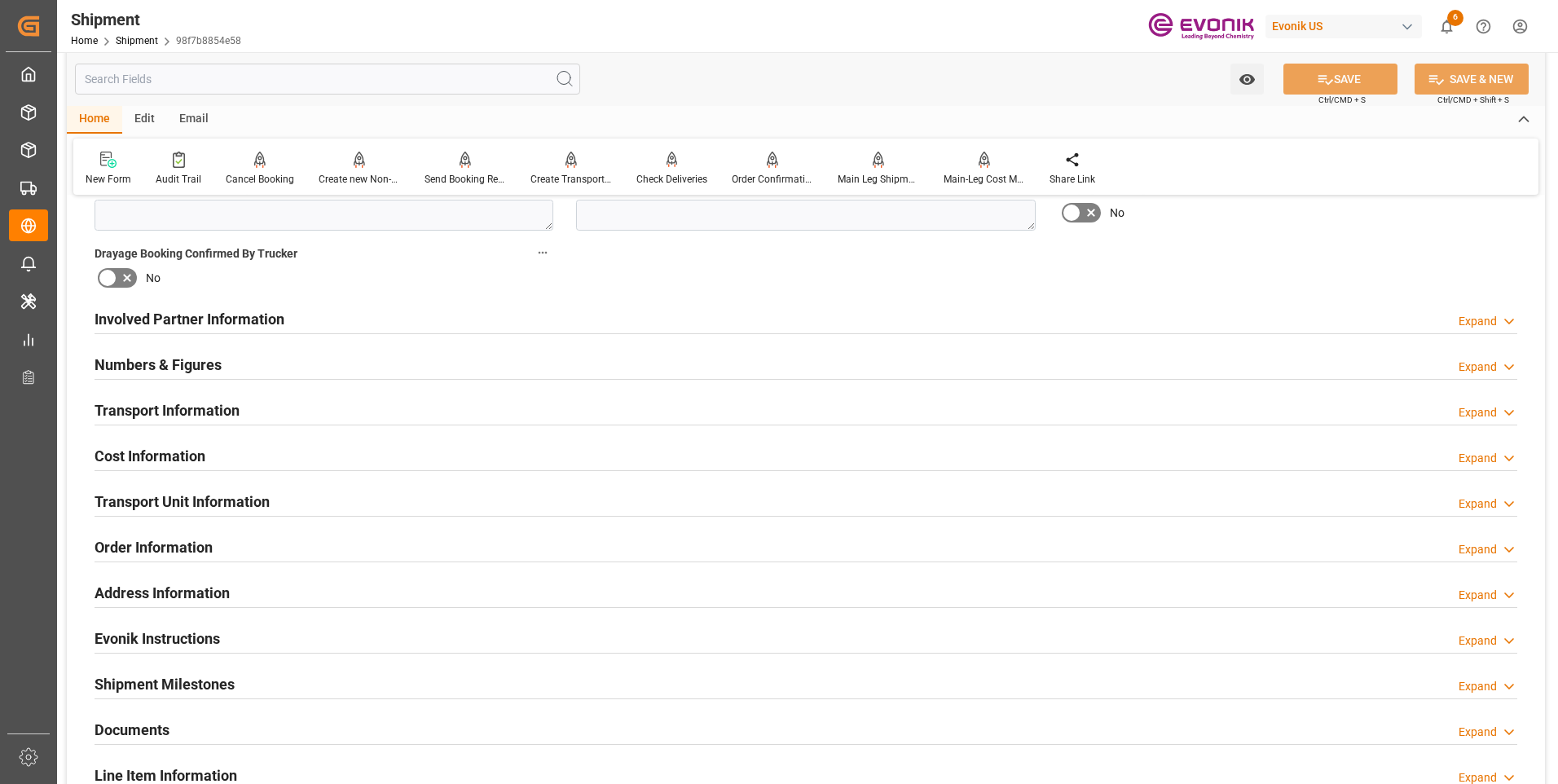
click at [178, 410] on h2 "Transport Information" at bounding box center [166, 410] width 145 height 22
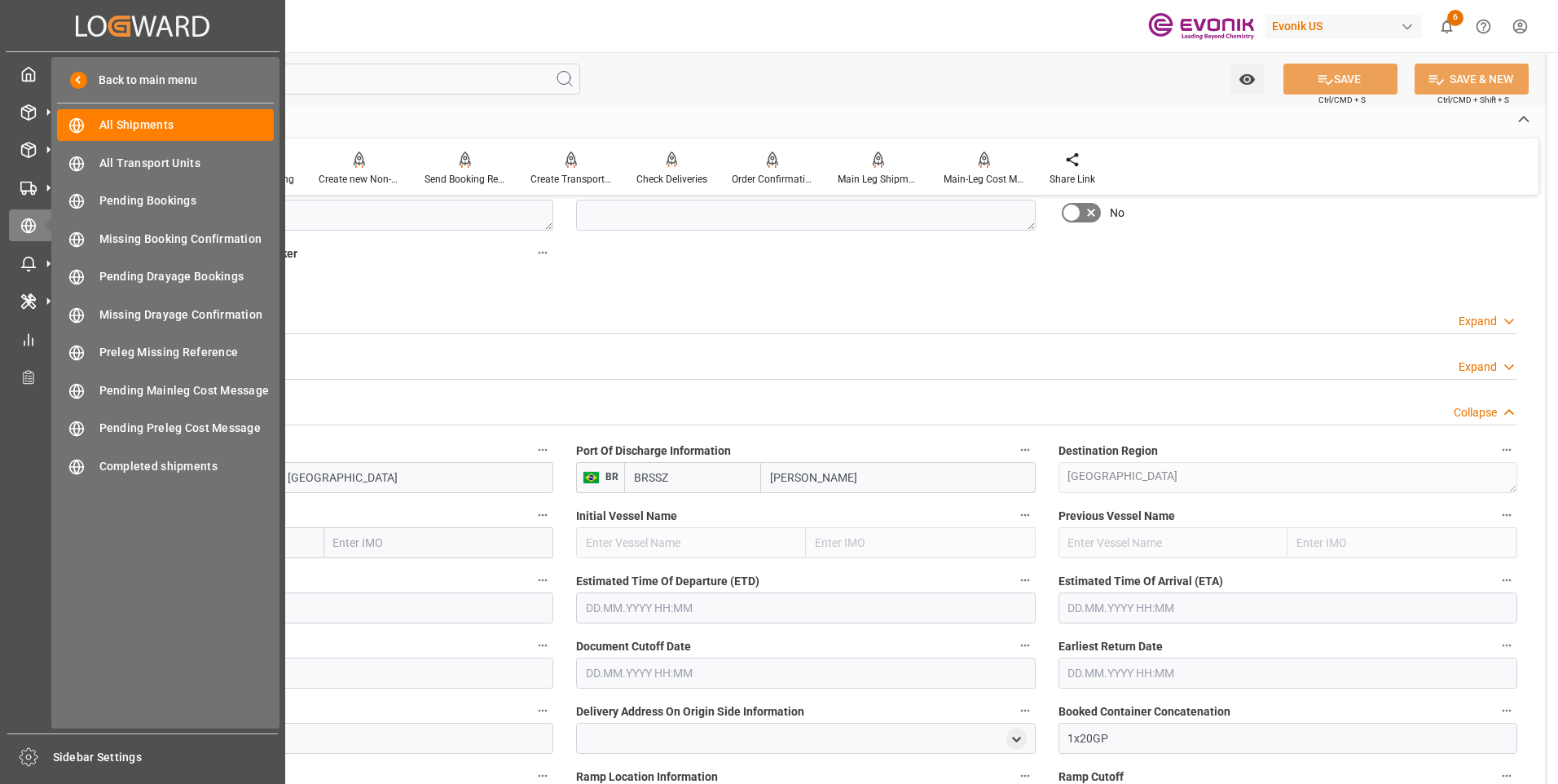
click at [184, 544] on div "Back to main menu All Shipments All Shipments All Transport Units All Transport…" at bounding box center [165, 393] width 228 height 671
click at [288, 540] on input "text" at bounding box center [209, 543] width 230 height 31
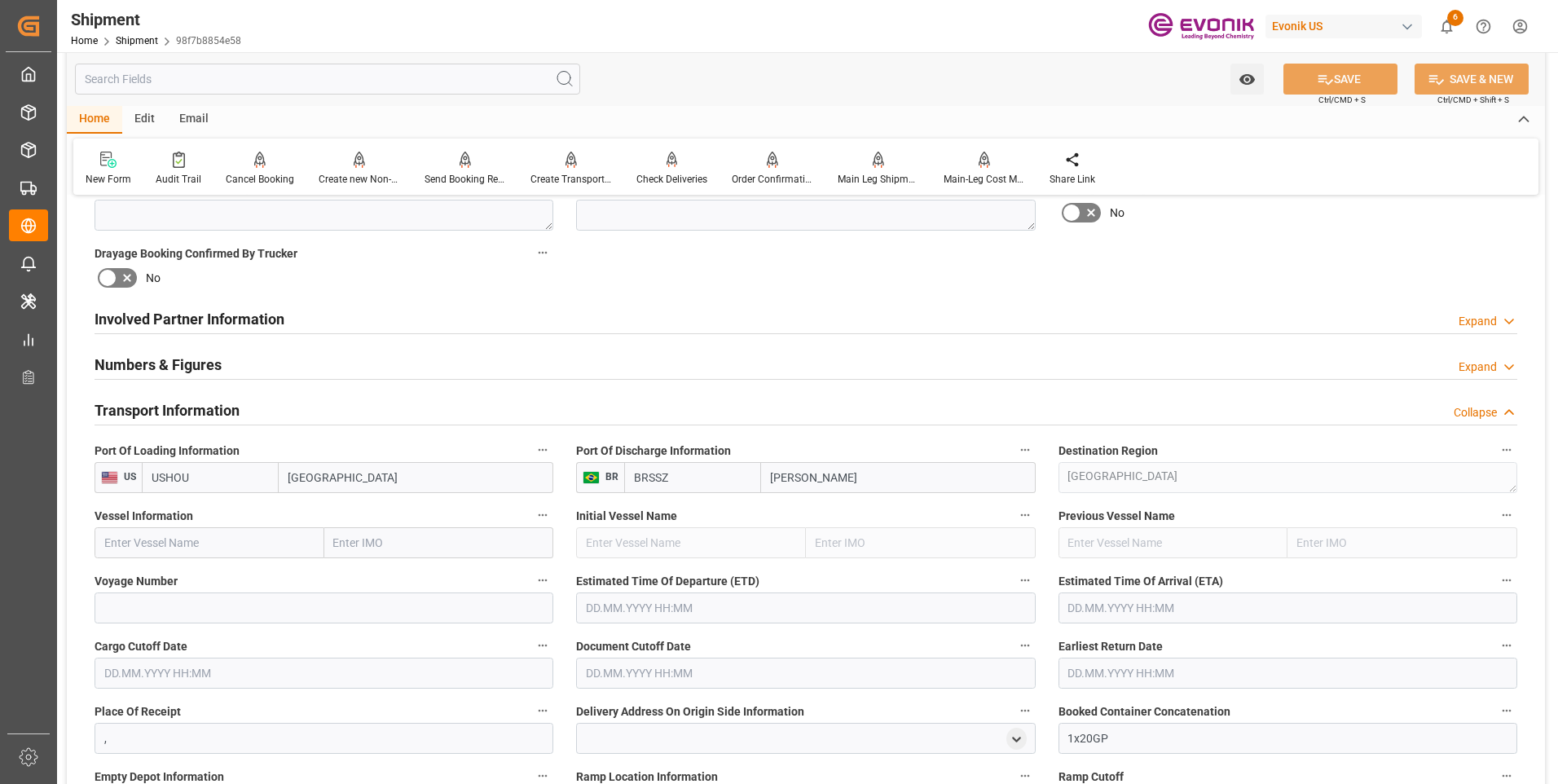
click at [296, 543] on input "text" at bounding box center [209, 543] width 230 height 31
paste input "MSC PETRA"
type input "MSC PETRA"
click at [168, 577] on b "MSC PETRA" at bounding box center [136, 578] width 62 height 13
type input "9222302"
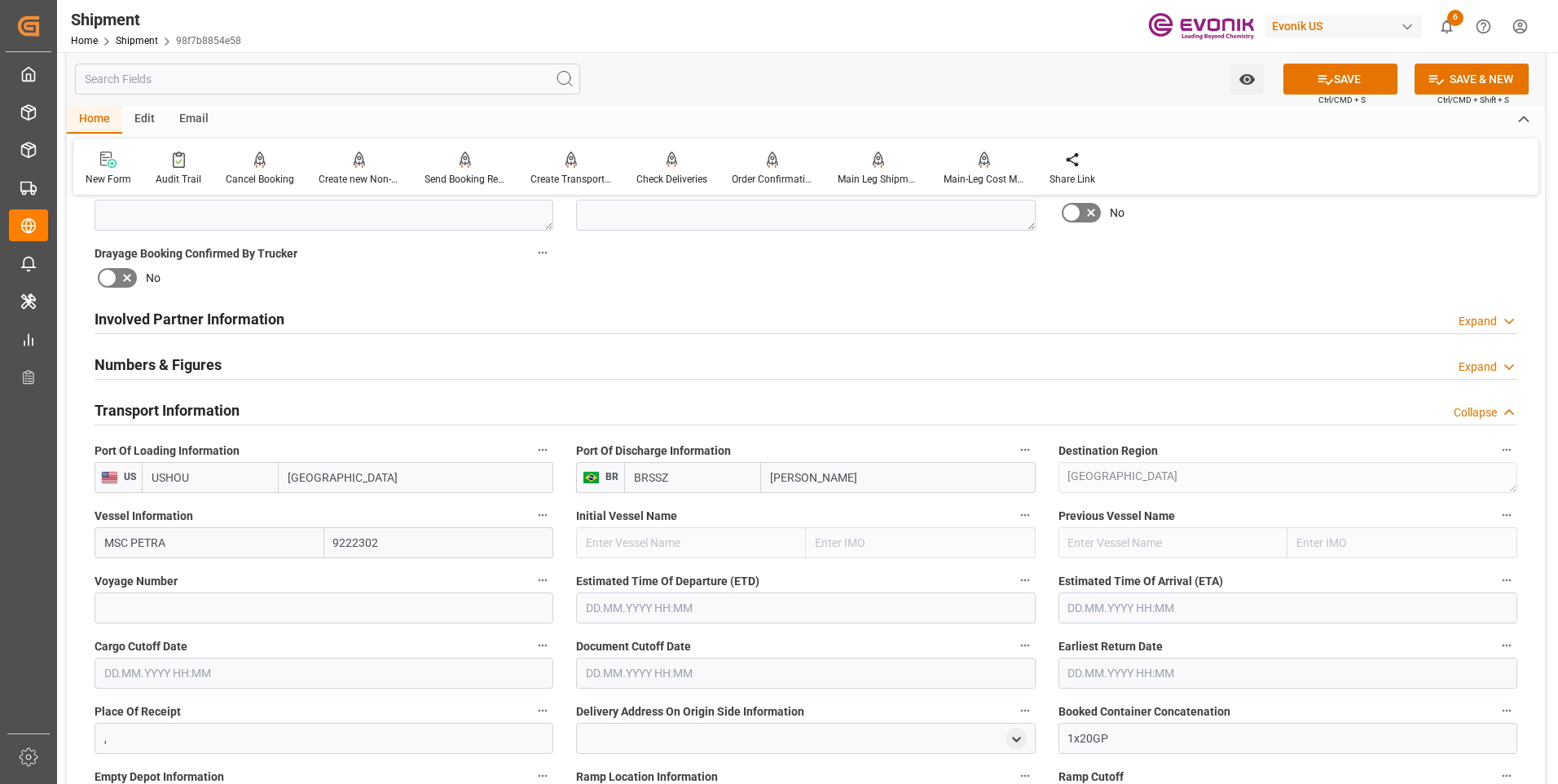
type input "MSC PETRA"
click at [199, 613] on input at bounding box center [323, 608] width 458 height 31
paste input "540S"
type input "540S"
click at [1330, 69] on button "SAVE" at bounding box center [1340, 79] width 114 height 31
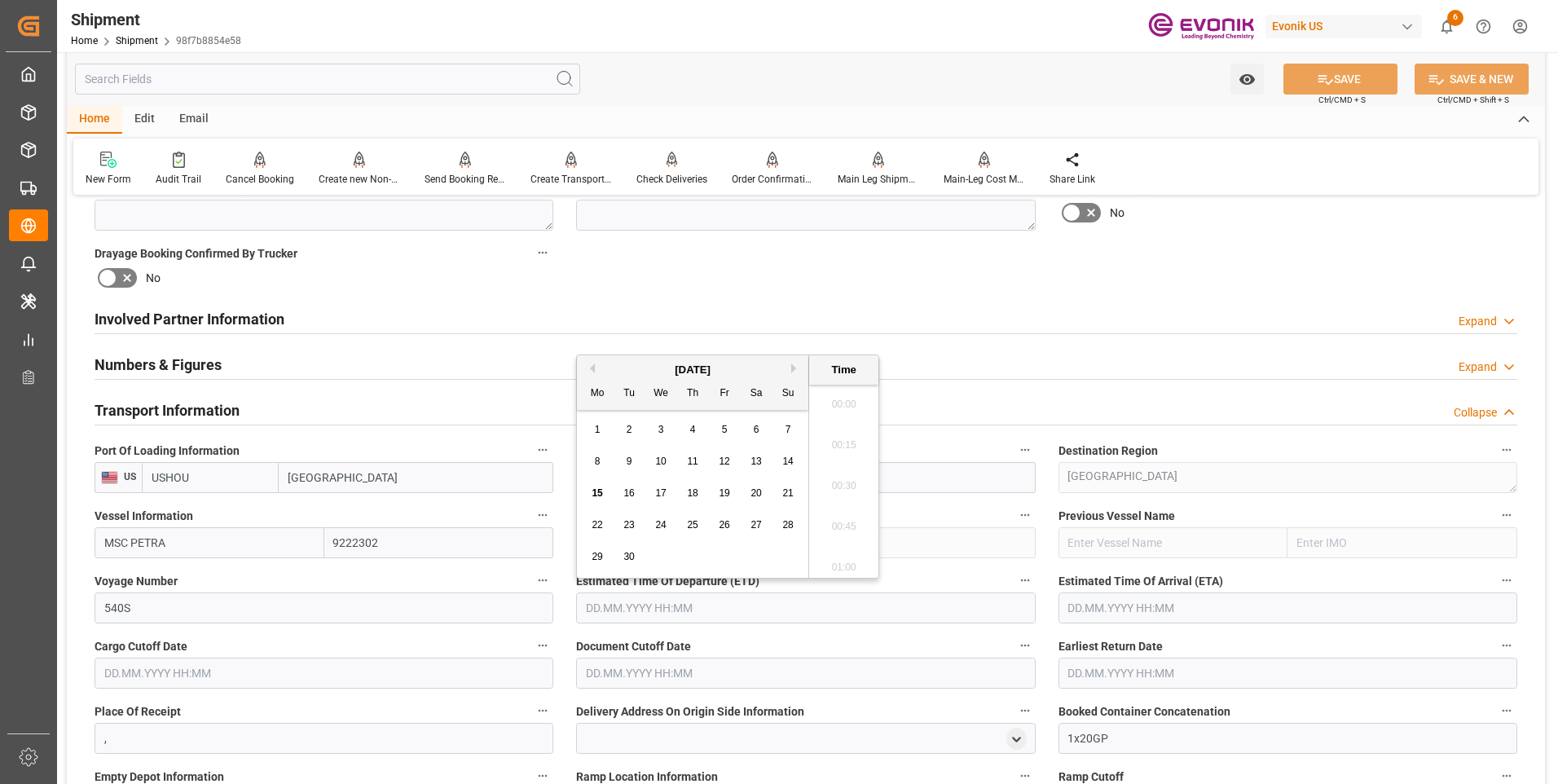
click at [764, 610] on input "text" at bounding box center [805, 608] width 458 height 31
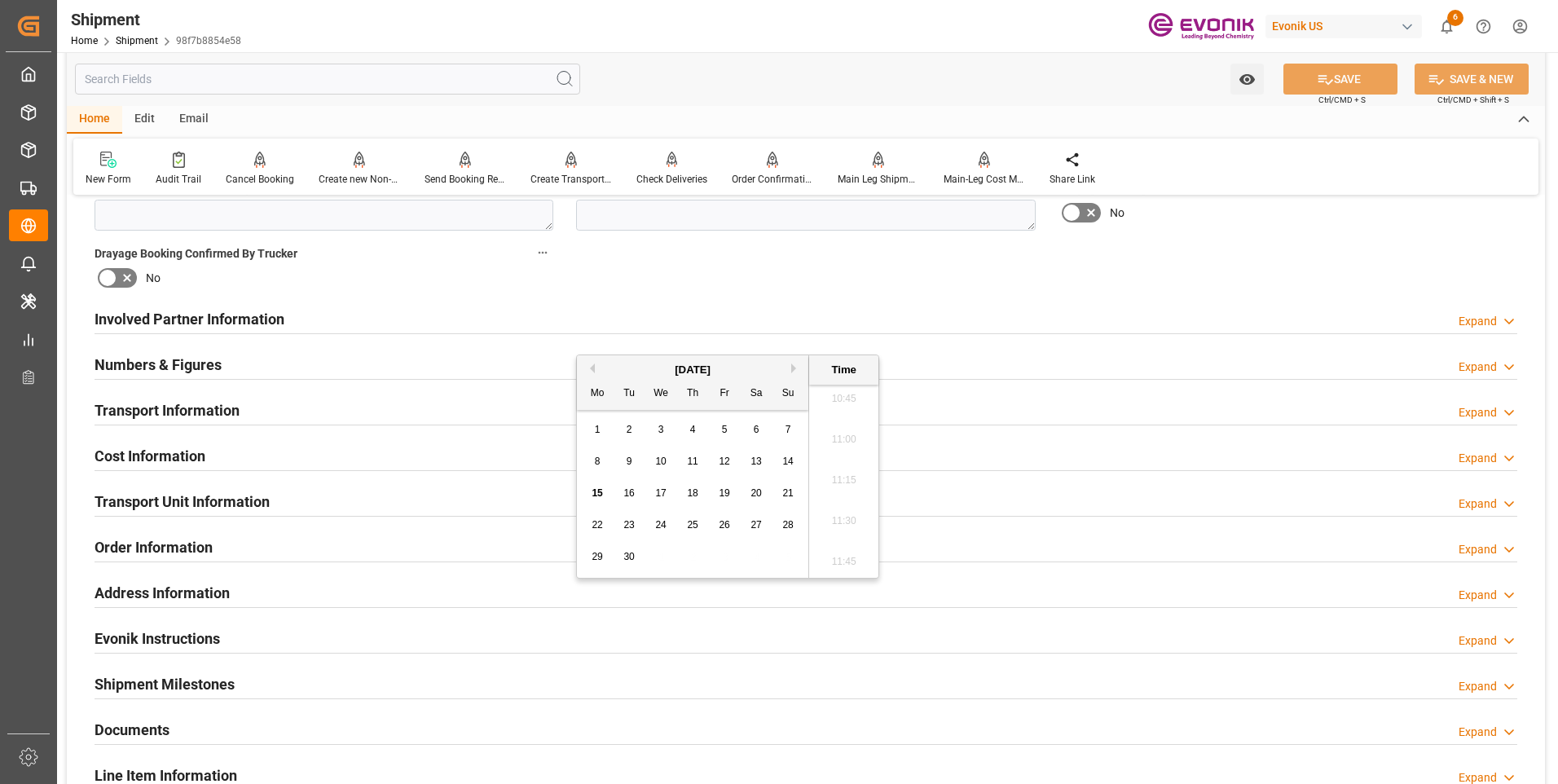
click at [789, 363] on div "September 2025" at bounding box center [693, 370] width 232 height 17
click at [794, 371] on button "Next Month" at bounding box center [796, 368] width 10 height 10
click at [794, 459] on div "12" at bounding box center [788, 462] width 20 height 19
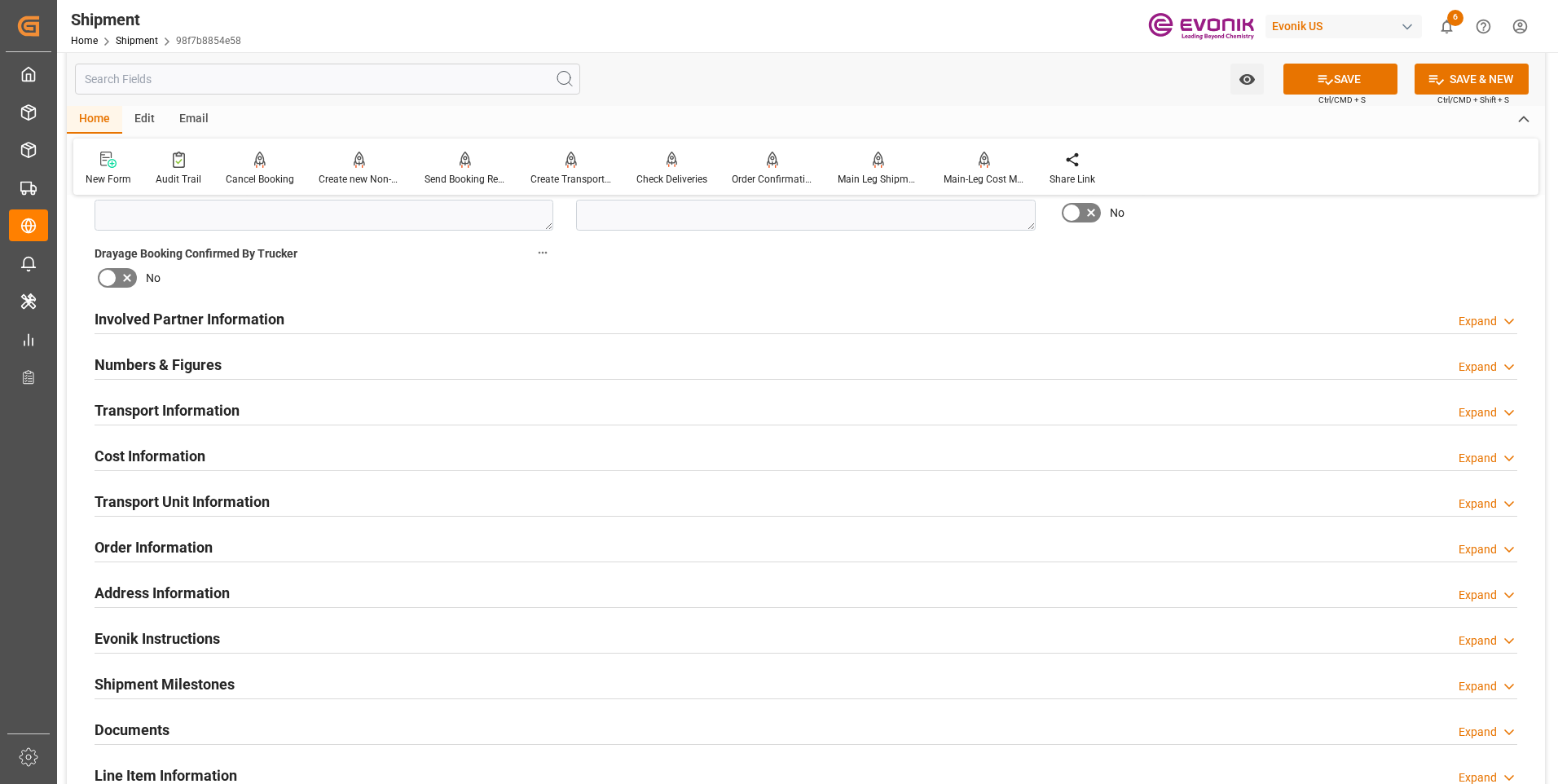
drag, startPoint x: 270, startPoint y: 480, endPoint x: 269, endPoint y: 498, distance: 18.0
click at [269, 486] on div "Transport Unit Information Expand" at bounding box center [806, 501] width 1446 height 46
click at [269, 504] on h2 "Transport Unit Information" at bounding box center [182, 501] width 175 height 22
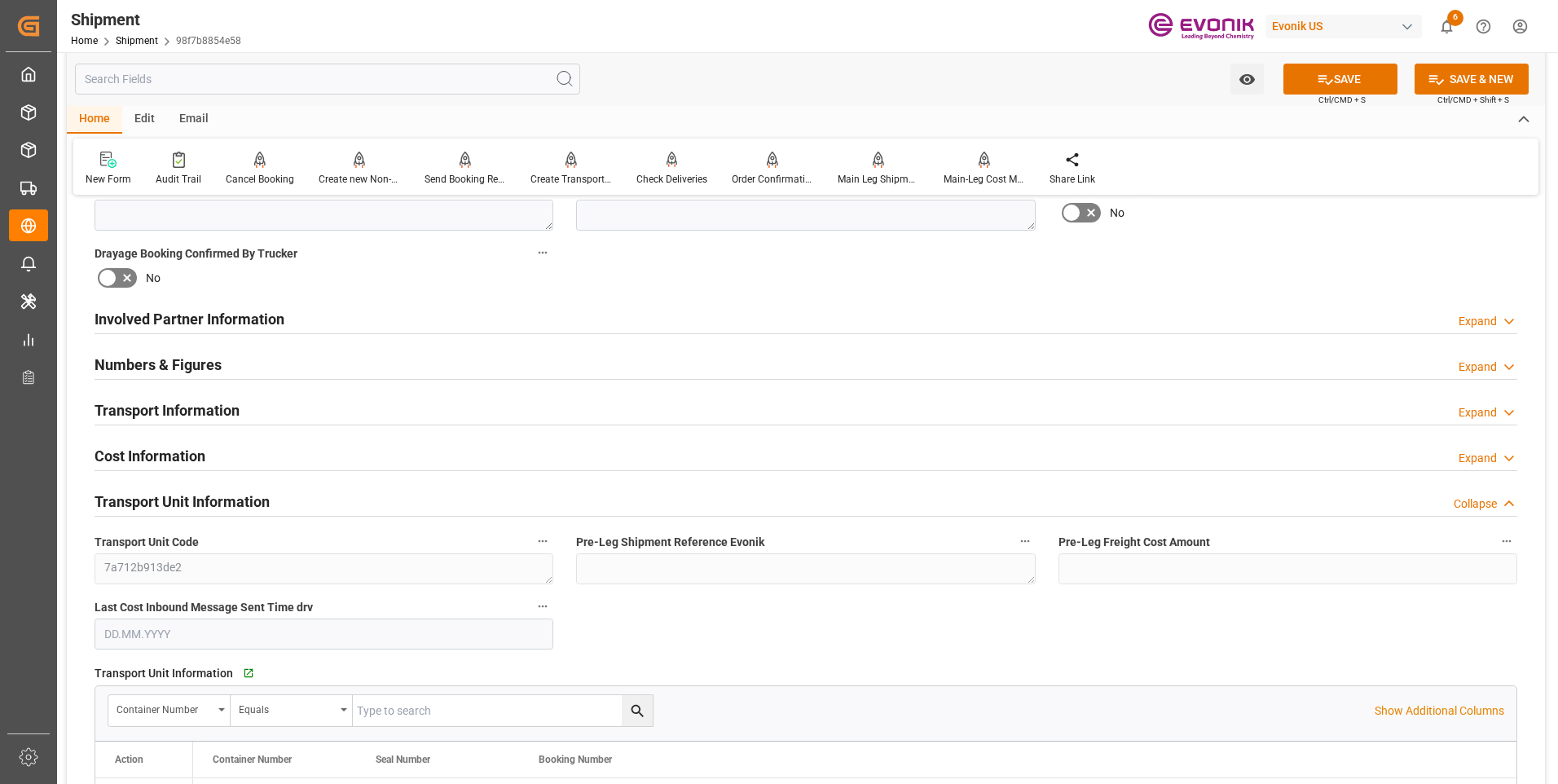
click at [276, 494] on div "Transport Unit Information Collapse" at bounding box center [806, 500] width 1423 height 31
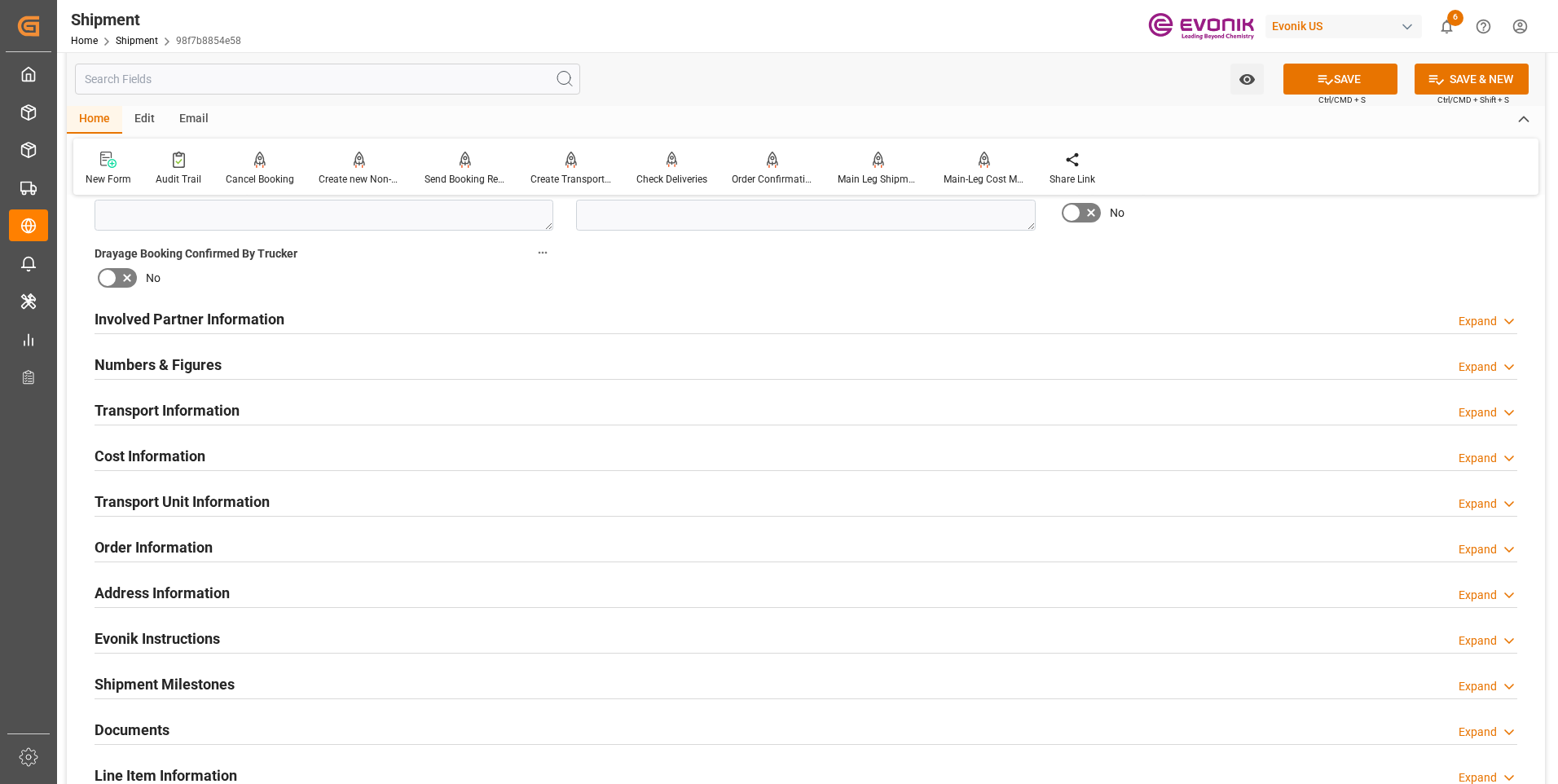
click at [172, 412] on h2 "Transport Information" at bounding box center [166, 410] width 145 height 22
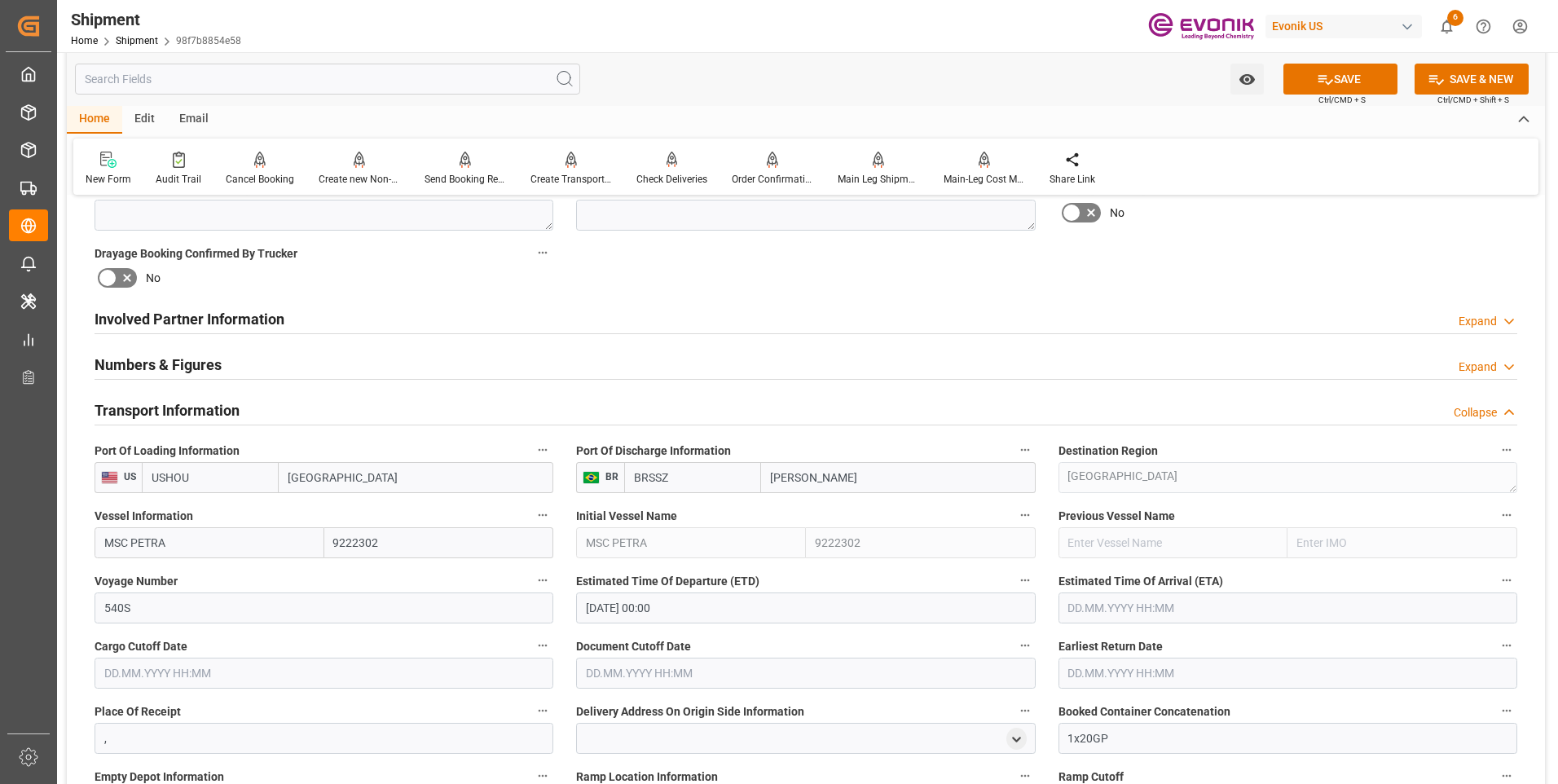
click at [1166, 613] on input "text" at bounding box center [1287, 608] width 458 height 31
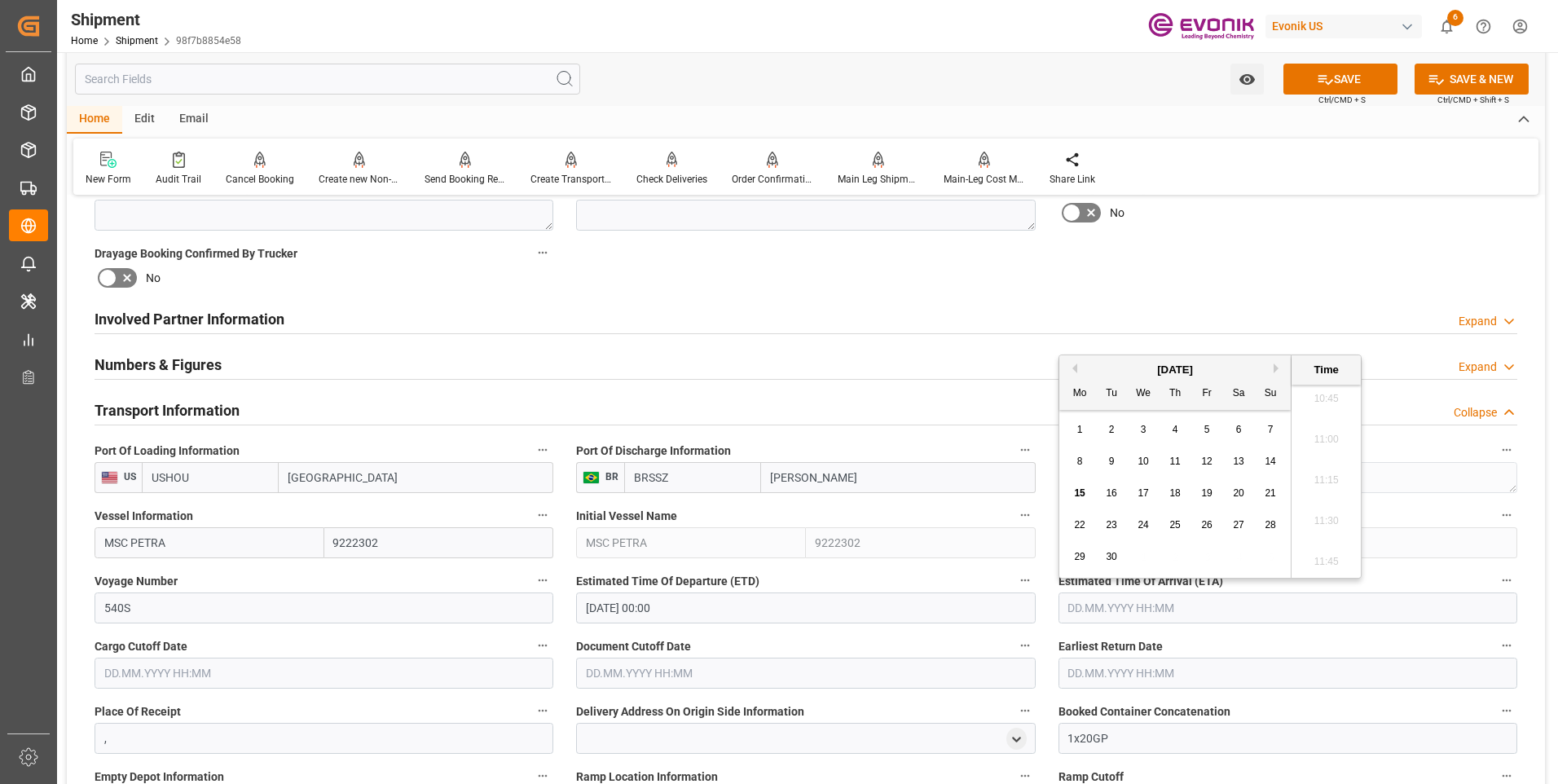
click at [1278, 369] on button "Next Month" at bounding box center [1279, 368] width 10 height 10
click at [1271, 429] on span "2" at bounding box center [1271, 429] width 6 height 12
type input "02.11.2025 00:00"
click at [1353, 83] on button "SAVE" at bounding box center [1340, 79] width 114 height 31
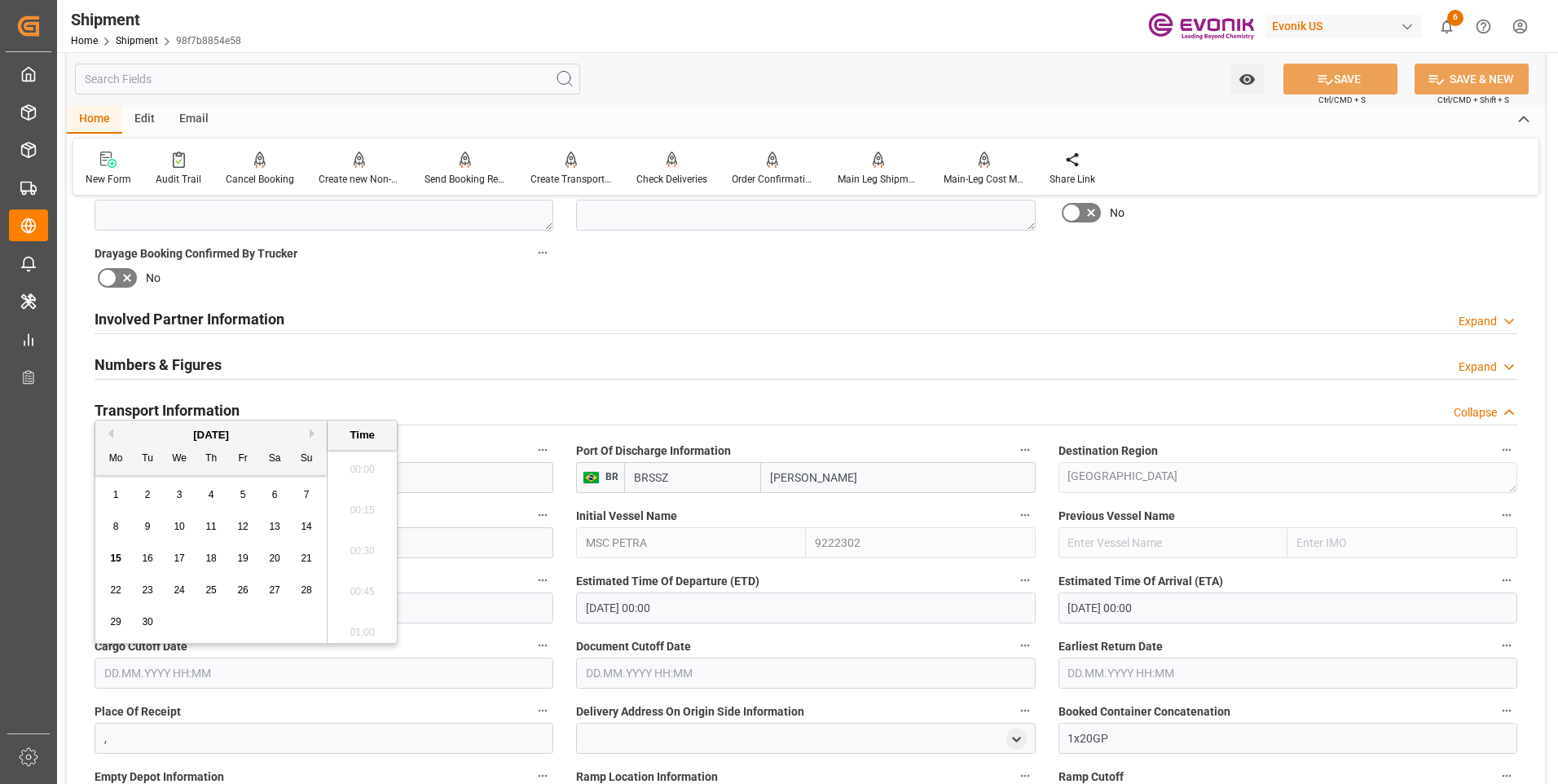
click at [409, 664] on input "text" at bounding box center [323, 673] width 458 height 31
click at [310, 432] on button "Next Month" at bounding box center [314, 433] width 10 height 10
click at [213, 496] on span "2" at bounding box center [211, 494] width 6 height 12
type input "02.10.2025 00:00"
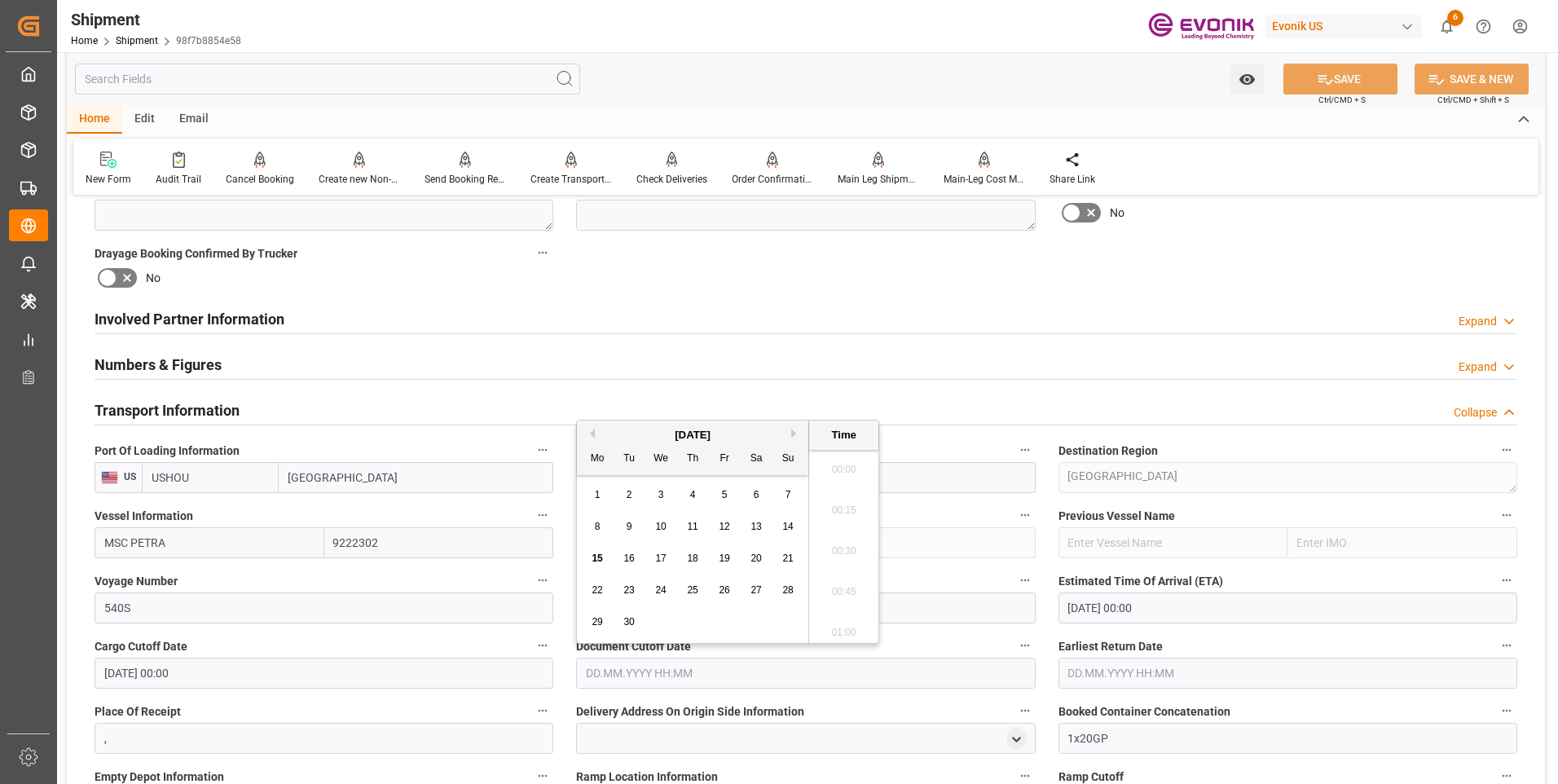
click at [694, 679] on input "text" at bounding box center [805, 673] width 458 height 31
click at [789, 428] on div "September 2025" at bounding box center [693, 435] width 232 height 17
click at [789, 434] on div "September 2025" at bounding box center [693, 435] width 232 height 17
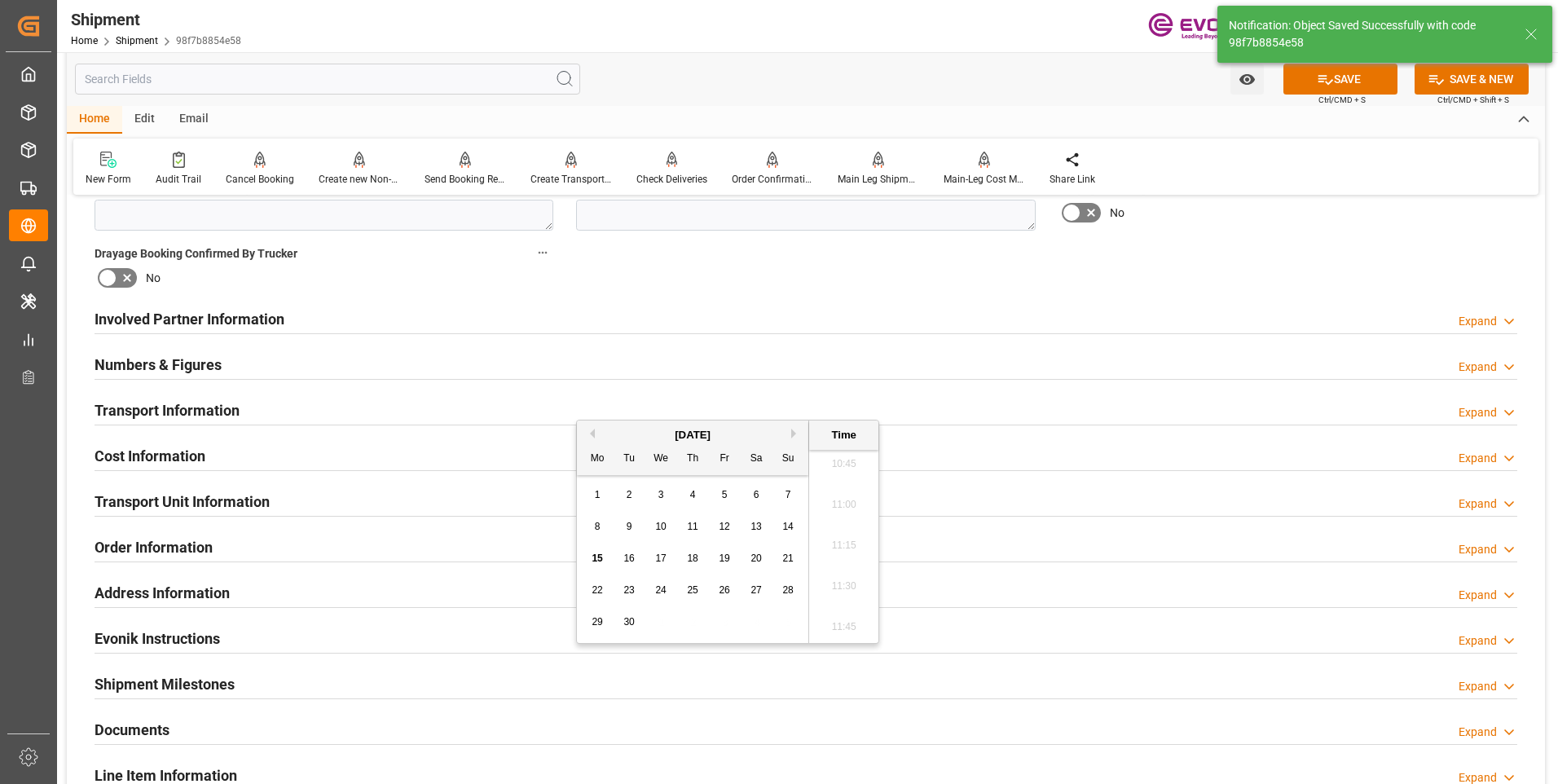
click at [794, 434] on button "Next Month" at bounding box center [796, 433] width 10 height 10
click at [694, 495] on span "2" at bounding box center [693, 494] width 6 height 12
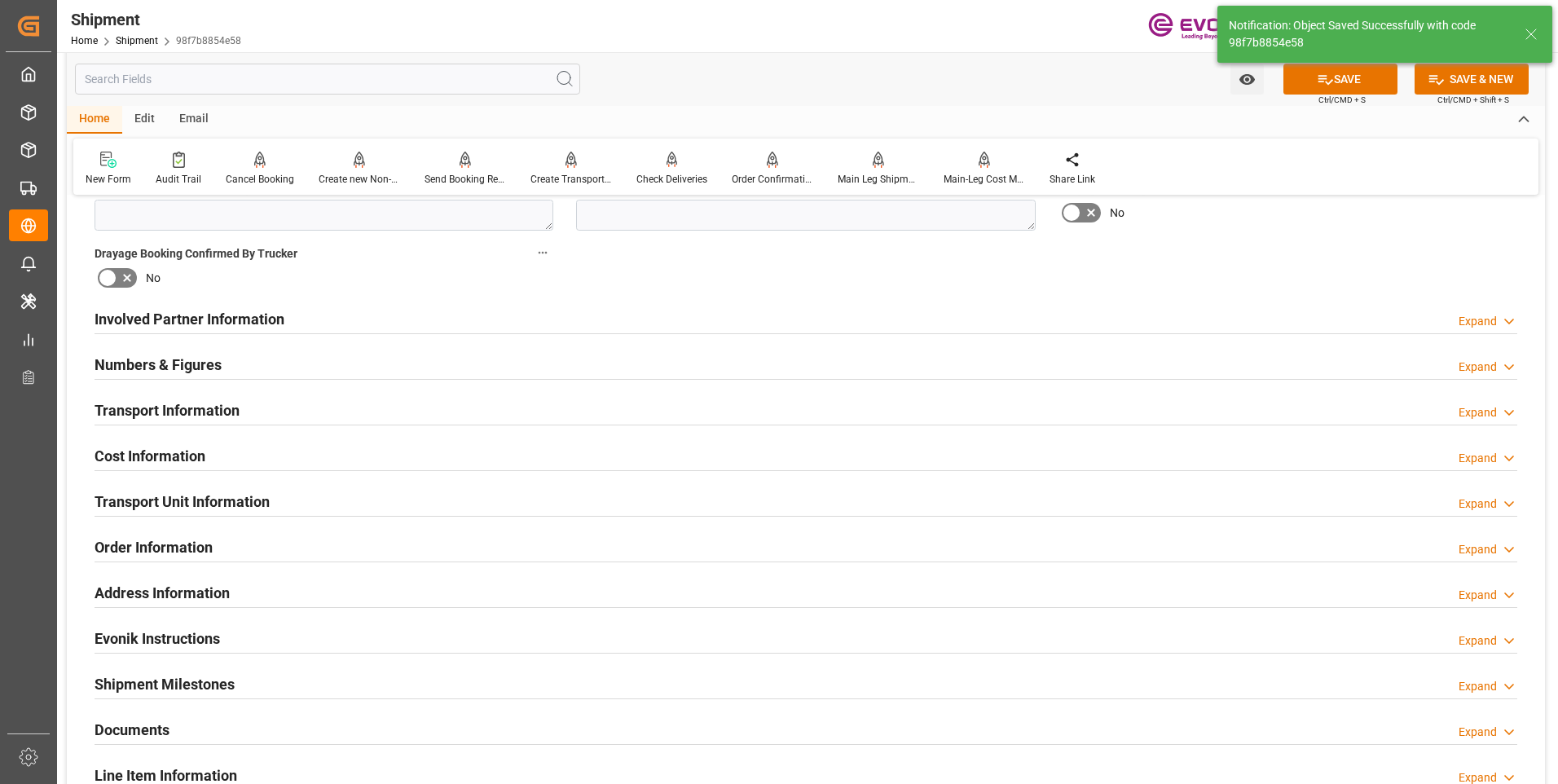
click at [187, 511] on h2 "Transport Unit Information" at bounding box center [182, 501] width 175 height 22
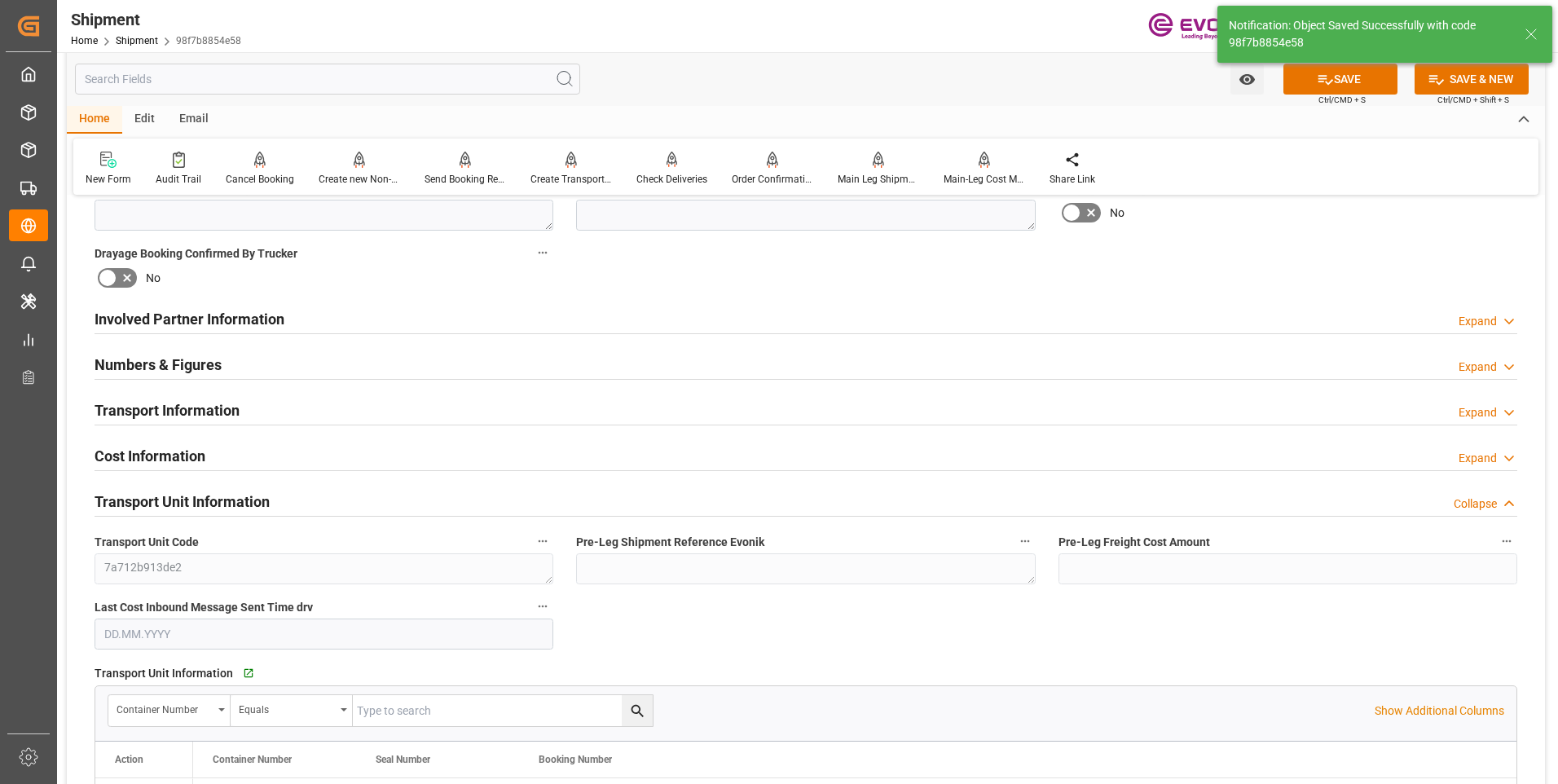
click at [187, 511] on h2 "Transport Unit Information" at bounding box center [182, 501] width 175 height 22
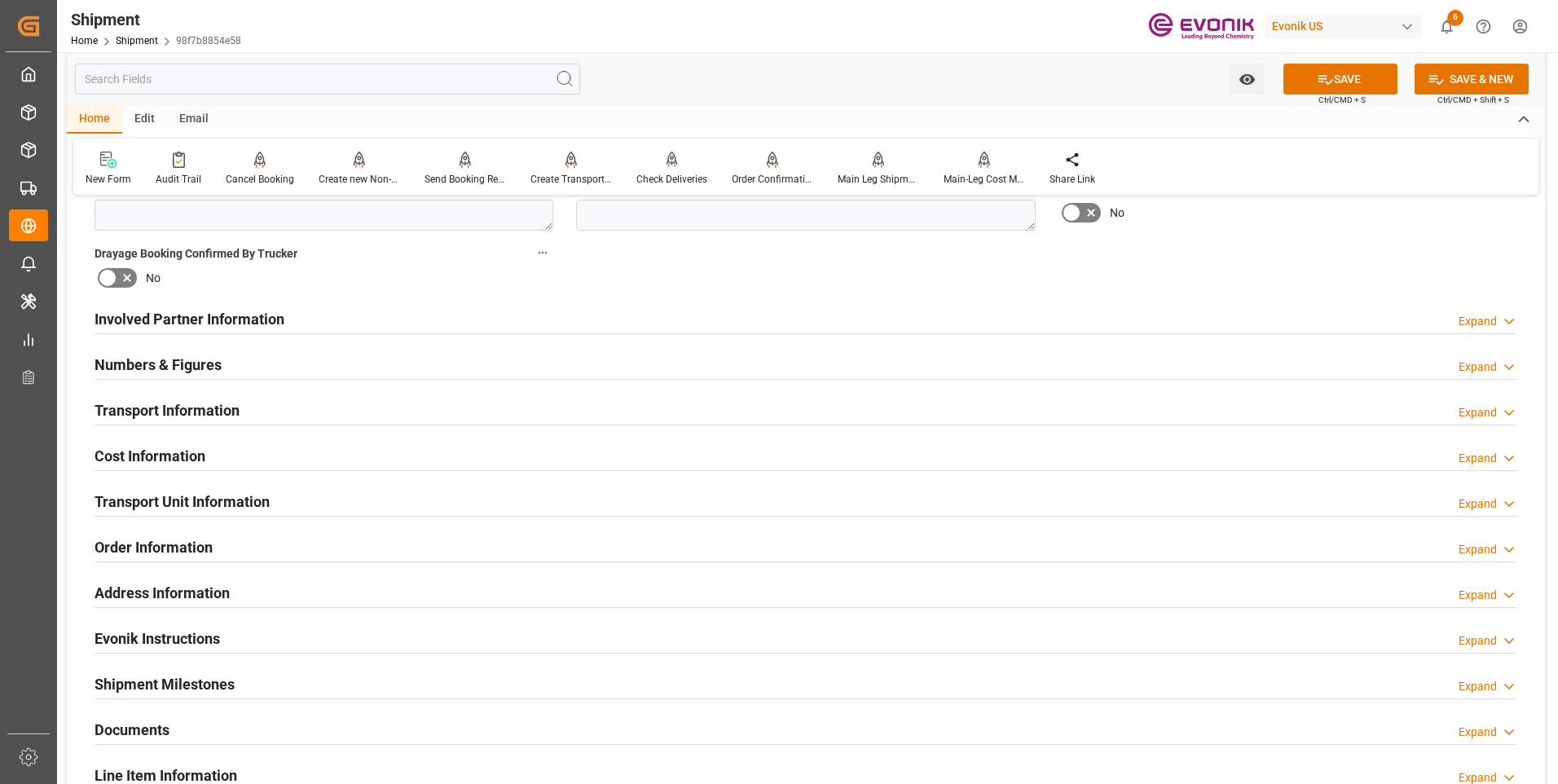
click at [175, 417] on h2 "Transport Information" at bounding box center [166, 410] width 145 height 22
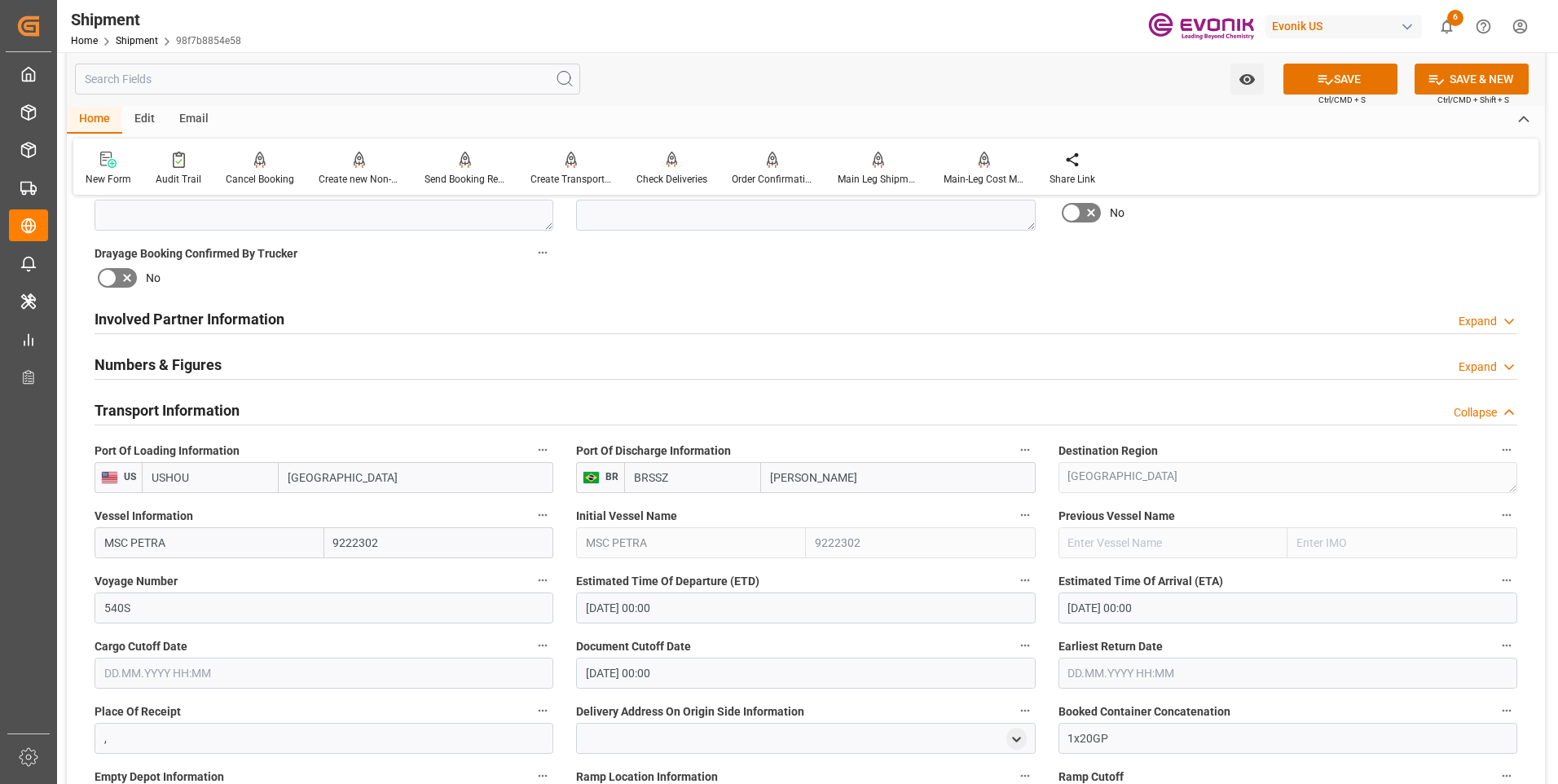
click at [1148, 678] on input "text" at bounding box center [1287, 673] width 458 height 31
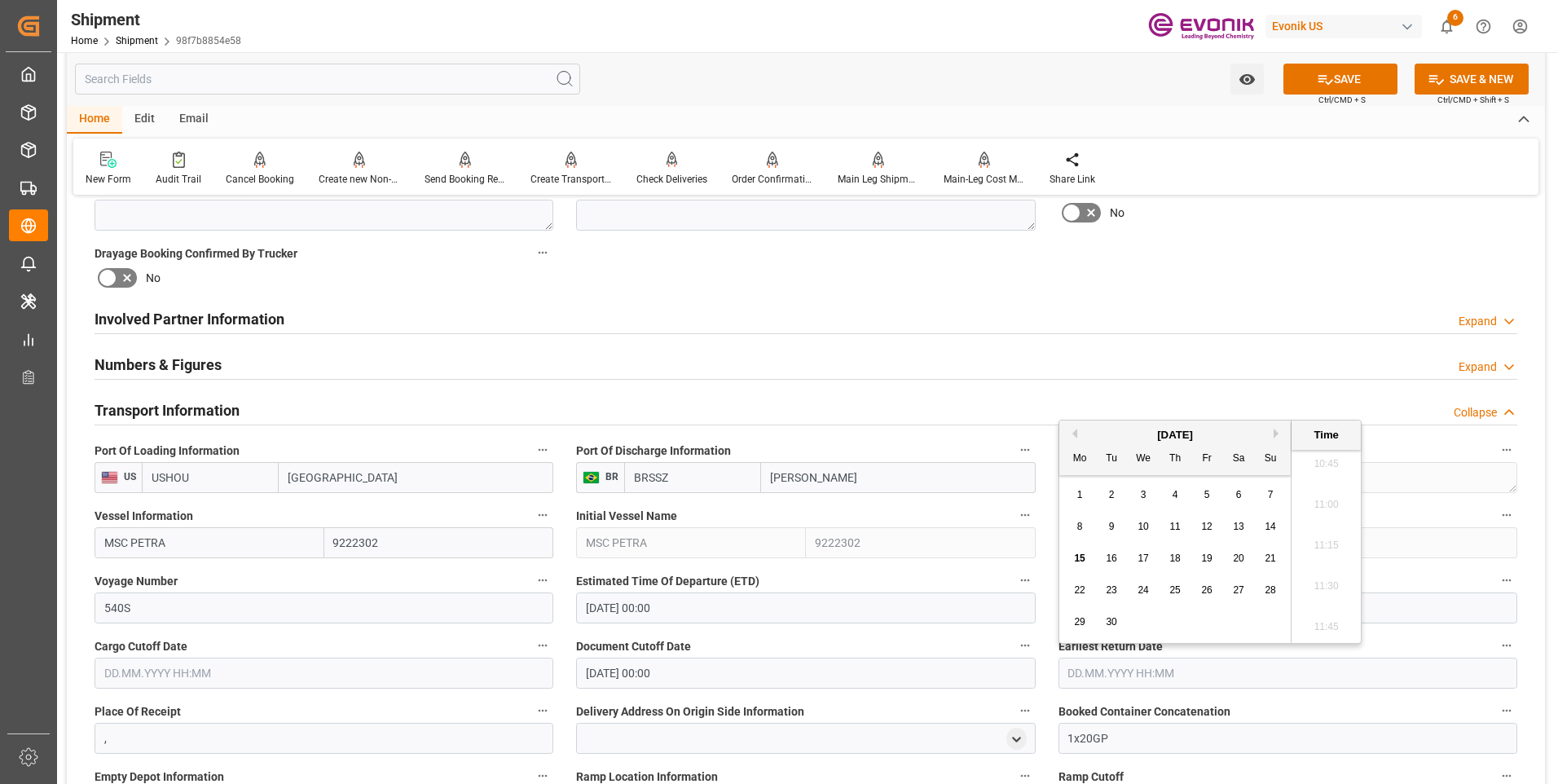
click at [1275, 433] on button "Next Month" at bounding box center [1279, 433] width 10 height 10
click at [1170, 493] on div "2" at bounding box center [1176, 495] width 20 height 19
type input "02.10.2025 00:00"
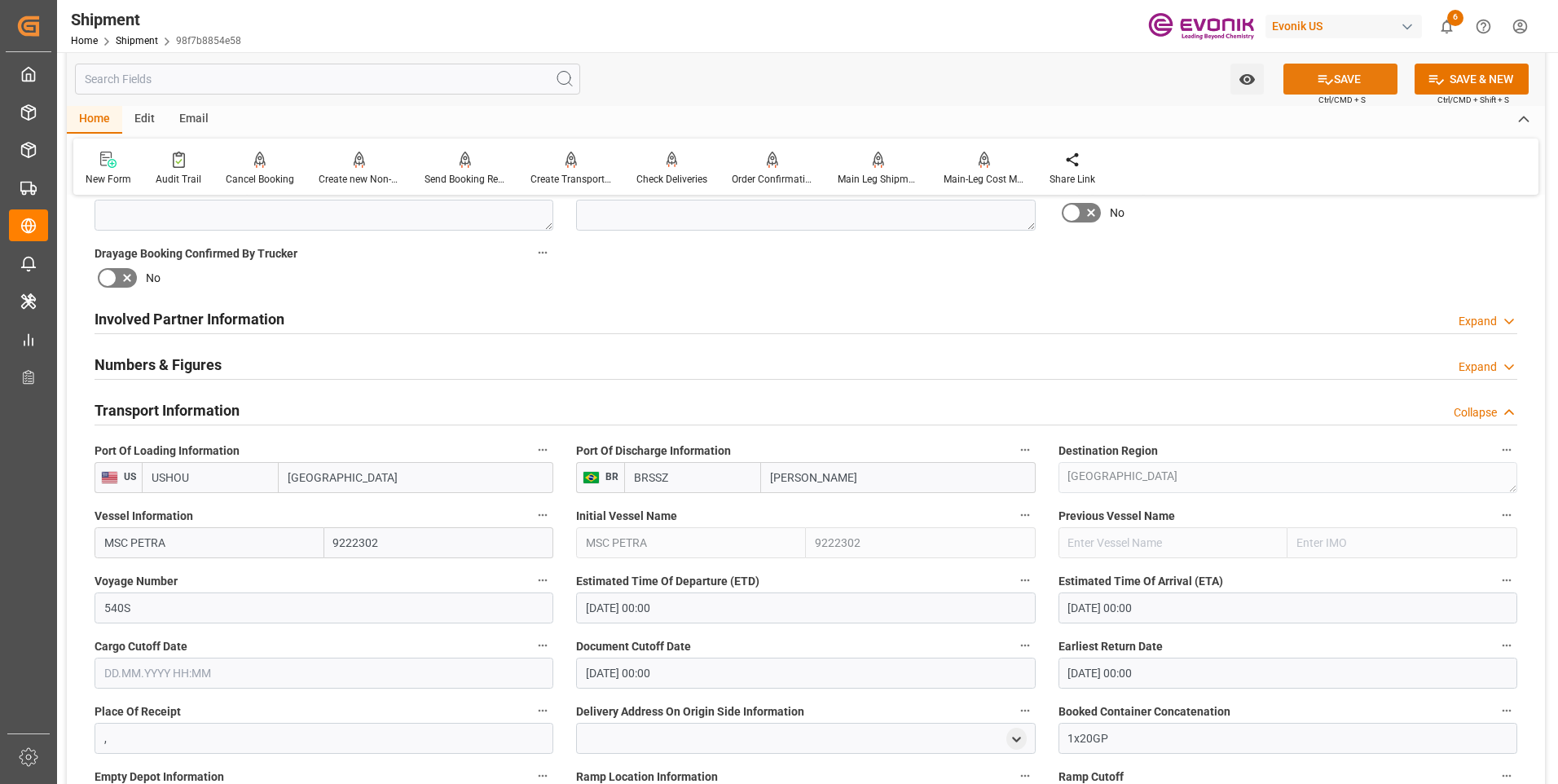
click at [1350, 88] on button "SAVE" at bounding box center [1340, 79] width 114 height 31
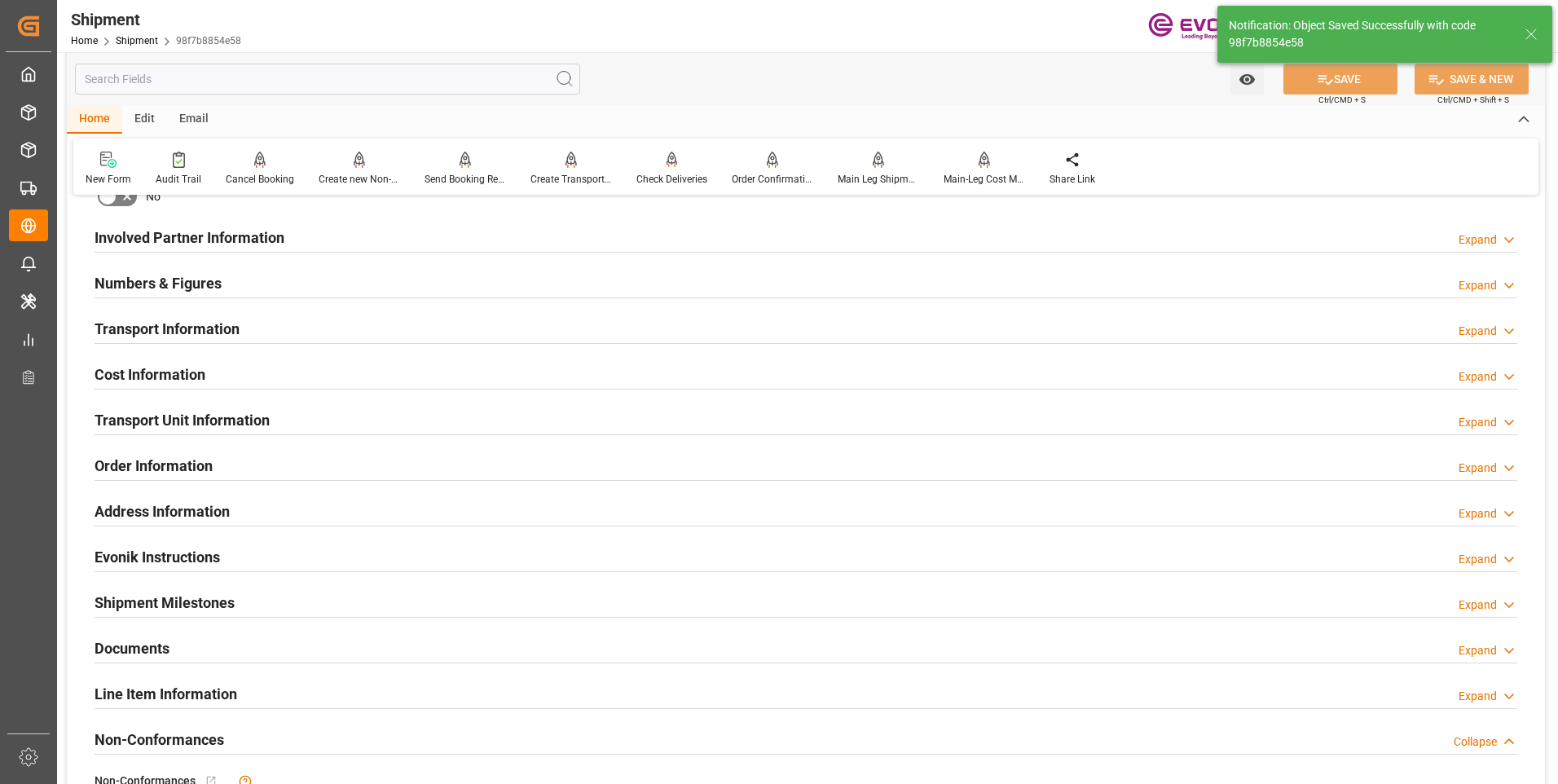
click at [223, 233] on h2 "Involved Partner Information" at bounding box center [189, 237] width 190 height 22
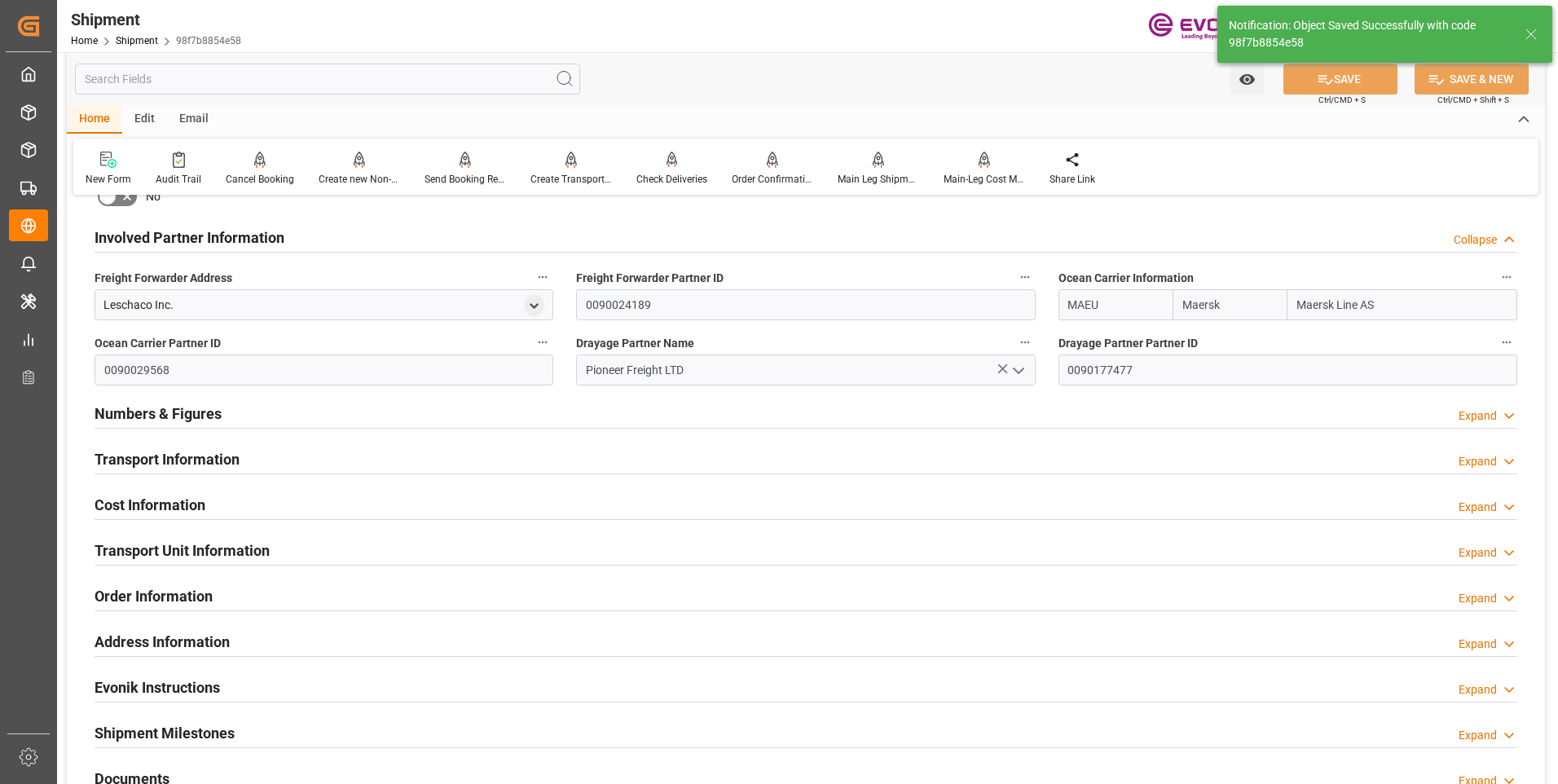
click at [223, 232] on h2 "Involved Partner Information" at bounding box center [189, 237] width 190 height 22
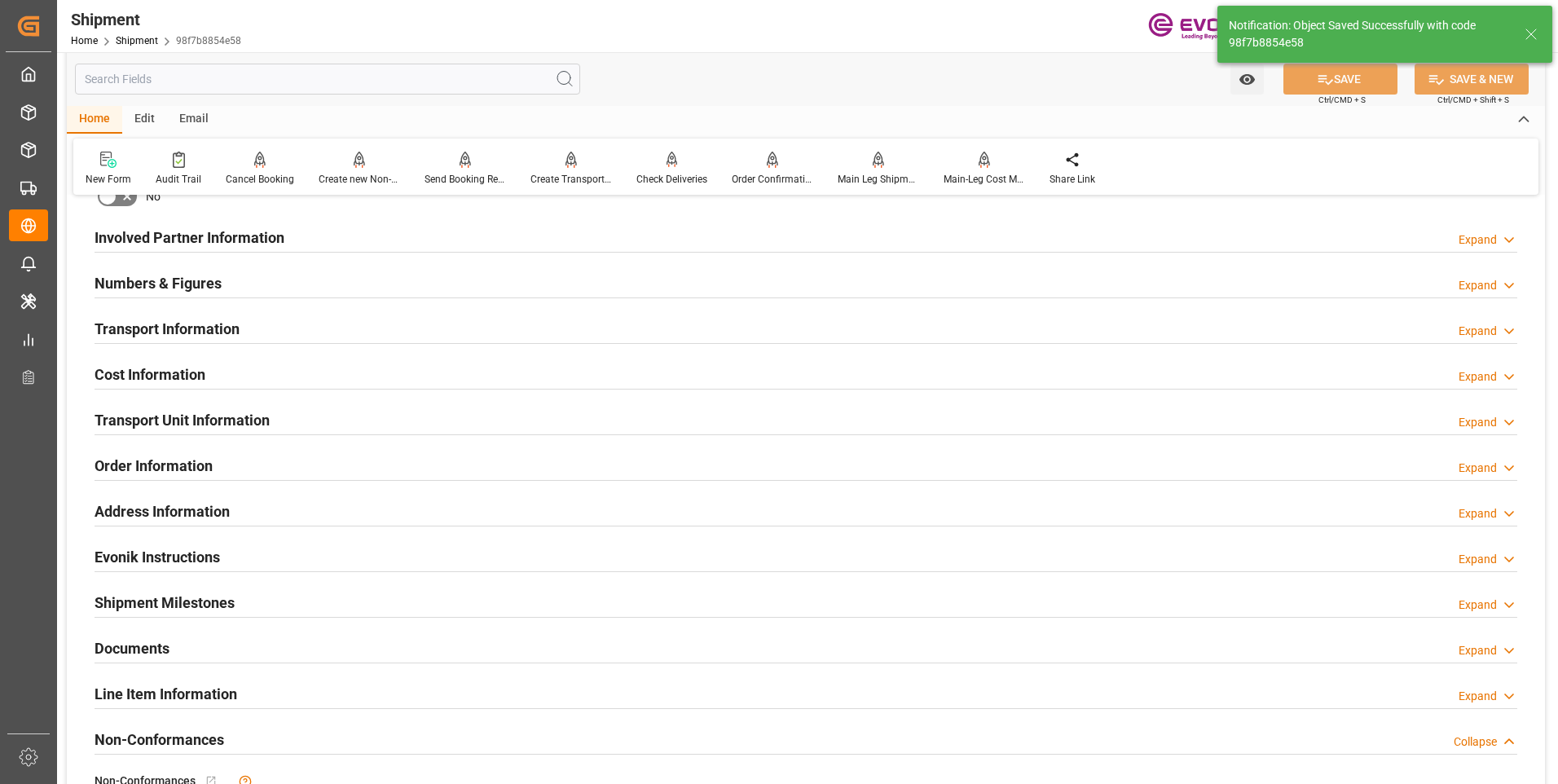
click at [196, 281] on h2 "Numbers & Figures" at bounding box center [158, 283] width 127 height 22
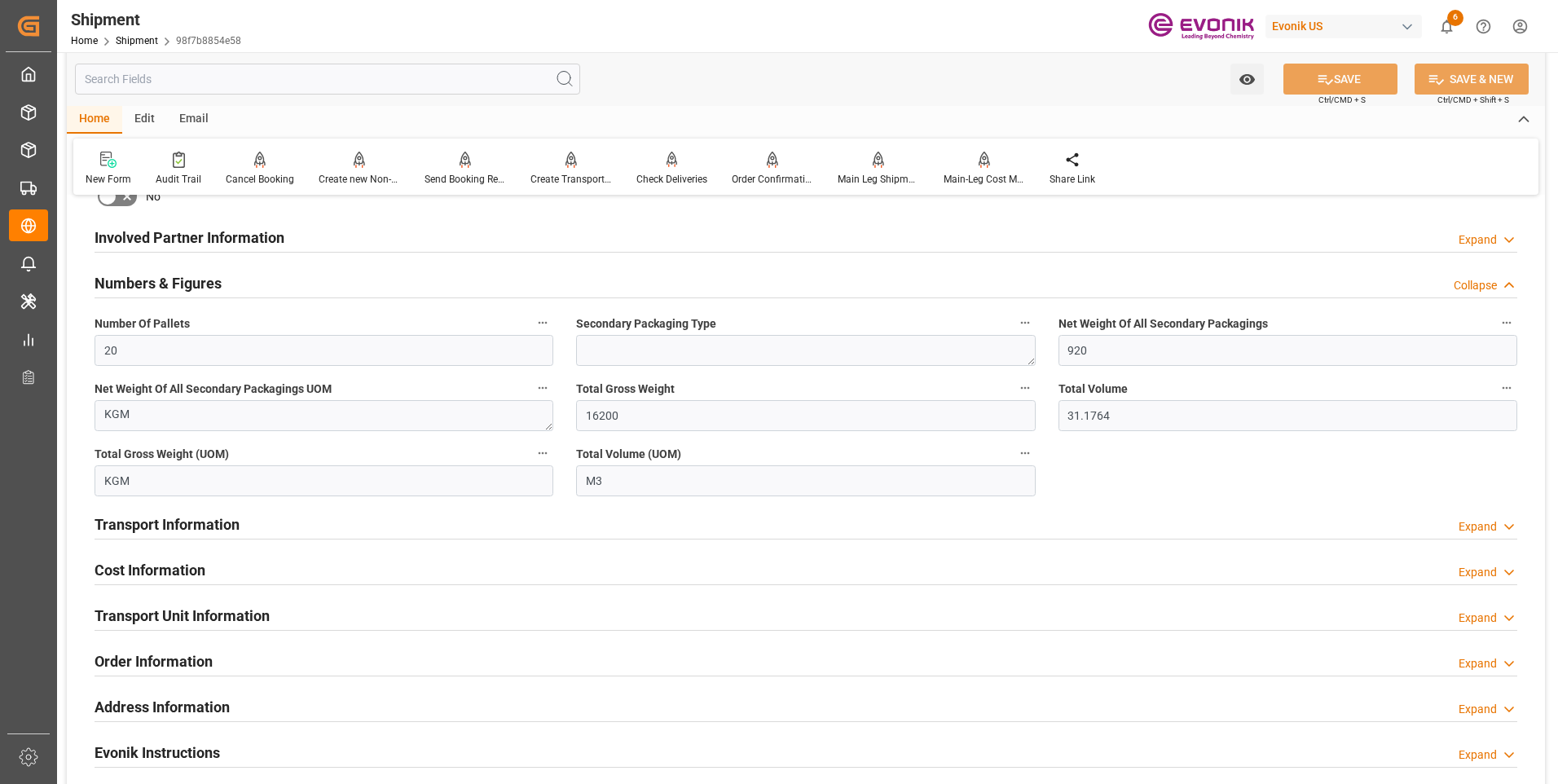
click at [196, 281] on h2 "Numbers & Figures" at bounding box center [158, 283] width 127 height 22
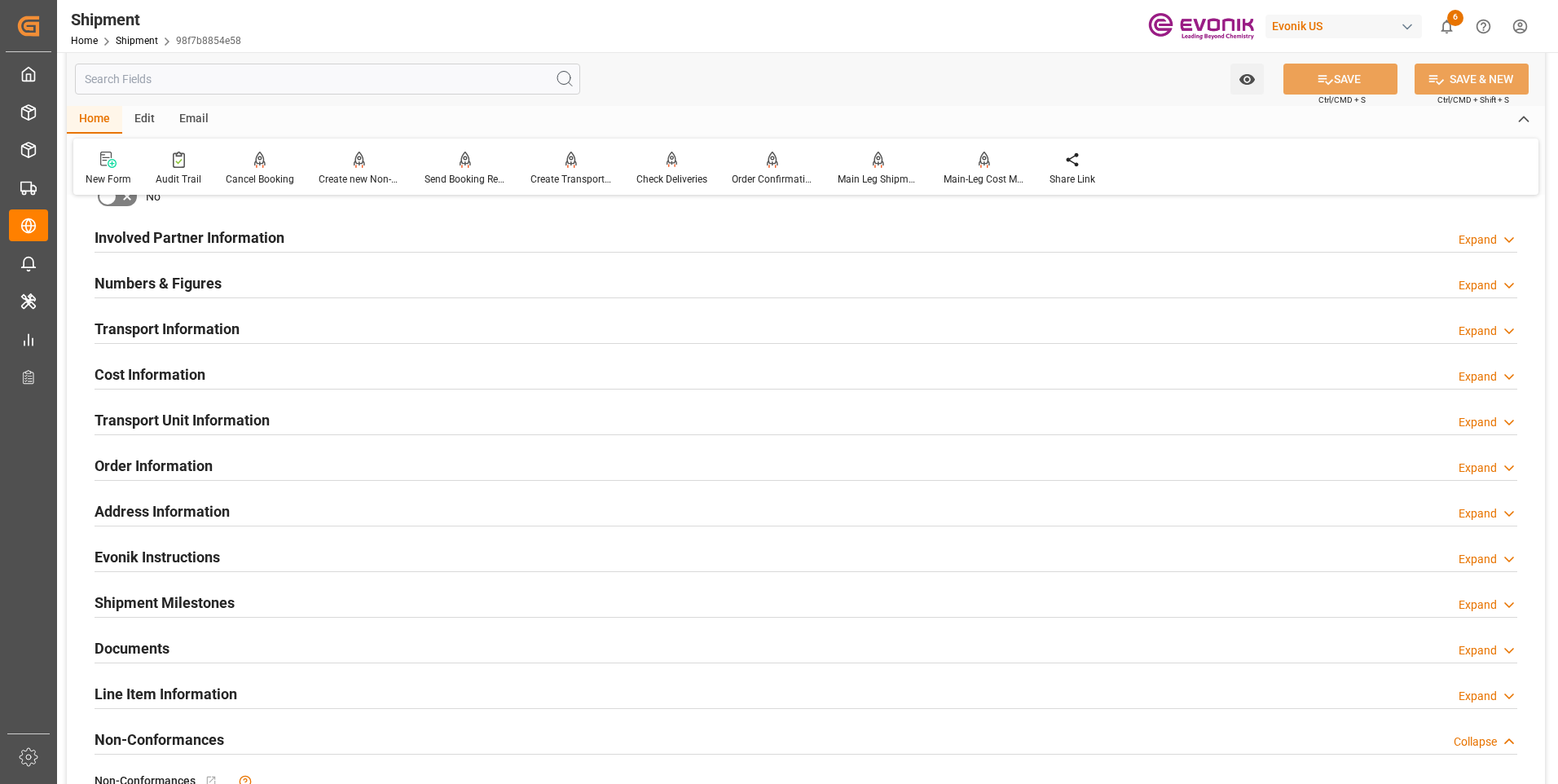
click at [223, 318] on h2 "Transport Information" at bounding box center [166, 329] width 145 height 22
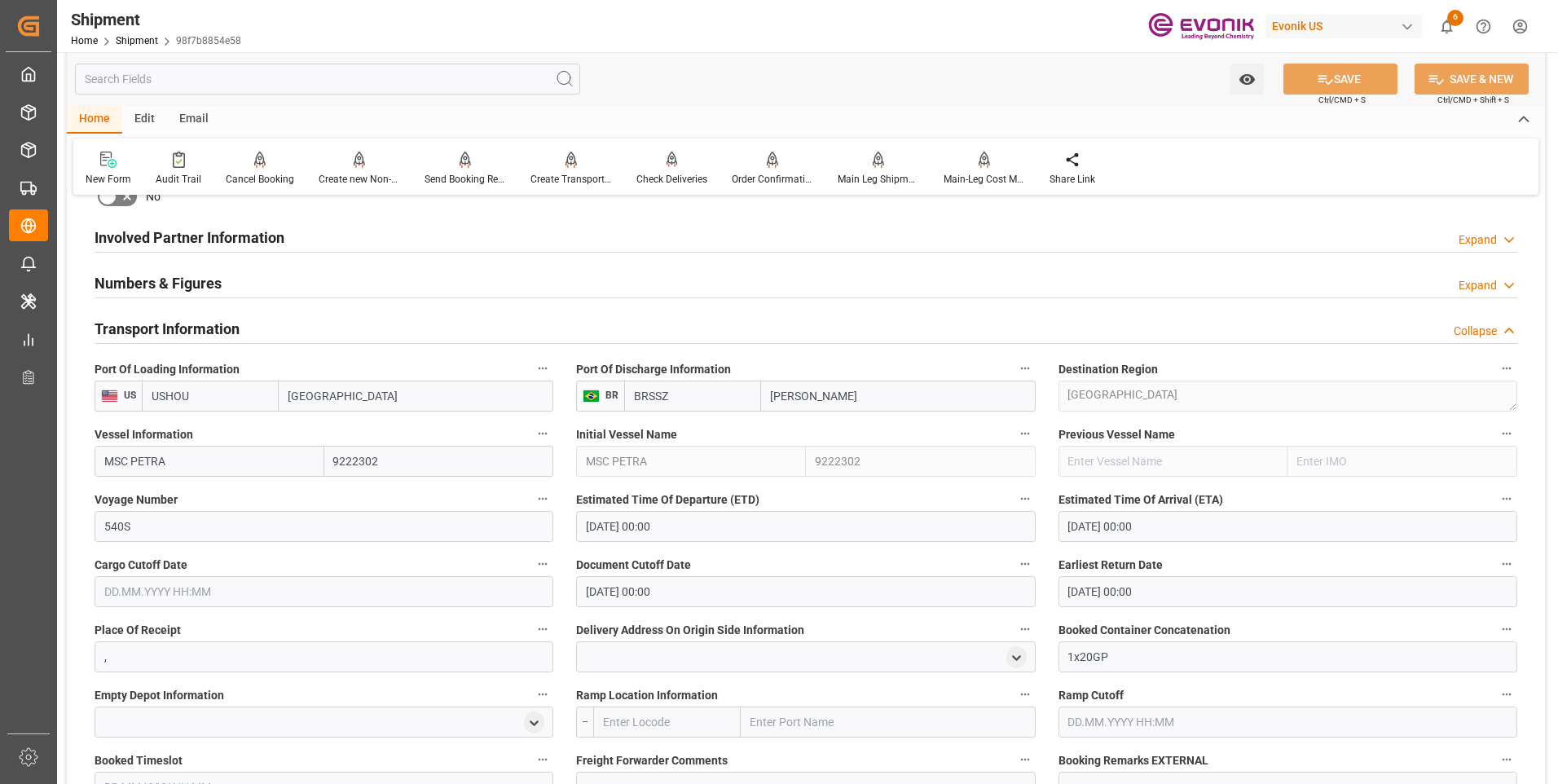
click at [223, 318] on h2 "Transport Information" at bounding box center [166, 329] width 145 height 22
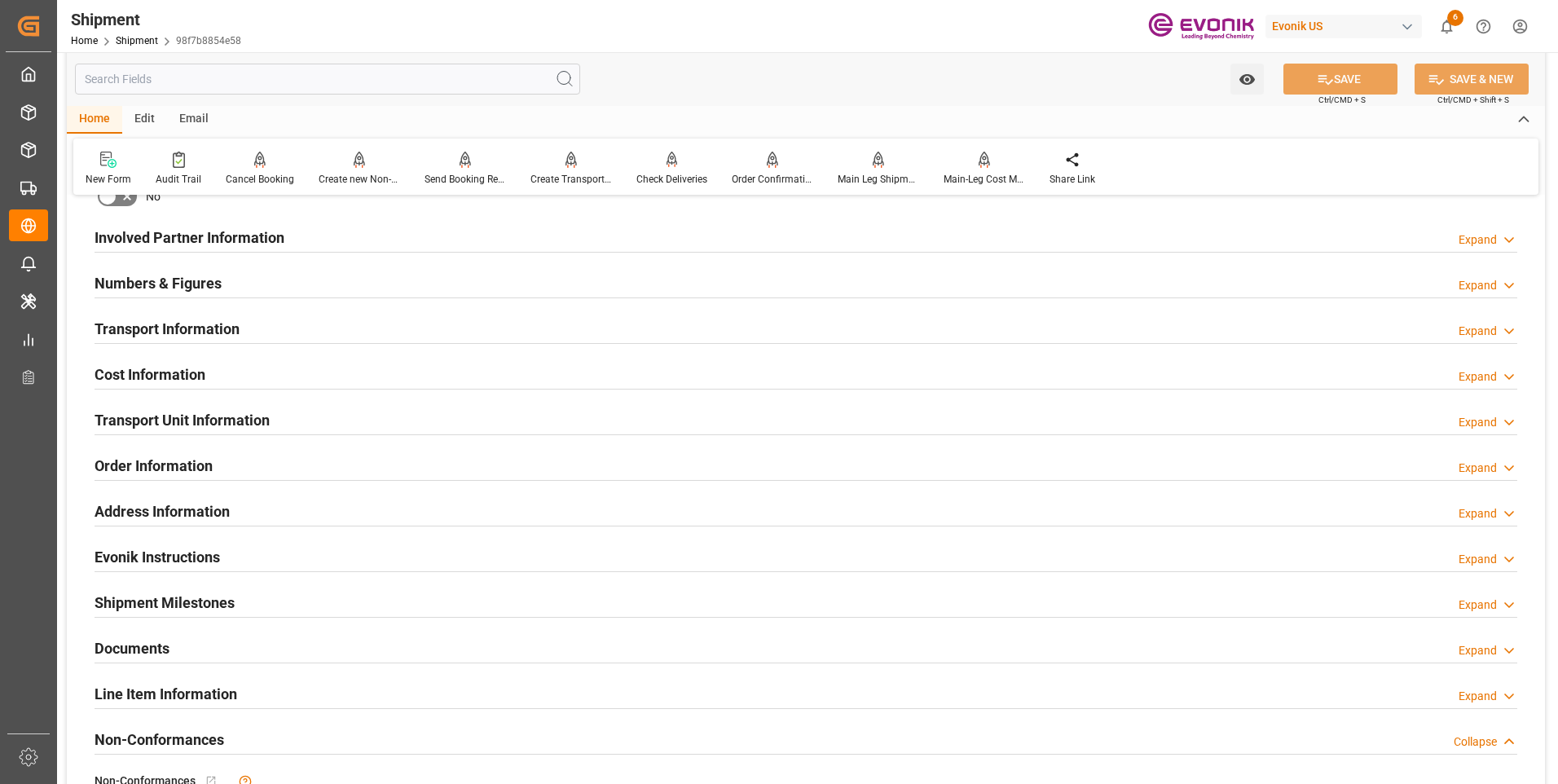
click at [187, 383] on h2 "Cost Information" at bounding box center [150, 374] width 111 height 22
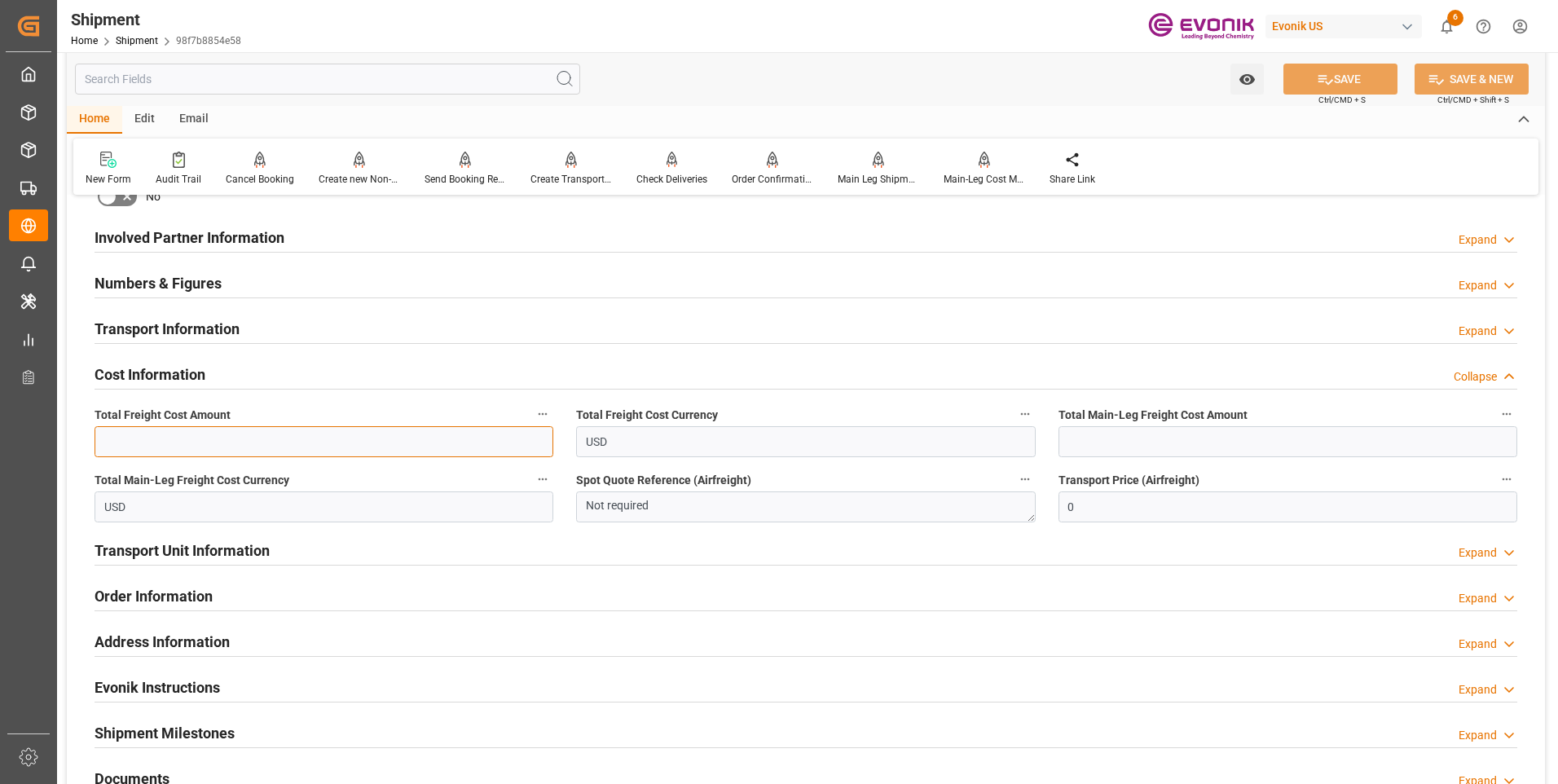
click at [348, 442] on input "text" at bounding box center [323, 442] width 458 height 31
type input "877"
click at [1180, 432] on input "text" at bounding box center [1287, 442] width 458 height 31
type input "477"
click at [1332, 78] on button "SAVE" at bounding box center [1340, 79] width 114 height 31
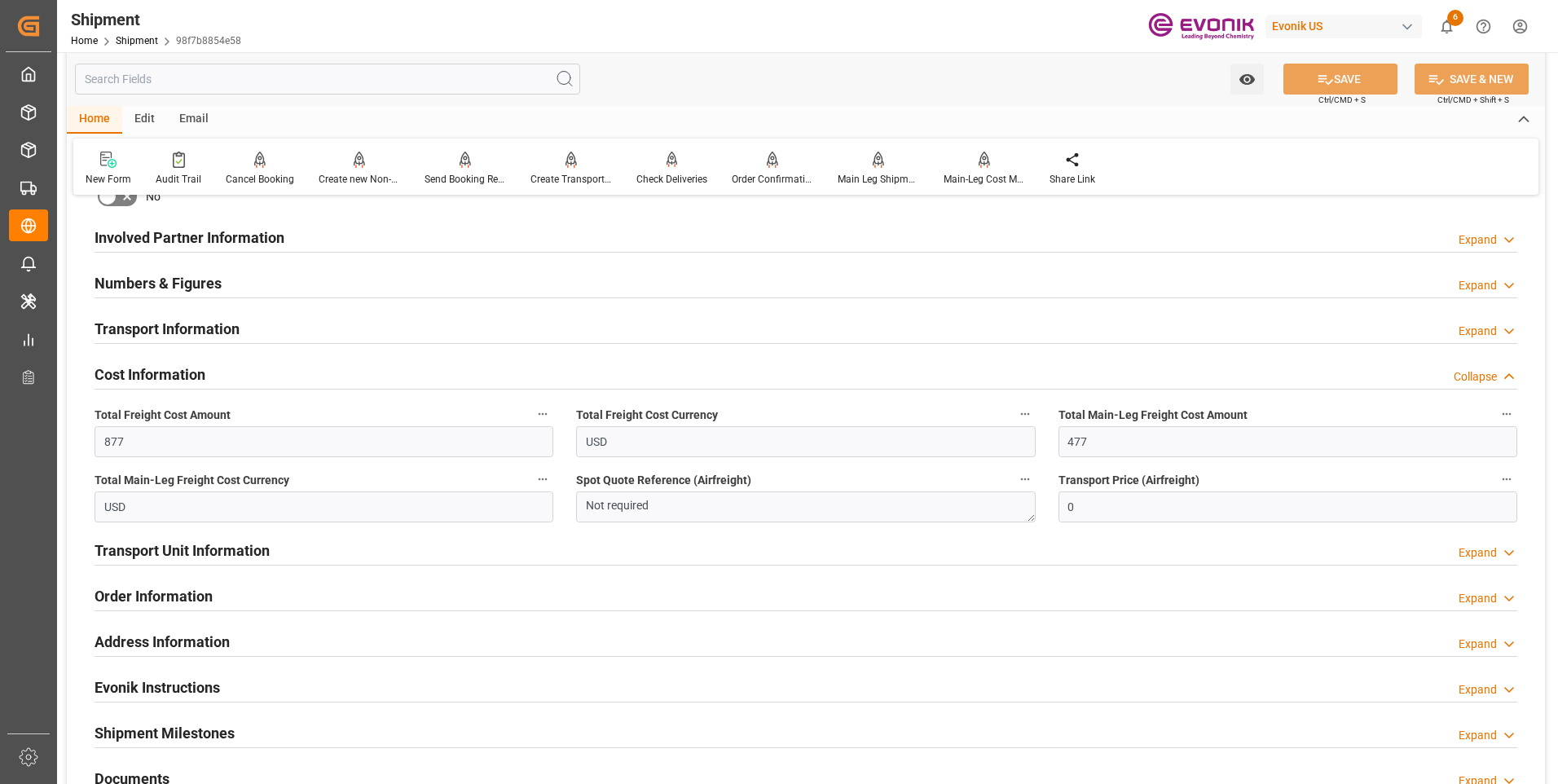
click at [206, 549] on h2 "Transport Unit Information" at bounding box center [182, 550] width 175 height 22
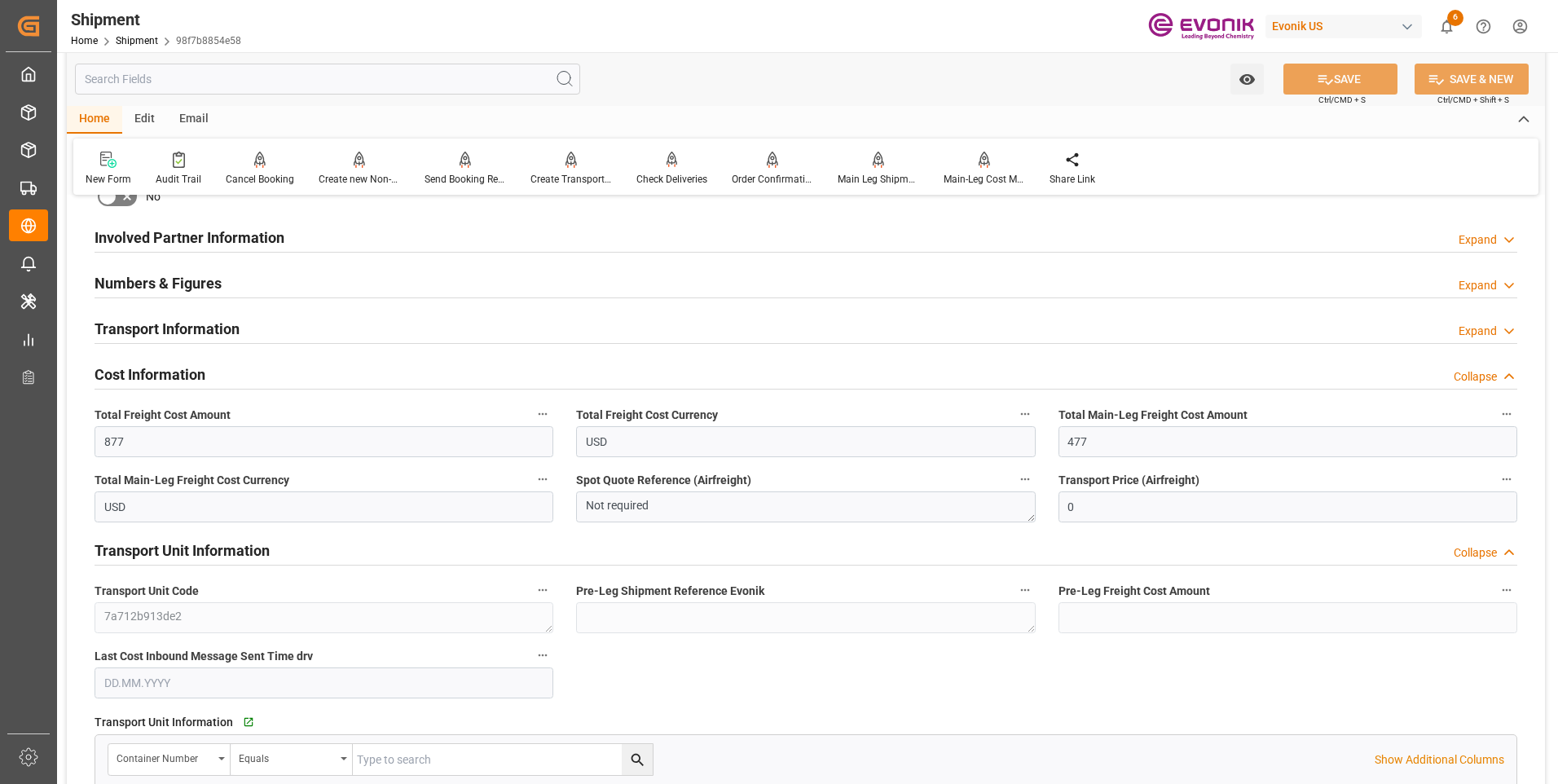
scroll to position [1059, 0]
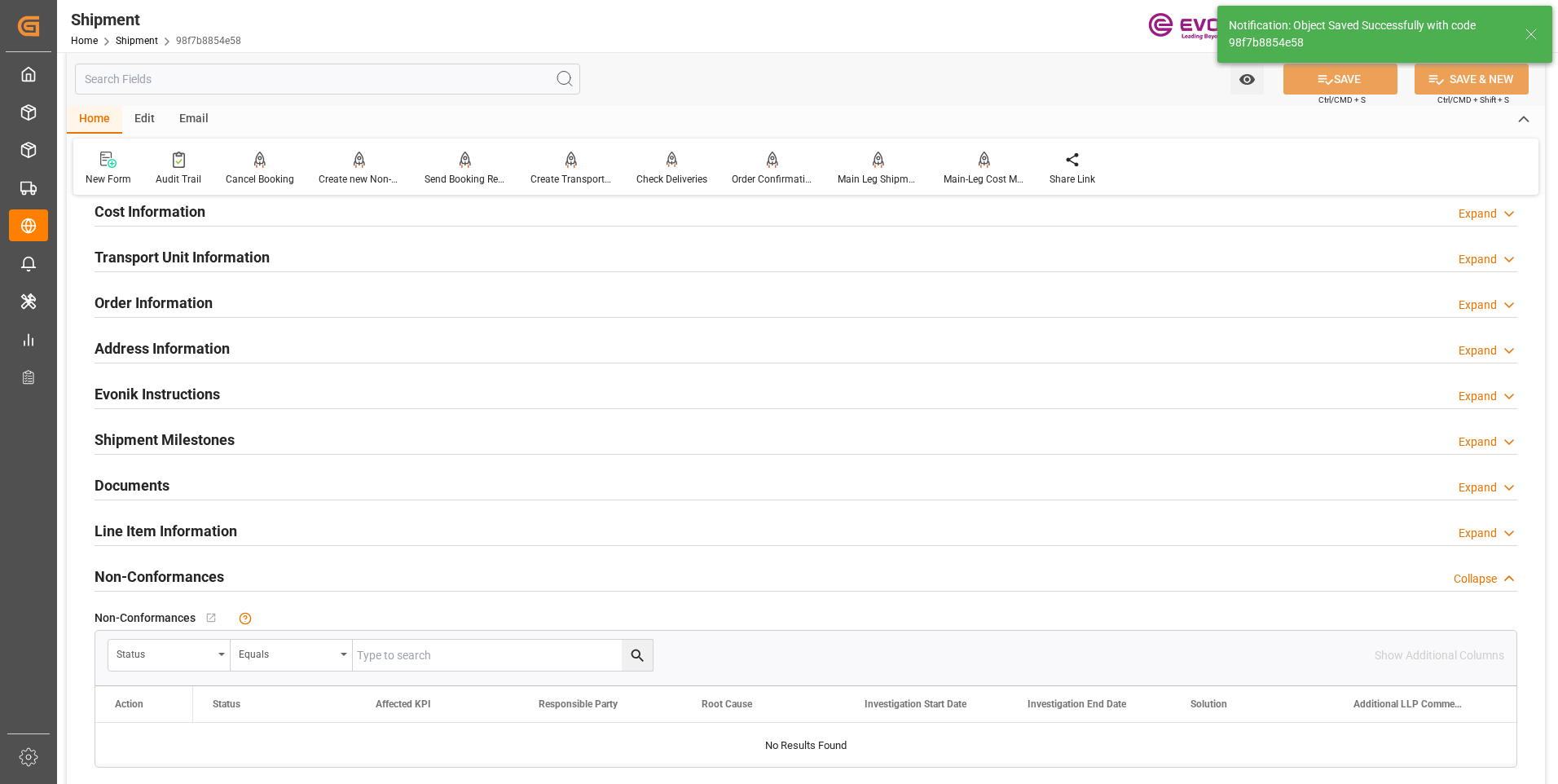
click at [123, 680] on div "Status Equals Show Additional Columns Drag here to set row groups Drag here to …" at bounding box center [806, 698] width 1423 height 138
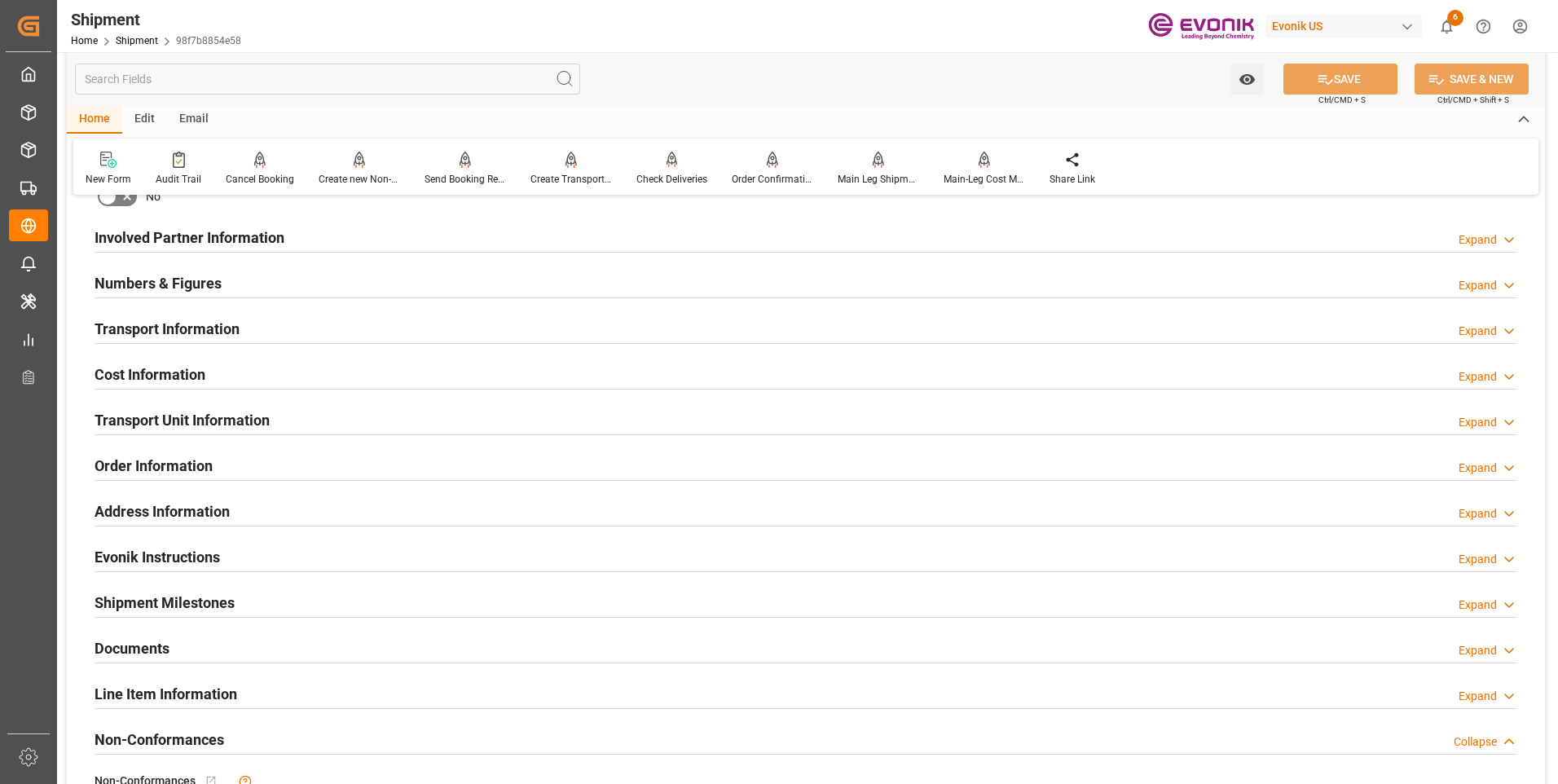
scroll to position [733, 0]
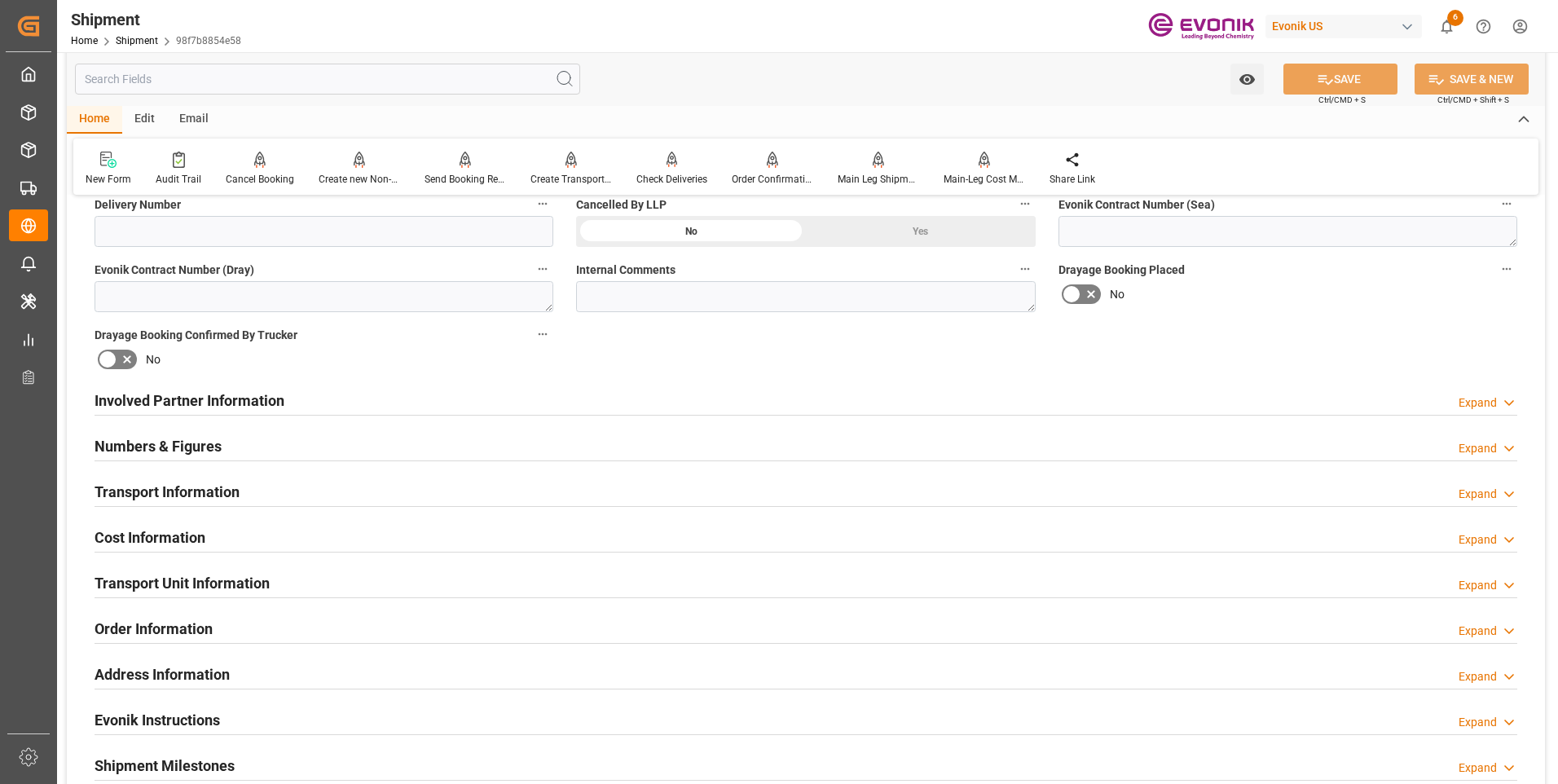
click at [127, 532] on h2 "Cost Information" at bounding box center [150, 537] width 111 height 22
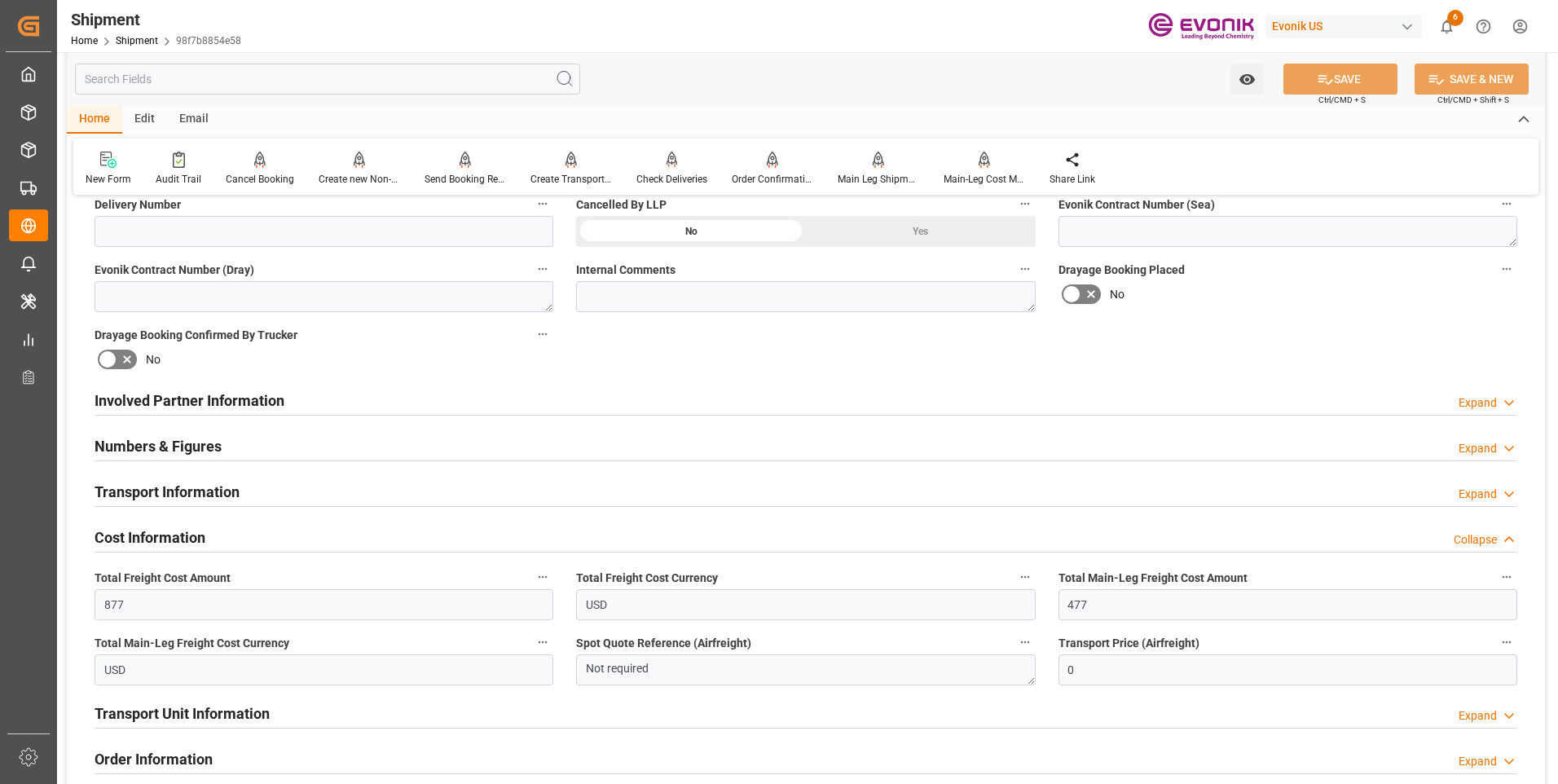
click at [145, 532] on h2 "Cost Information" at bounding box center [150, 537] width 111 height 22
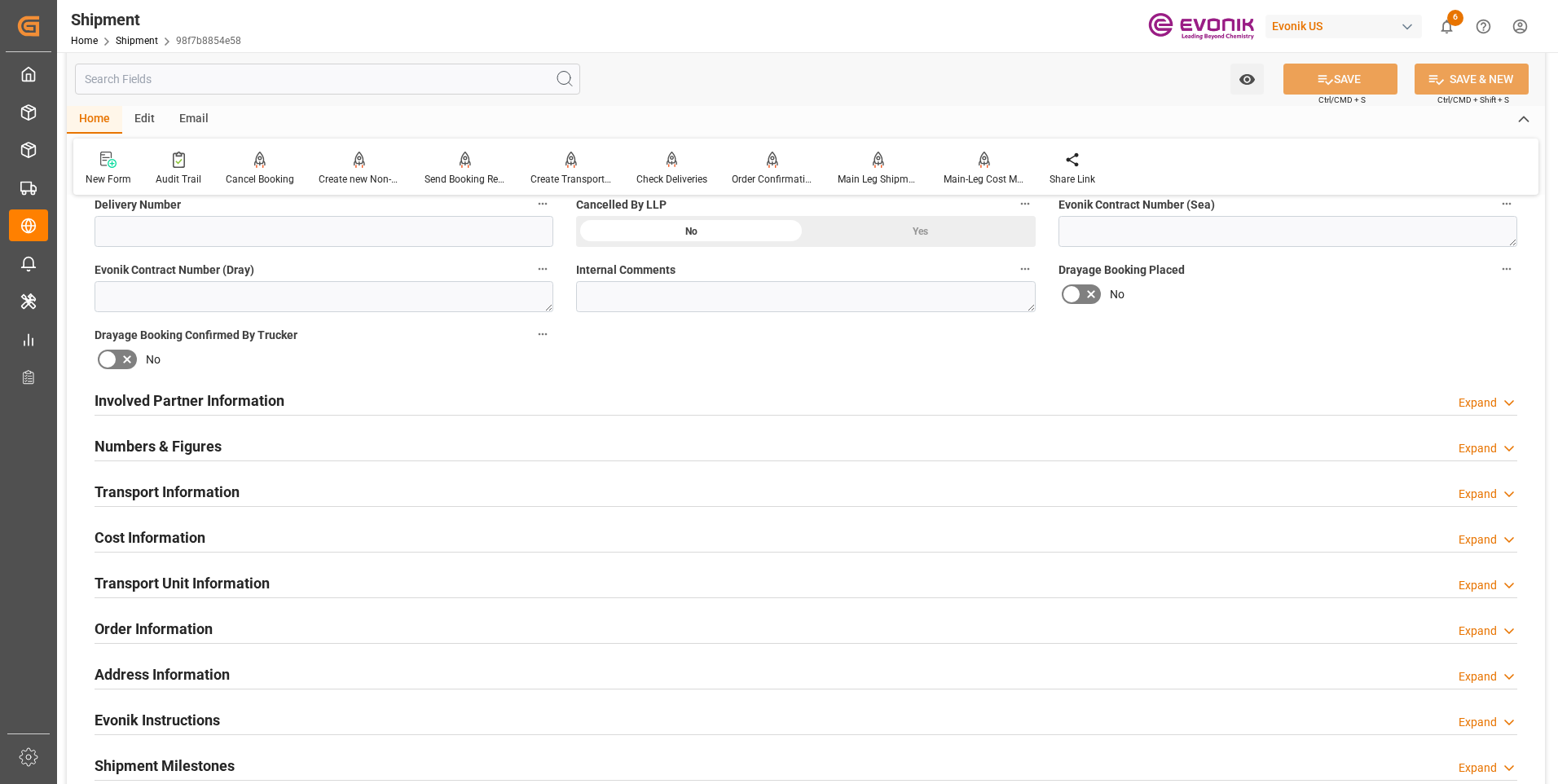
click at [148, 588] on h2 "Transport Unit Information" at bounding box center [182, 583] width 175 height 22
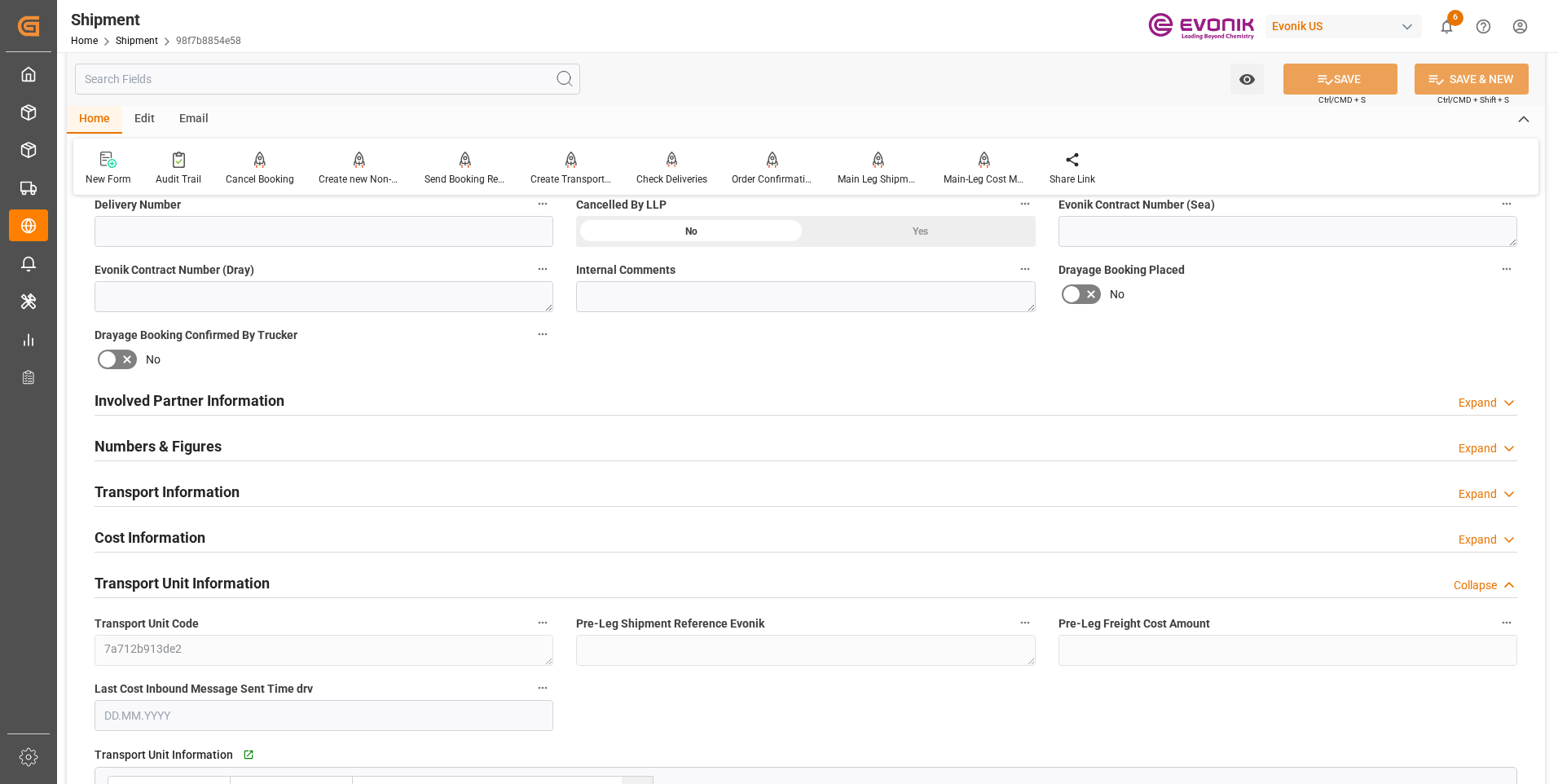
click at [148, 588] on h2 "Transport Unit Information" at bounding box center [182, 583] width 175 height 22
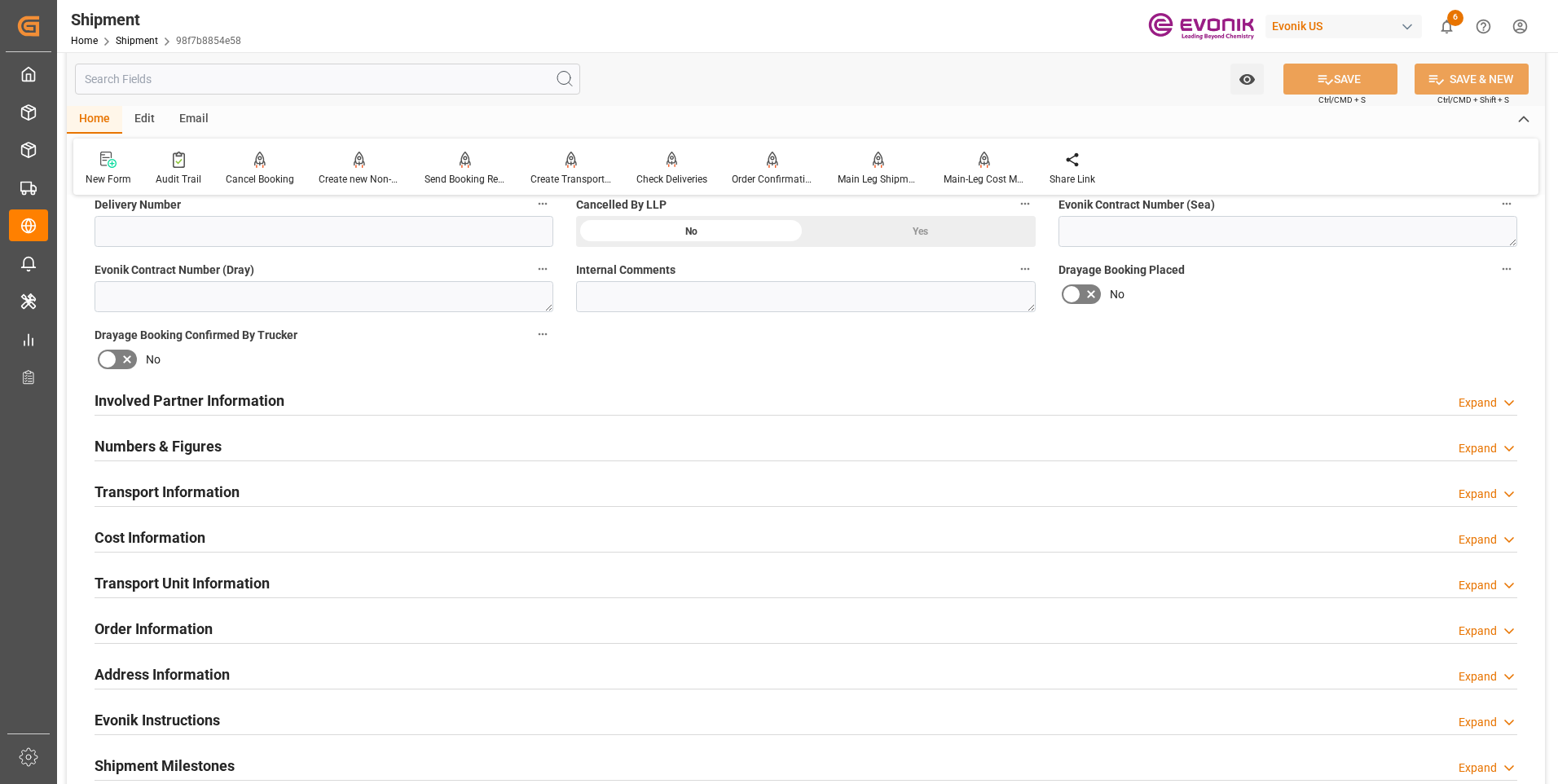
click at [152, 574] on h2 "Transport Unit Information" at bounding box center [182, 583] width 175 height 22
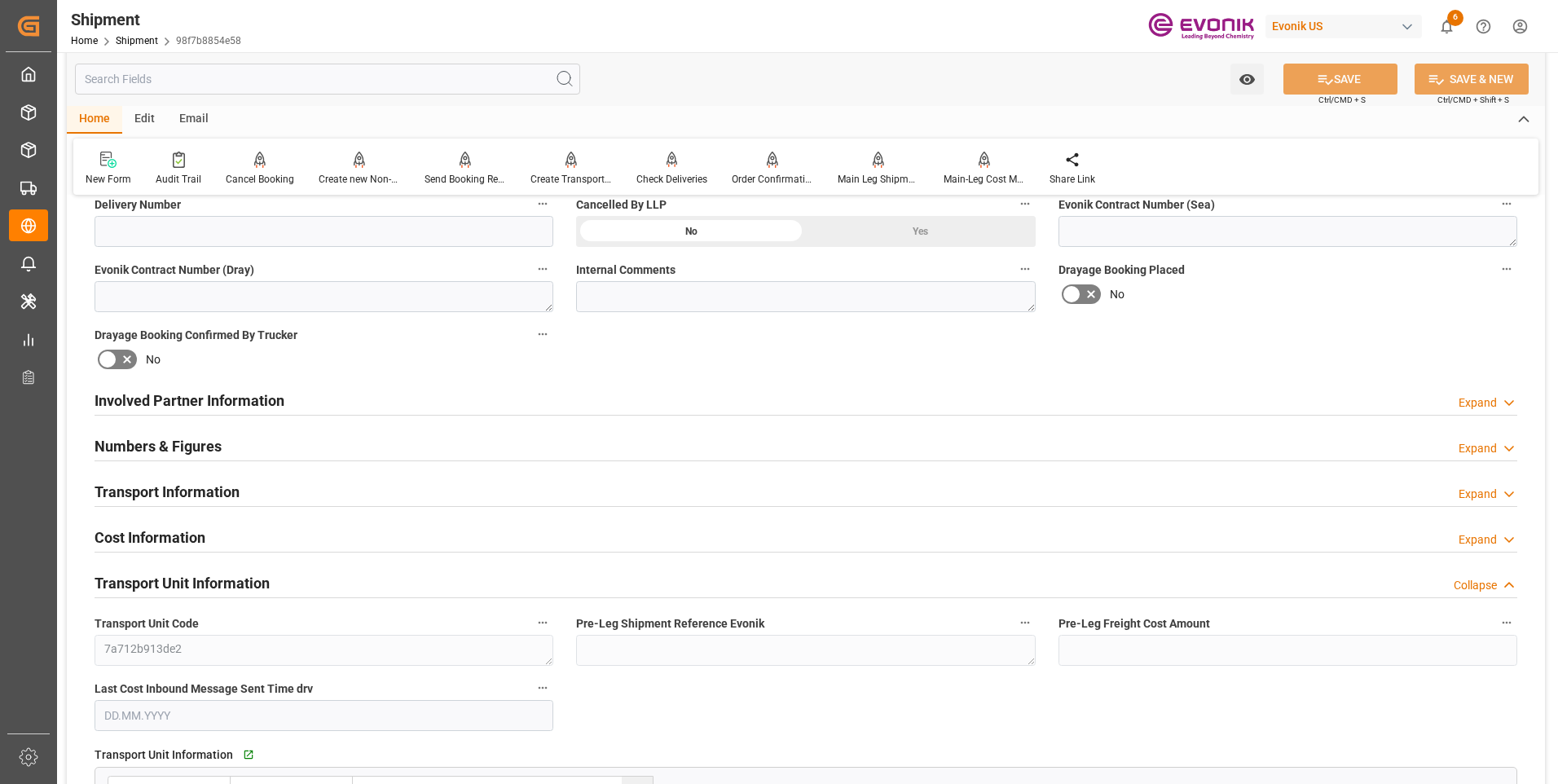
scroll to position [1059, 0]
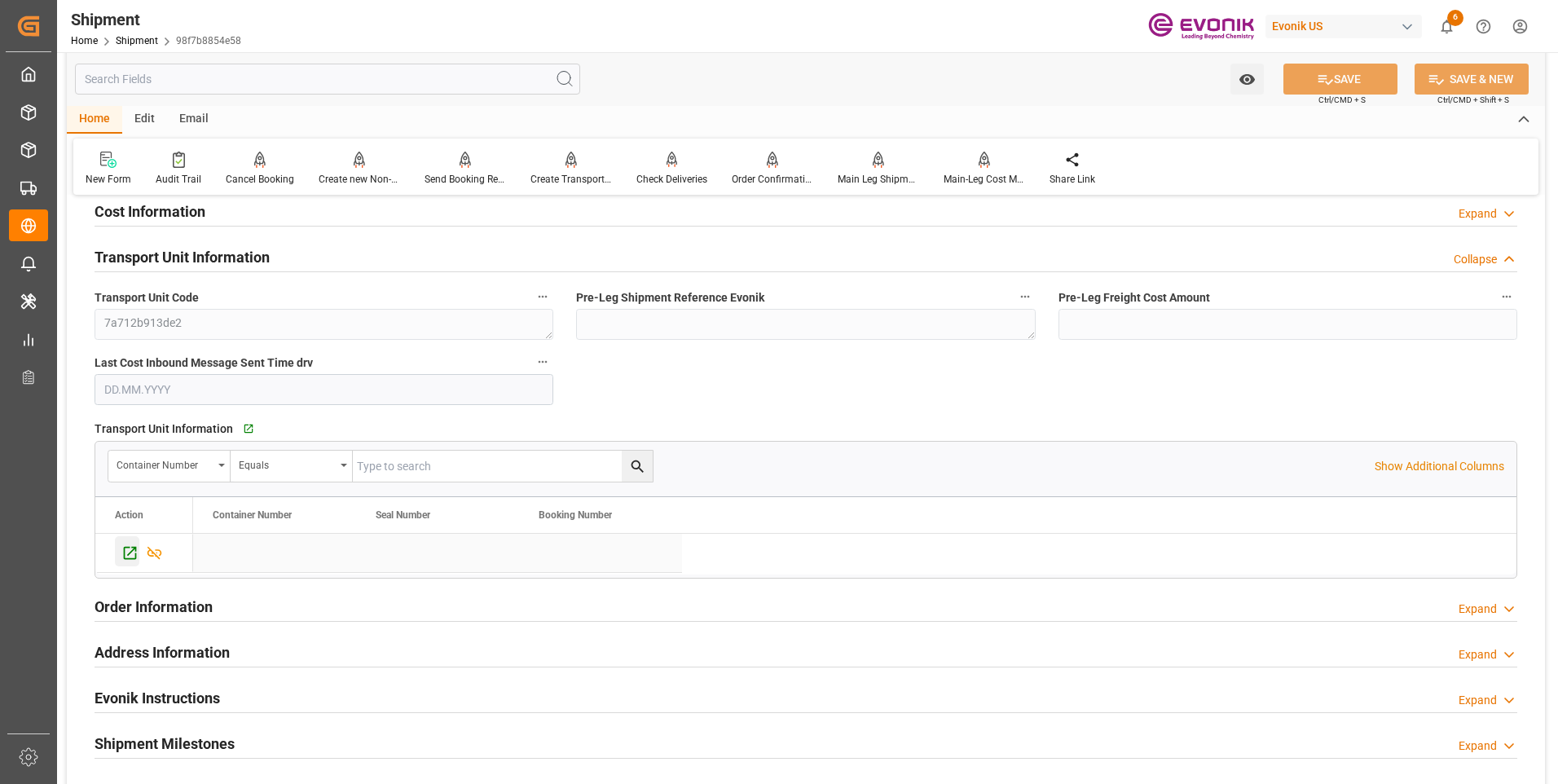
click at [131, 544] on icon "Press SPACE to select this row." at bounding box center [130, 552] width 18 height 18
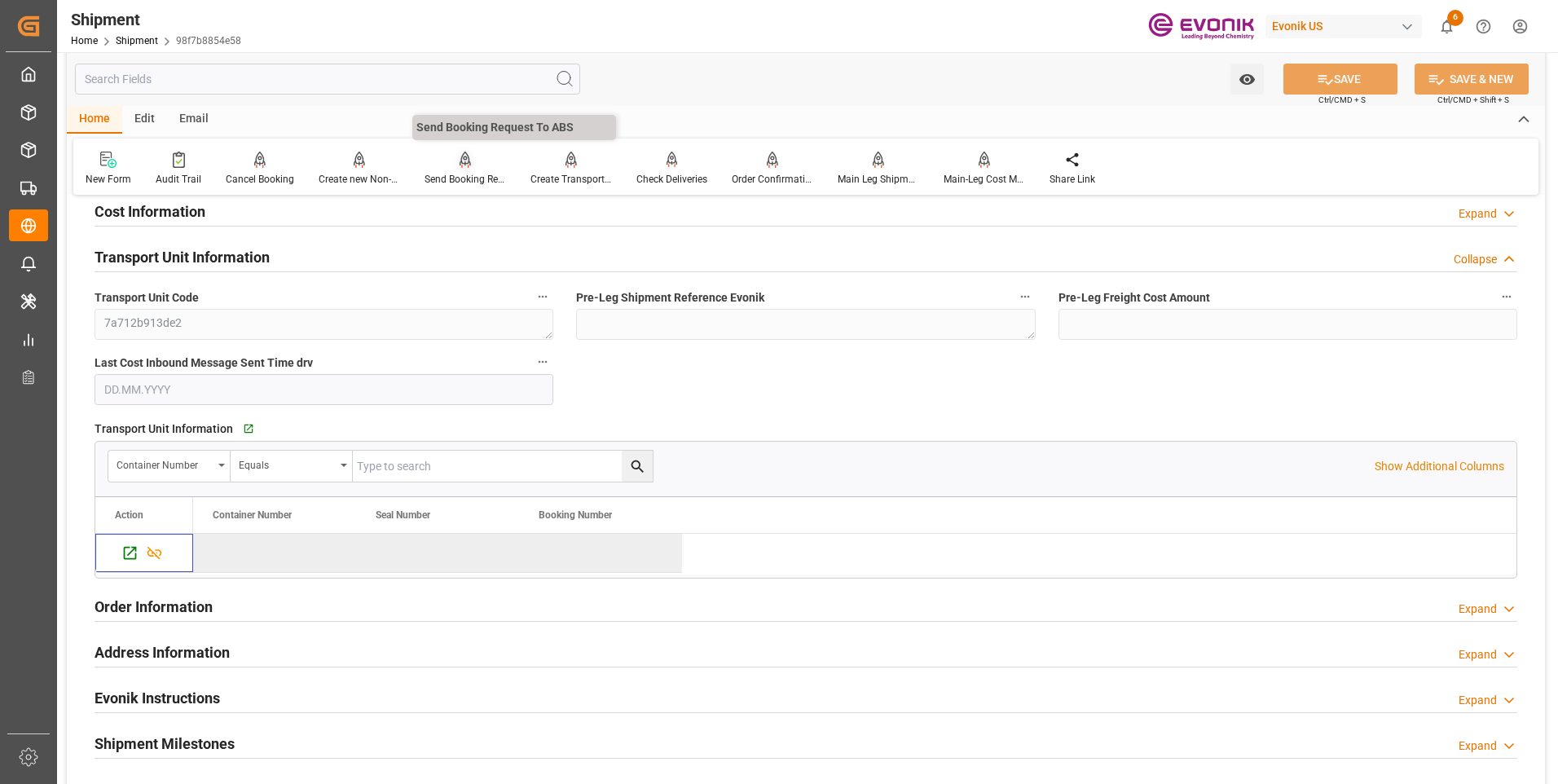
click at [453, 170] on div "Send Booking Request To ABS" at bounding box center [465, 168] width 106 height 36
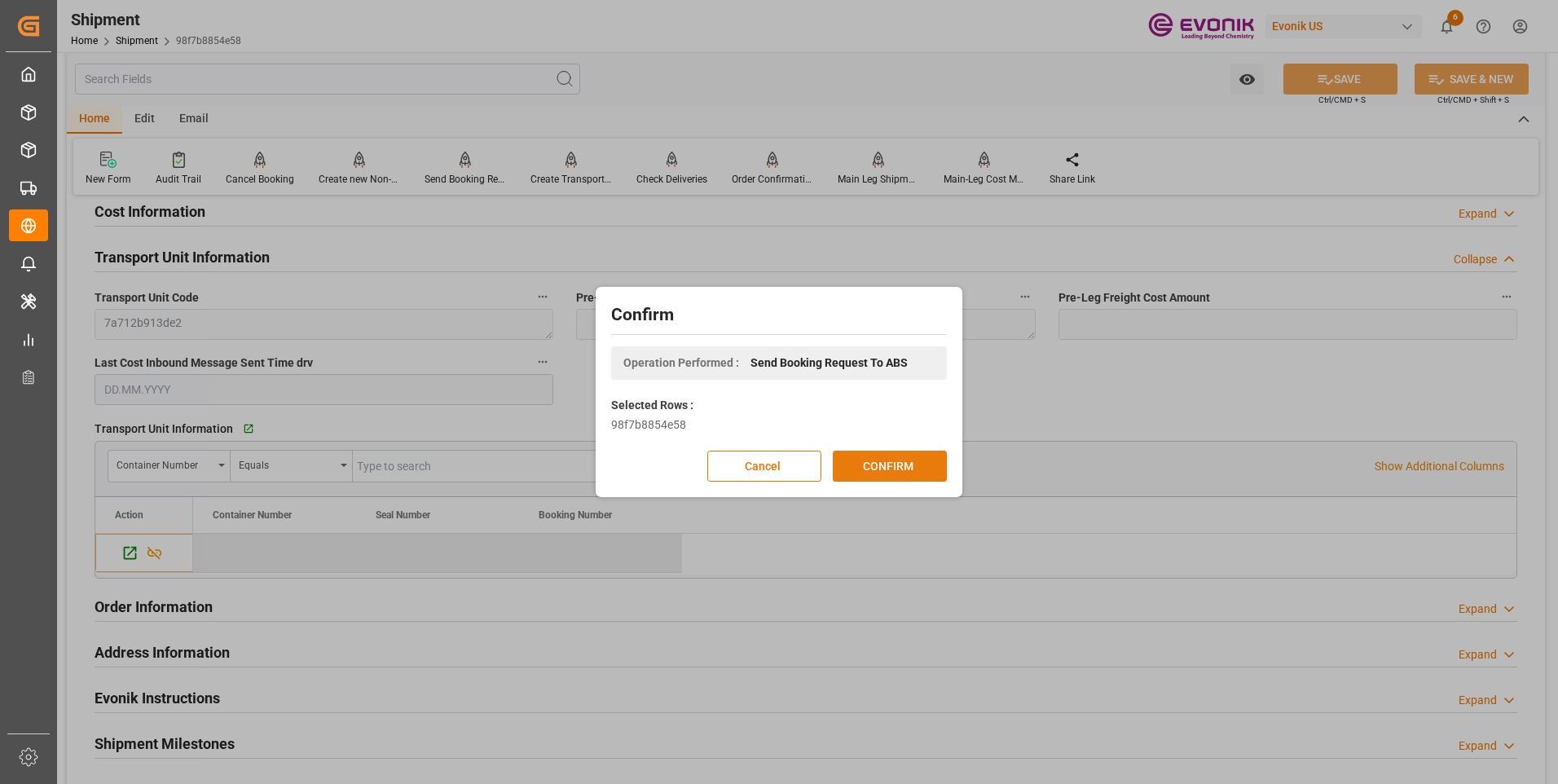
click at [880, 473] on button "CONFIRM" at bounding box center [889, 466] width 114 height 31
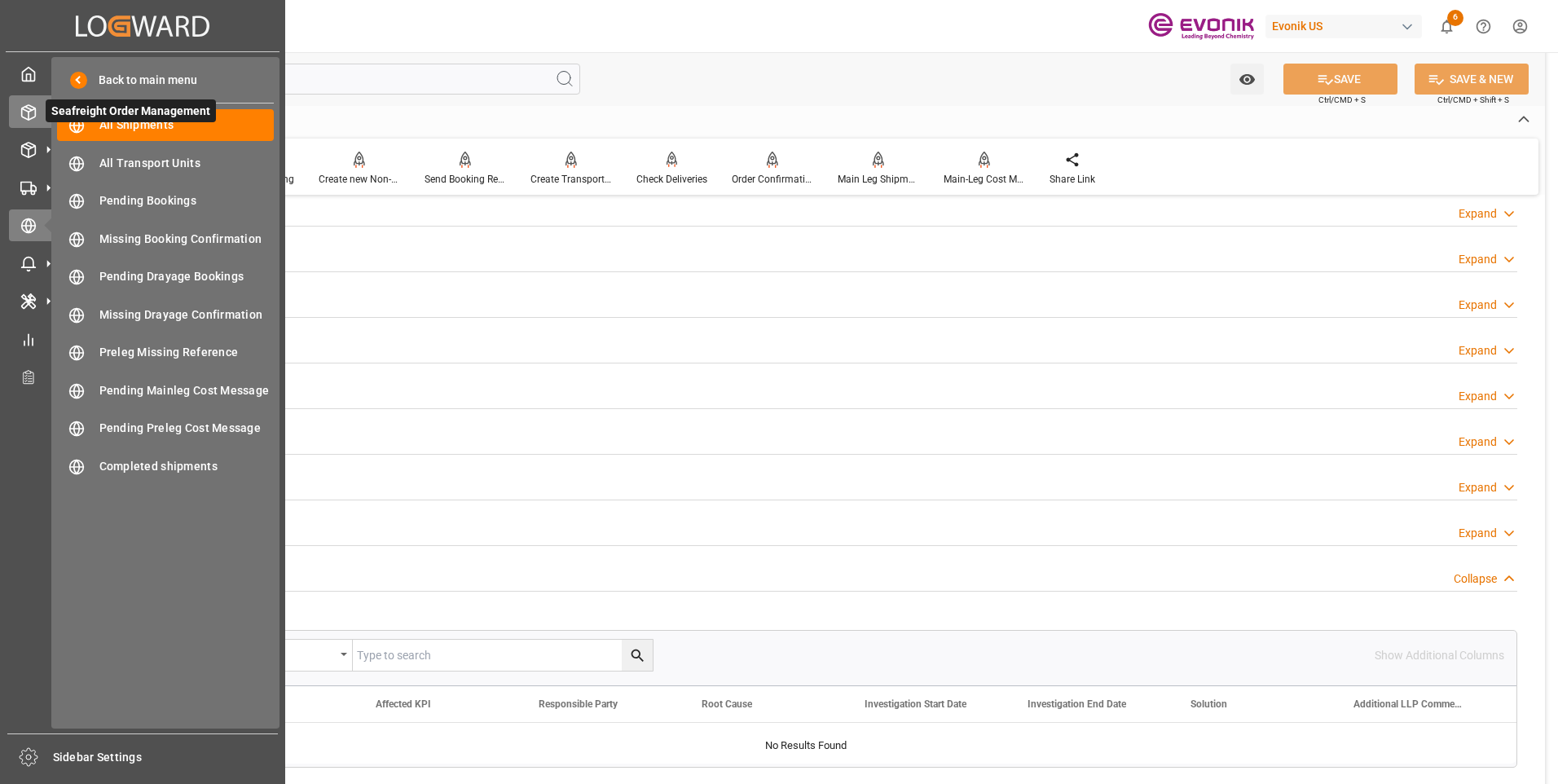
click at [22, 107] on icon at bounding box center [28, 112] width 17 height 17
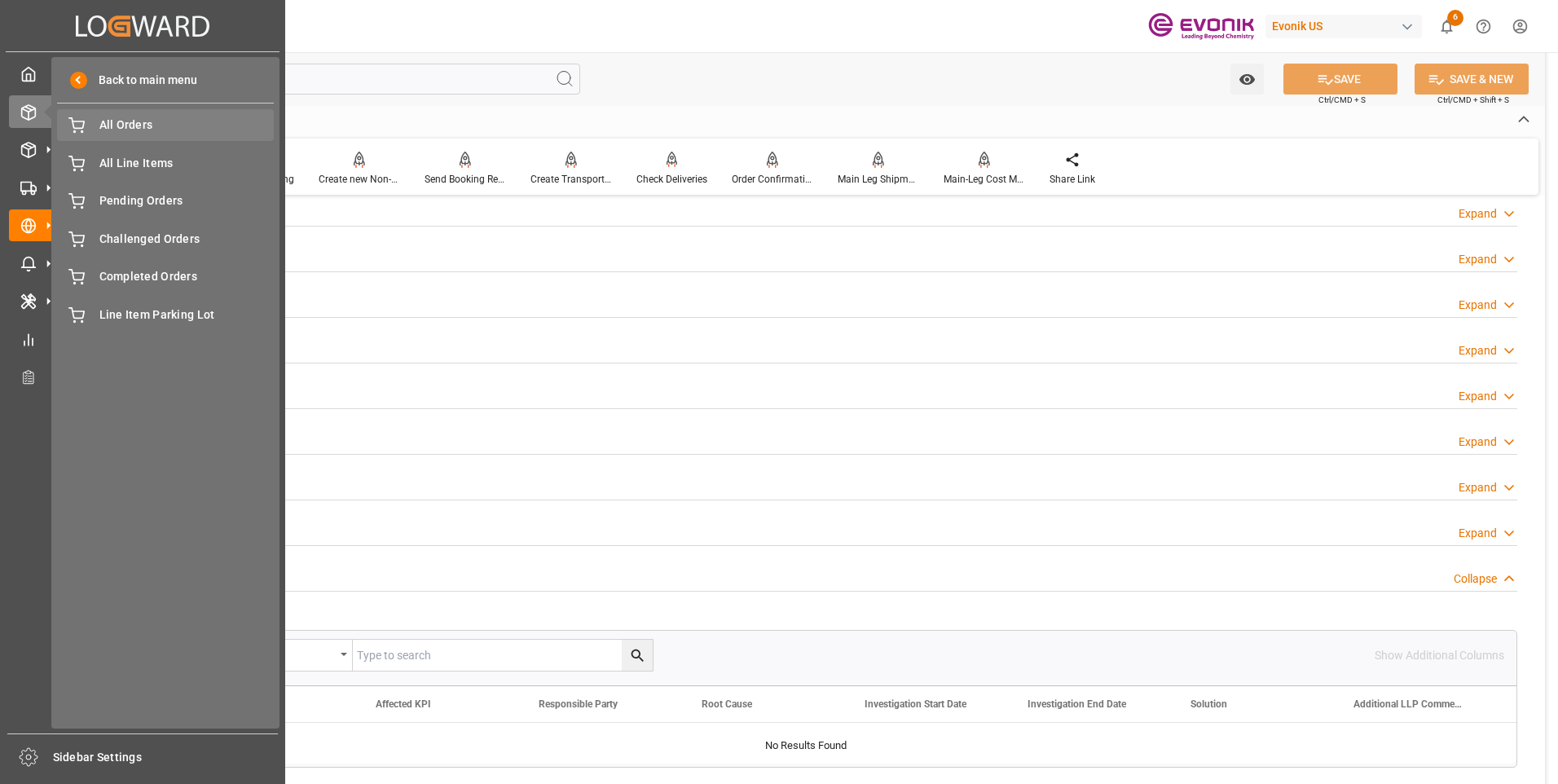
click at [158, 126] on span "All Orders" at bounding box center [187, 125] width 175 height 18
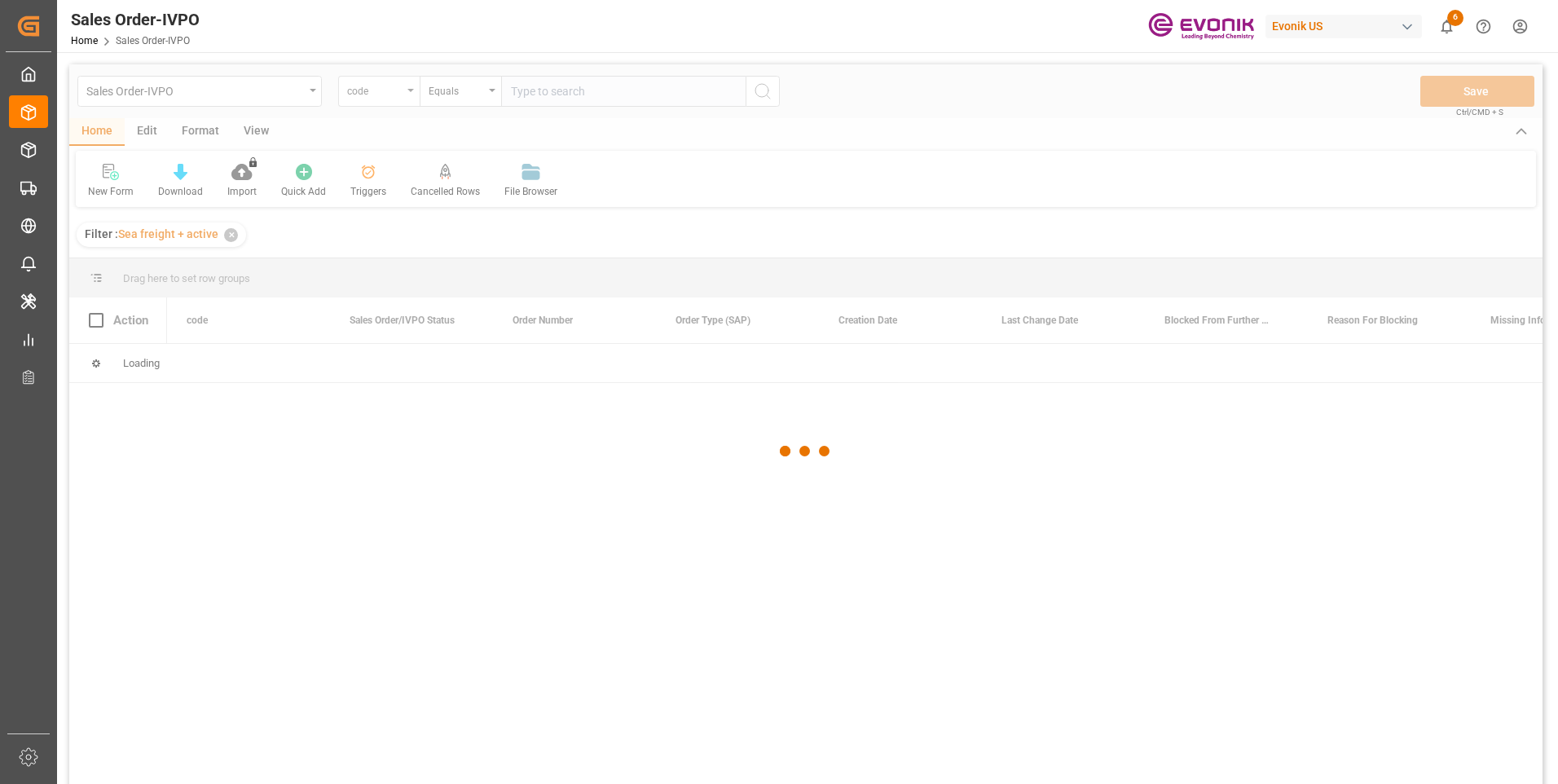
click at [392, 90] on div at bounding box center [806, 451] width 1473 height 774
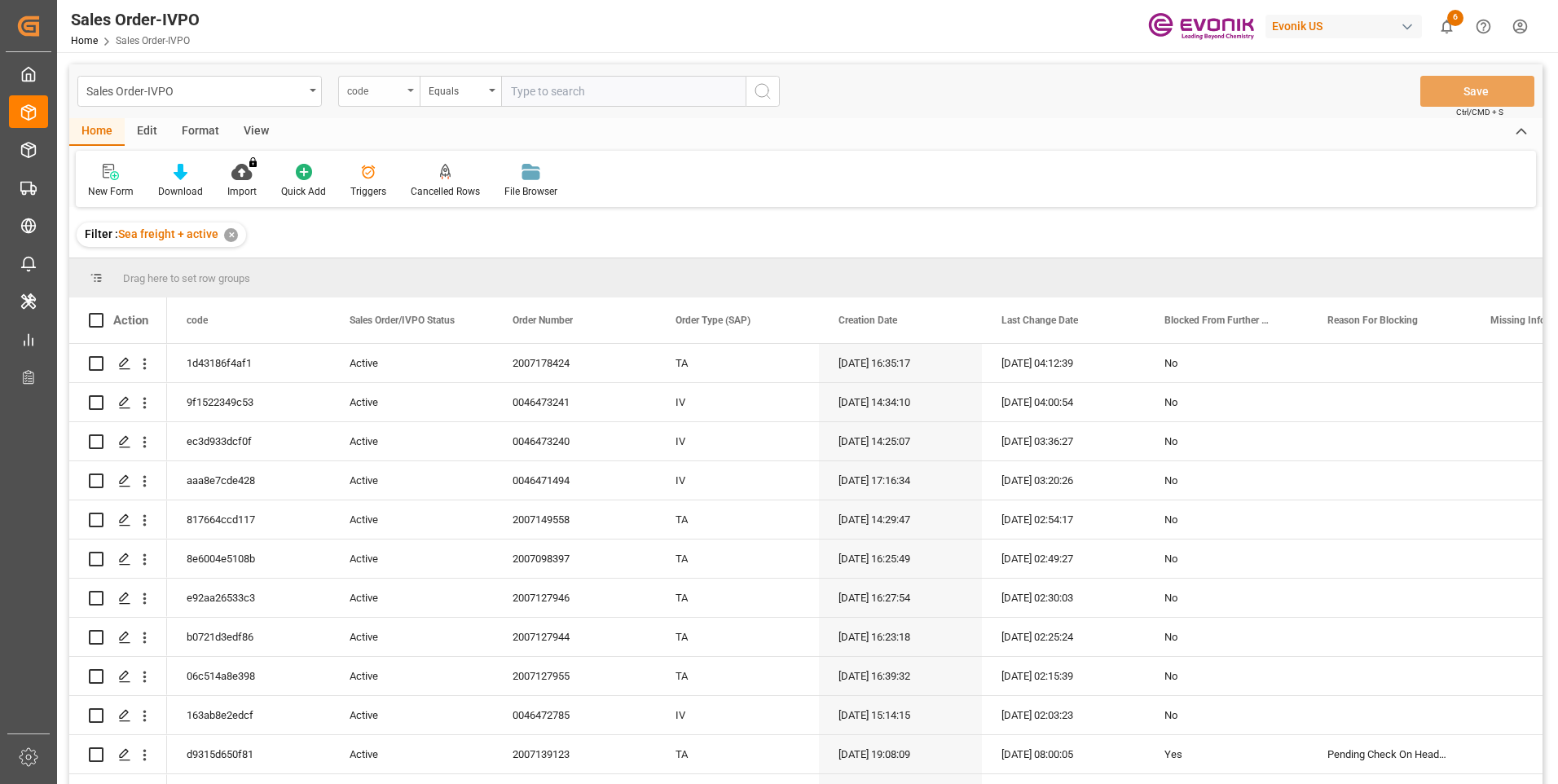
click at [396, 88] on div "code" at bounding box center [375, 89] width 55 height 18
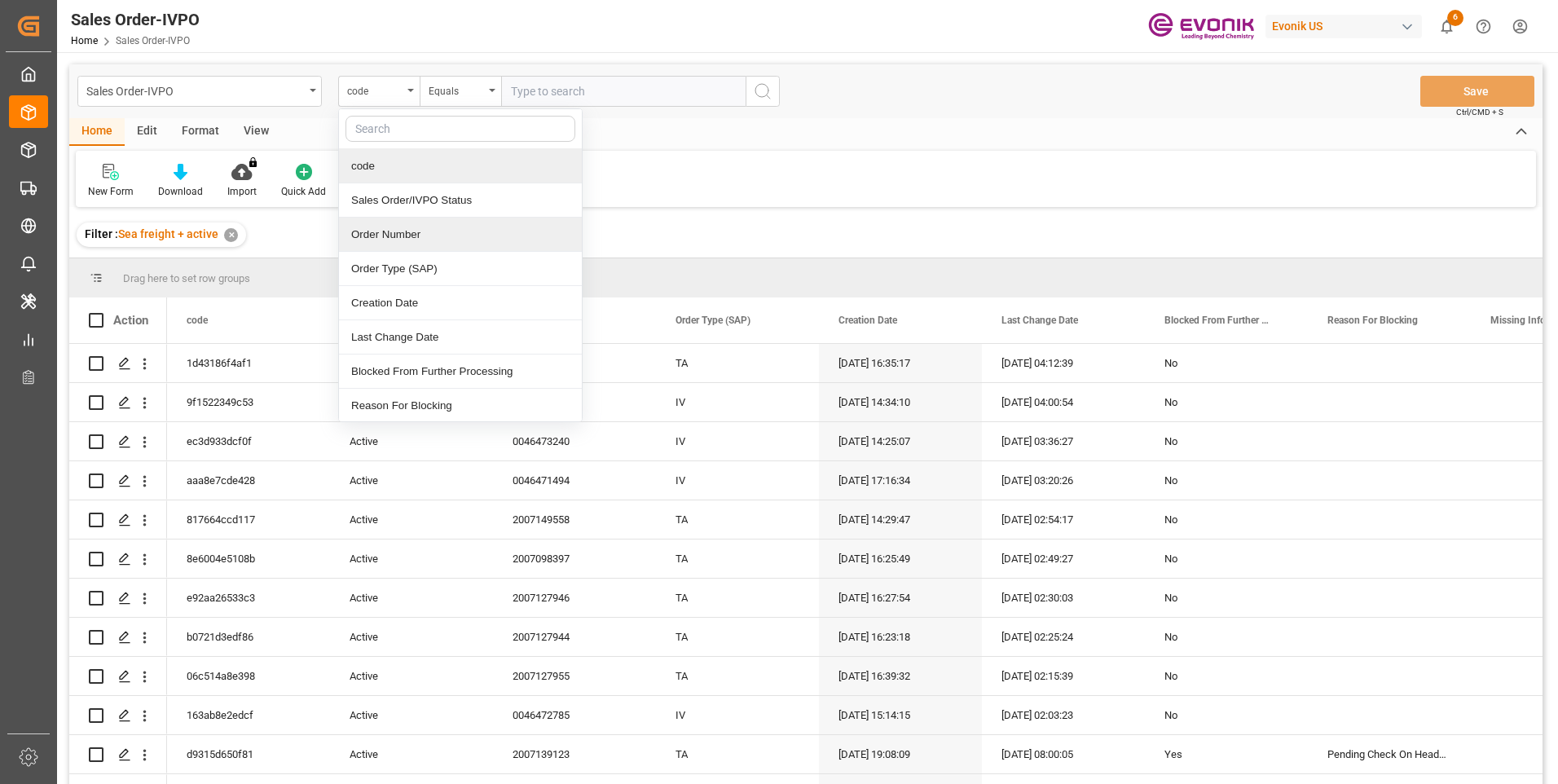
click at [404, 237] on div "Order Number" at bounding box center [460, 234] width 243 height 34
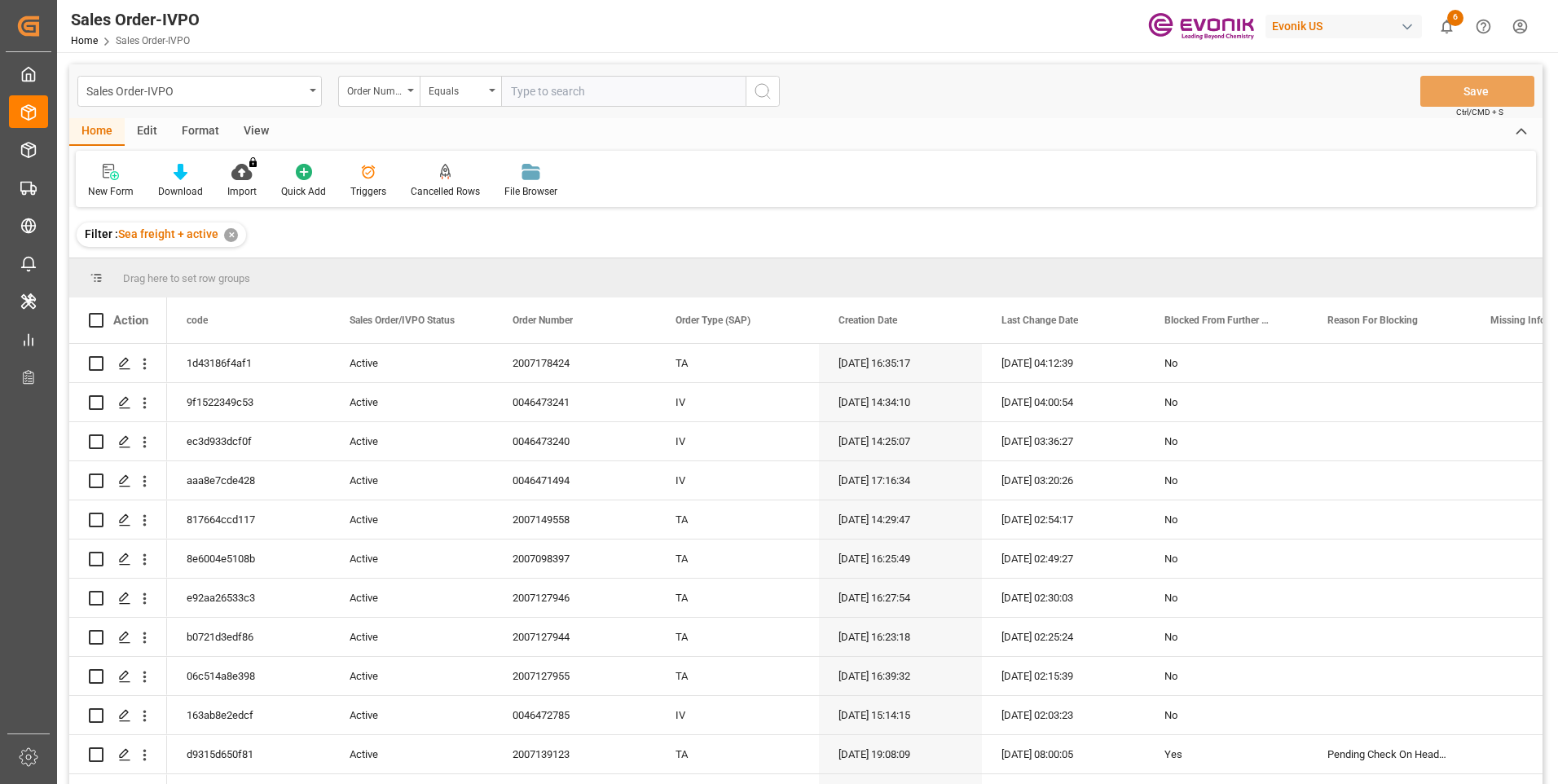
click at [643, 82] on input "text" at bounding box center [623, 91] width 244 height 31
paste input "2007178428"
type input "2007178428"
click at [754, 87] on icon "search button" at bounding box center [763, 91] width 19 height 19
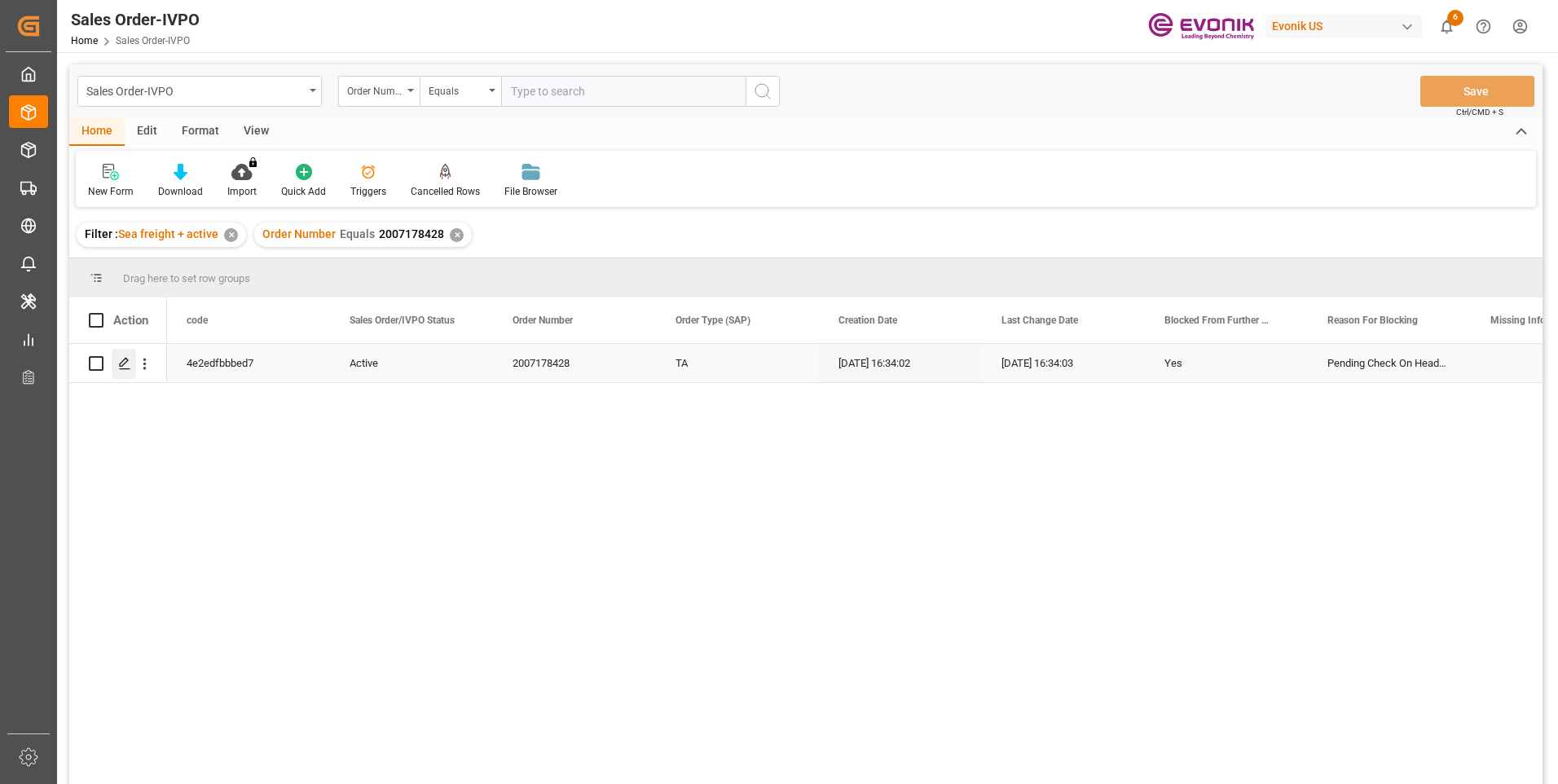
click at [124, 360] on polygon "Press SPACE to select this row." at bounding box center [124, 362] width 8 height 8
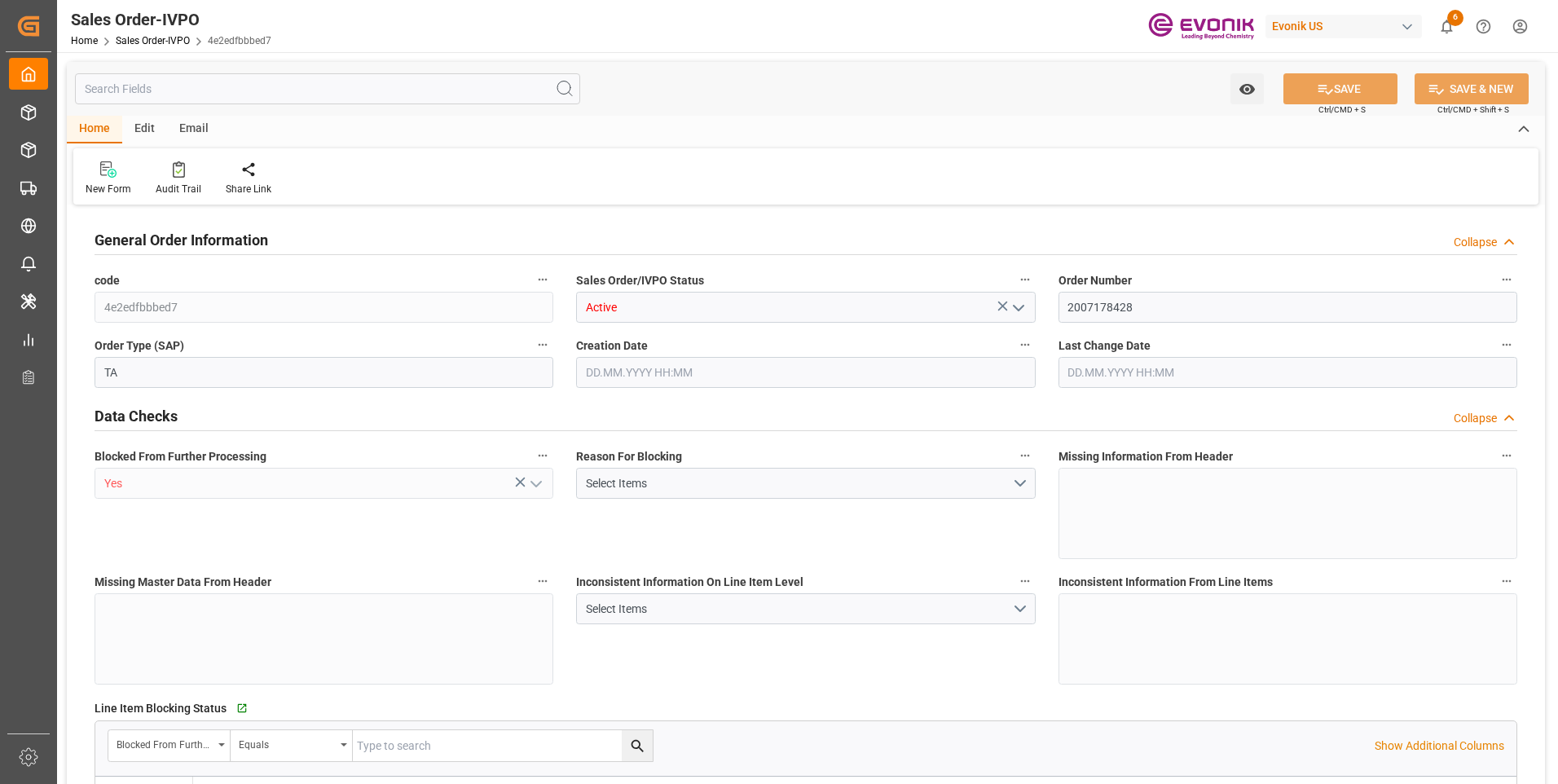
type input "BRSSZ"
type input "0"
type input "1"
type input "16200"
type input "13.09.2025 16:34"
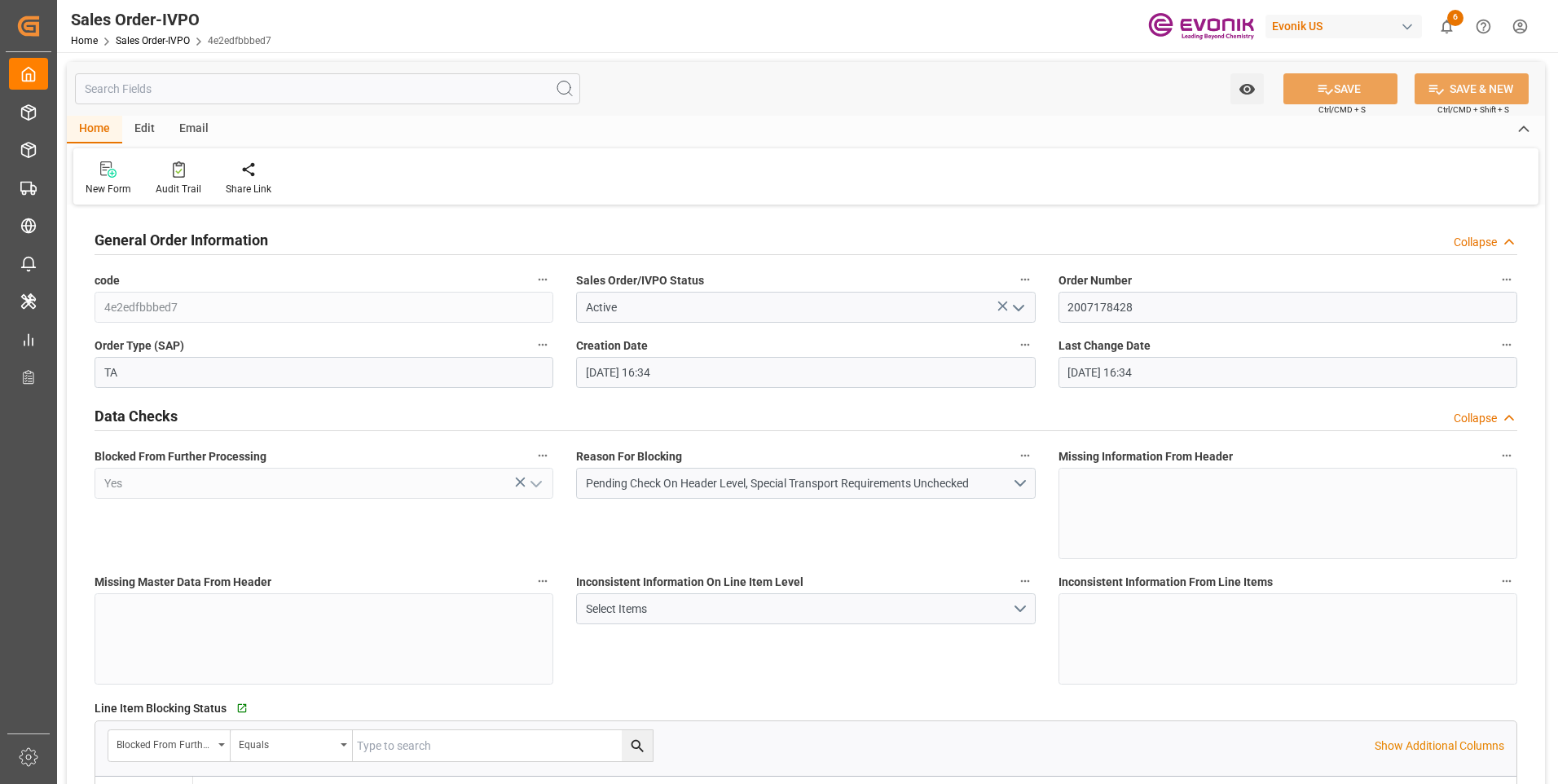
type input "13.09.2025 16:34"
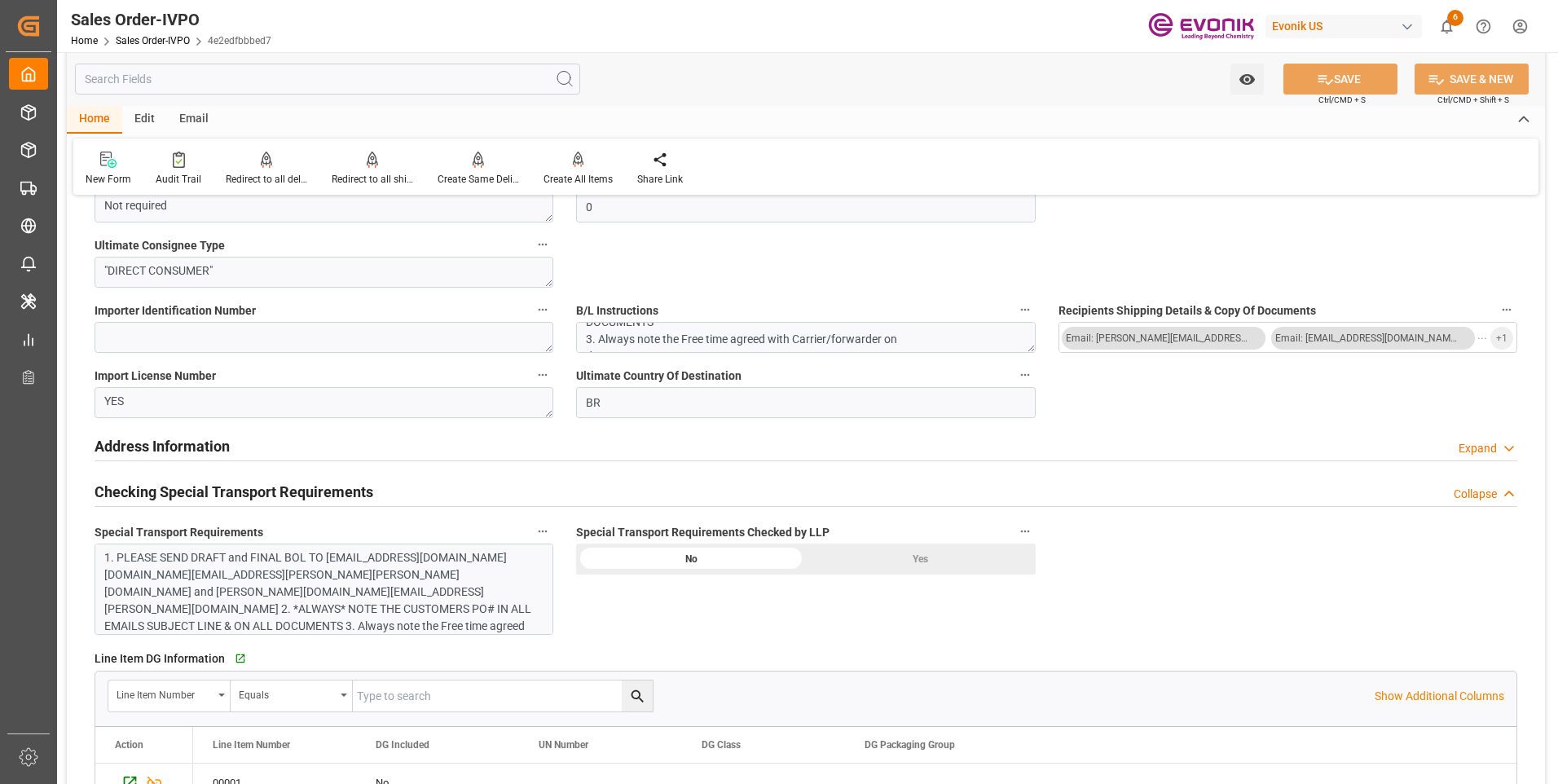
scroll to position [1792, 0]
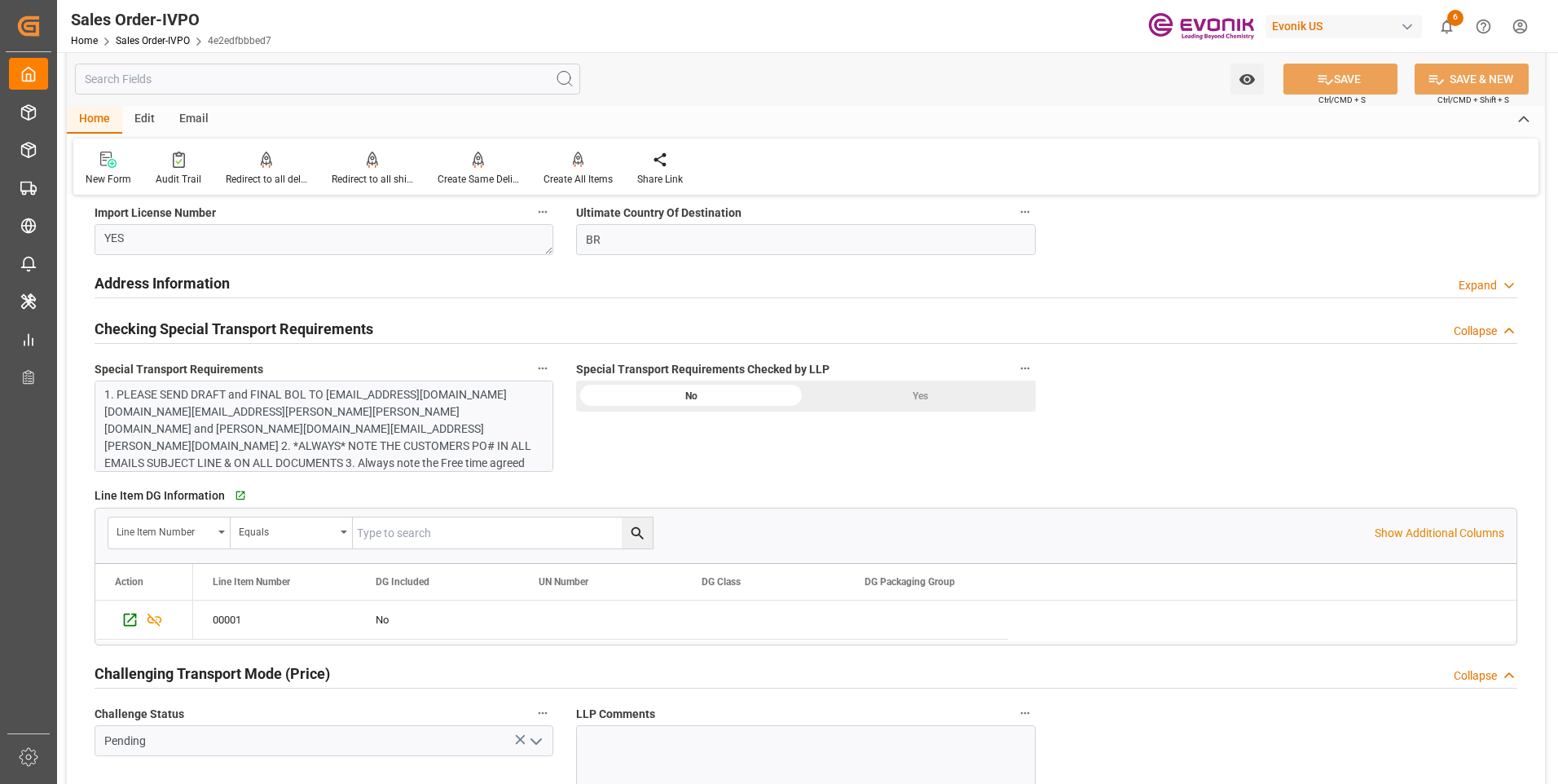
click at [863, 399] on div "Yes" at bounding box center [921, 396] width 230 height 31
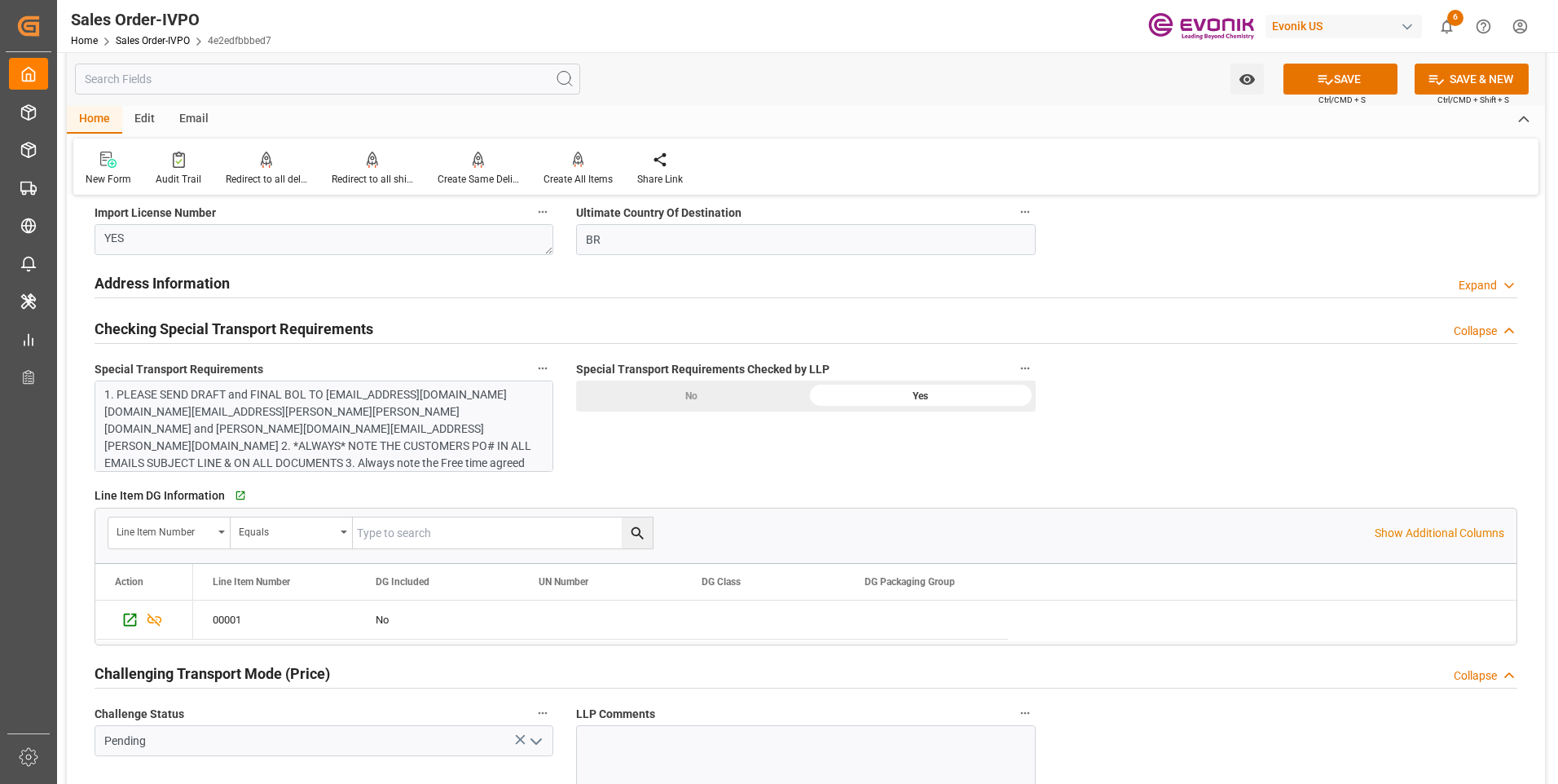
scroll to position [1955, 0]
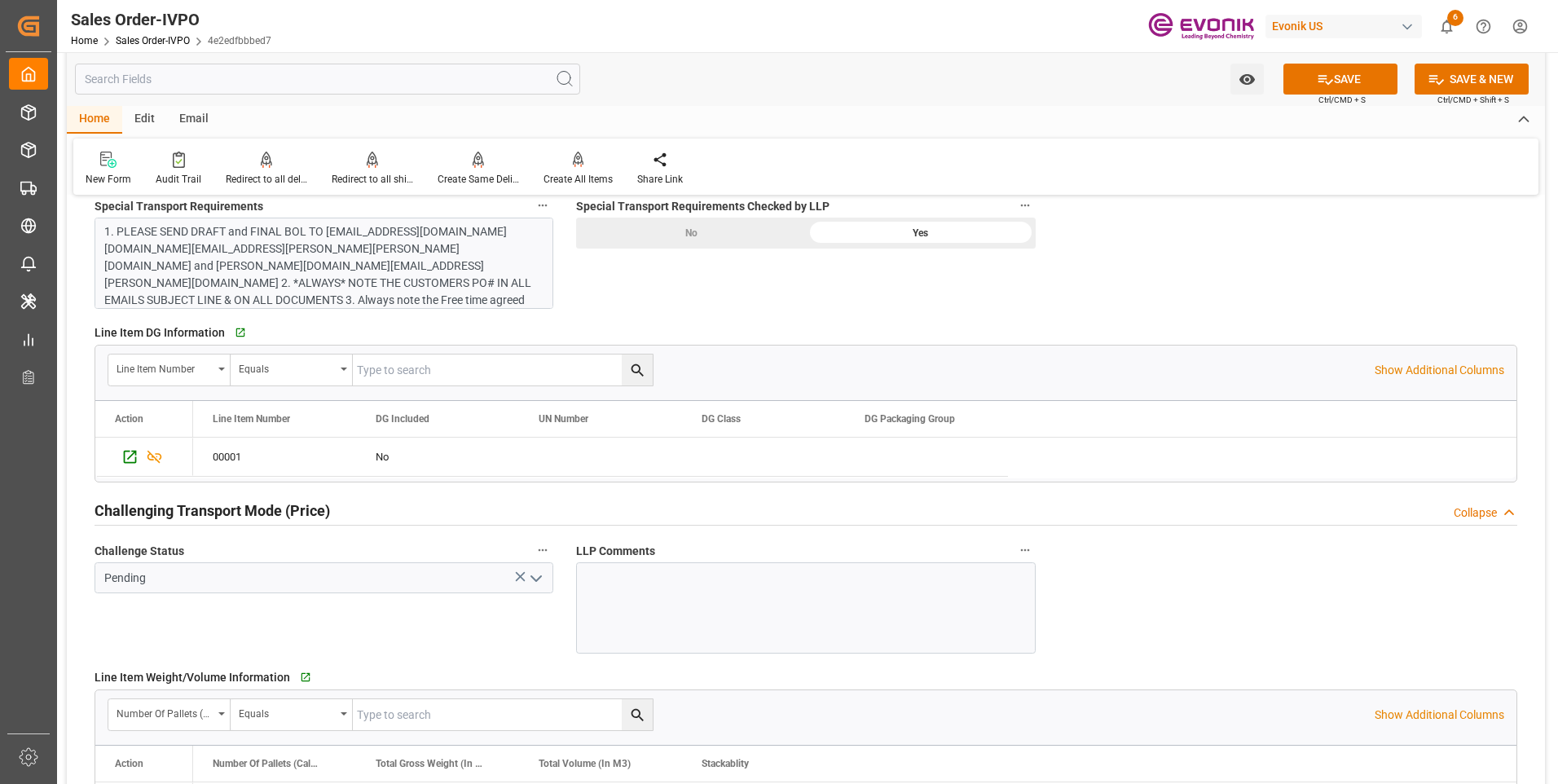
click at [539, 574] on icon "open menu" at bounding box center [536, 579] width 19 height 19
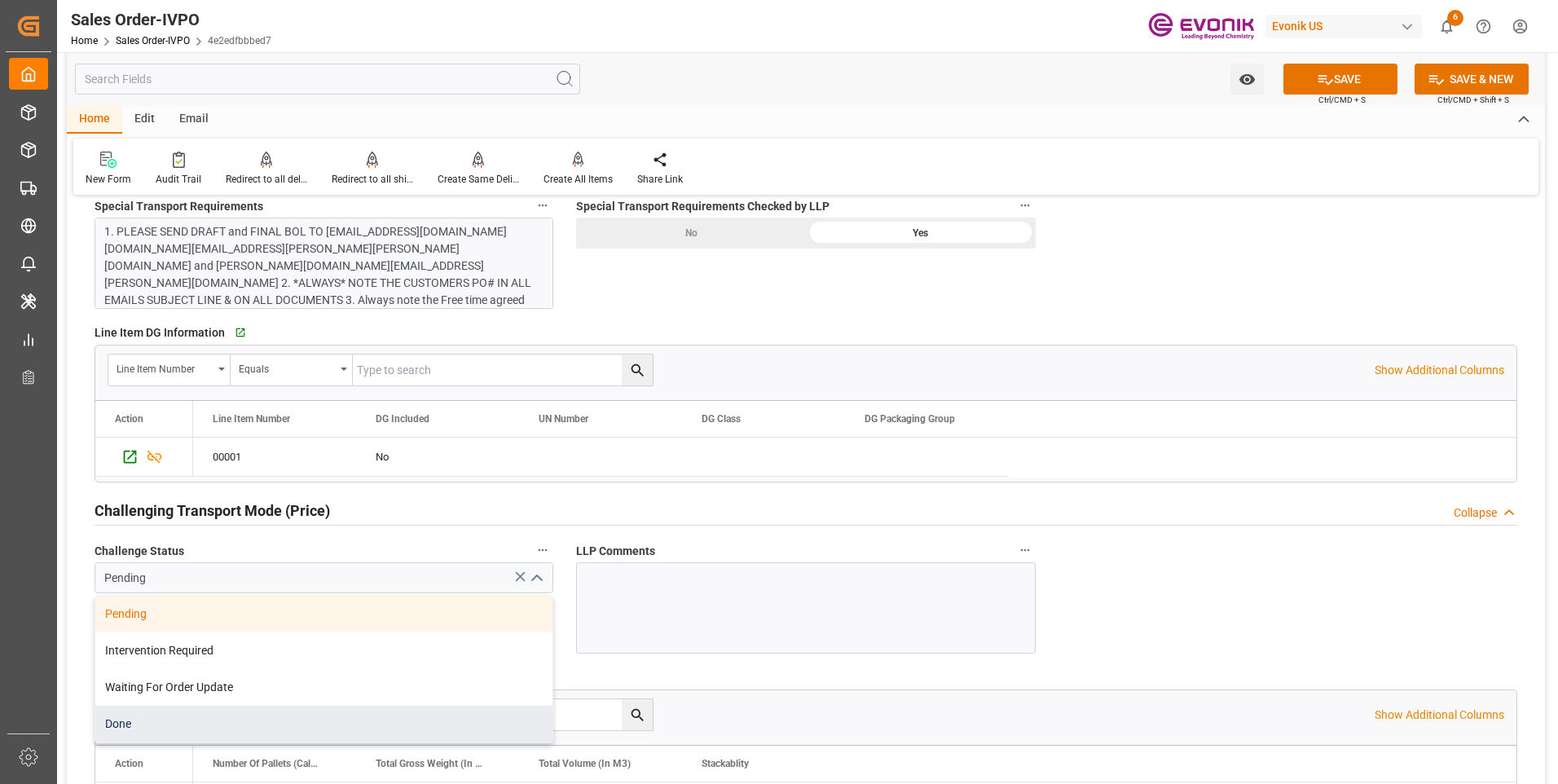
click at [152, 718] on div "Done" at bounding box center [324, 724] width 457 height 37
type input "Done"
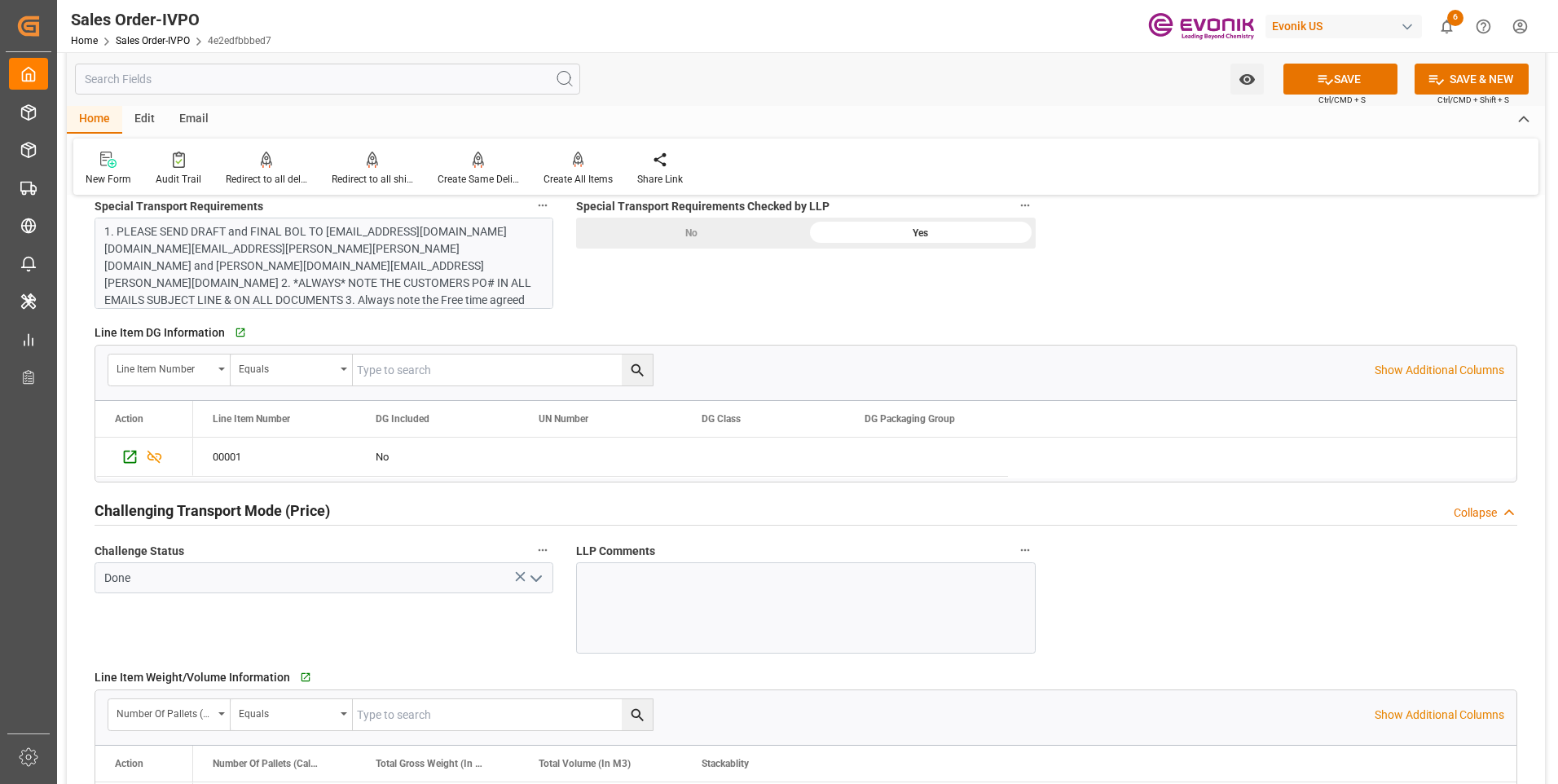
scroll to position [2118, 0]
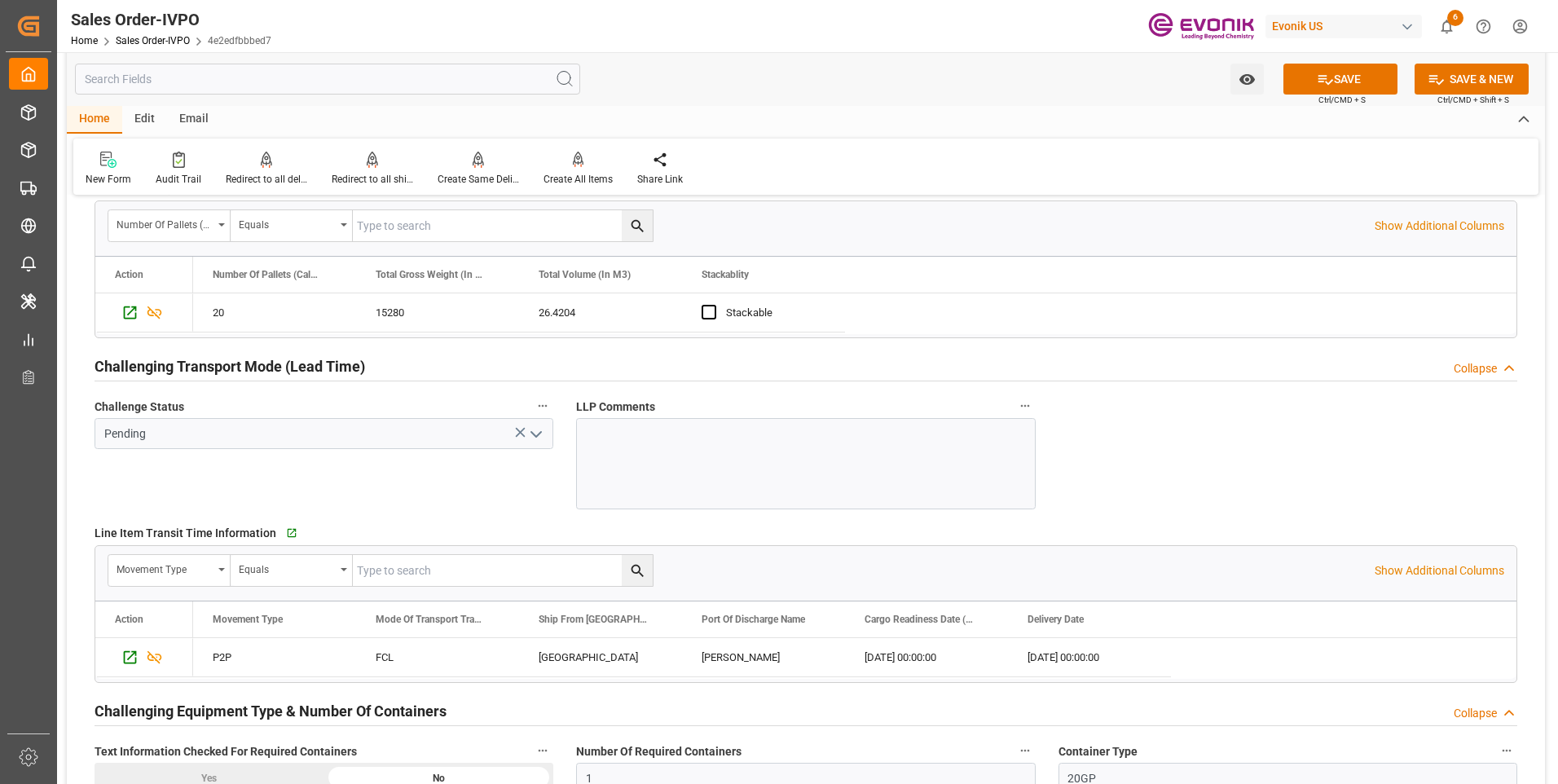
click at [542, 436] on icon "open menu" at bounding box center [536, 434] width 19 height 19
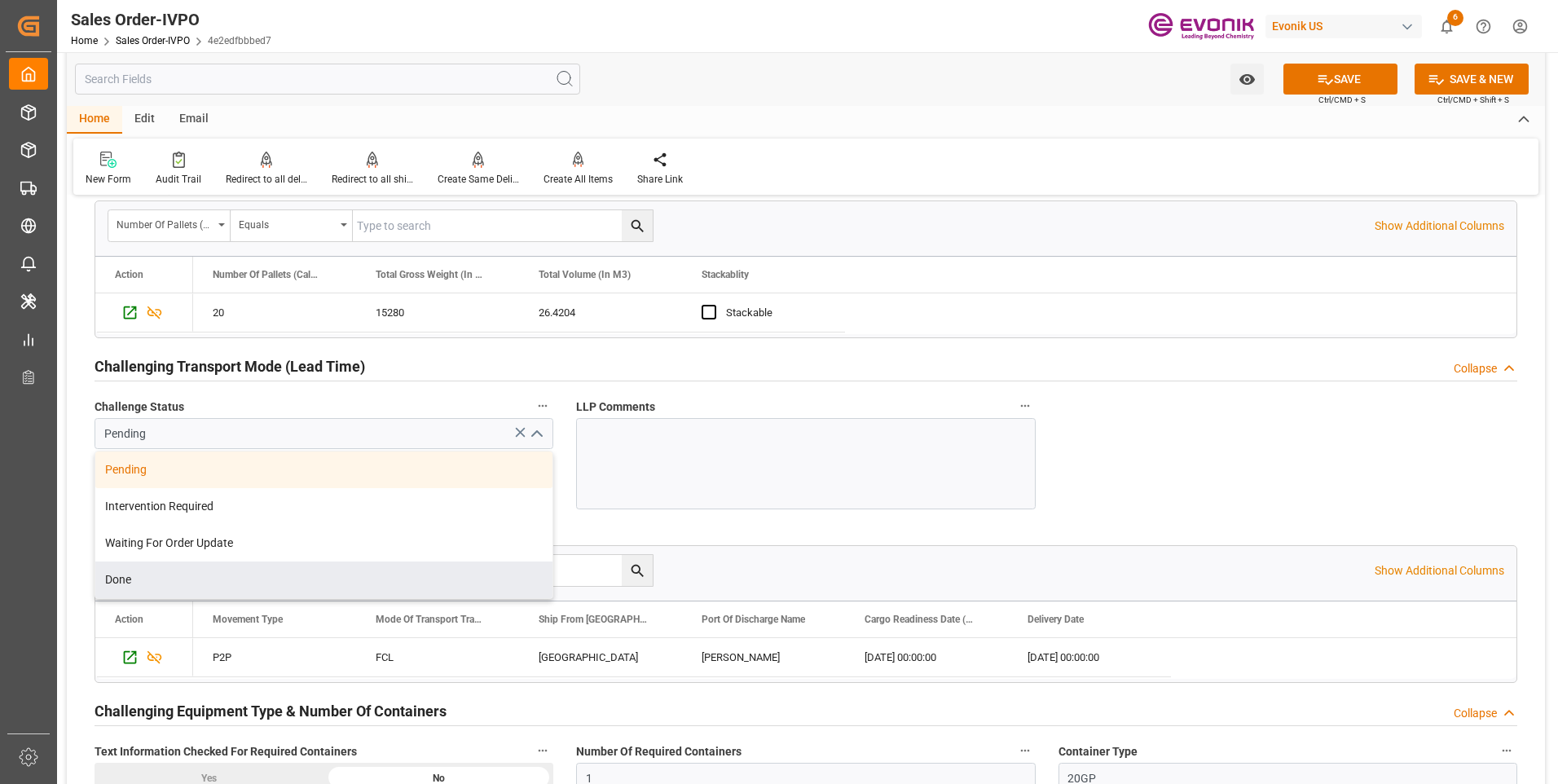
click at [107, 579] on div "Done" at bounding box center [324, 580] width 457 height 37
type input "Done"
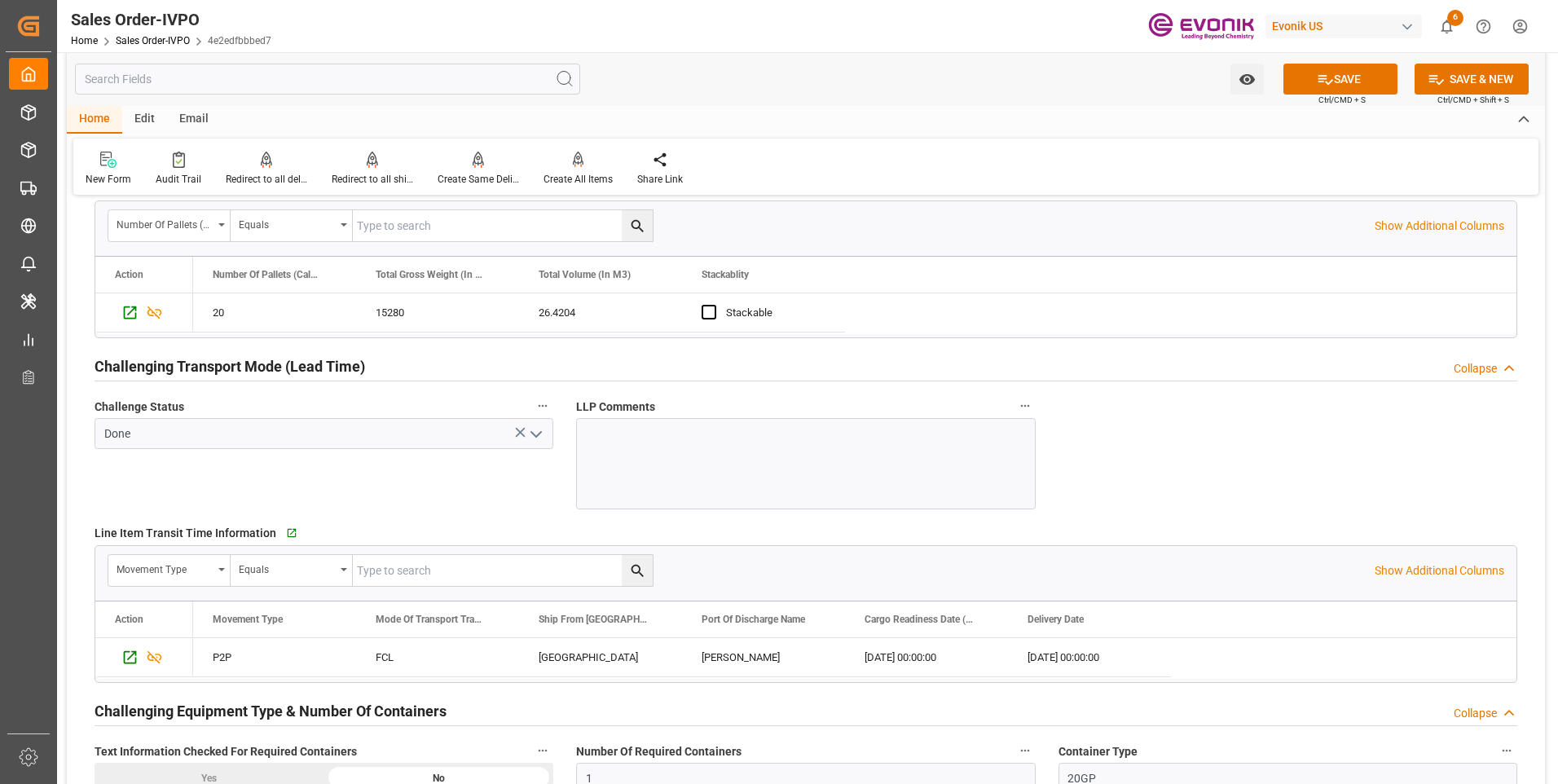
scroll to position [2689, 0]
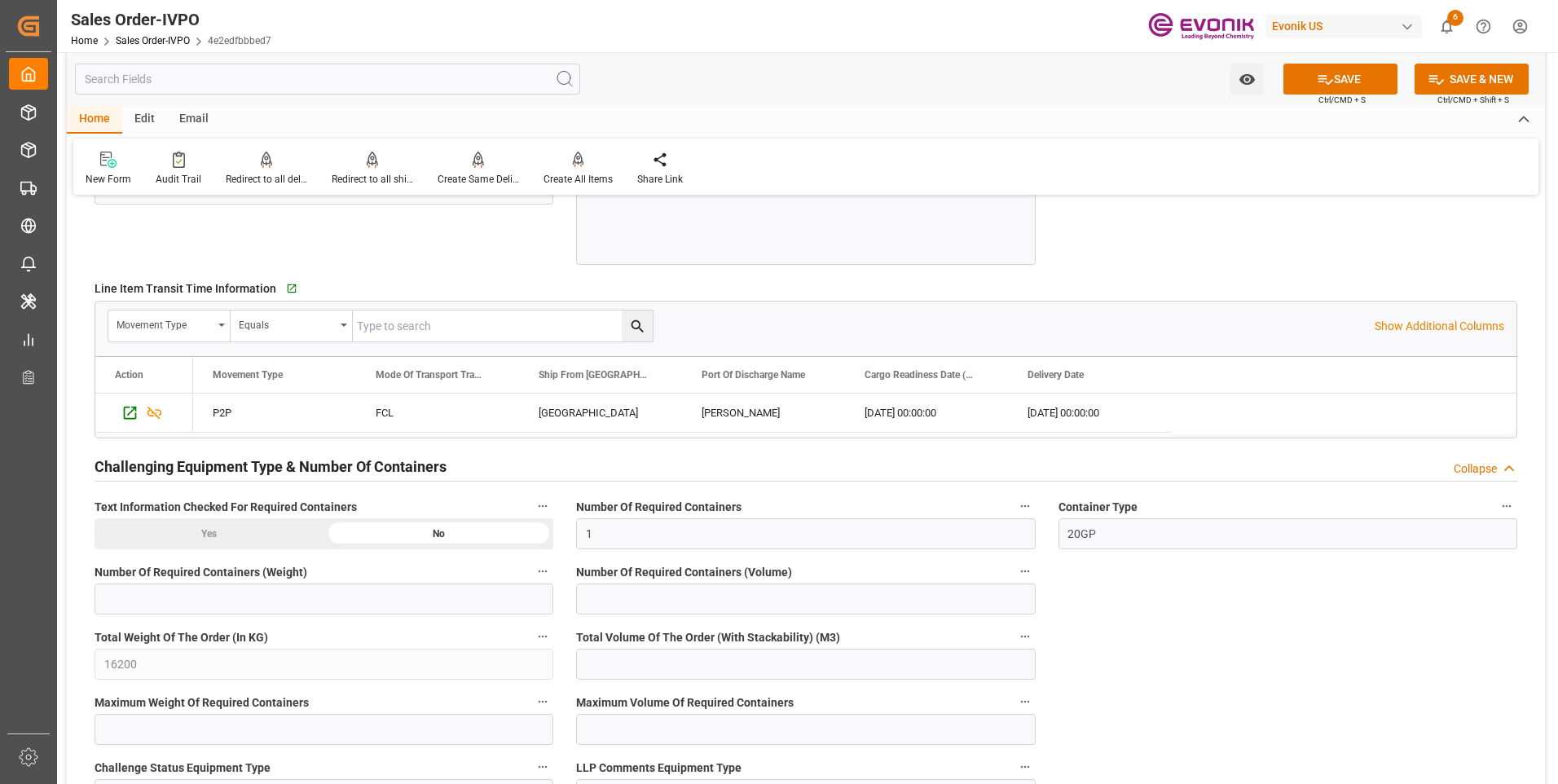
click at [190, 528] on div "Yes" at bounding box center [209, 534] width 230 height 31
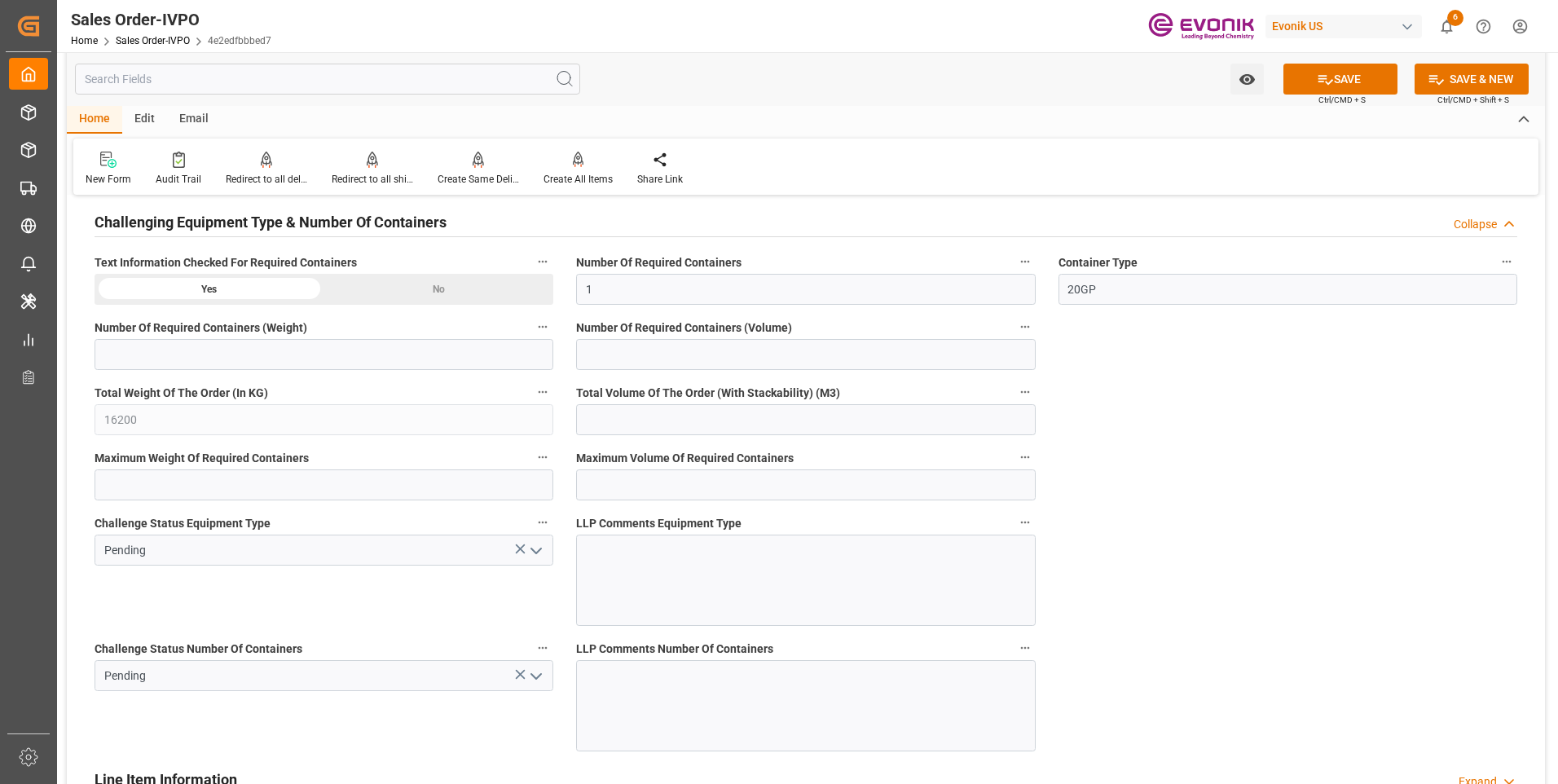
scroll to position [3013, 0]
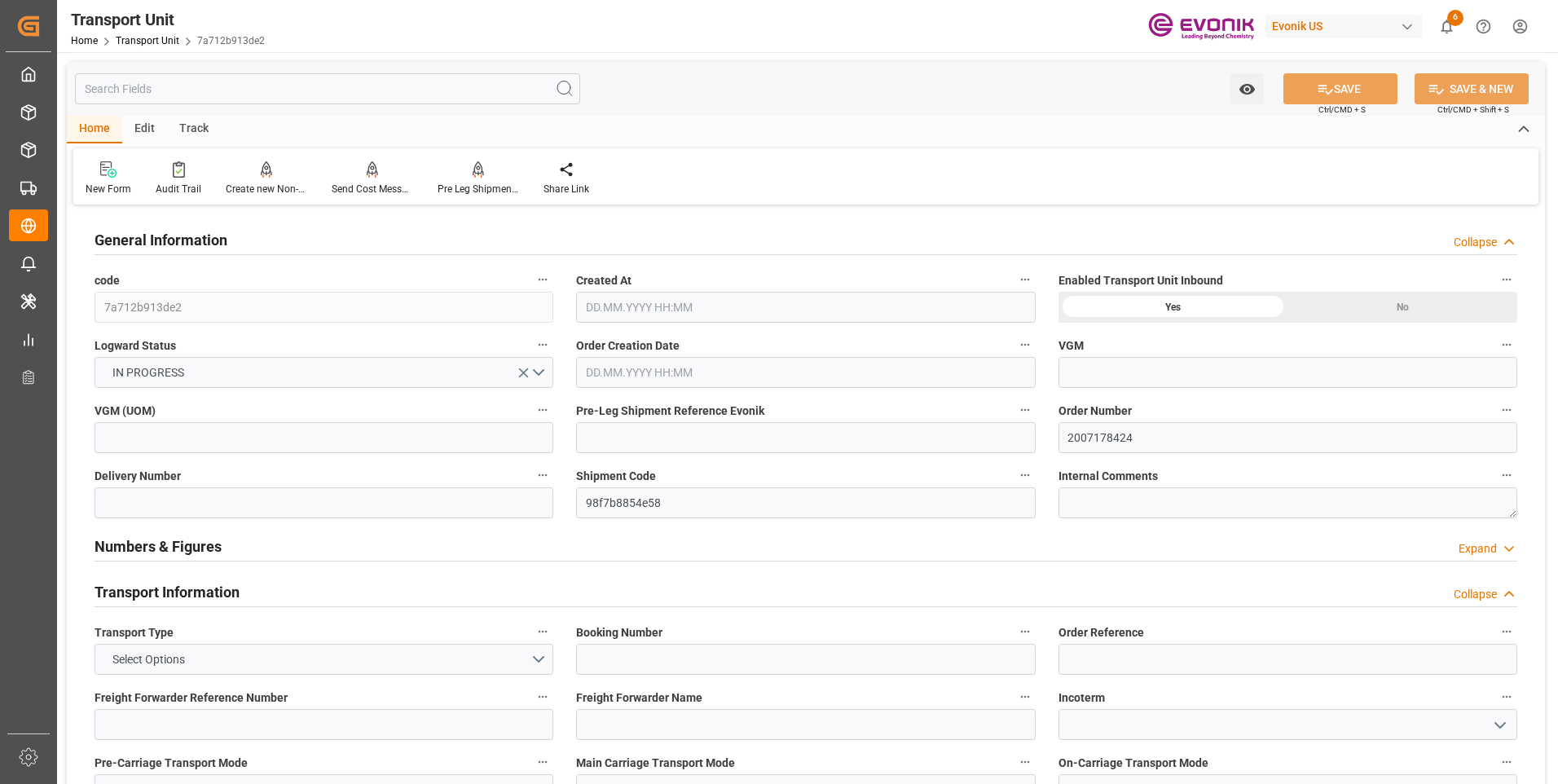
type input "Maersk"
type input "Maersk Line AS"
type input "USHOU"
type input "BRSSZ"
type input "16200"
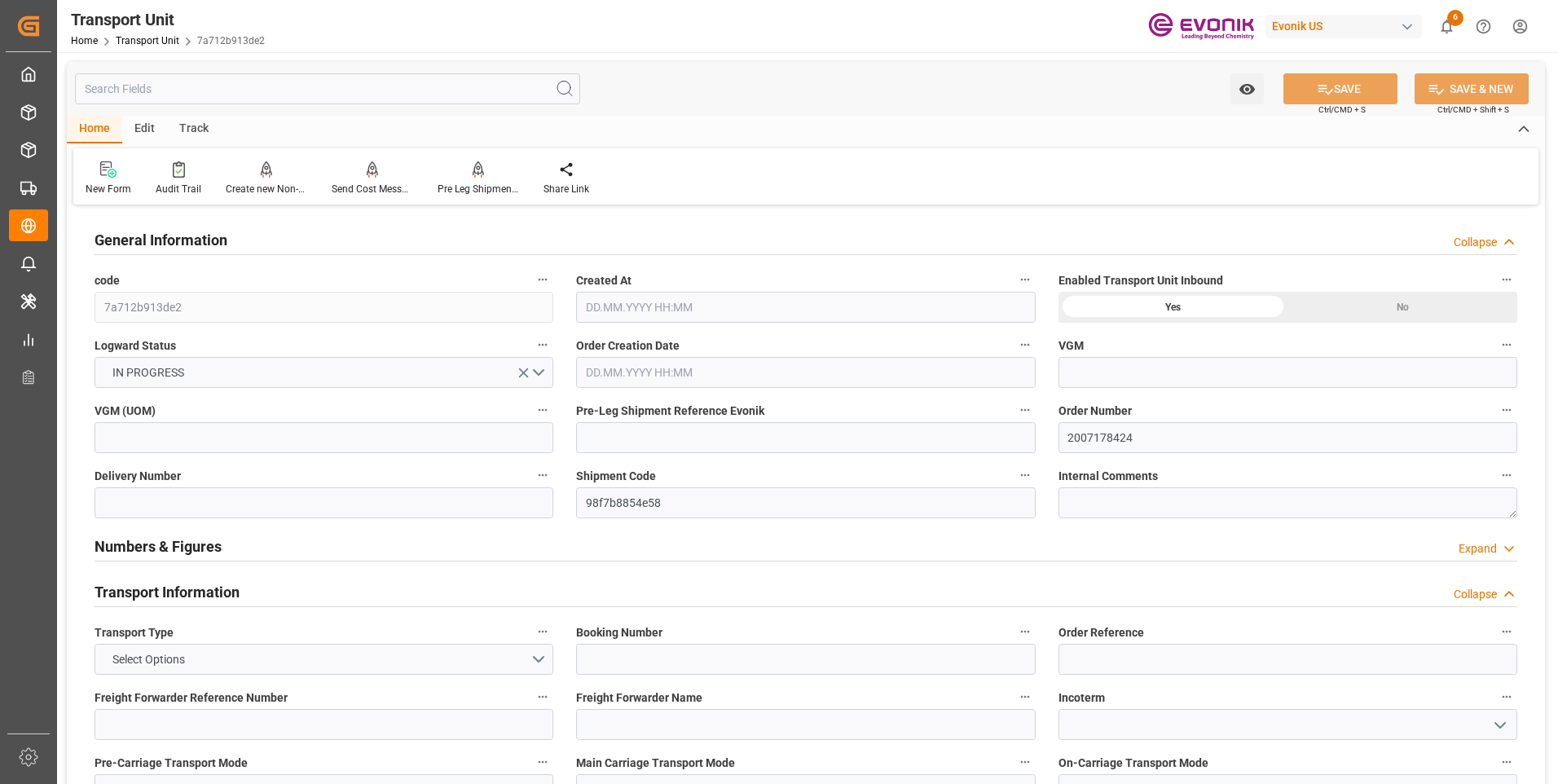
type input "15.09.2025 04:12"
type input "01.11.2025"
type input "12.10.2025 00:00"
type input "02.11.2025 00:00"
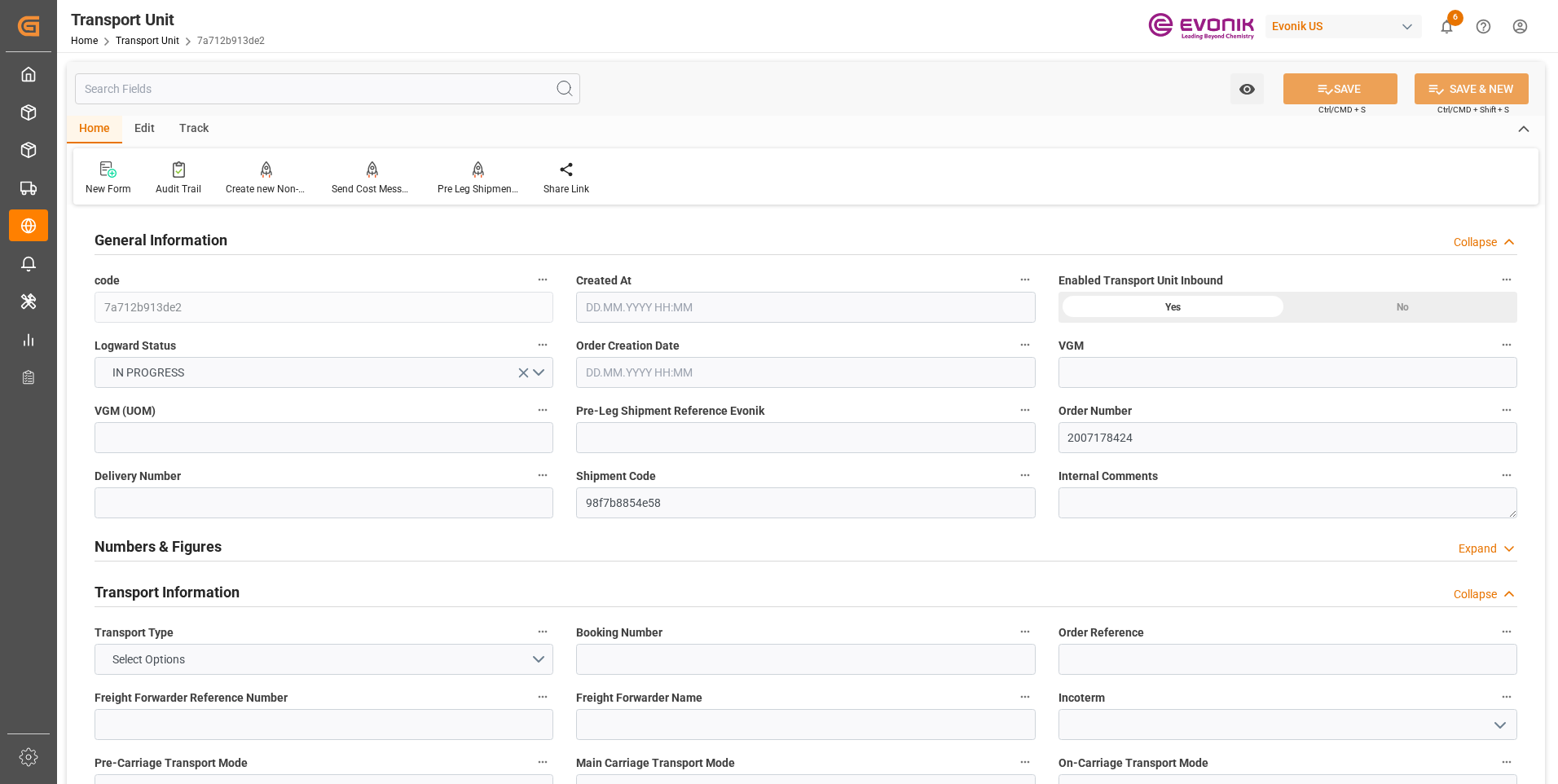
type input "02.11.2025 00:00"
type input "02.10.2025 00:00"
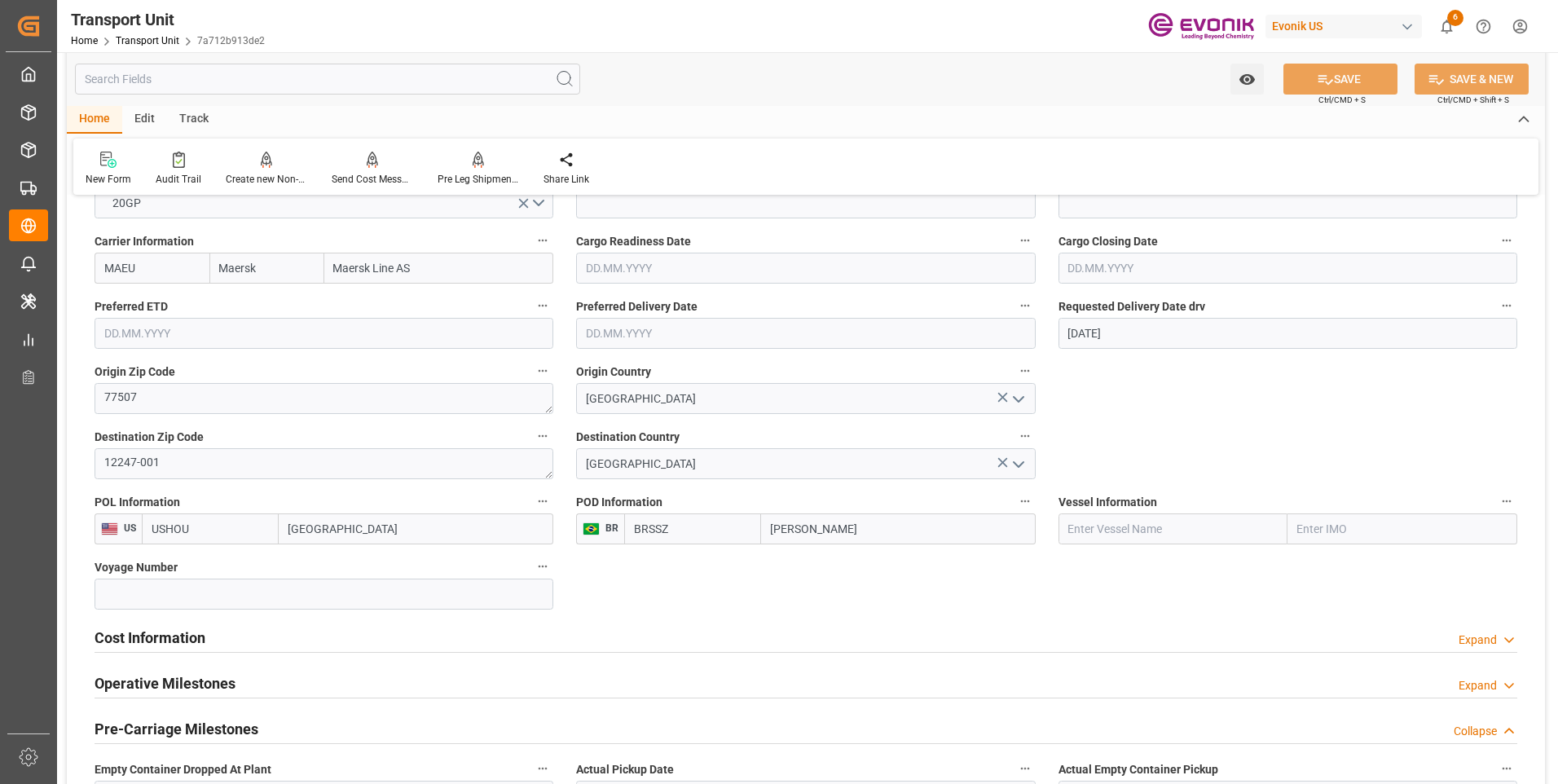
scroll to position [896, 0]
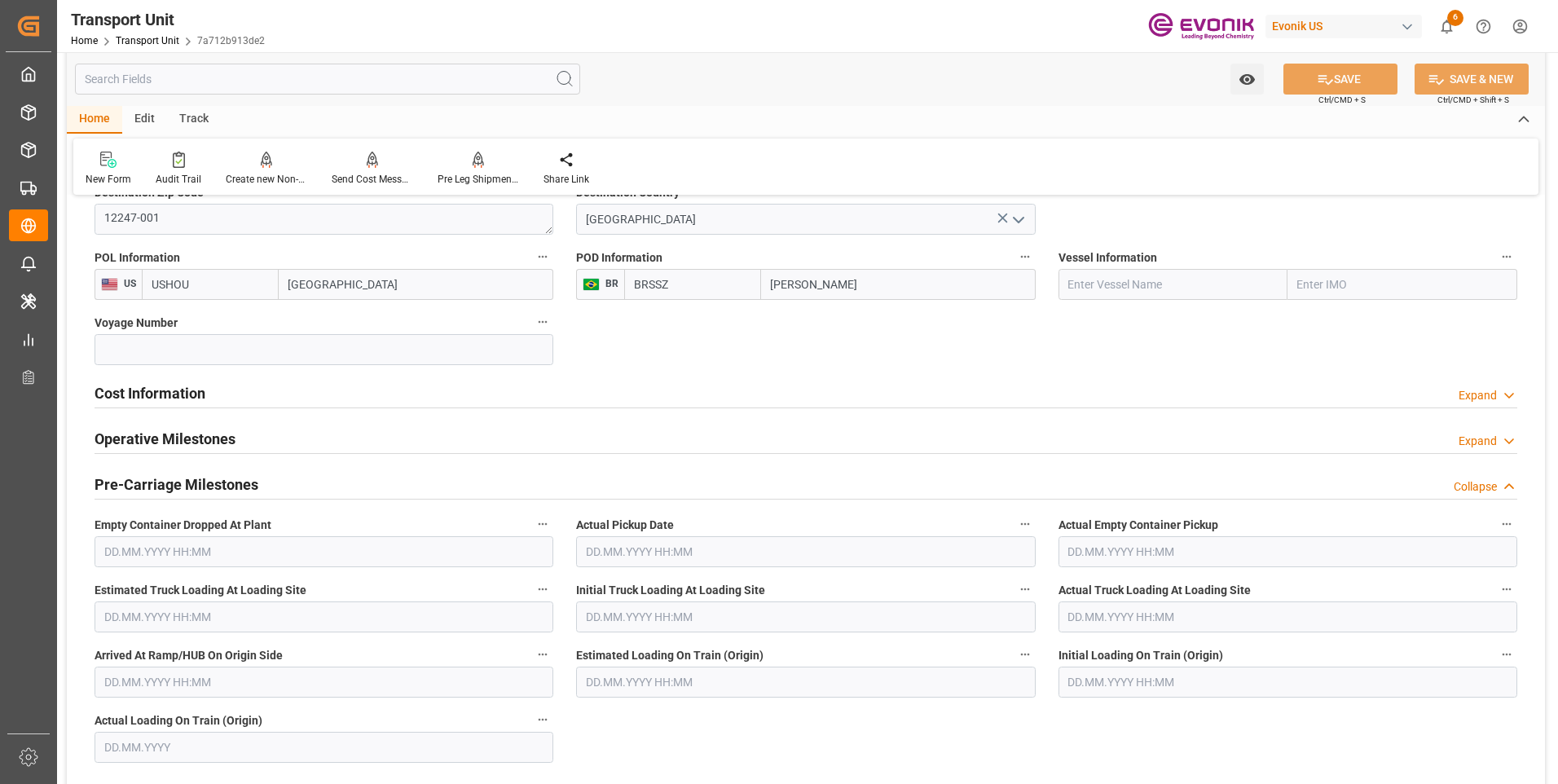
click at [152, 402] on h2 "Cost Information" at bounding box center [150, 393] width 111 height 22
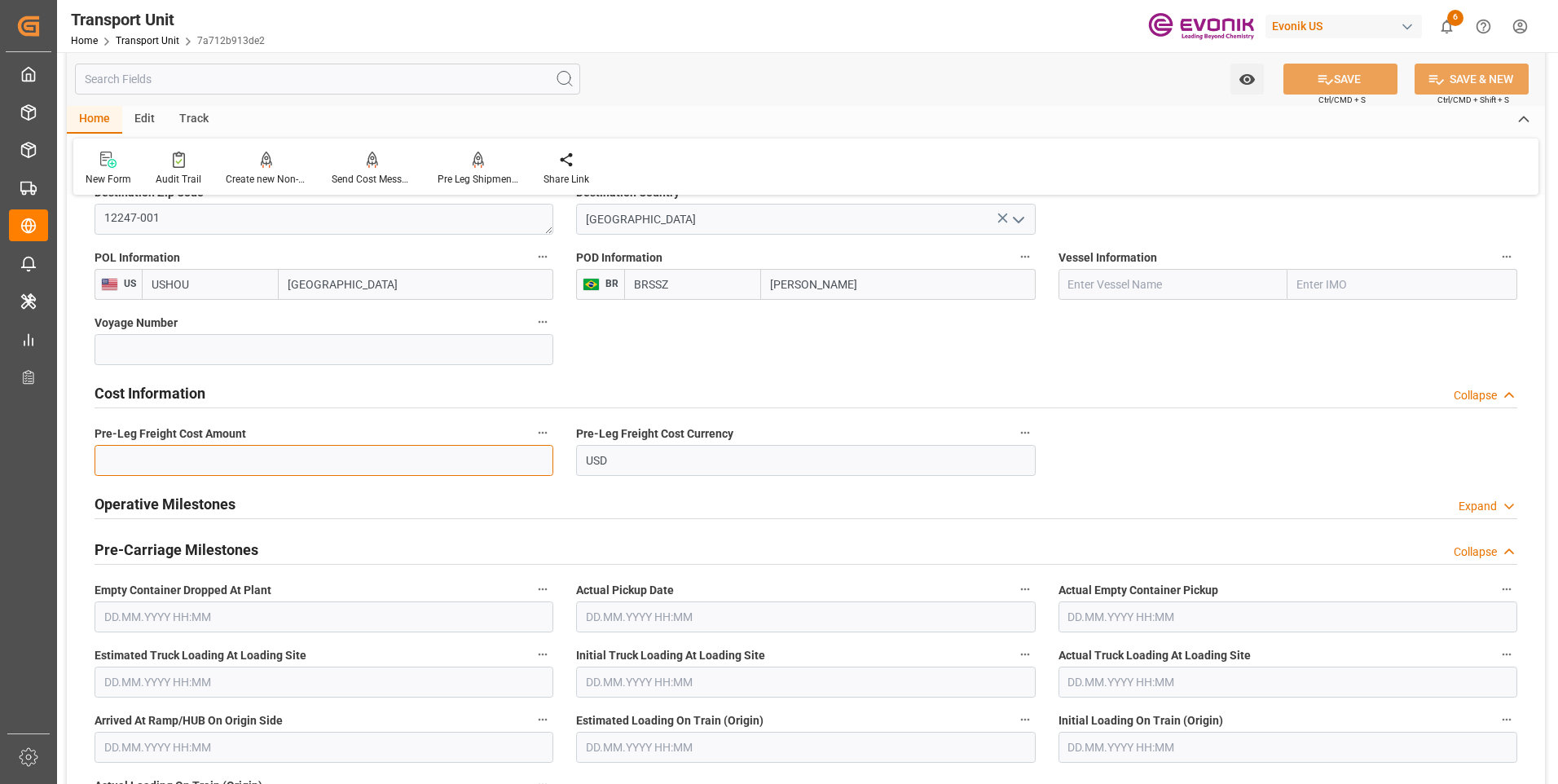
click at [363, 461] on input "text" at bounding box center [323, 460] width 458 height 31
type input "400"
click at [1356, 78] on button "SAVE" at bounding box center [1340, 79] width 114 height 31
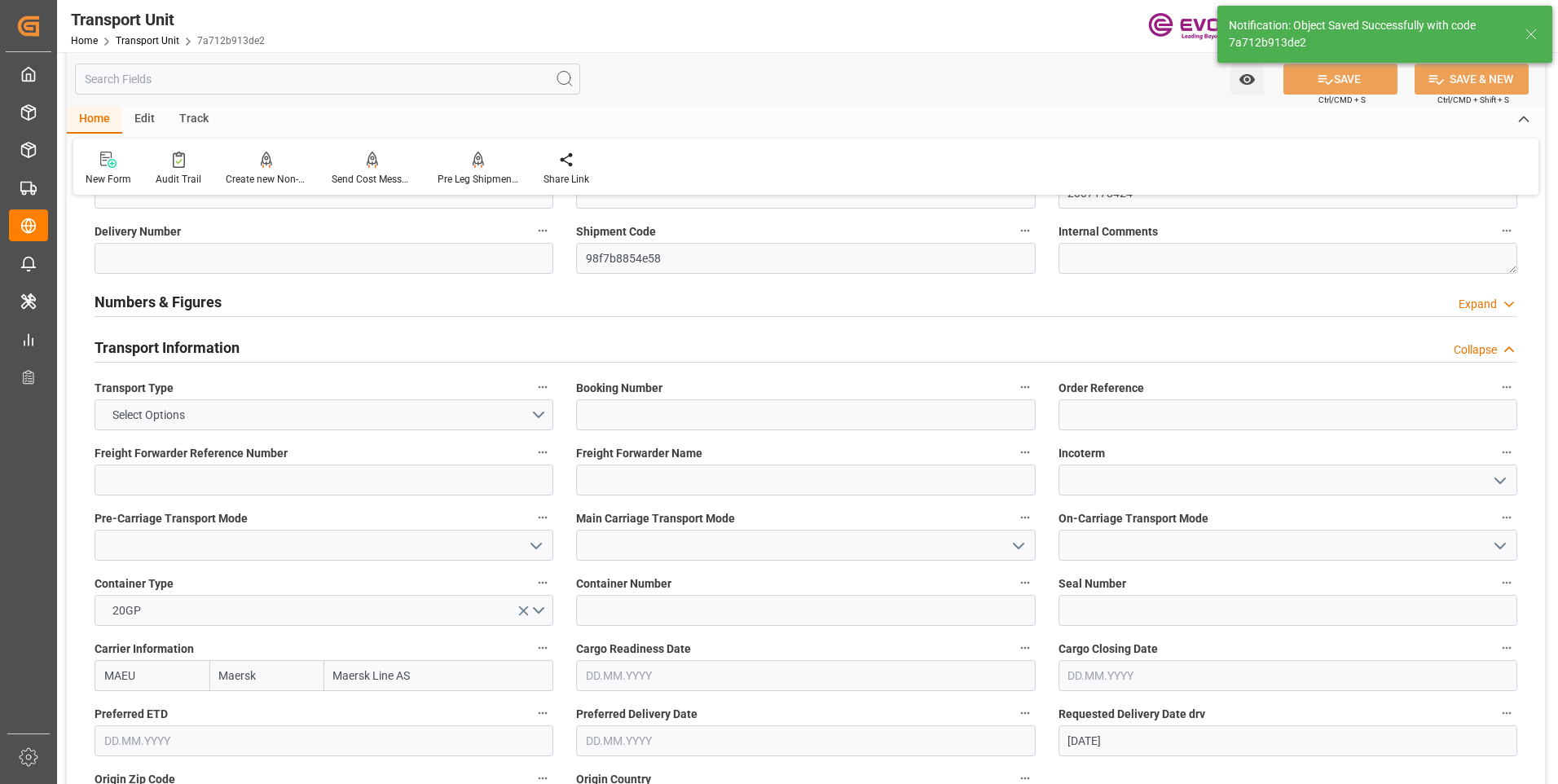
scroll to position [408, 0]
